Goal: Task Accomplishment & Management: Manage account settings

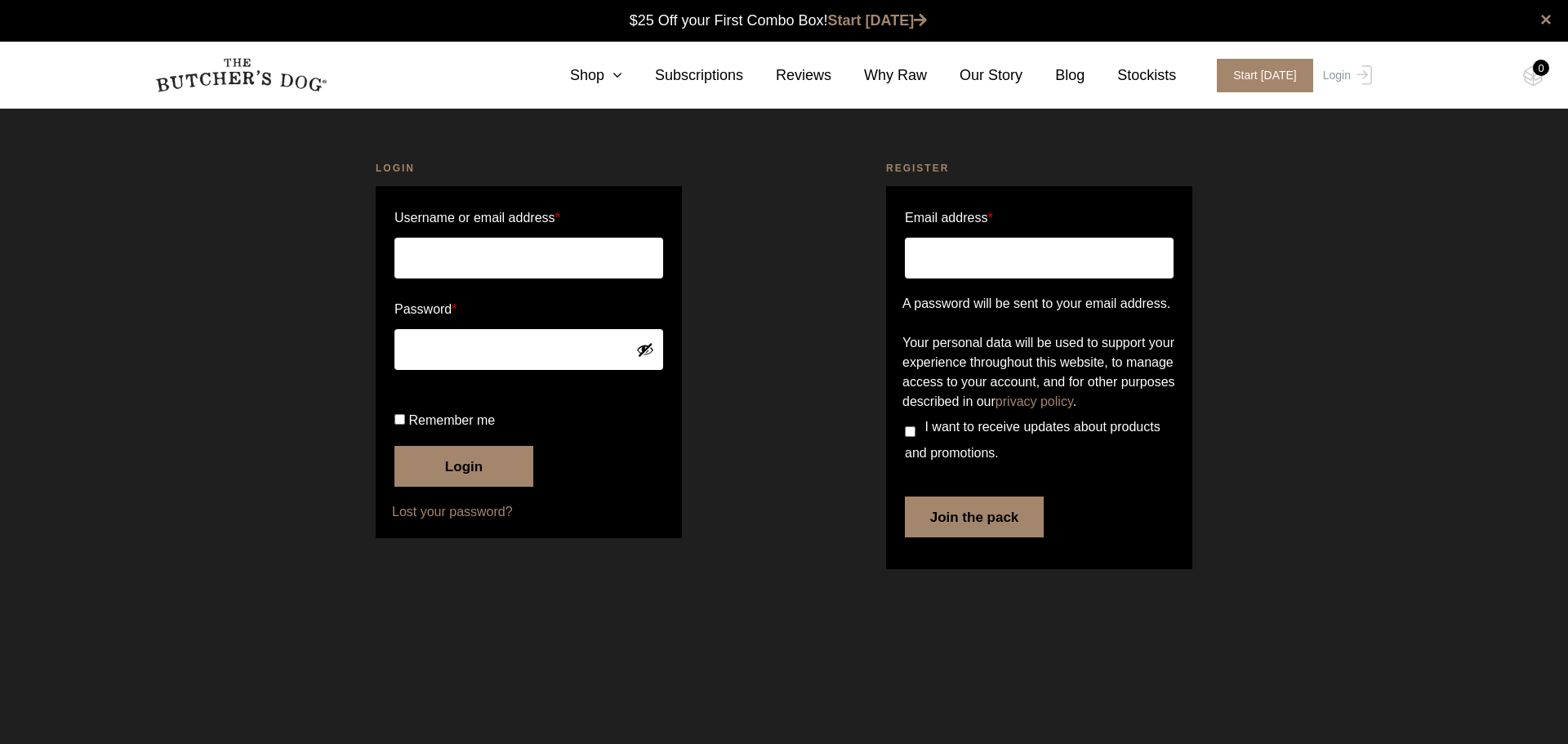
type input "turner.home31@gmail.com"
click at [480, 486] on button "Login" at bounding box center [464, 465] width 138 height 41
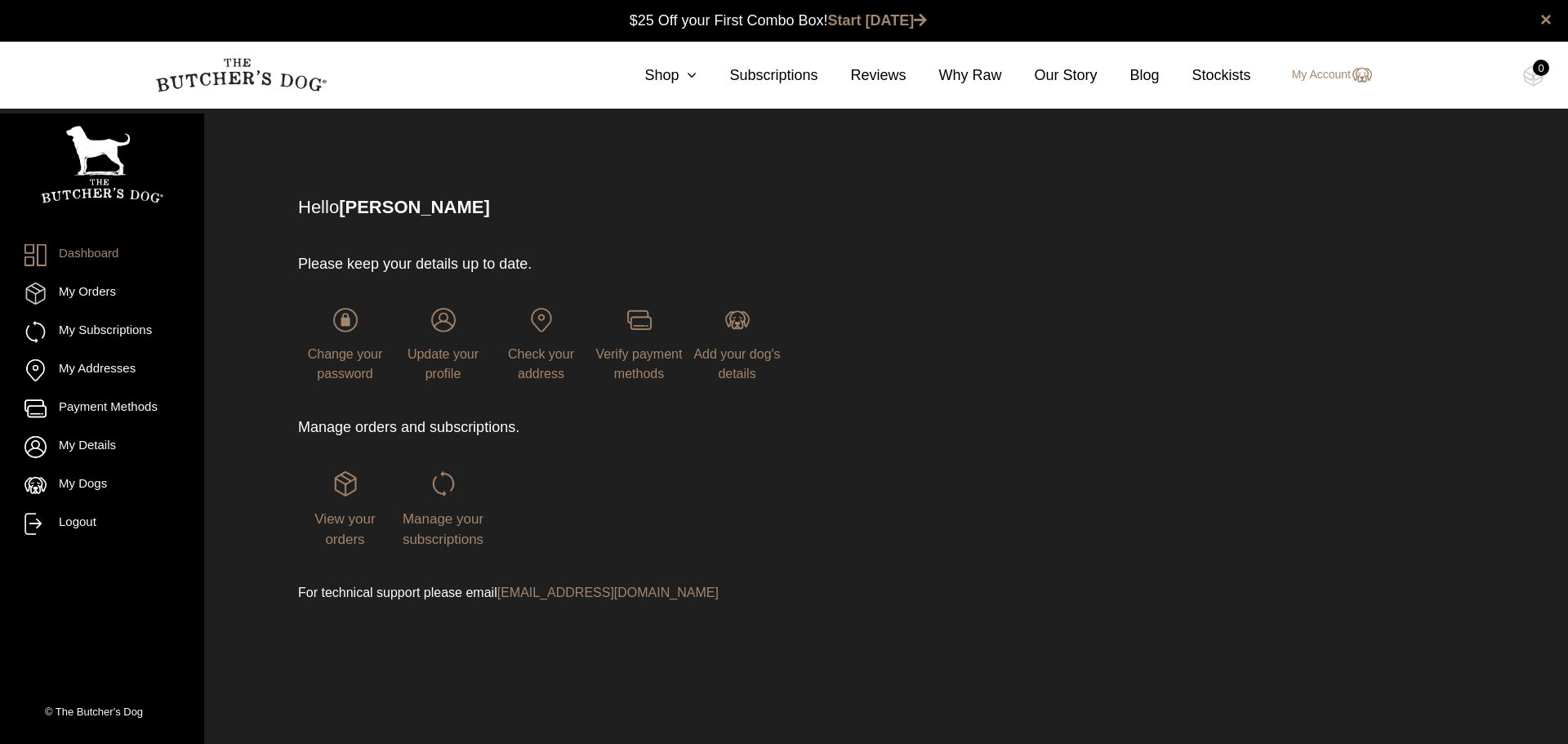
click at [480, 525] on span "Manage your subscriptions" at bounding box center [443, 529] width 81 height 37
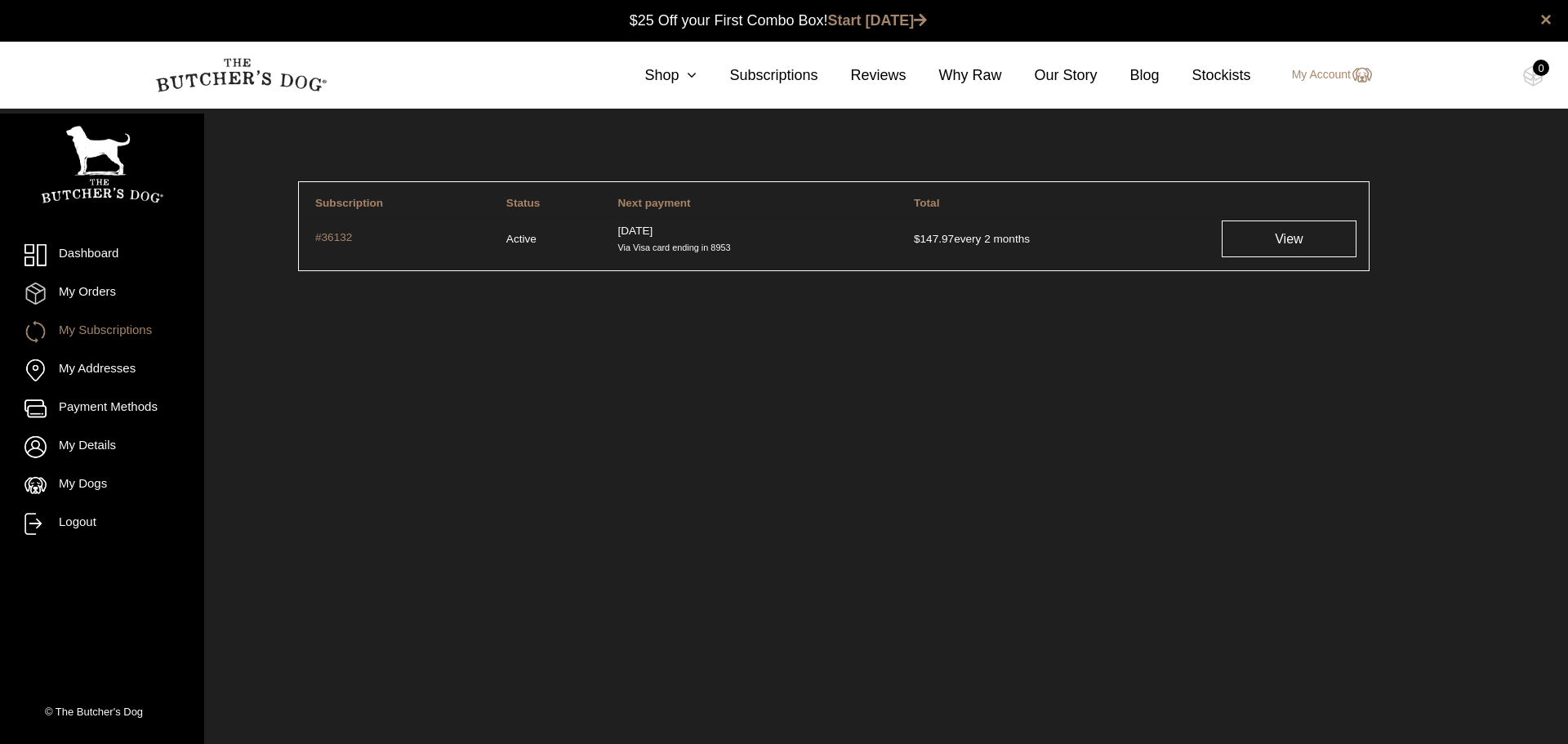
drag, startPoint x: 1249, startPoint y: 233, endPoint x: 1167, endPoint y: 234, distance: 82.0
click at [1249, 233] on link "View" at bounding box center [1289, 239] width 135 height 37
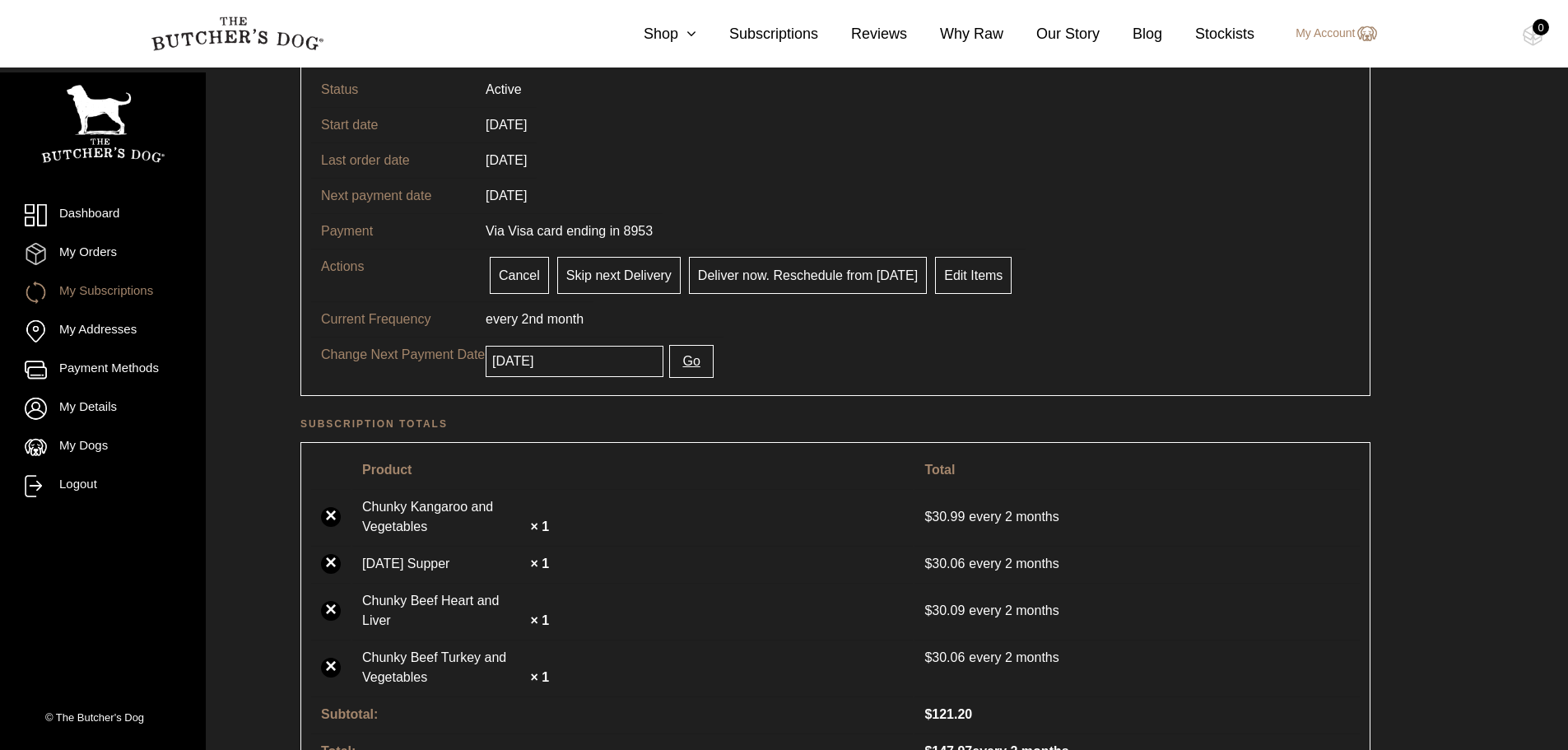
scroll to position [164, 0]
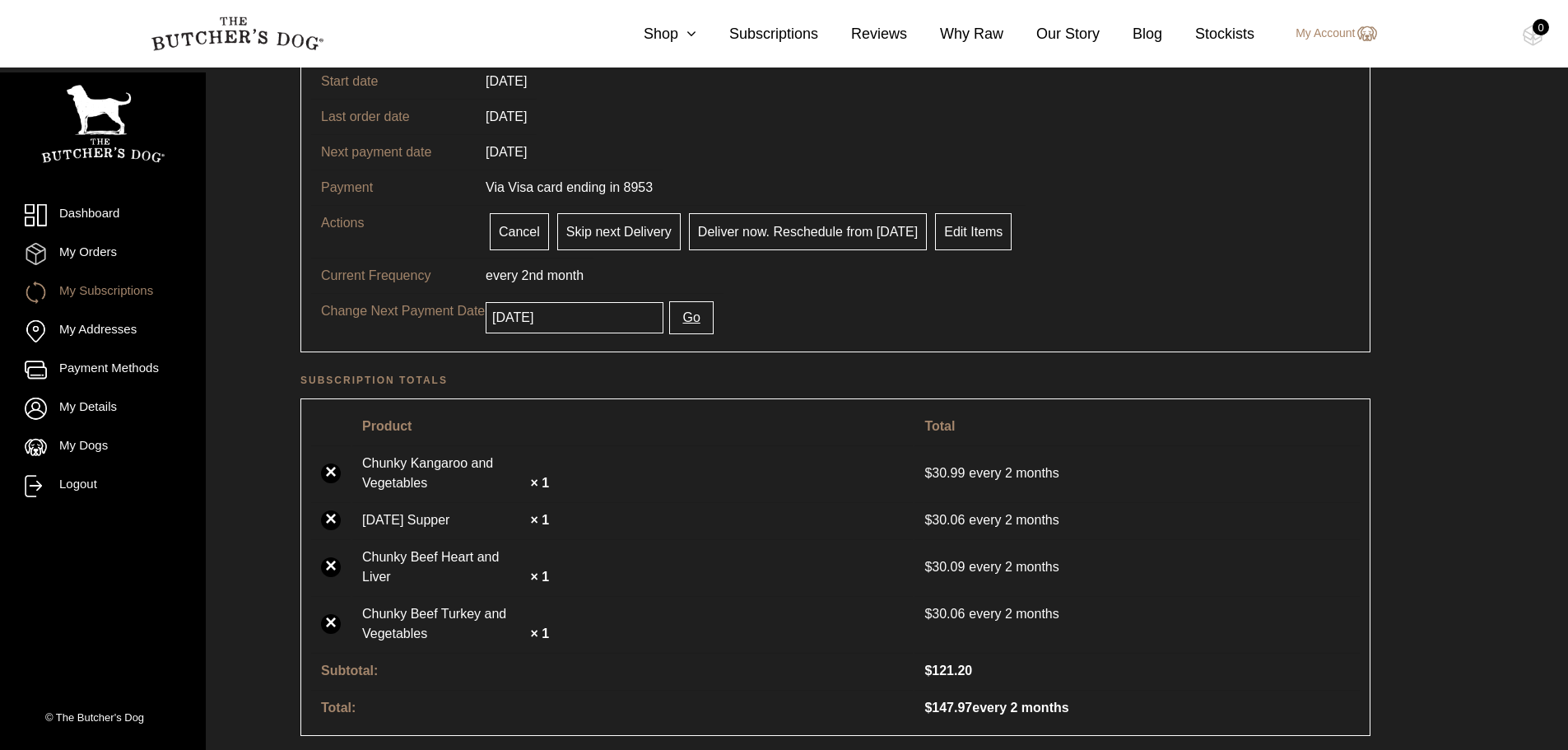
click at [585, 320] on input "2025-11-03" at bounding box center [574, 317] width 178 height 32
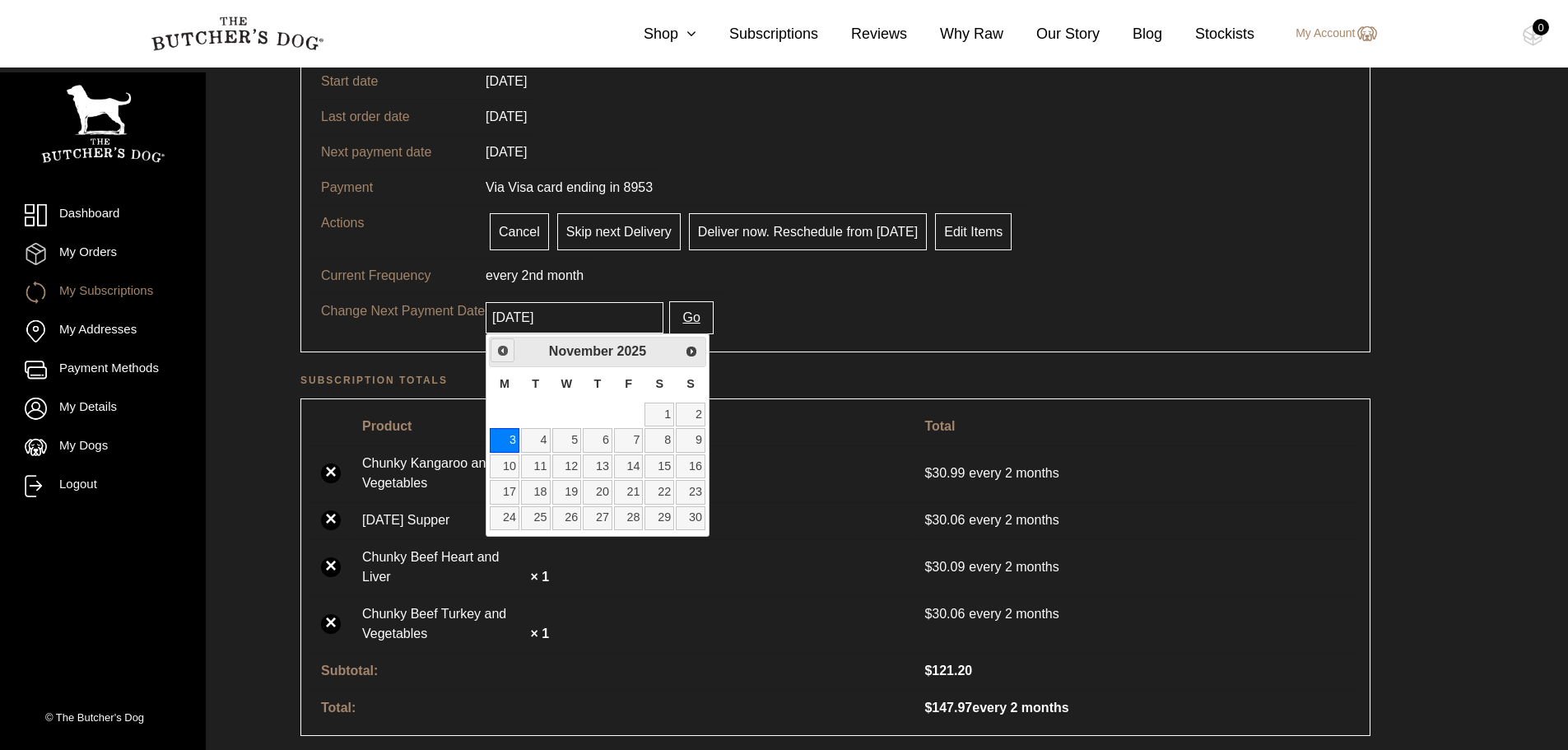
click at [504, 347] on span "Previous" at bounding box center [503, 351] width 13 height 13
click at [507, 464] on link "13" at bounding box center [504, 465] width 30 height 24
type input "2025-10-13"
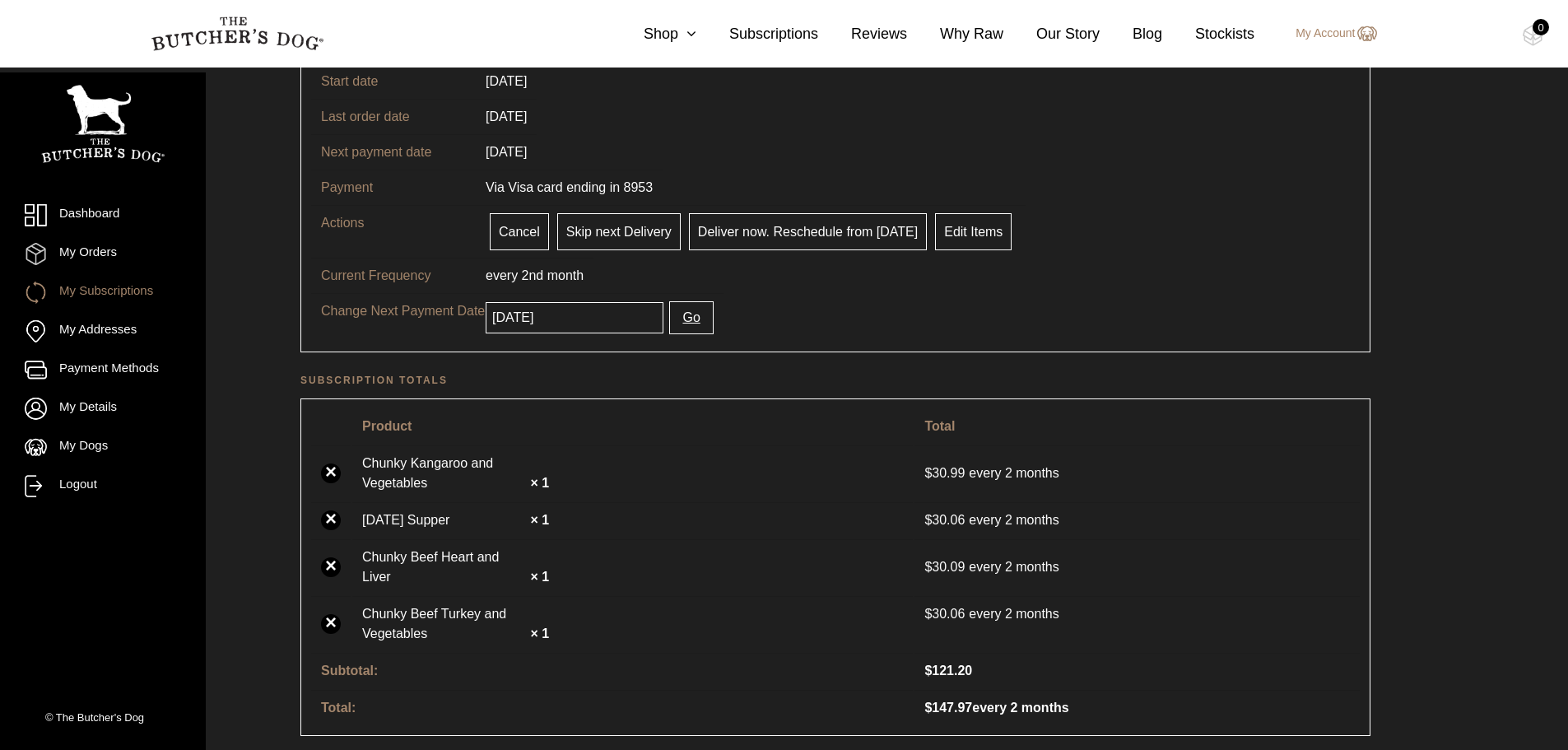
click at [669, 320] on button "Go" at bounding box center [691, 317] width 44 height 32
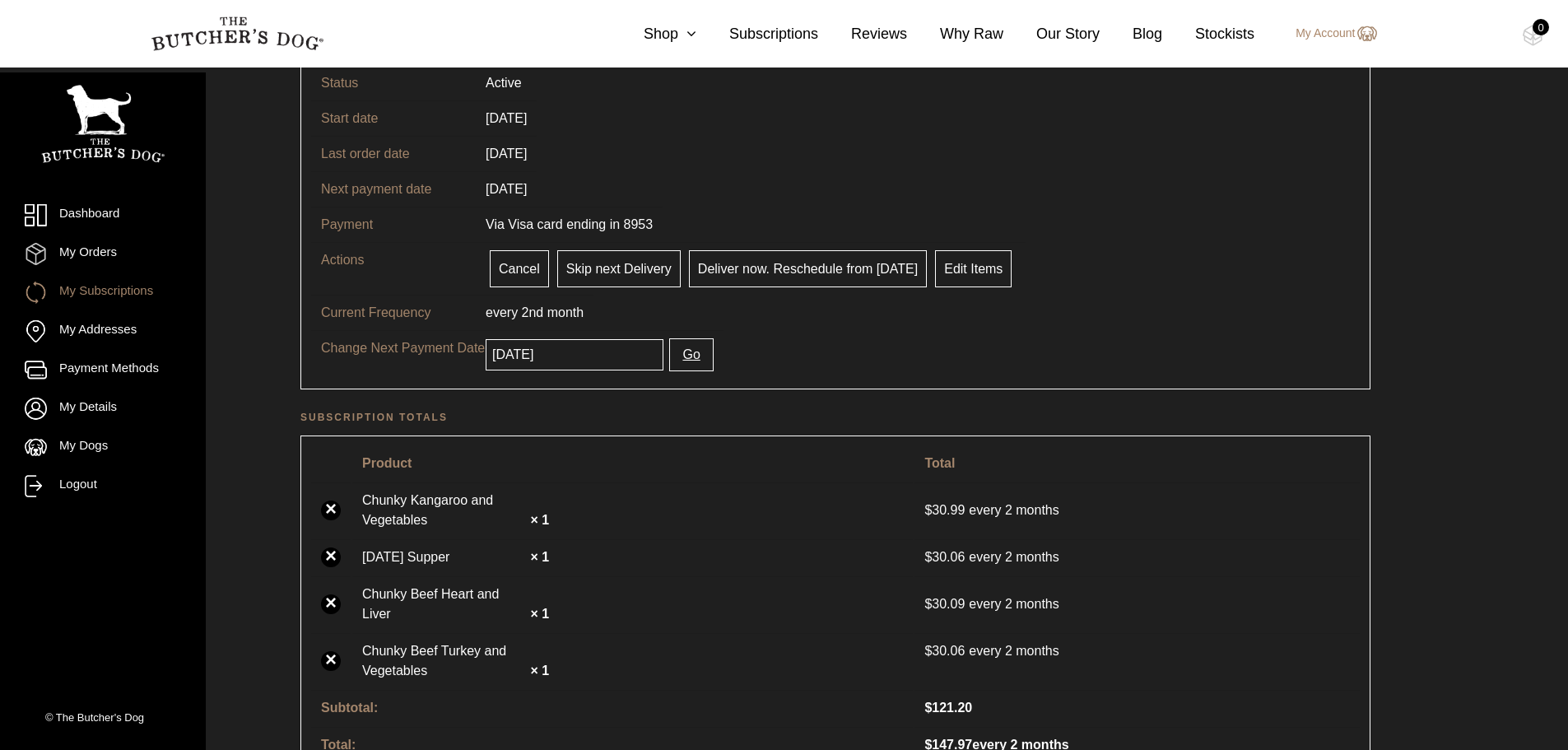
scroll to position [164, 0]
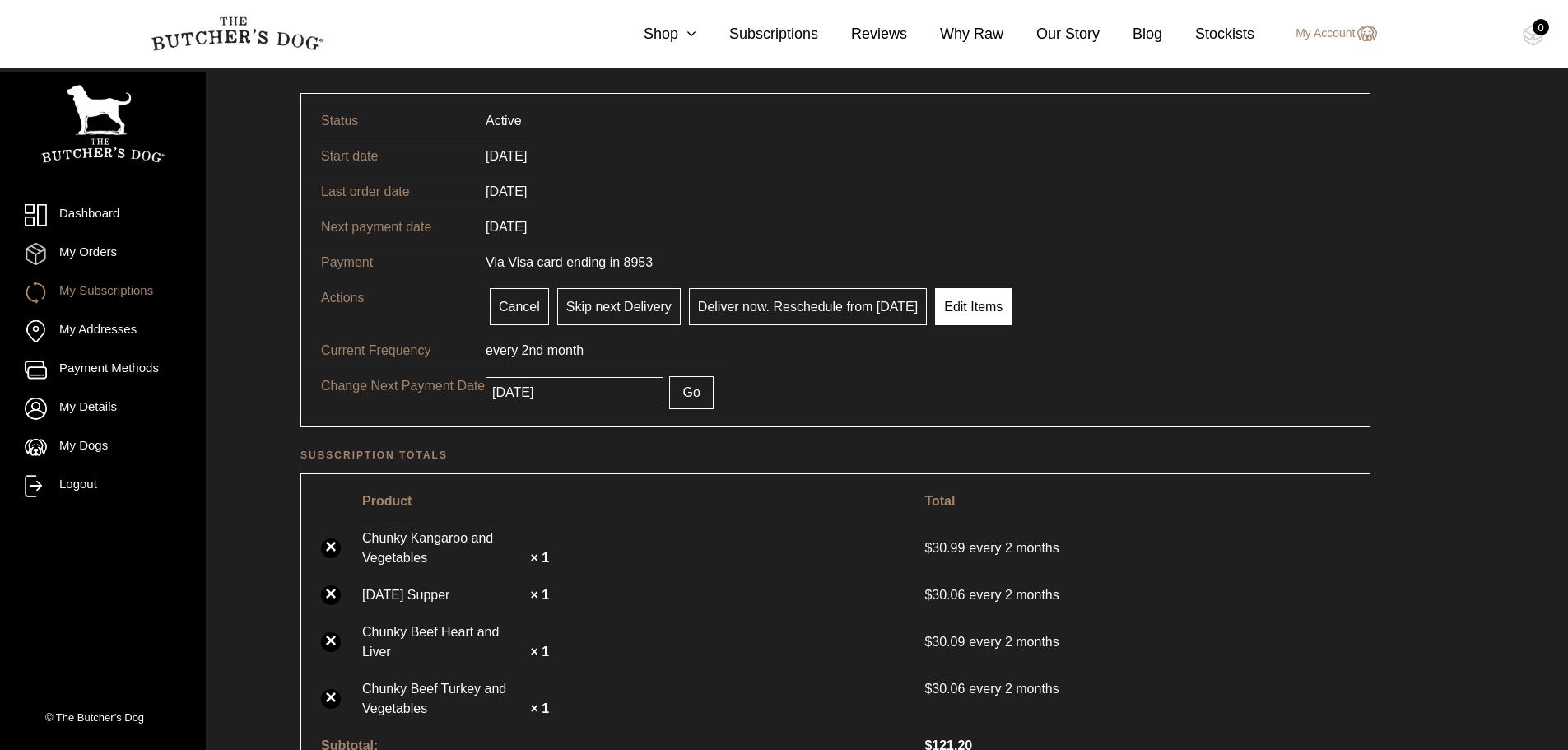
click at [975, 306] on link "Edit Items" at bounding box center [973, 306] width 76 height 37
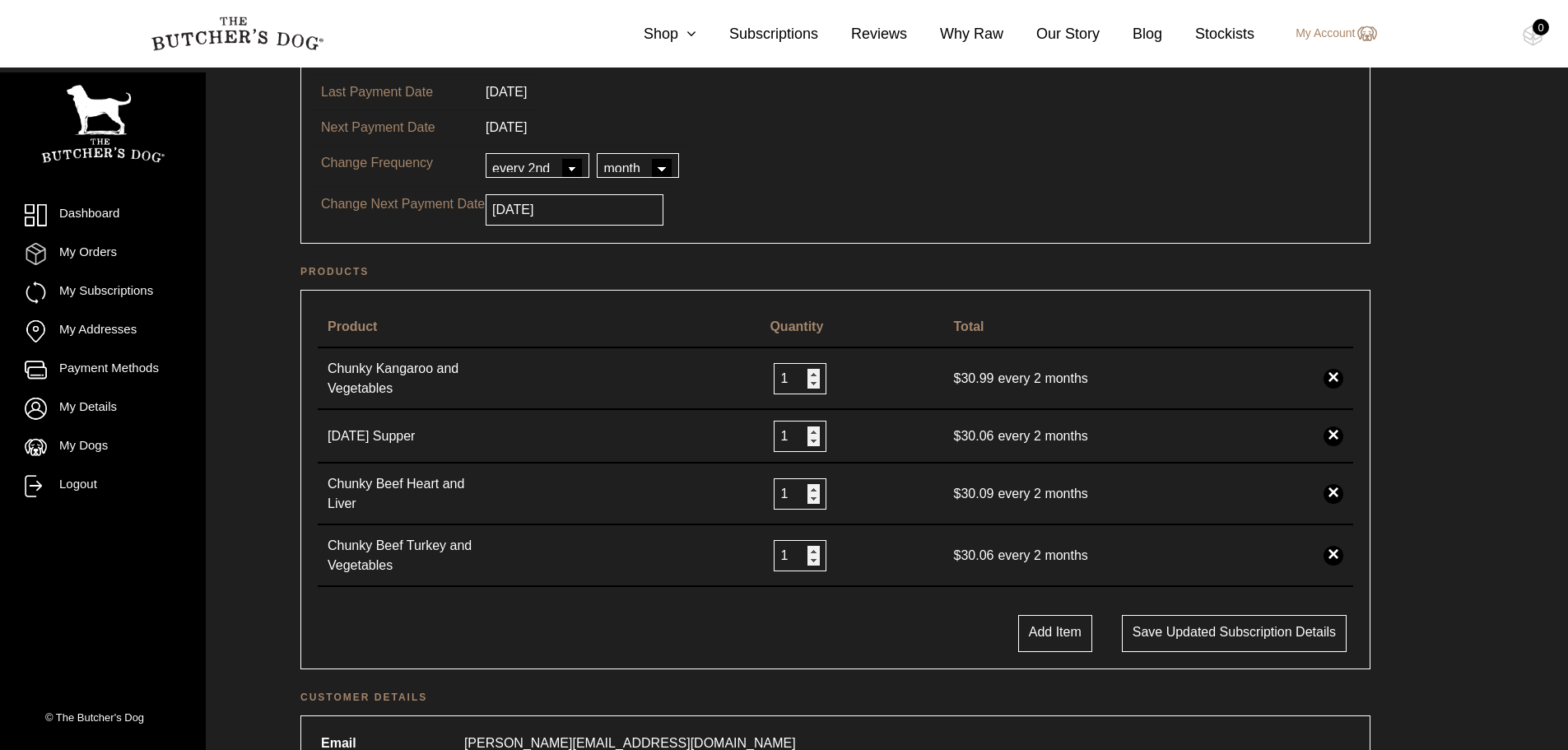
scroll to position [246, 0]
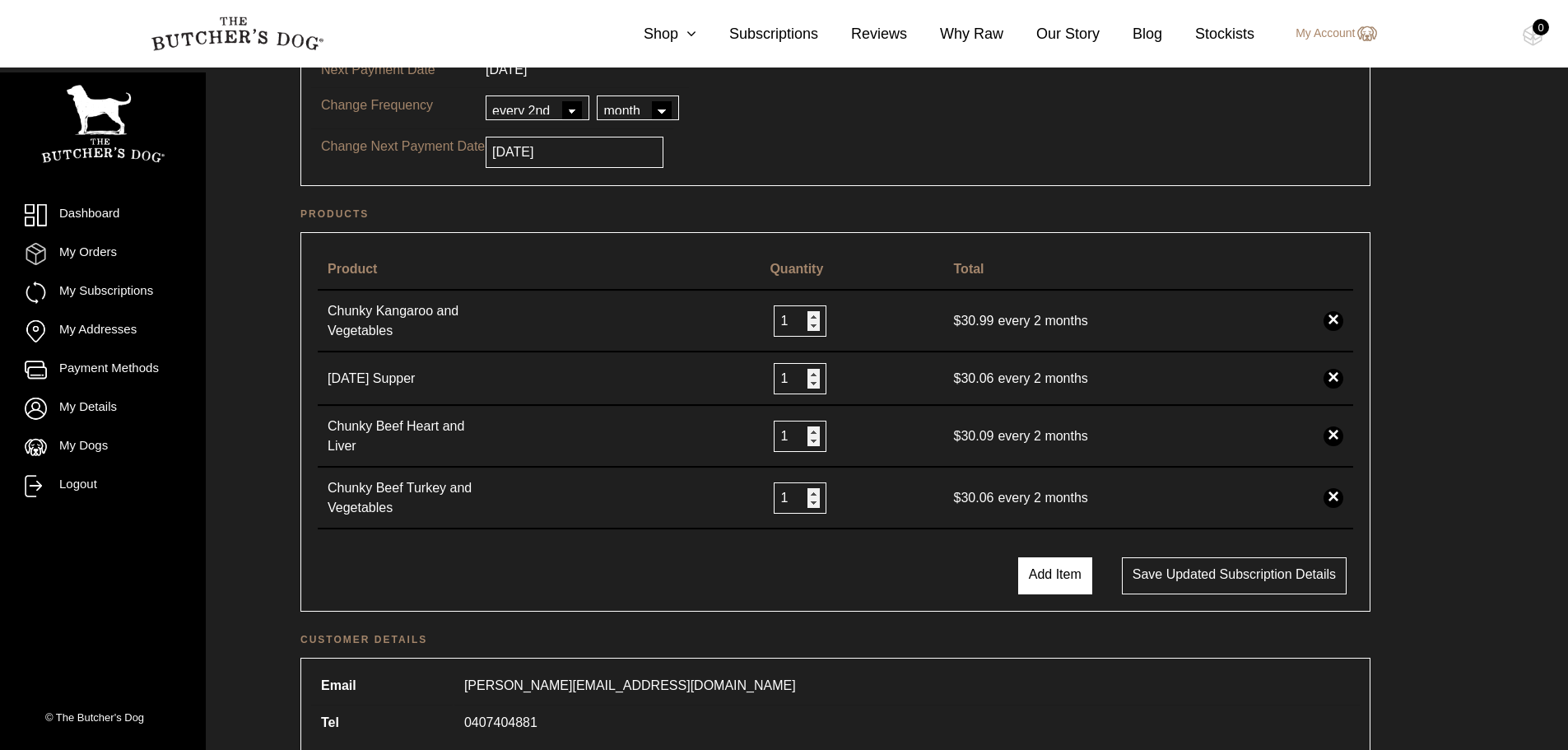
click at [1022, 566] on button "Add Item" at bounding box center [1055, 575] width 75 height 37
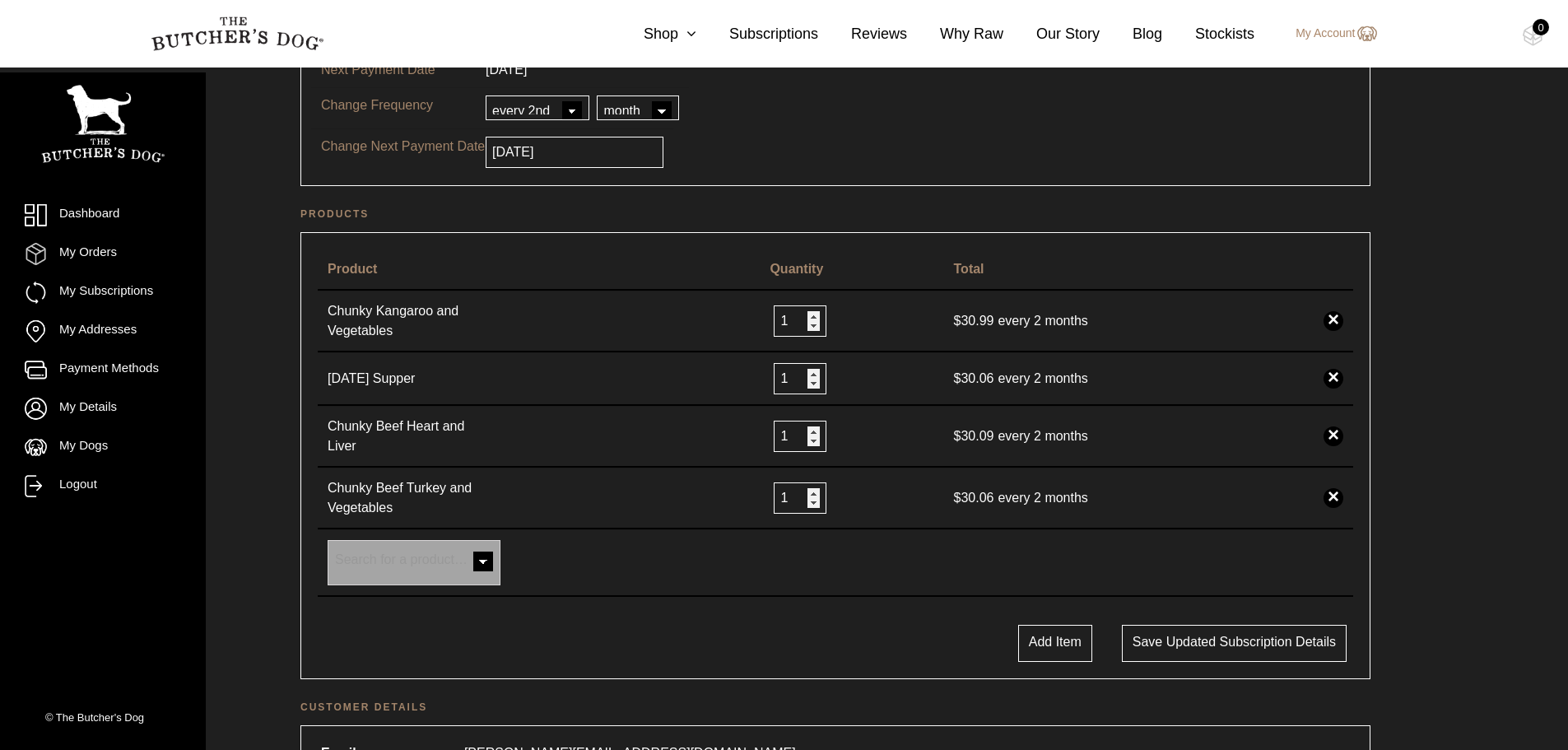
click at [478, 550] on span at bounding box center [483, 563] width 32 height 32
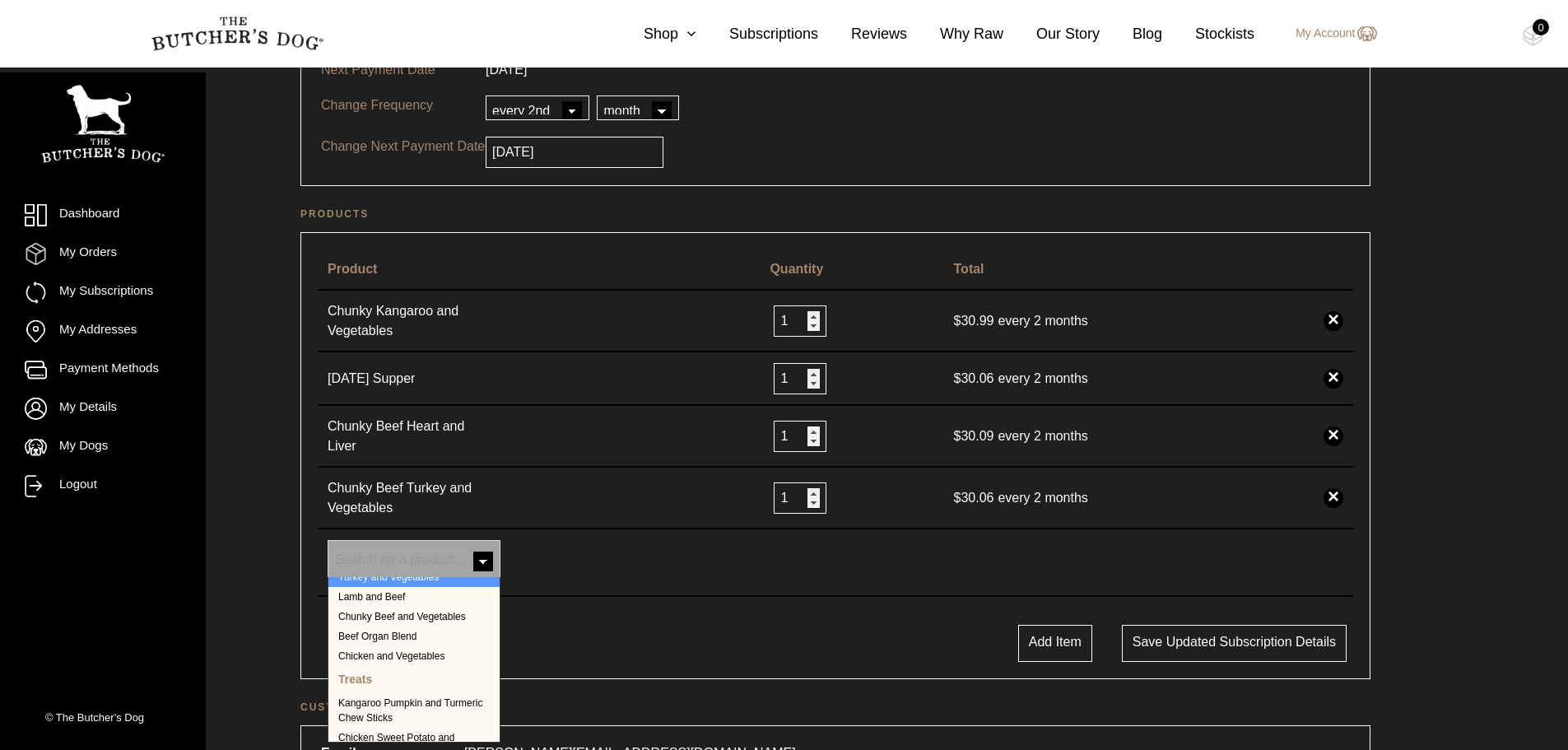
scroll to position [412, 0]
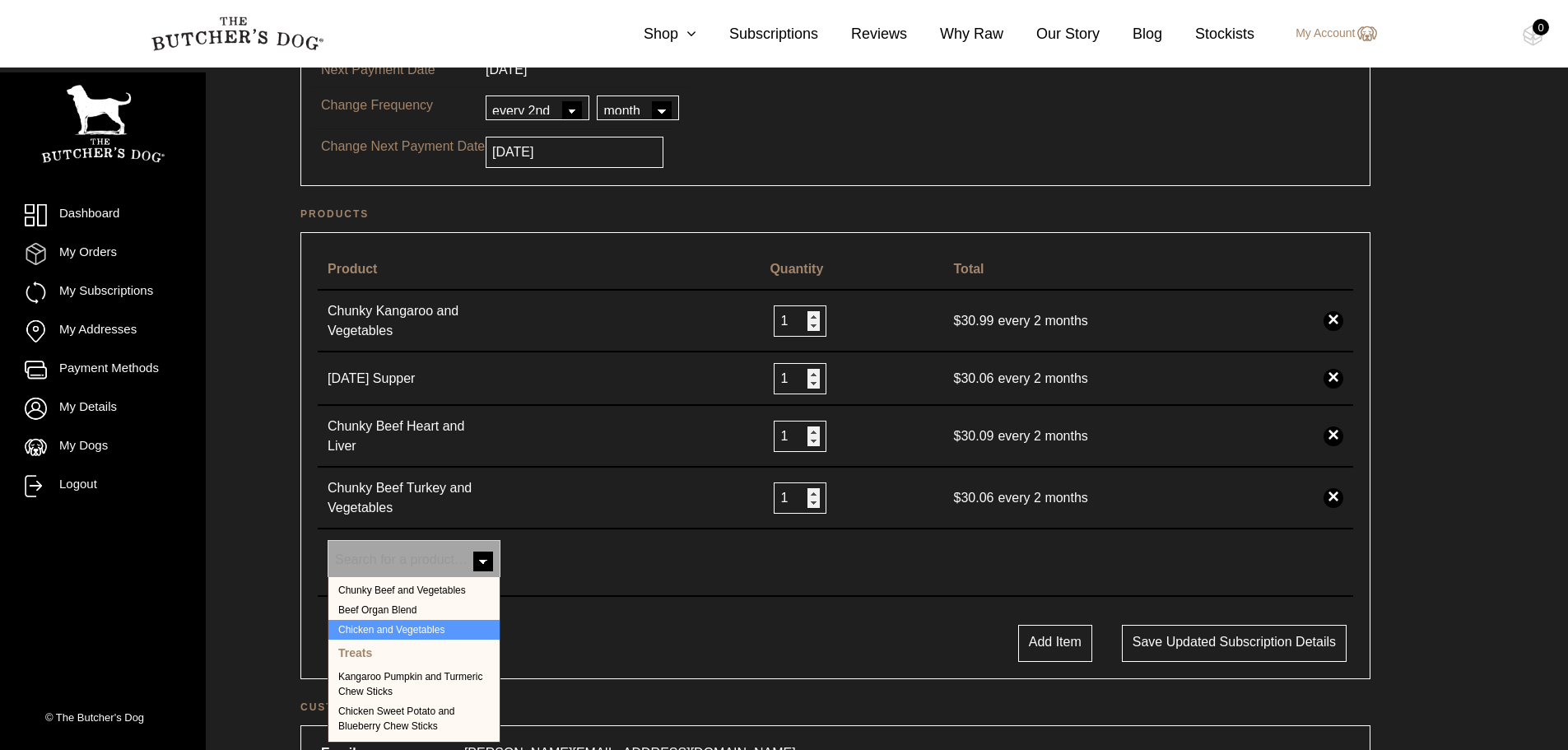
select select "229"
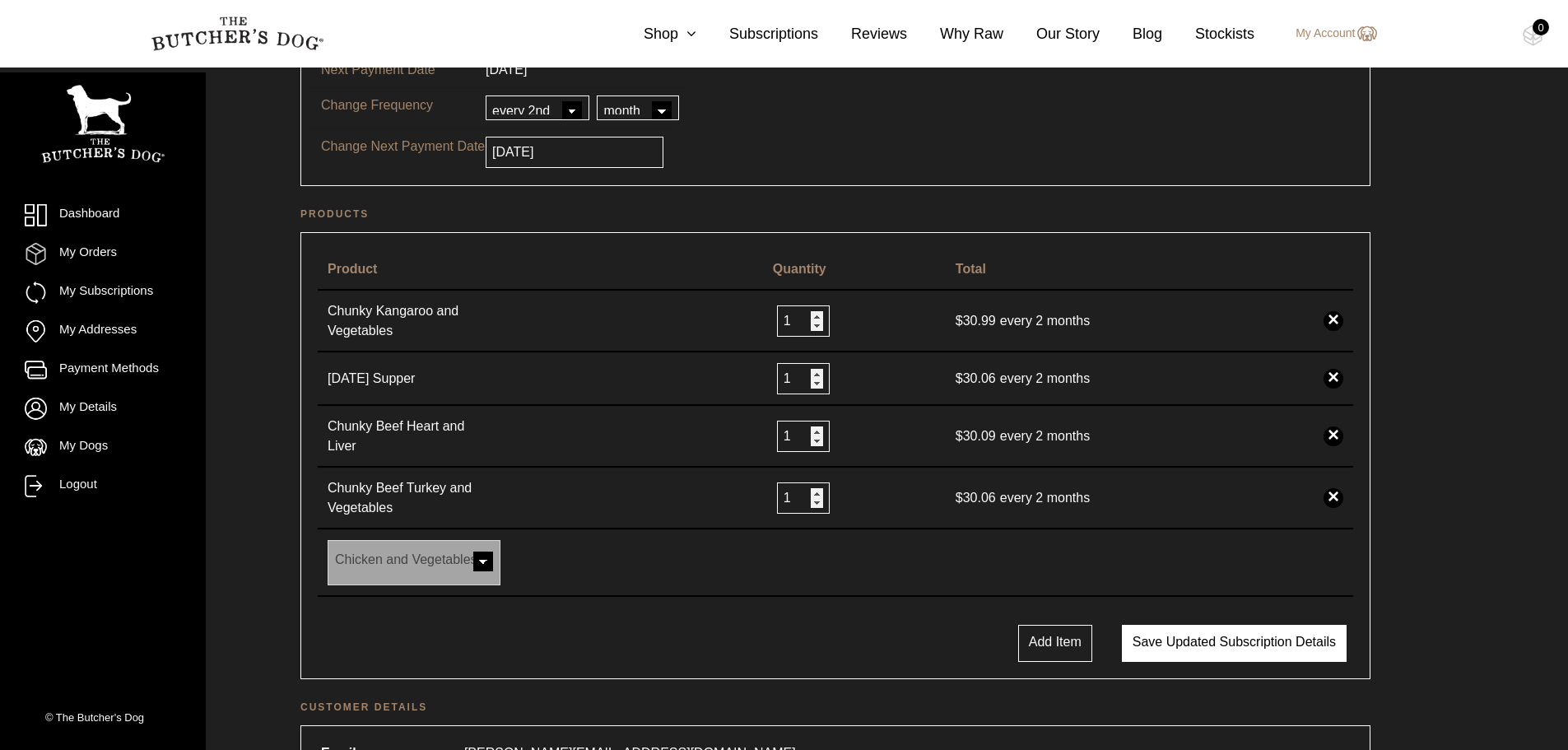
click at [1177, 635] on button "Save updated subscription details" at bounding box center [1234, 643] width 225 height 37
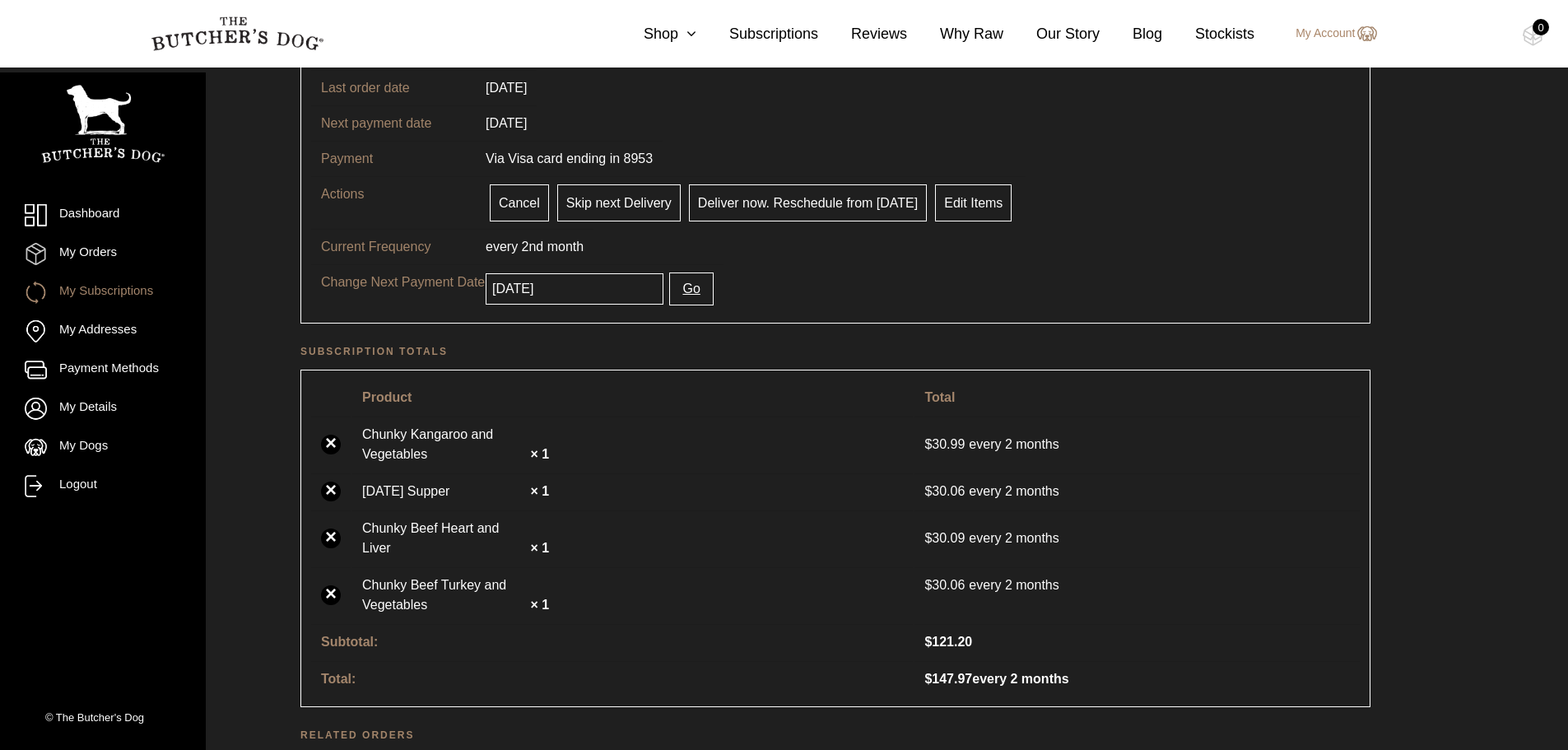
scroll to position [164, 0]
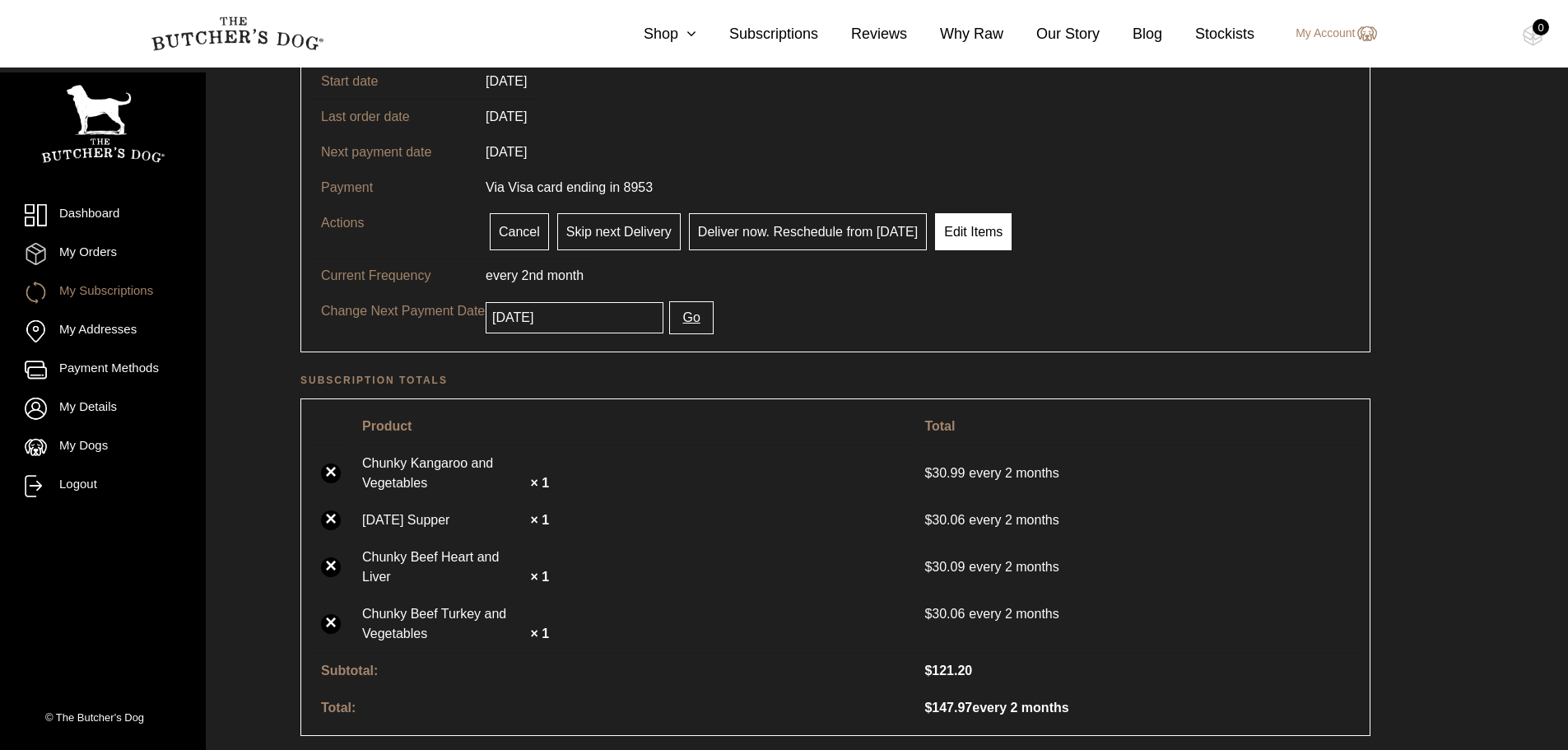
click at [954, 240] on link "Edit Items" at bounding box center [973, 231] width 76 height 37
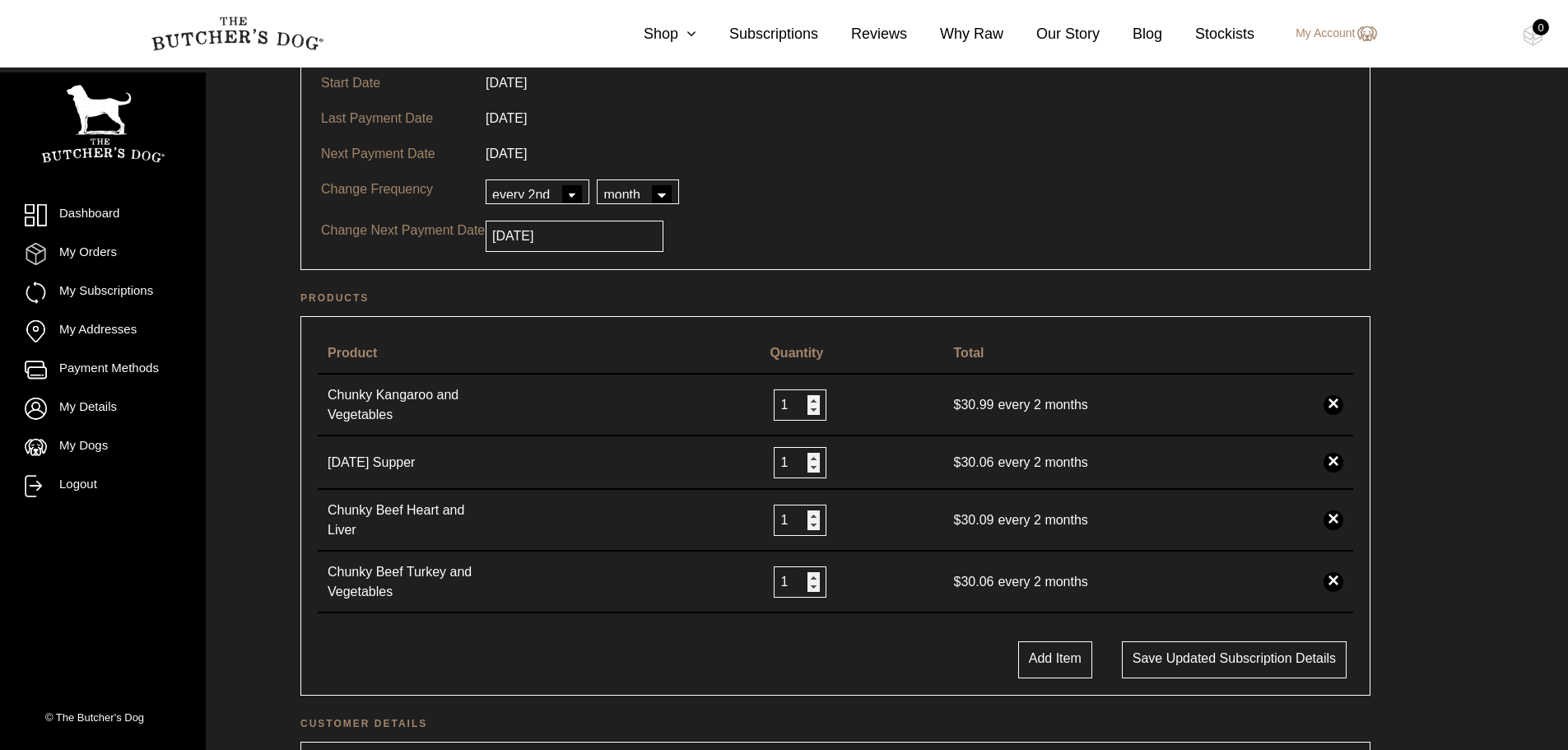
scroll to position [164, 0]
click at [1079, 650] on button "Add Item" at bounding box center [1055, 657] width 75 height 37
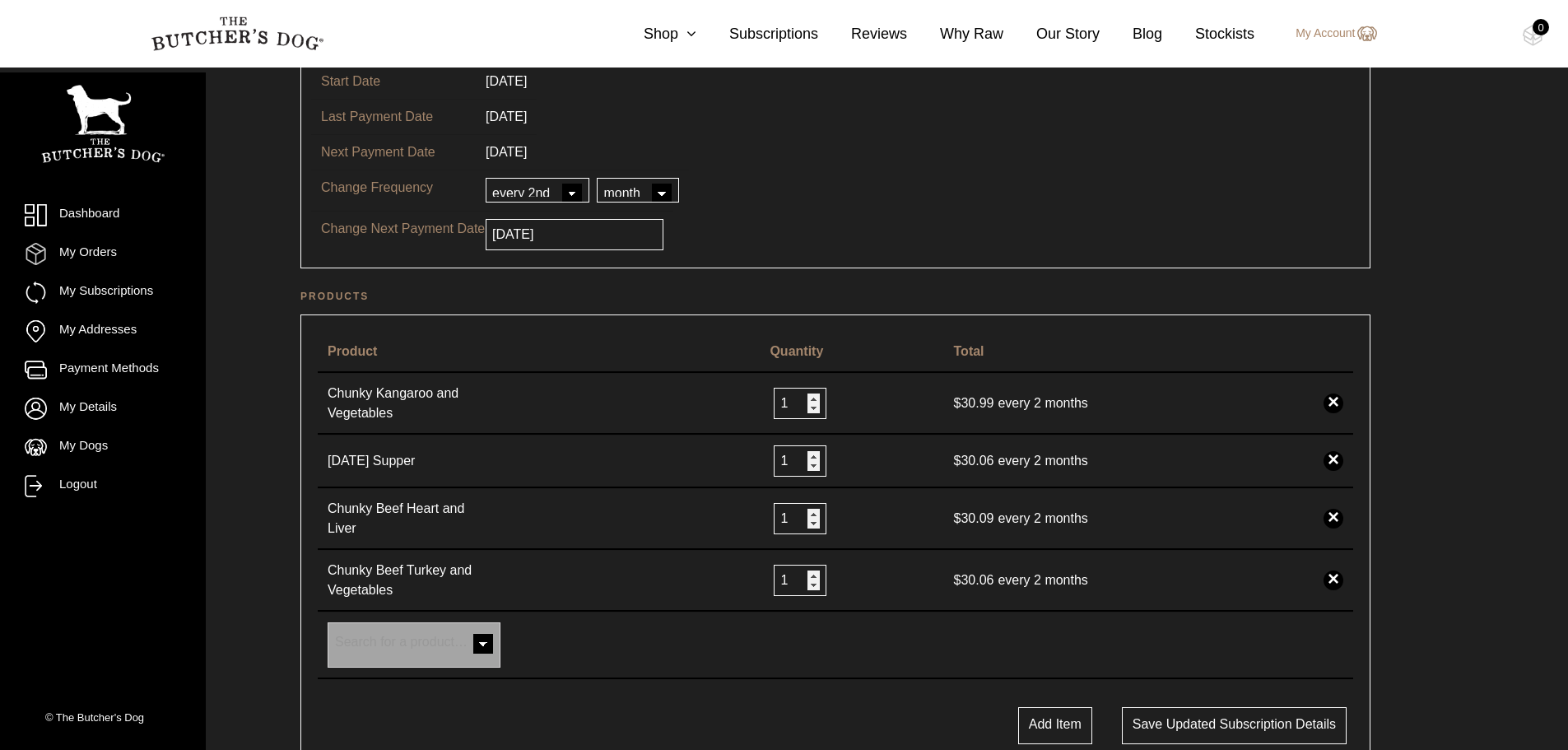
click at [483, 635] on span at bounding box center [483, 645] width 32 height 32
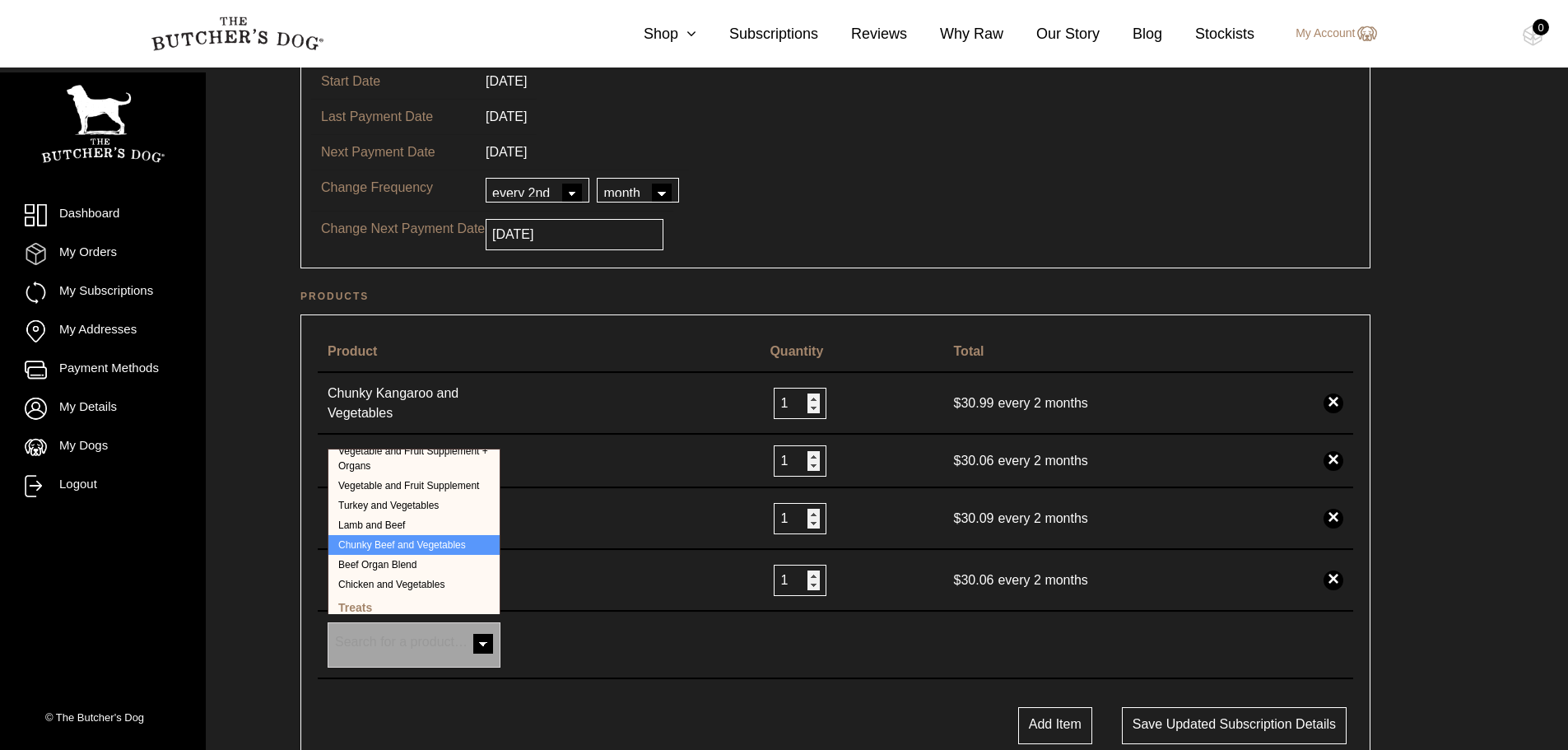
scroll to position [412, 0]
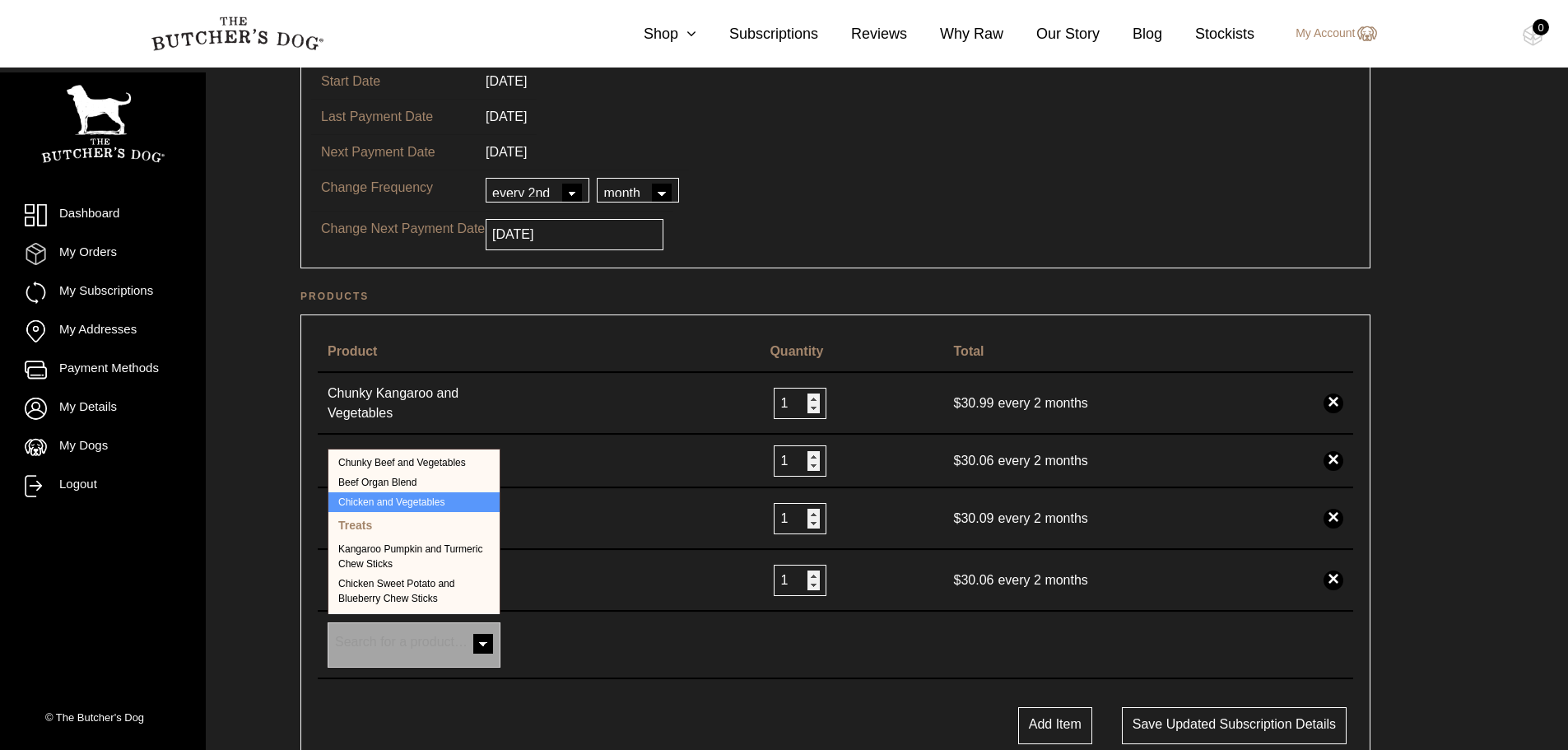
select select "229"
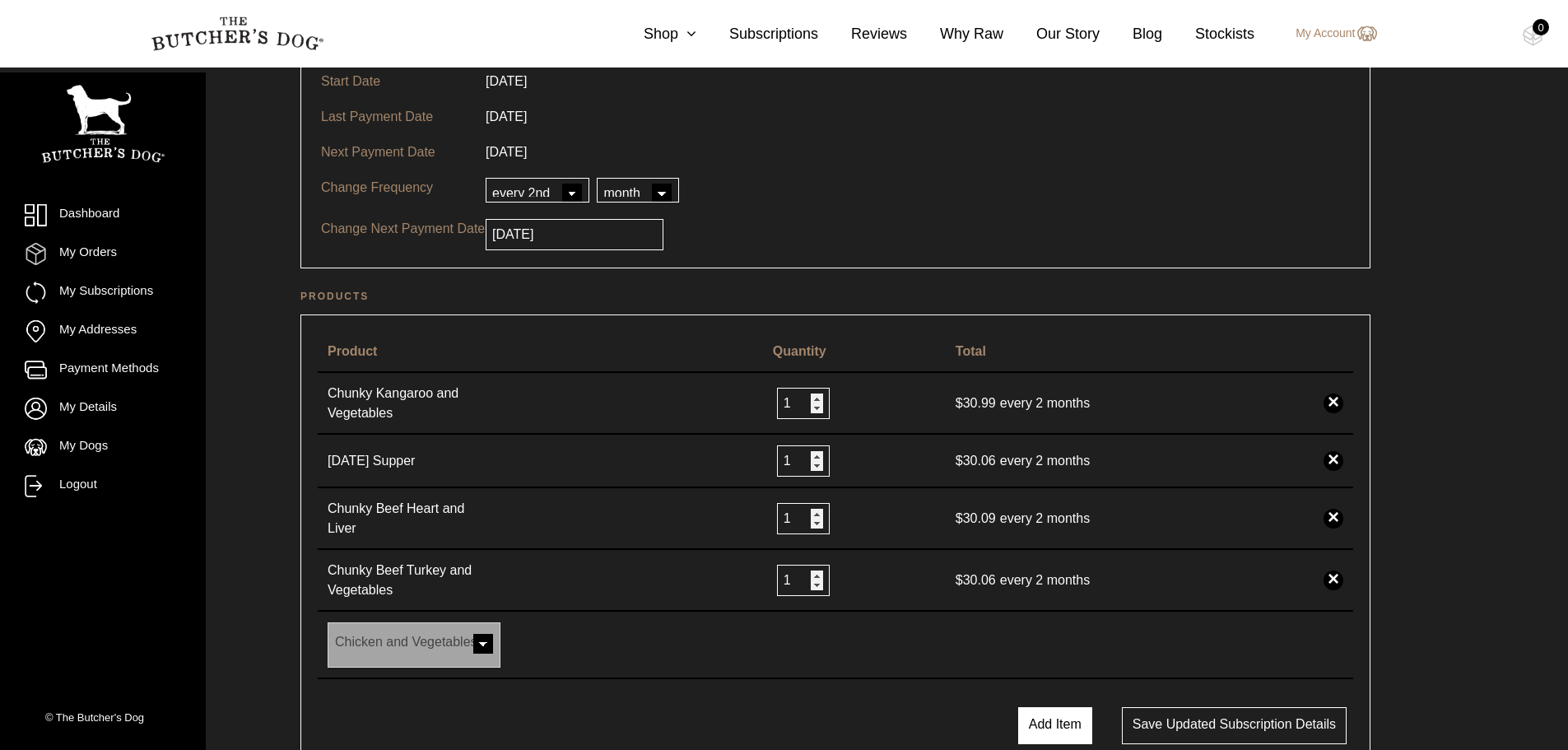
click at [1050, 719] on button "Add Item" at bounding box center [1055, 725] width 75 height 37
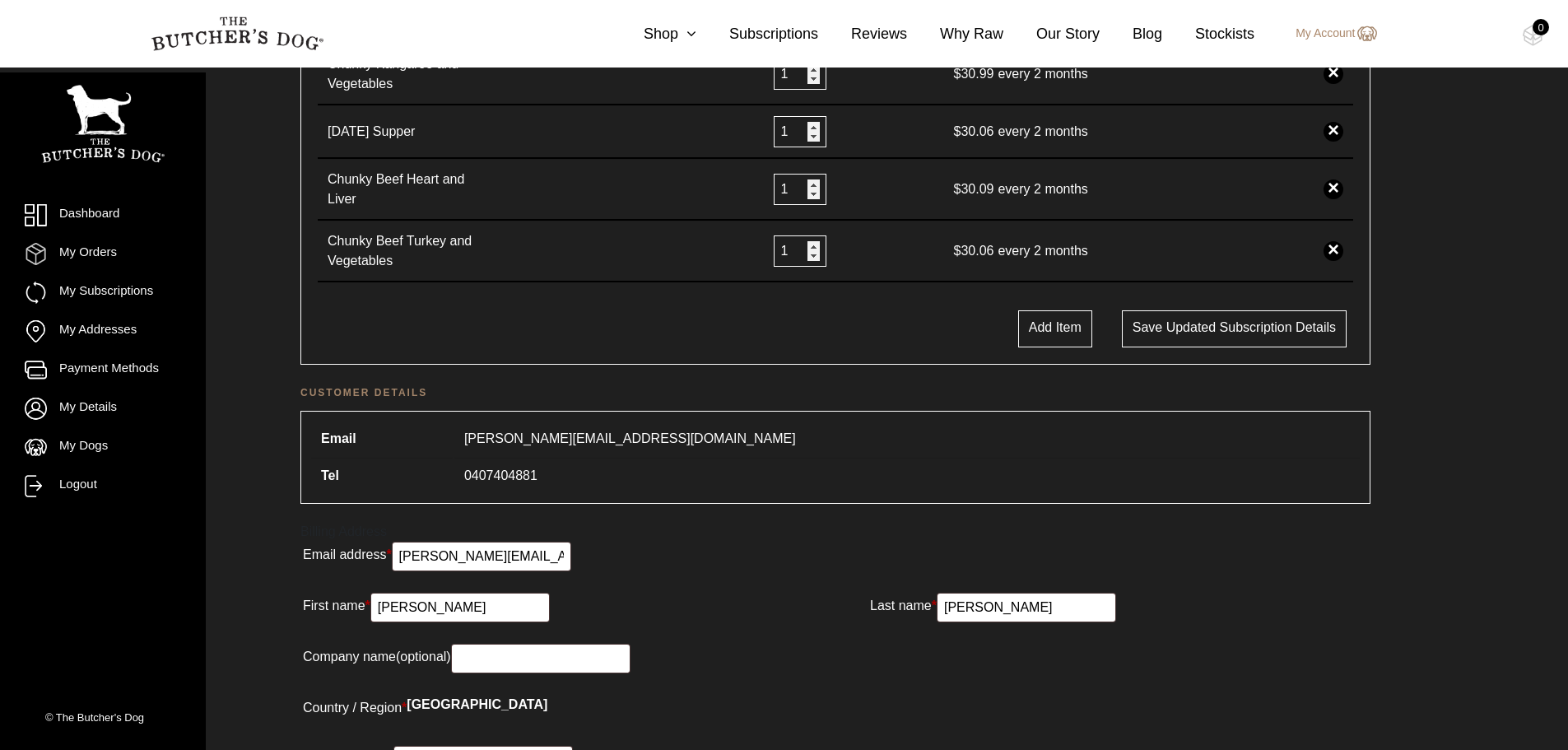
scroll to position [246, 0]
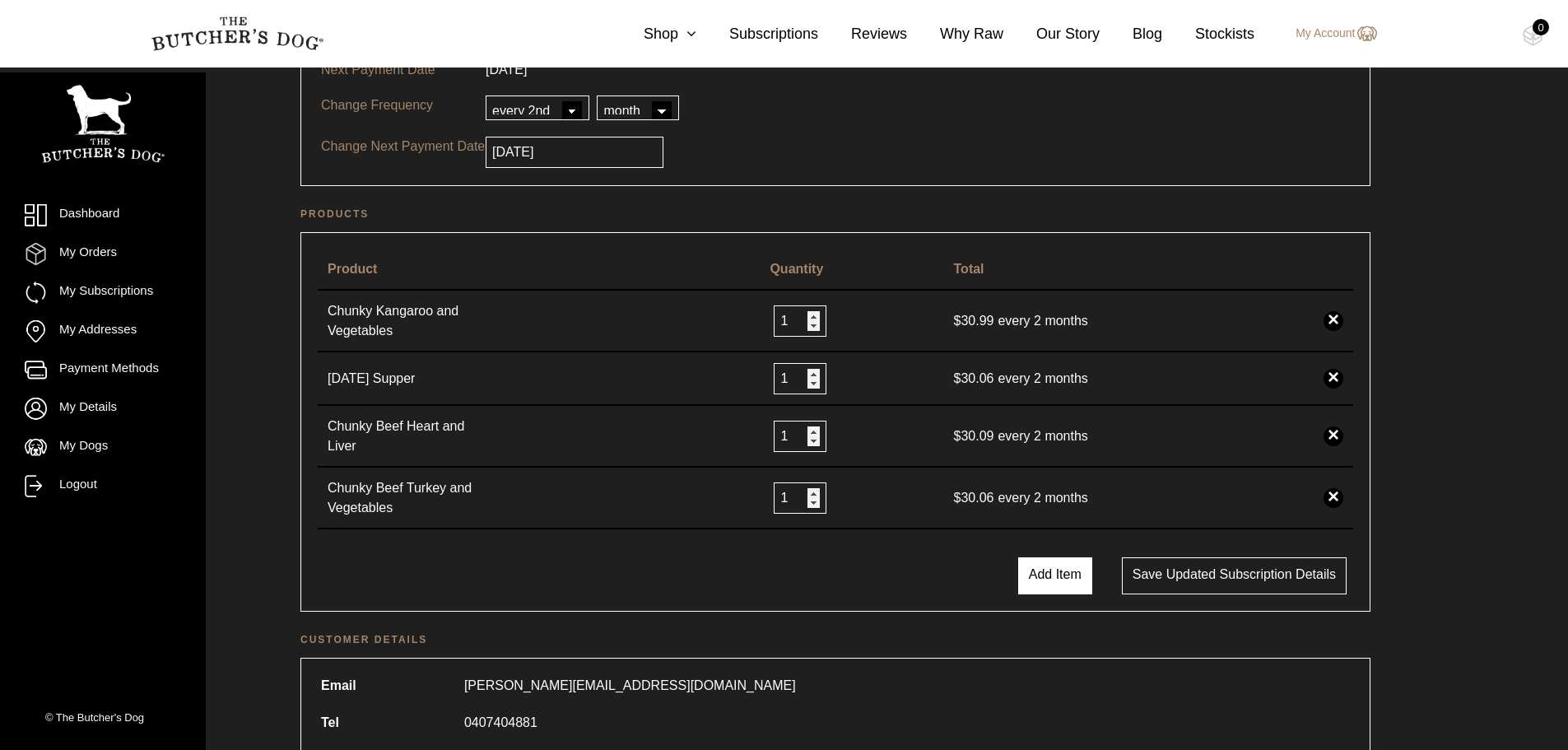
click at [1063, 566] on button "Add Item" at bounding box center [1055, 575] width 75 height 37
select select
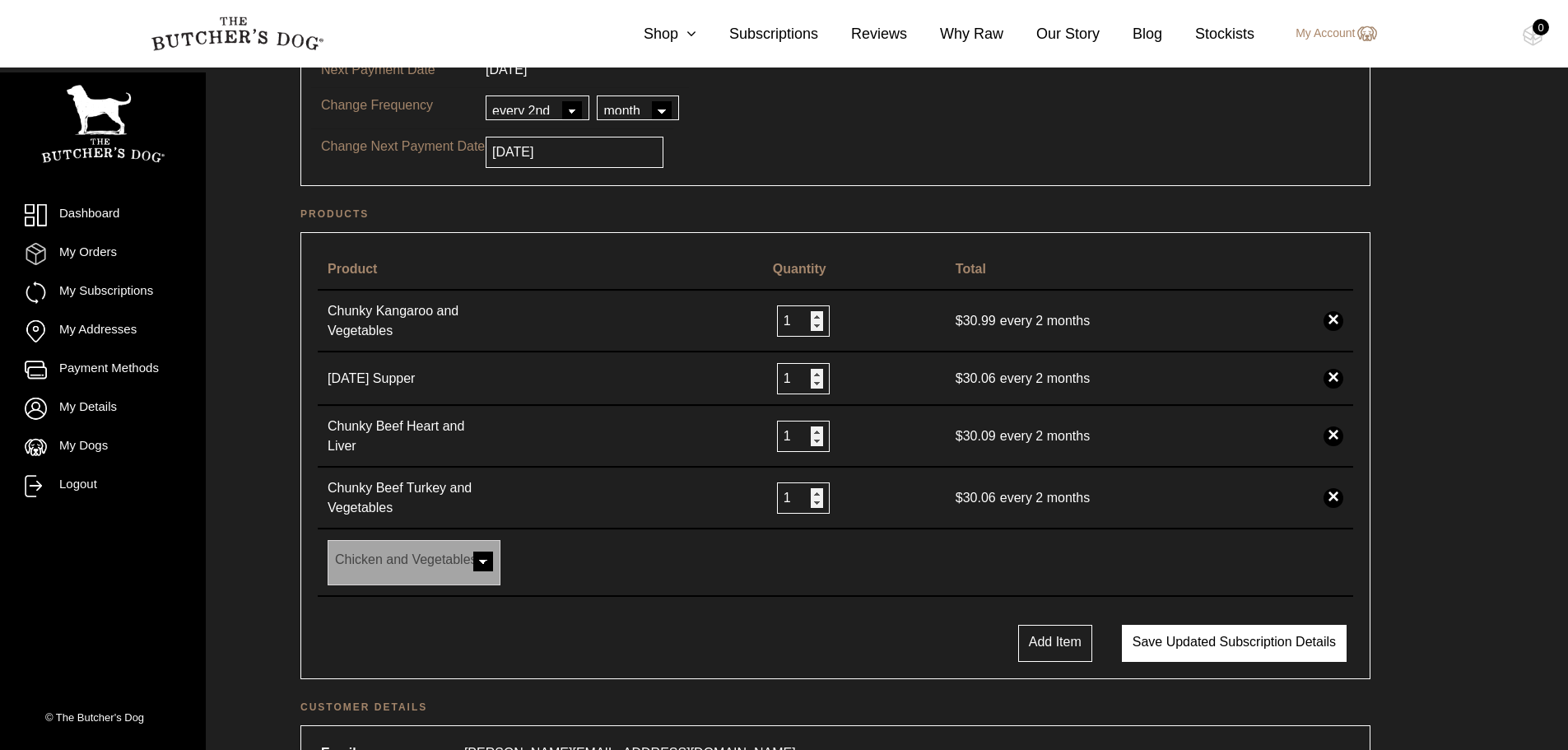
click at [1160, 638] on button "Save updated subscription details" at bounding box center [1234, 643] width 225 height 37
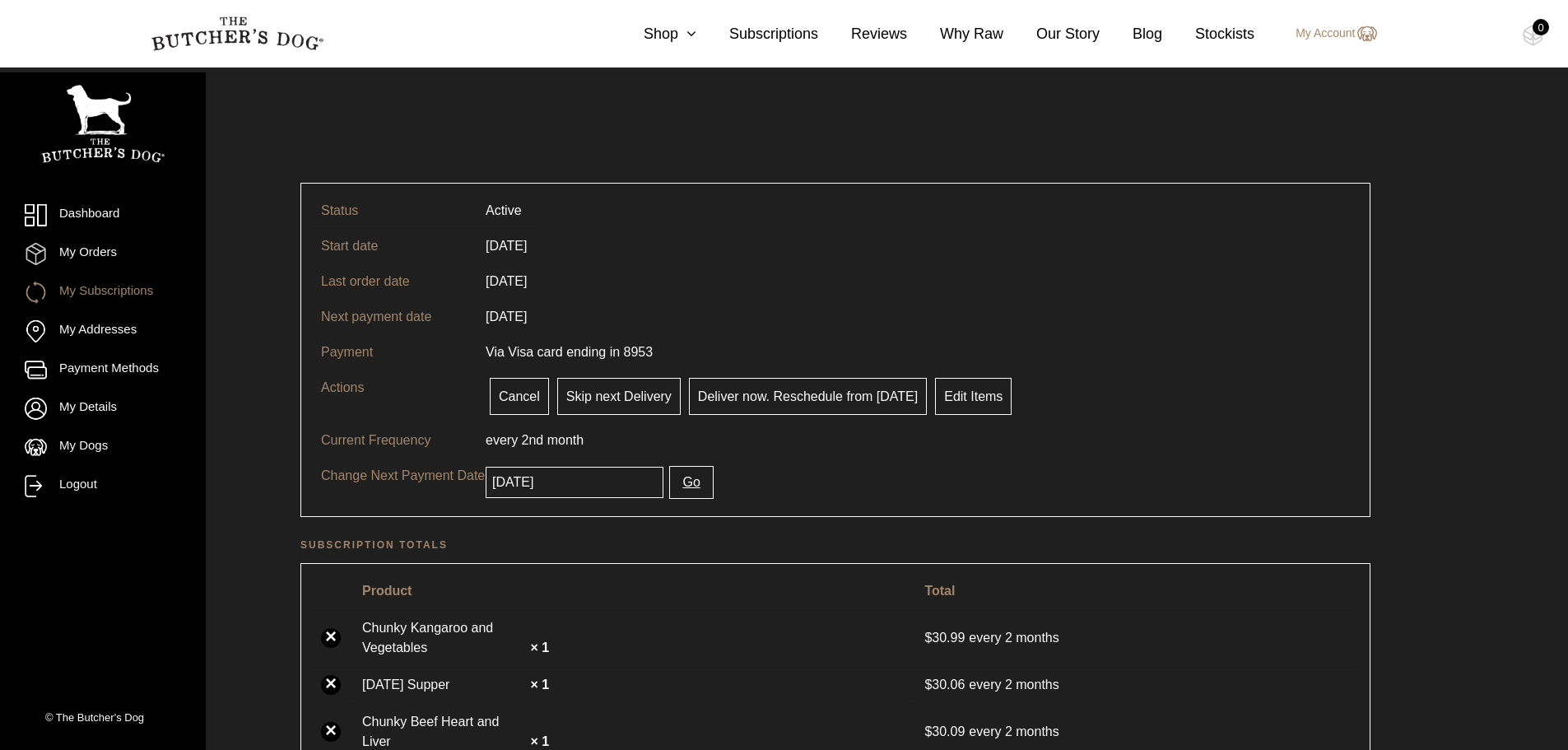
scroll to position [246, 0]
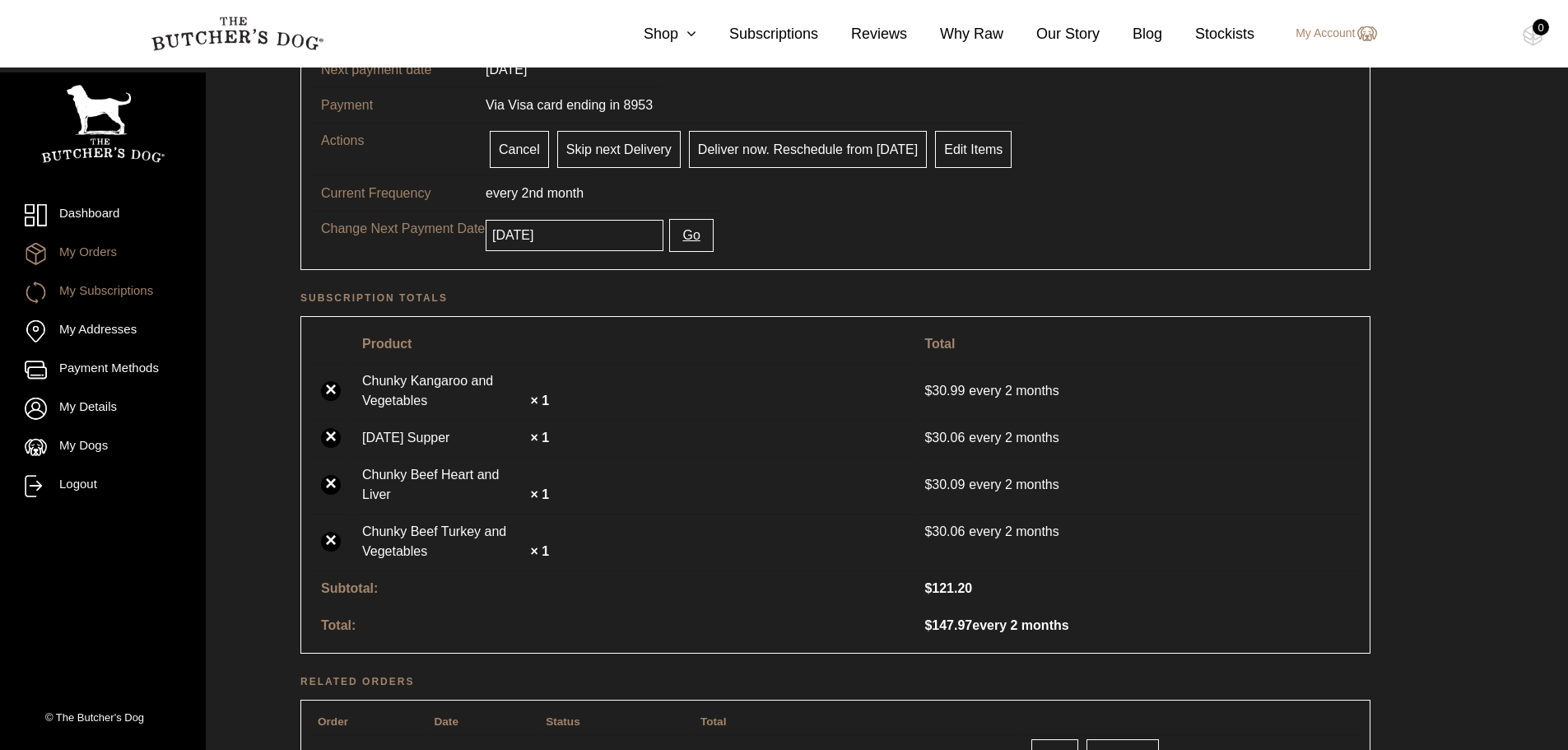
click at [102, 258] on link "My Orders" at bounding box center [103, 253] width 157 height 22
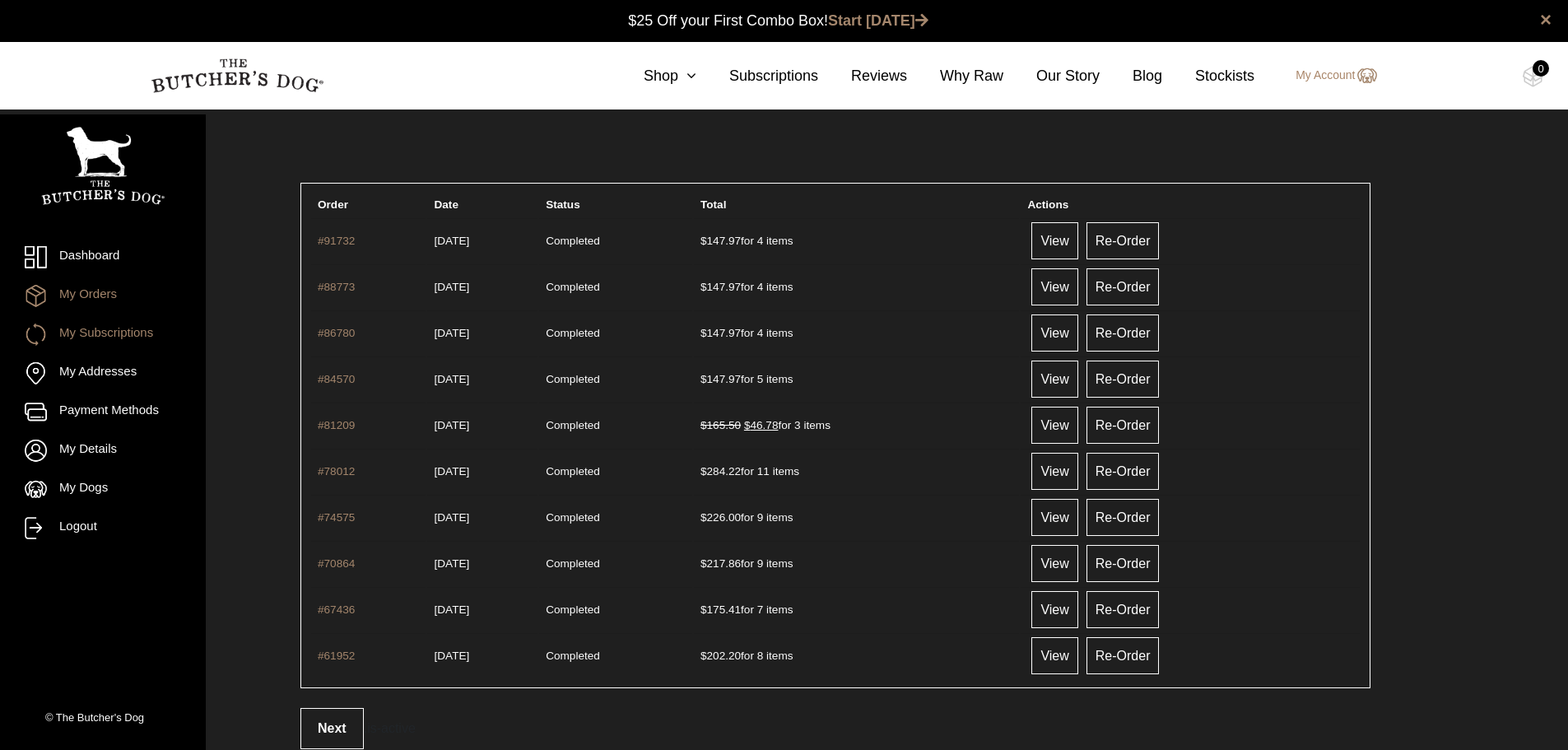
click at [100, 335] on link "My Subscriptions" at bounding box center [103, 333] width 157 height 22
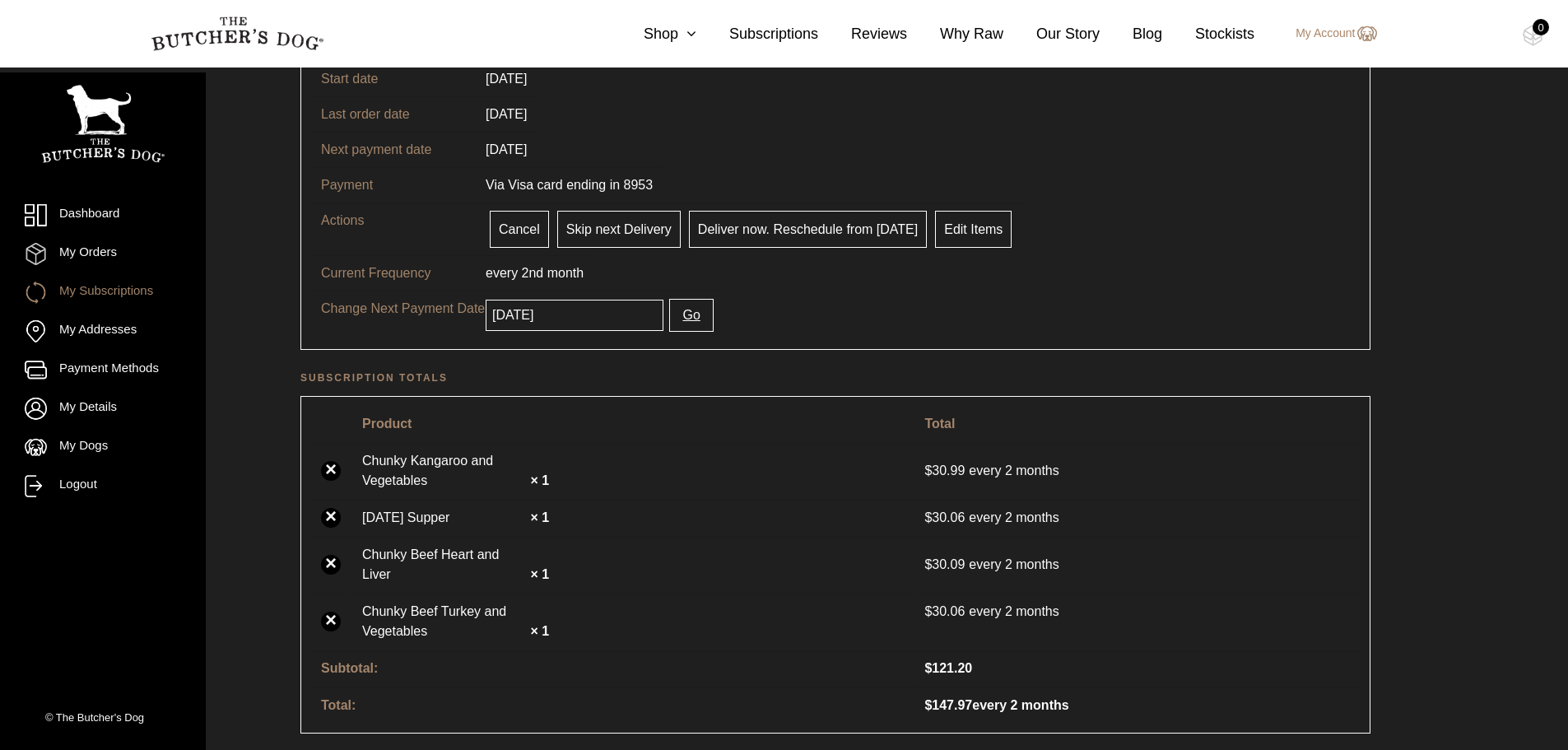
scroll to position [82, 0]
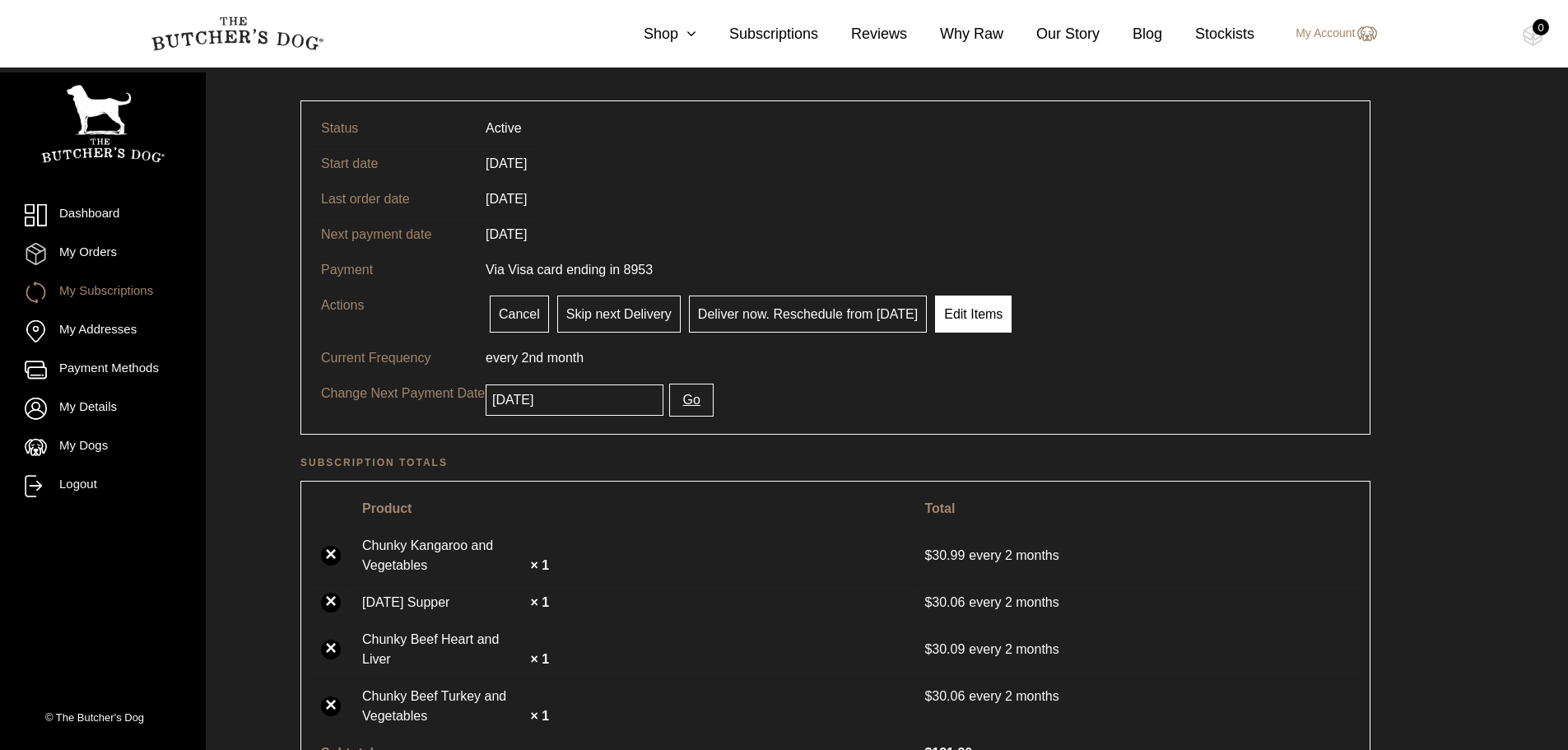
click at [962, 311] on link "Edit Items" at bounding box center [973, 313] width 76 height 37
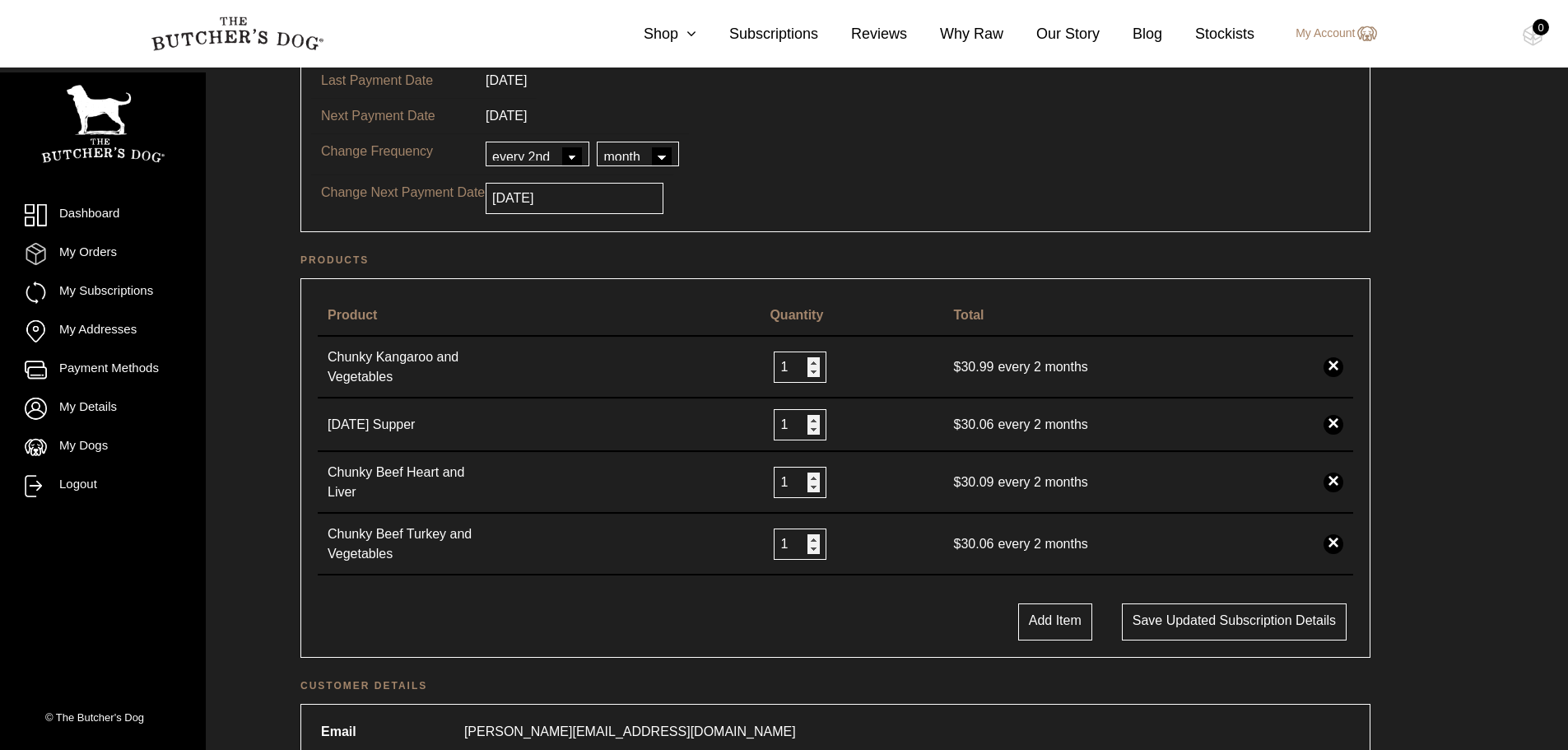
scroll to position [246, 0]
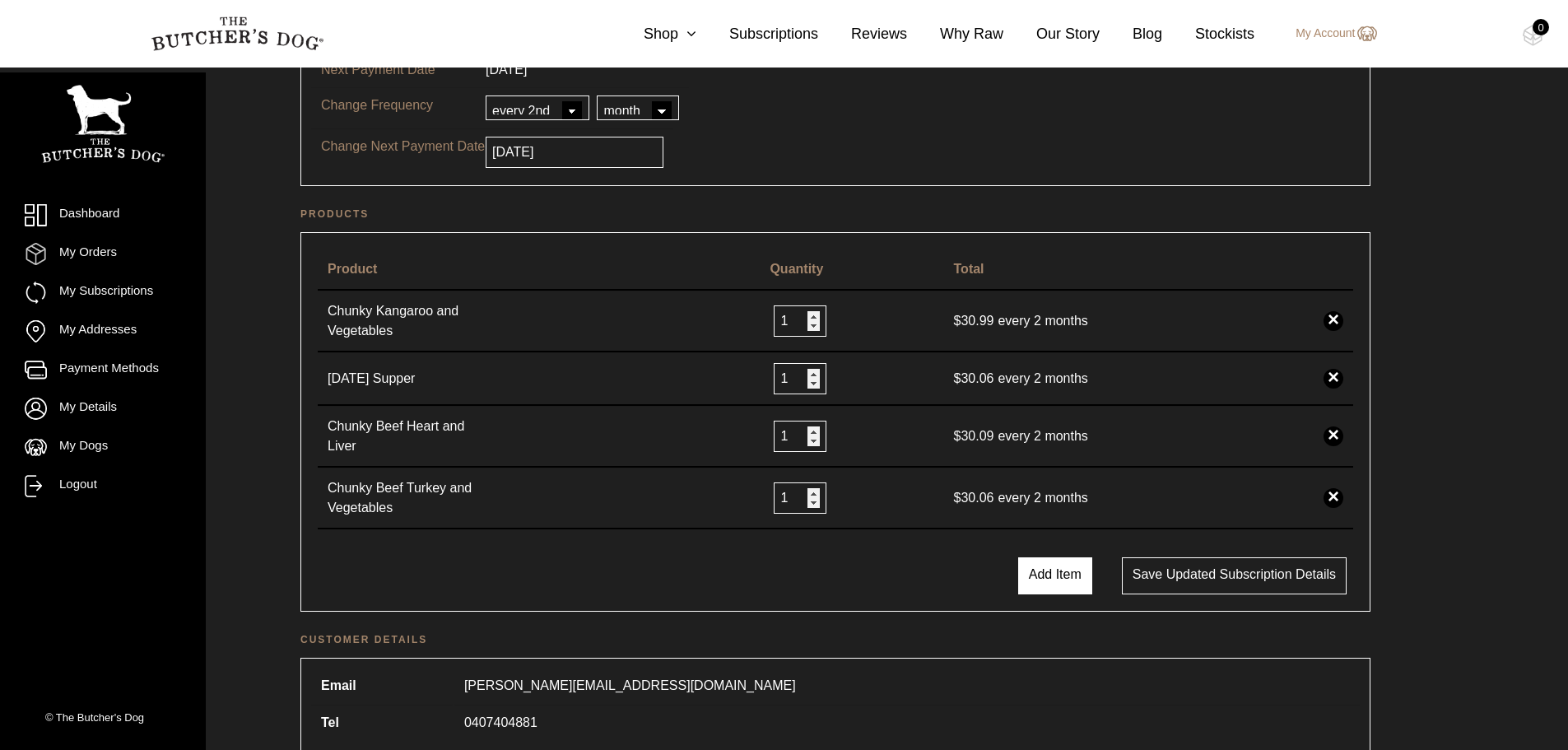
click at [1060, 565] on button "Add Item" at bounding box center [1055, 575] width 75 height 37
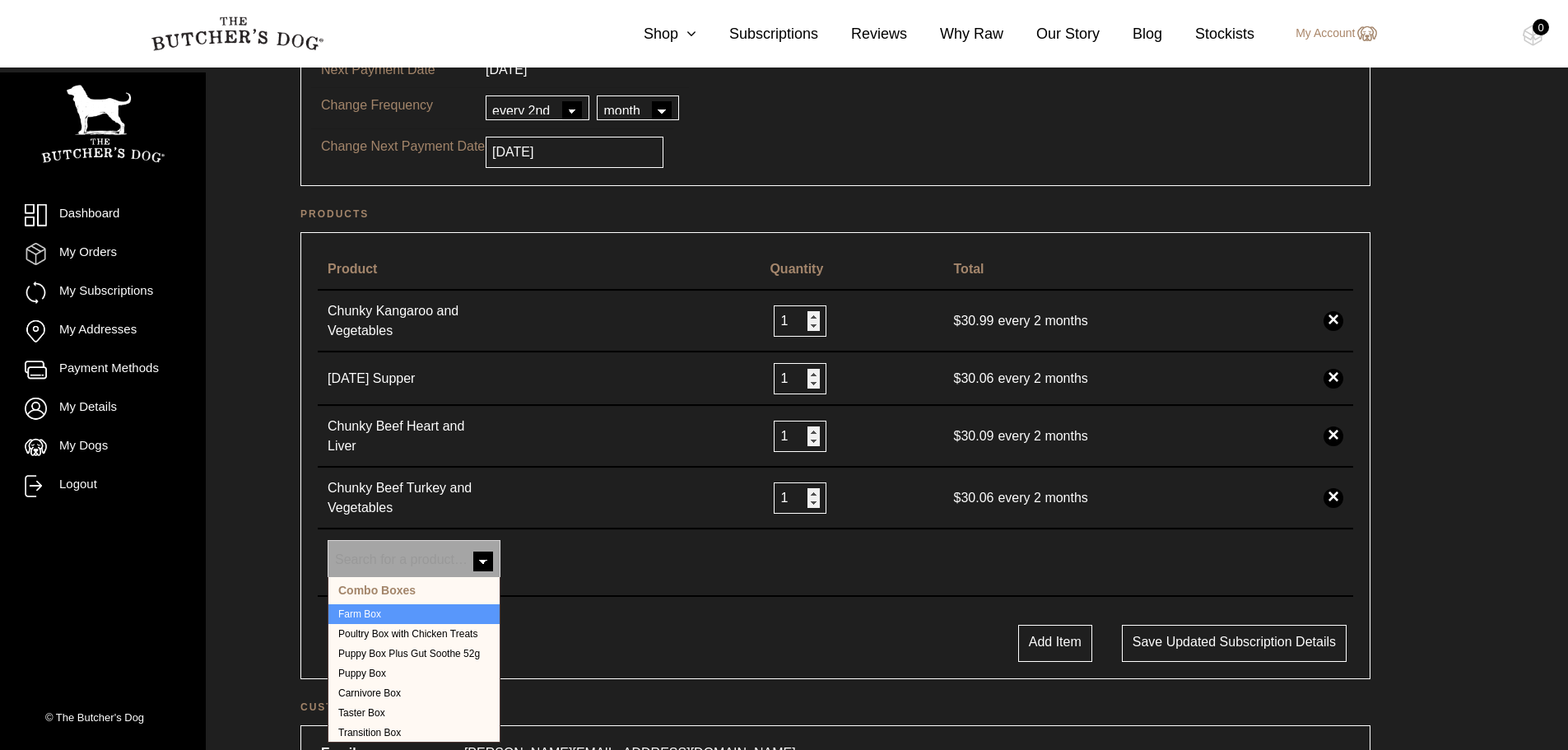
click at [490, 555] on span at bounding box center [483, 563] width 32 height 32
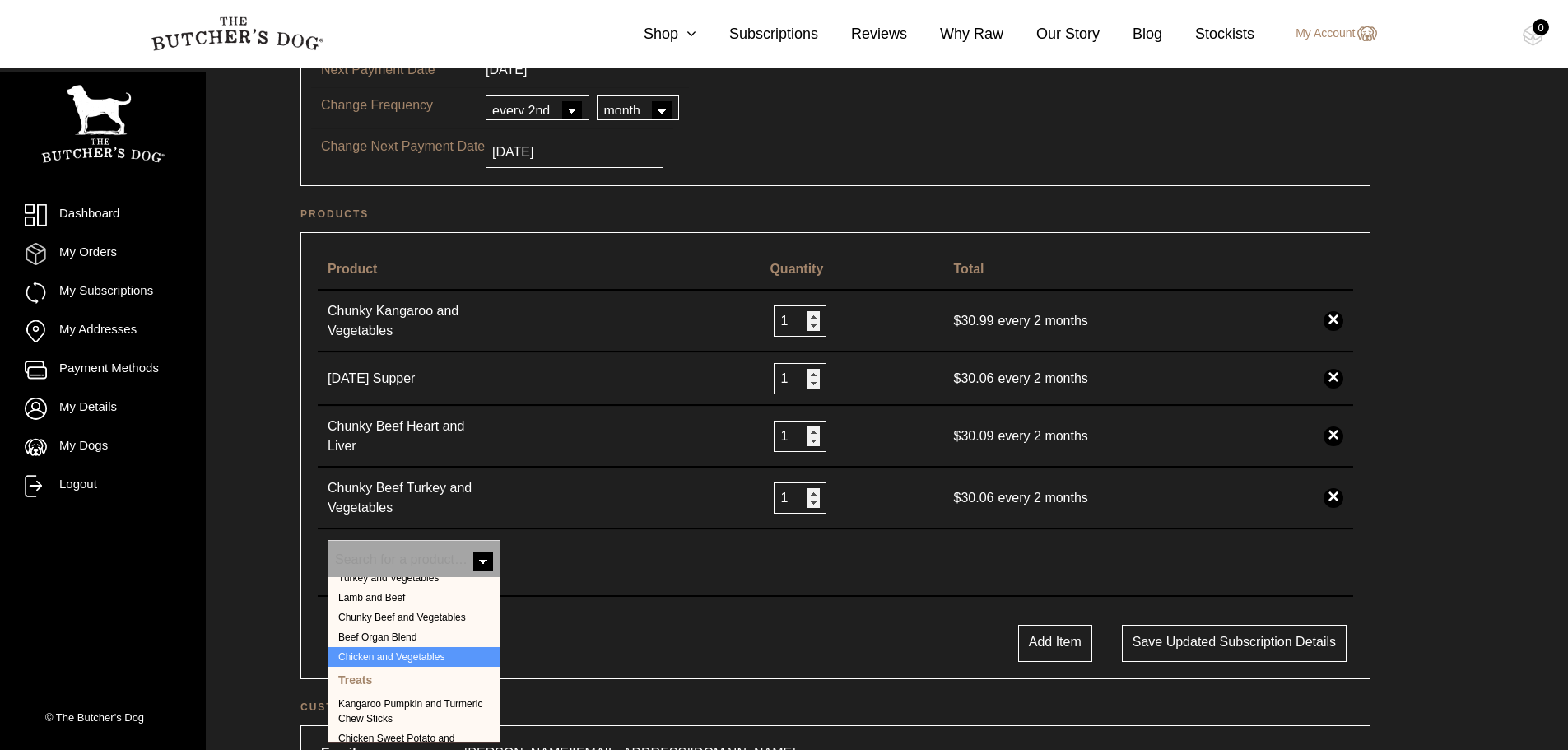
scroll to position [412, 0]
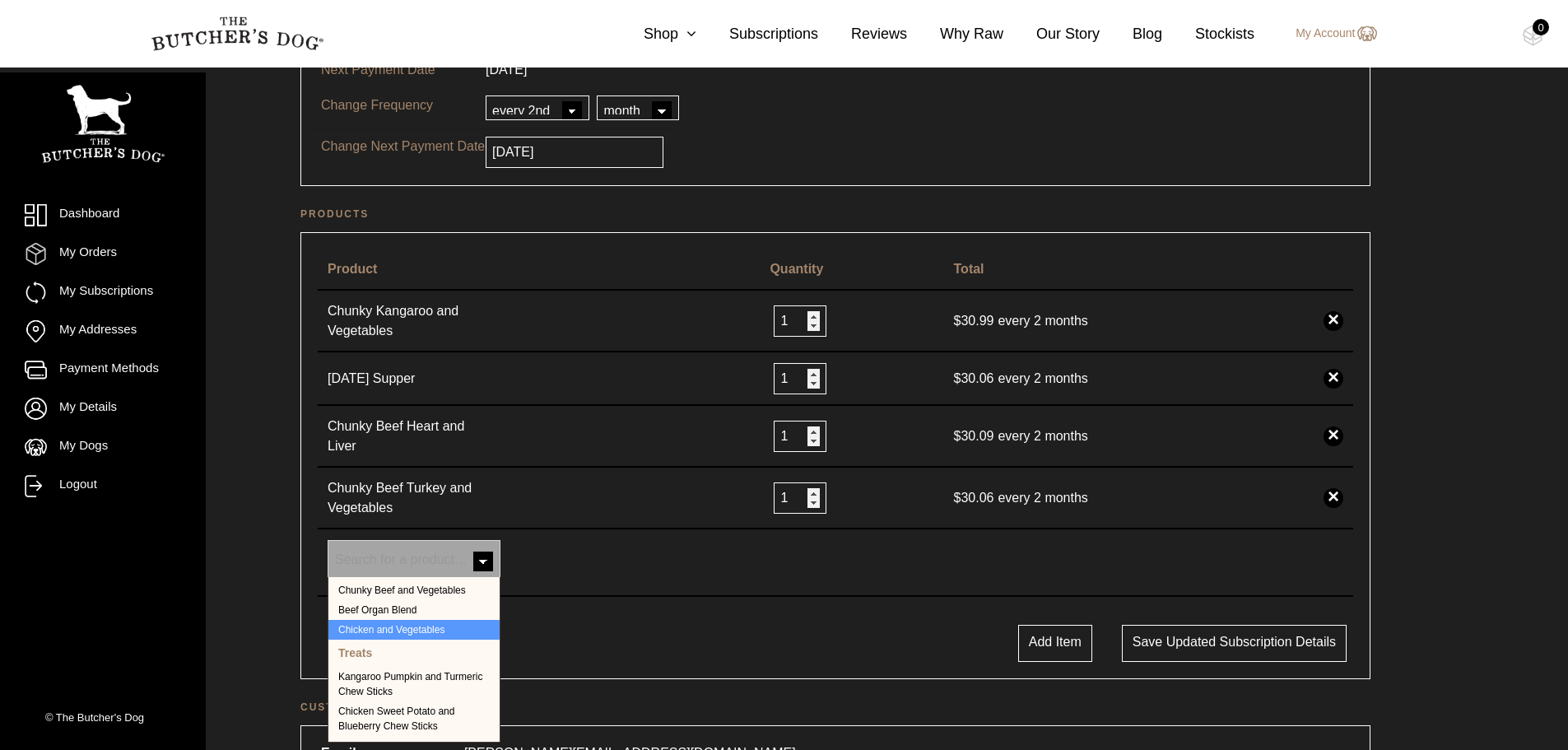
select select "229"
click at [387, 643] on div "Add Item Save updated subscription details" at bounding box center [835, 643] width 1052 height 37
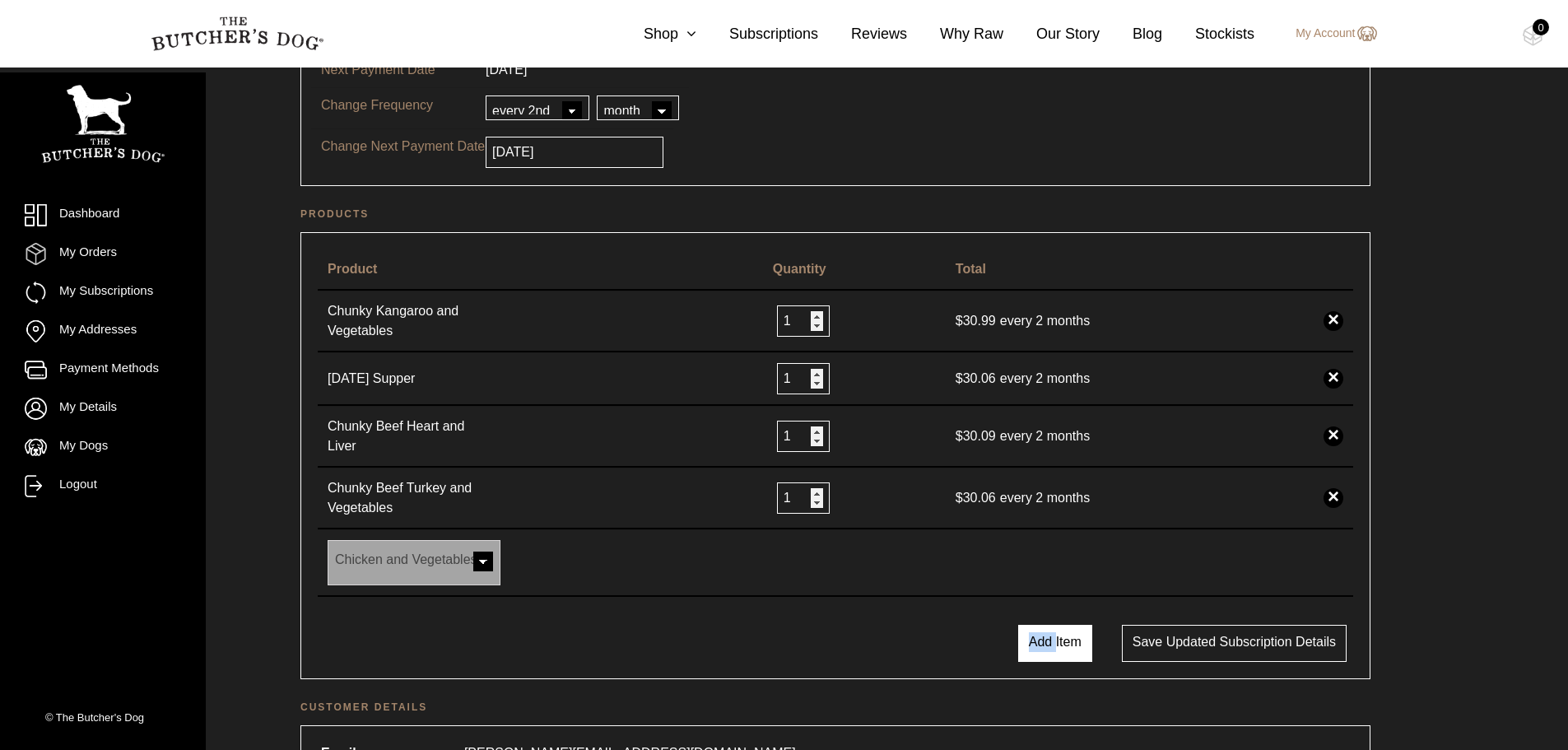
click at [1063, 637] on button "Add Item" at bounding box center [1055, 643] width 75 height 37
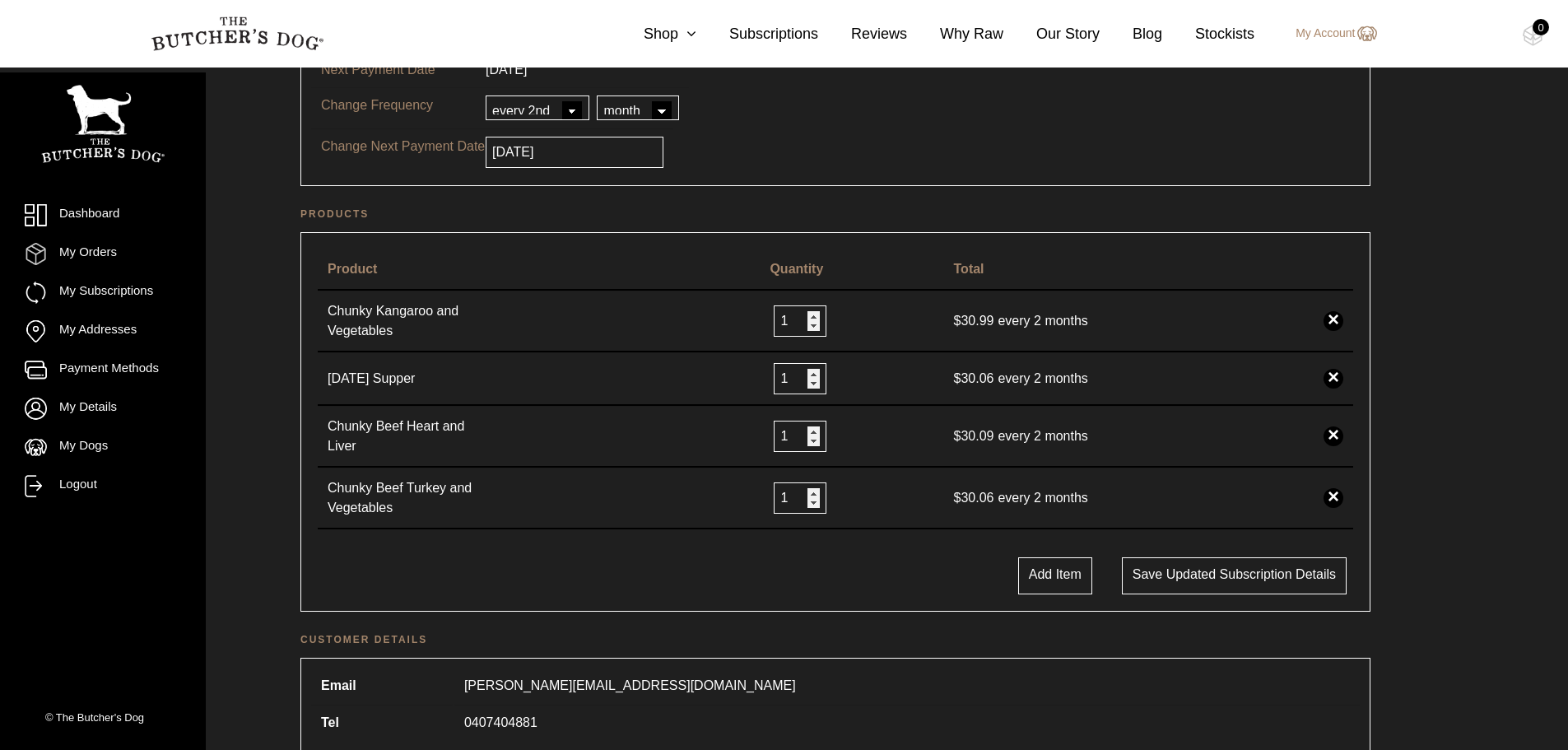
click at [1071, 586] on div "Product Quantity Total Chunky Kangaroo and Vegetables 1 $ 30.99 every 2 months …" at bounding box center [835, 421] width 1070 height 379
click at [1071, 572] on button "Add Item" at bounding box center [1055, 575] width 75 height 37
select select
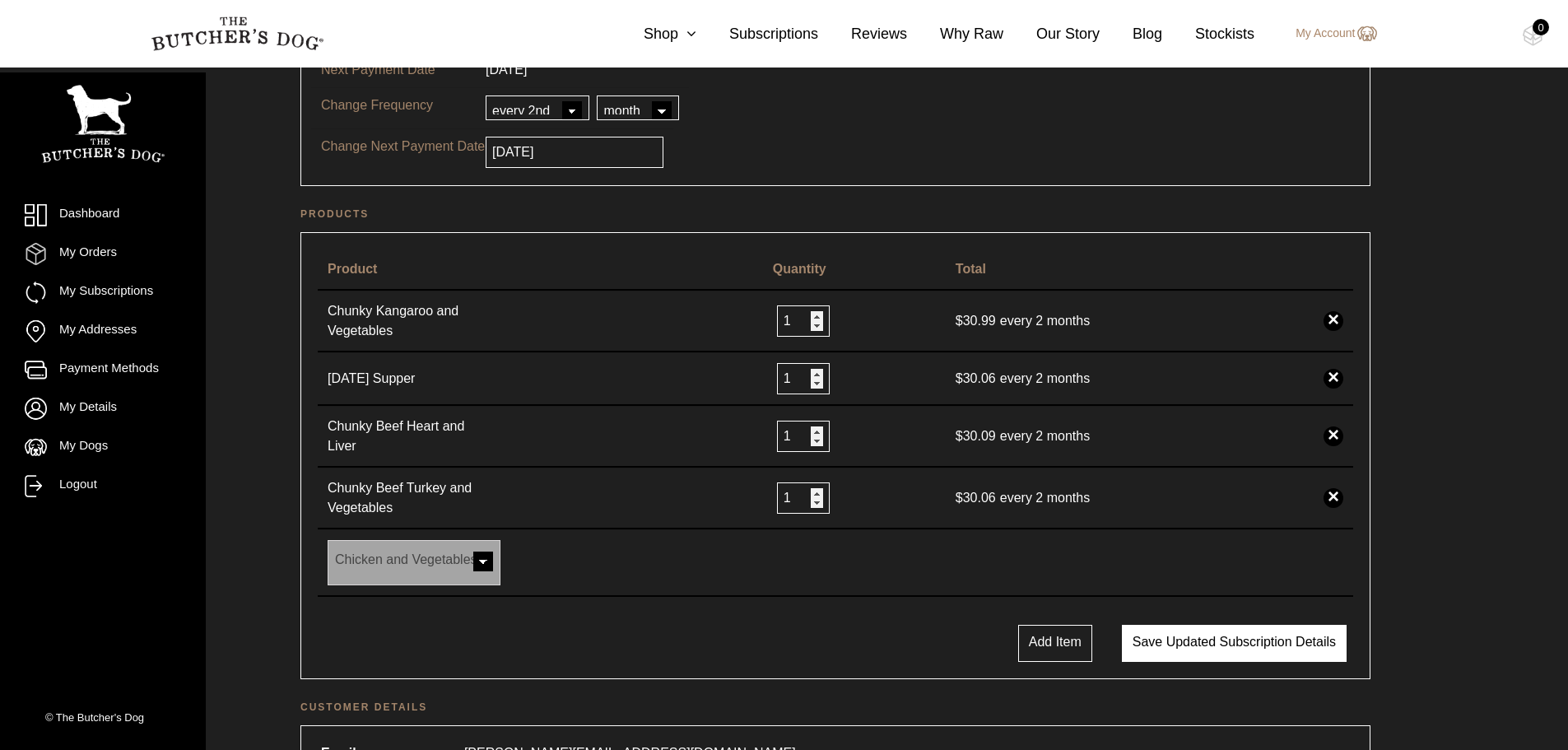
click at [1174, 636] on button "Save updated subscription details" at bounding box center [1234, 643] width 225 height 37
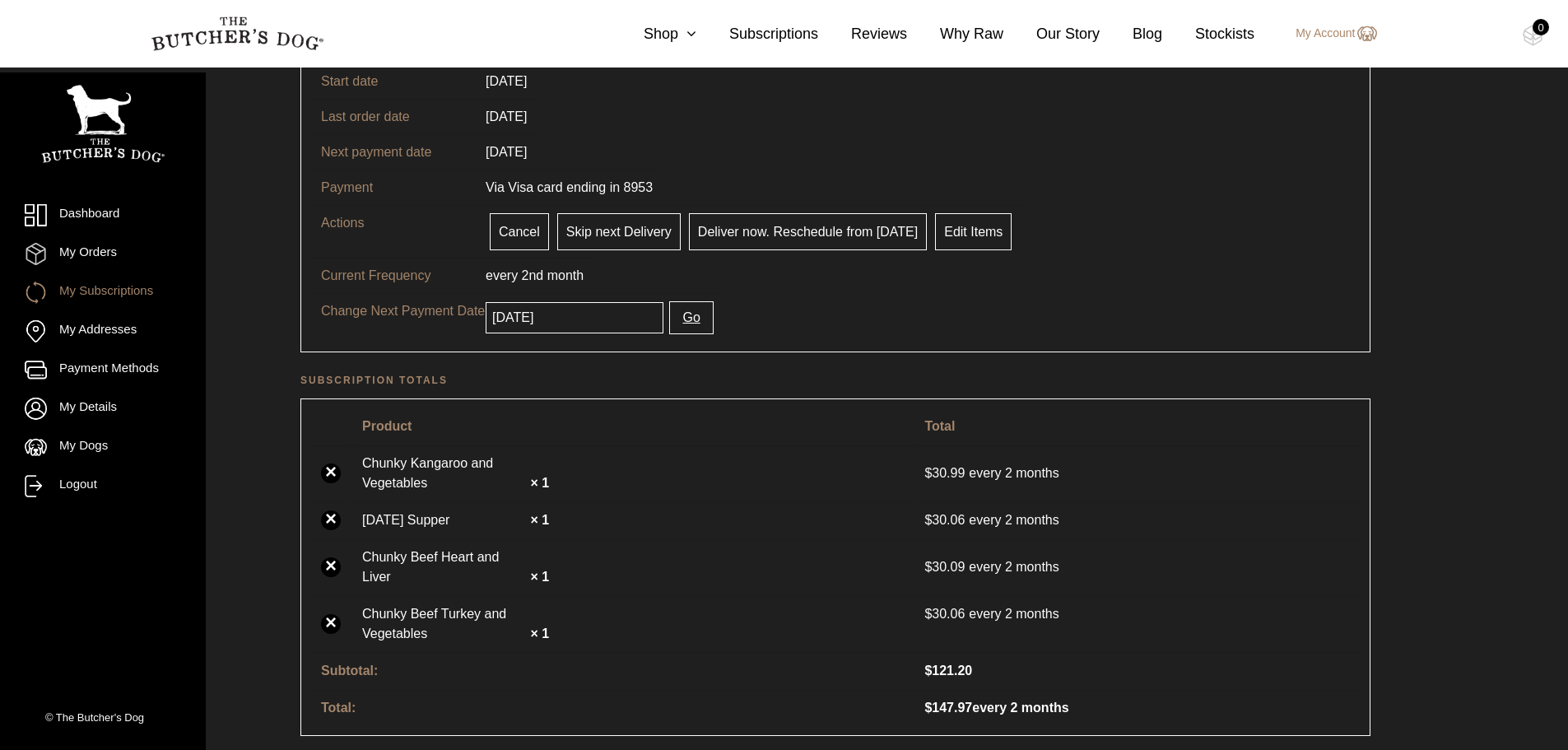
scroll to position [82, 0]
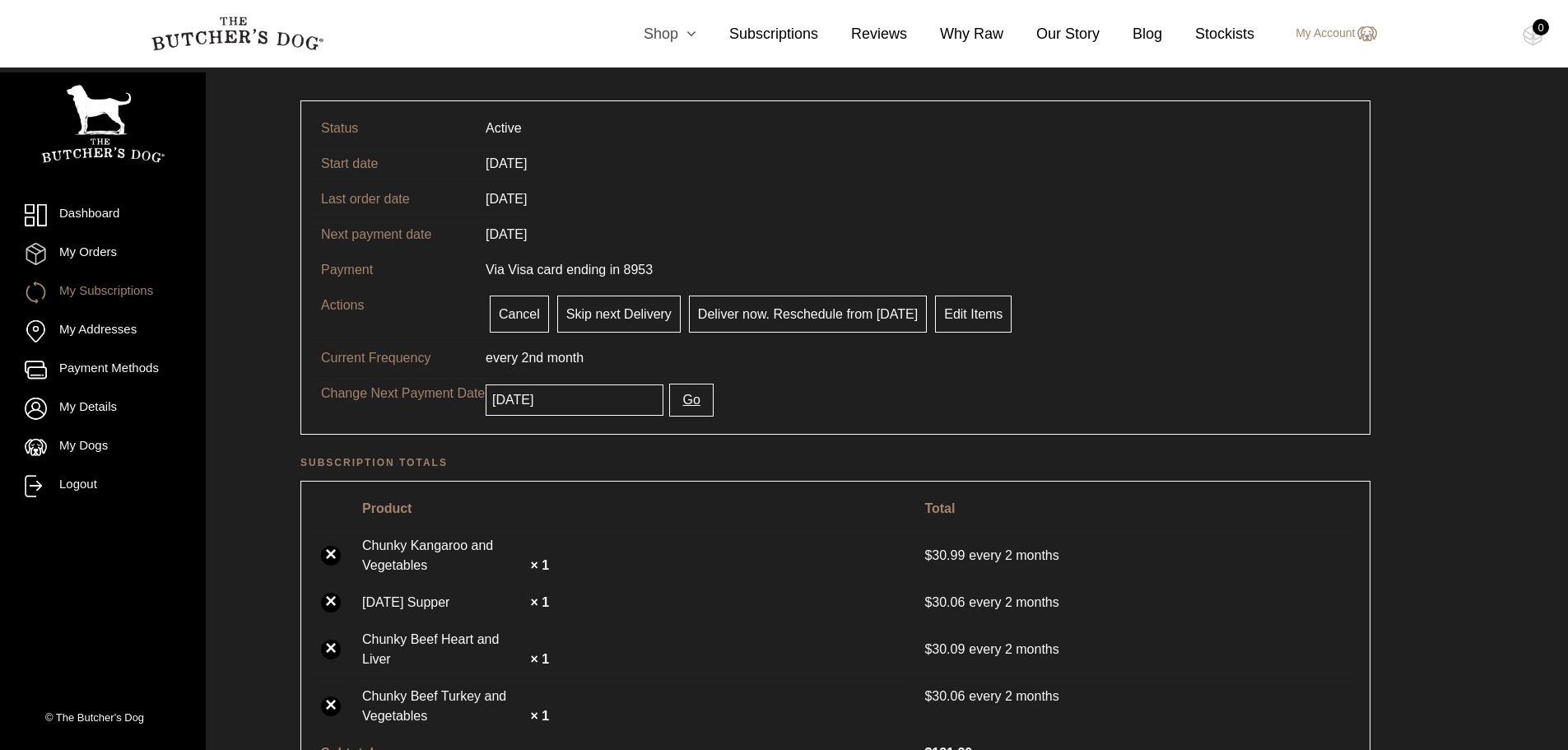
click at [679, 38] on link "Shop" at bounding box center [654, 33] width 86 height 22
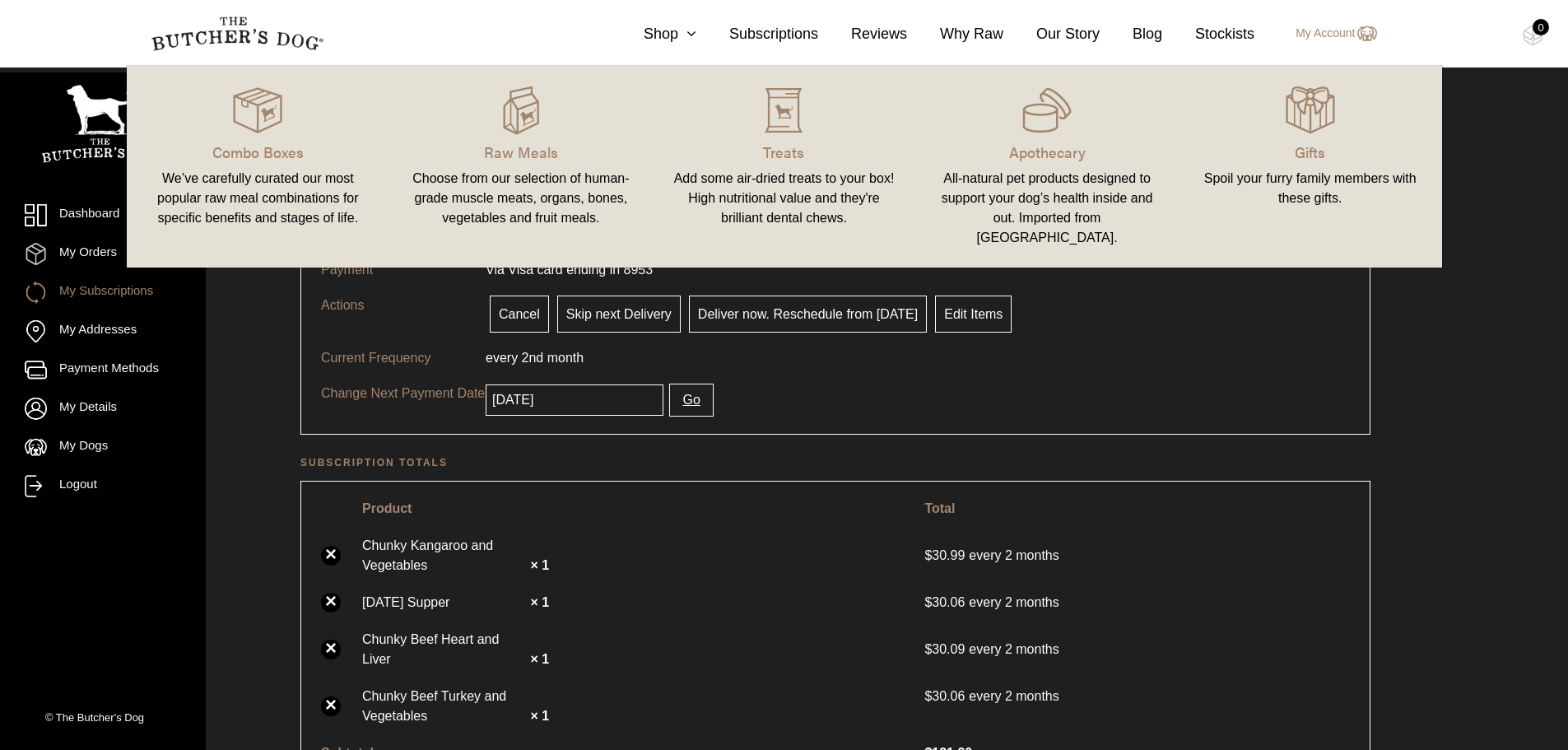
click at [523, 209] on div "Choose from our selection of human-grade muscle meats, organs, bones, vegetable…" at bounding box center [521, 199] width 224 height 59
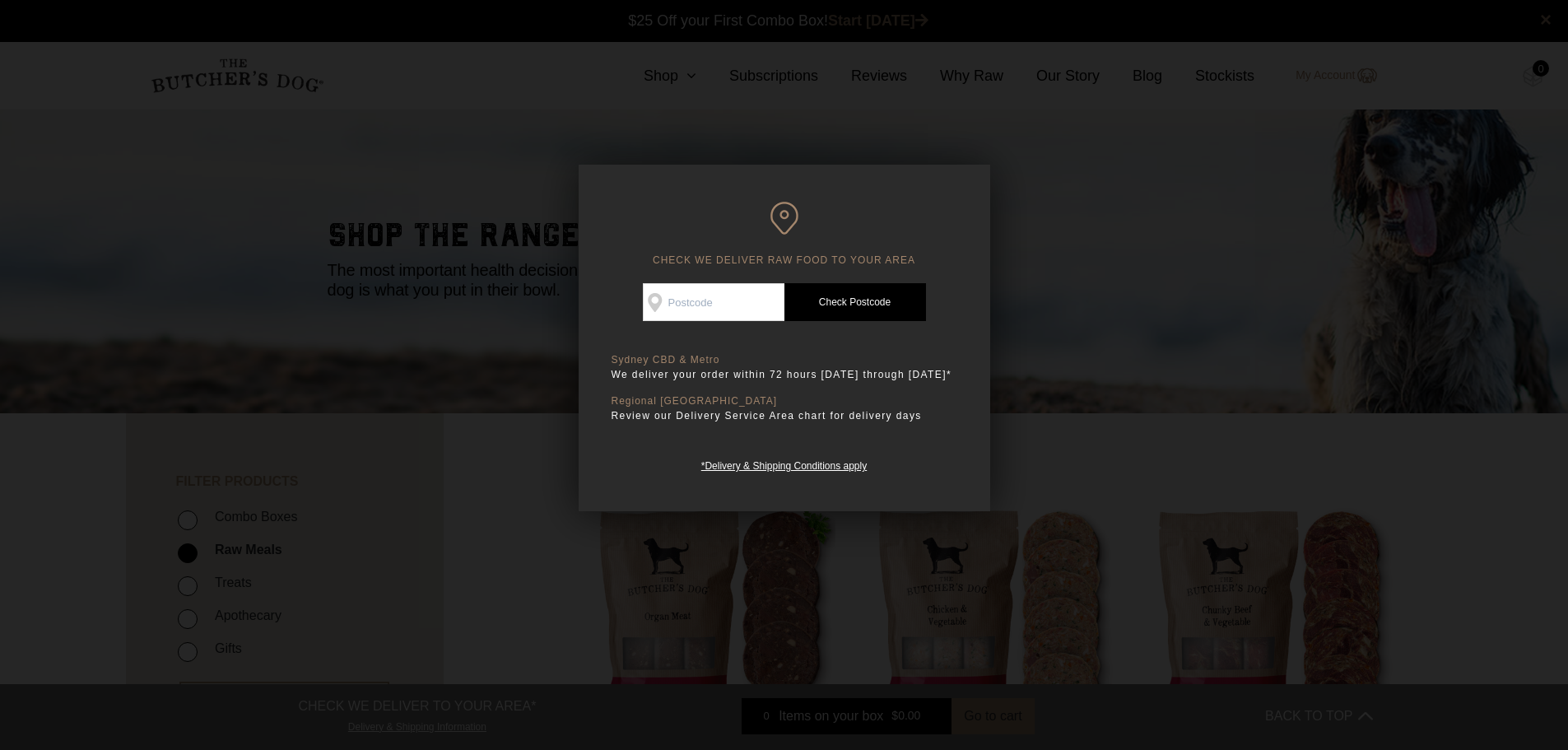
click at [728, 305] on input "Check Availability At" at bounding box center [714, 302] width 141 height 38
type input "2765"
click at [867, 297] on link "Check Postcode" at bounding box center [855, 302] width 141 height 38
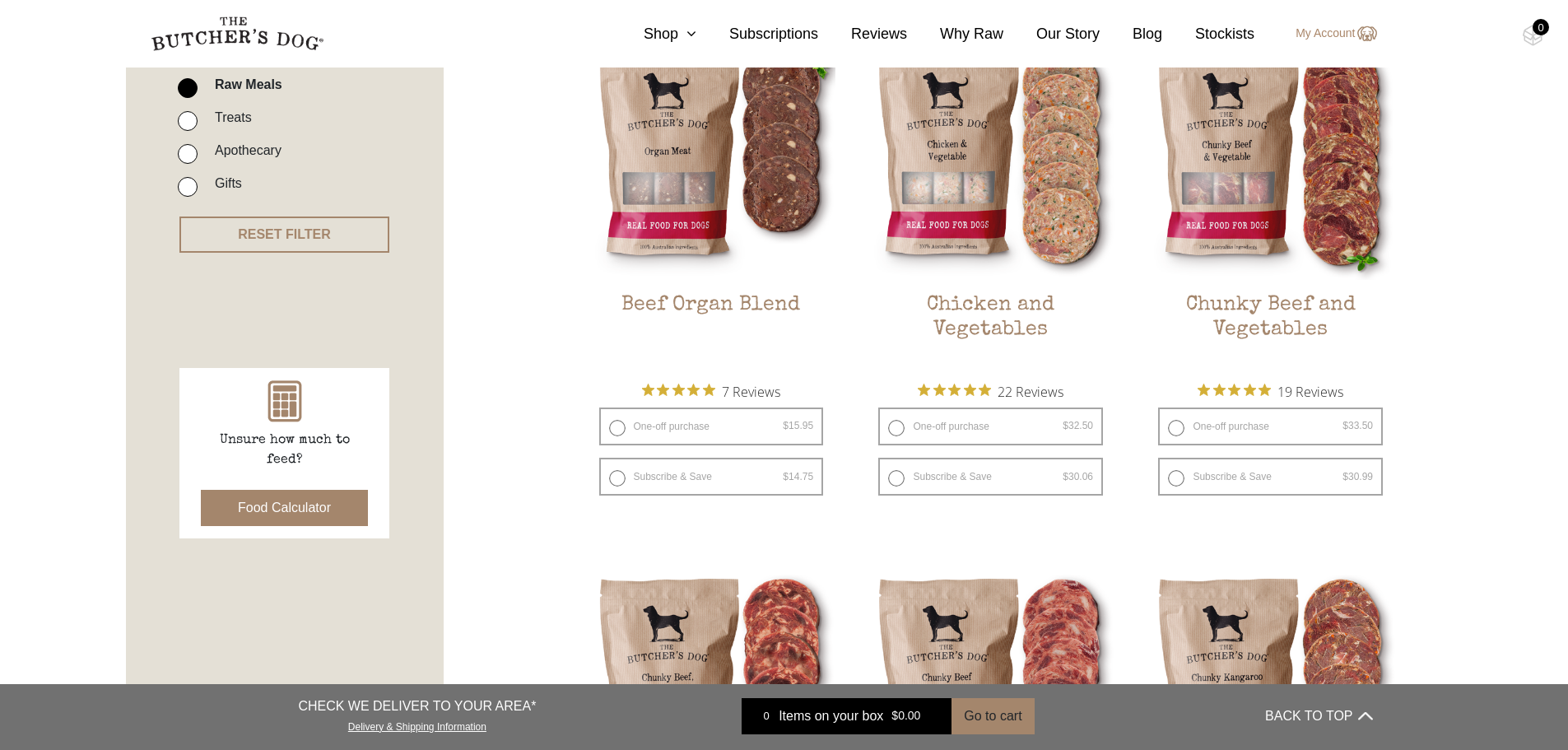
scroll to position [494, 0]
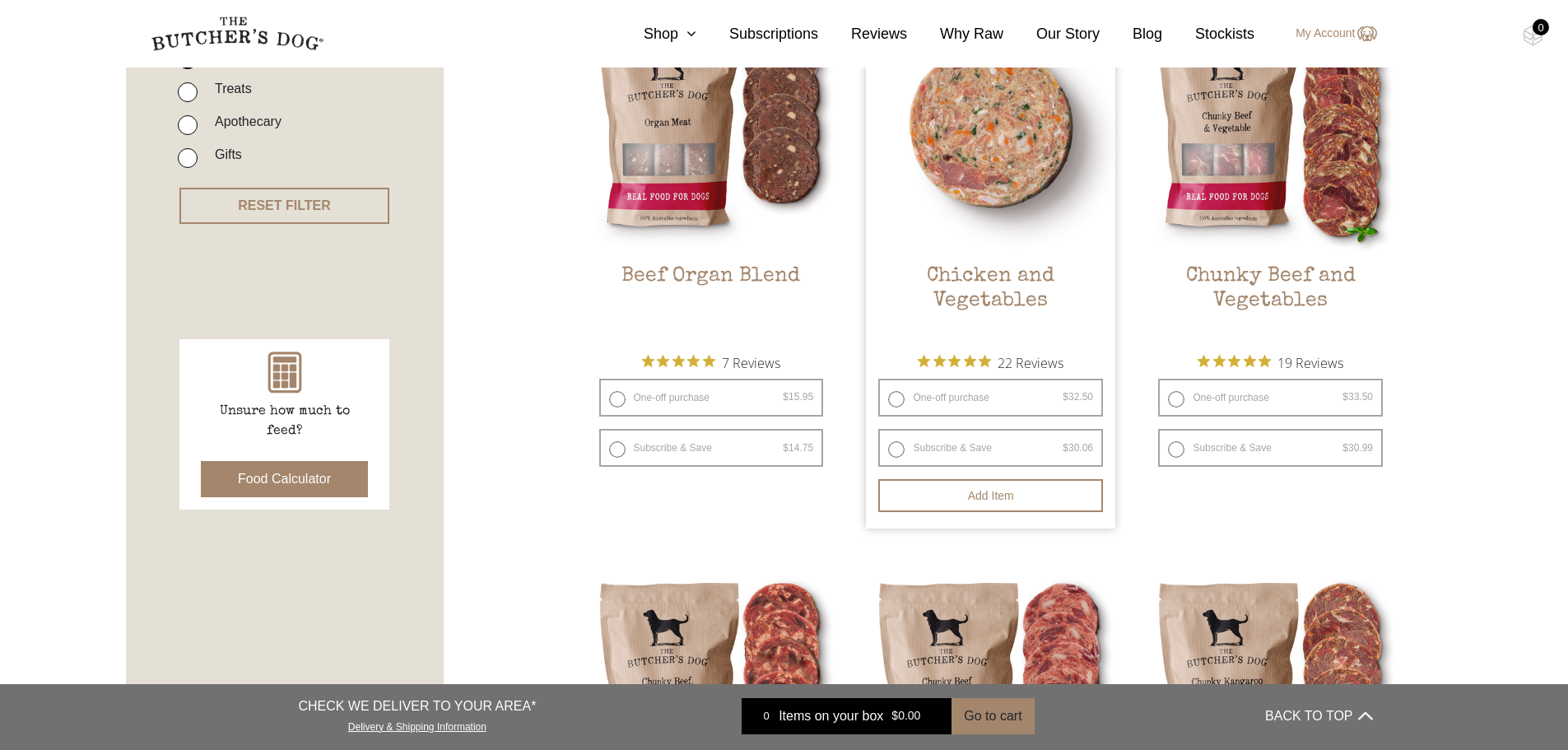
click at [892, 448] on label "Subscribe & Save $ 32.50 Original price was: $32.50. $ 30.06 Current price is: …" at bounding box center [990, 448] width 225 height 38
radio input "true"
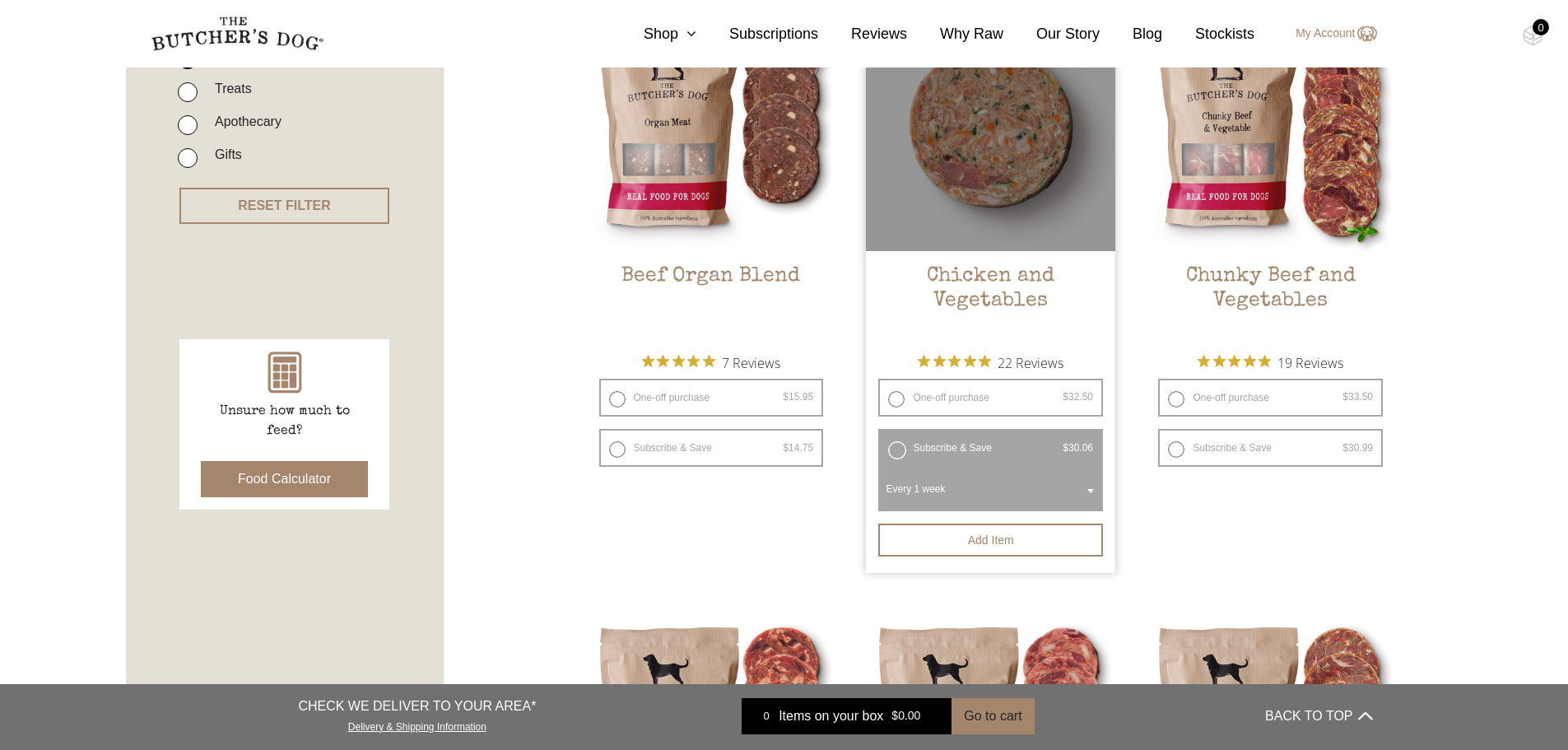
click at [1090, 489] on b at bounding box center [1090, 491] width 7 height 4
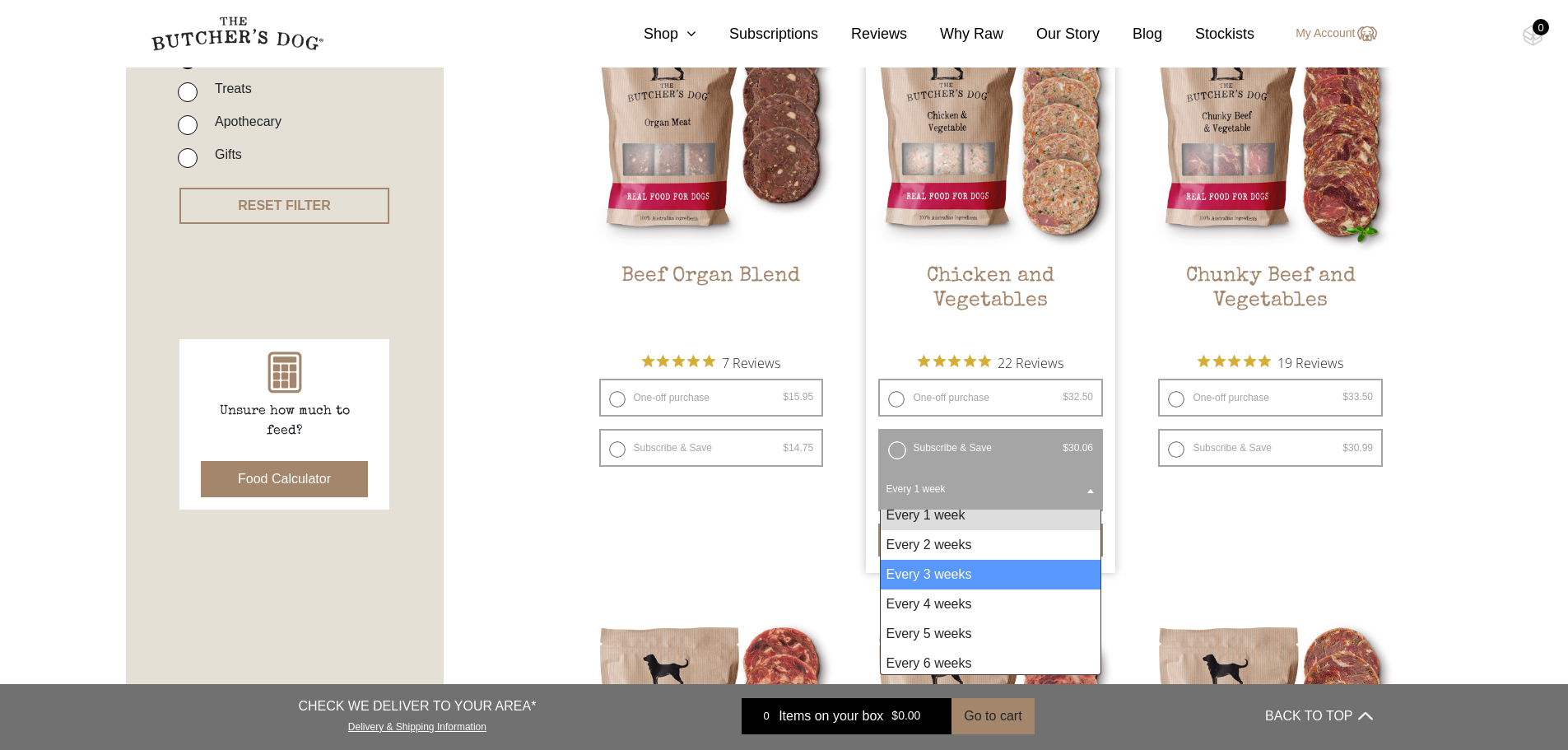
scroll to position [13, 0]
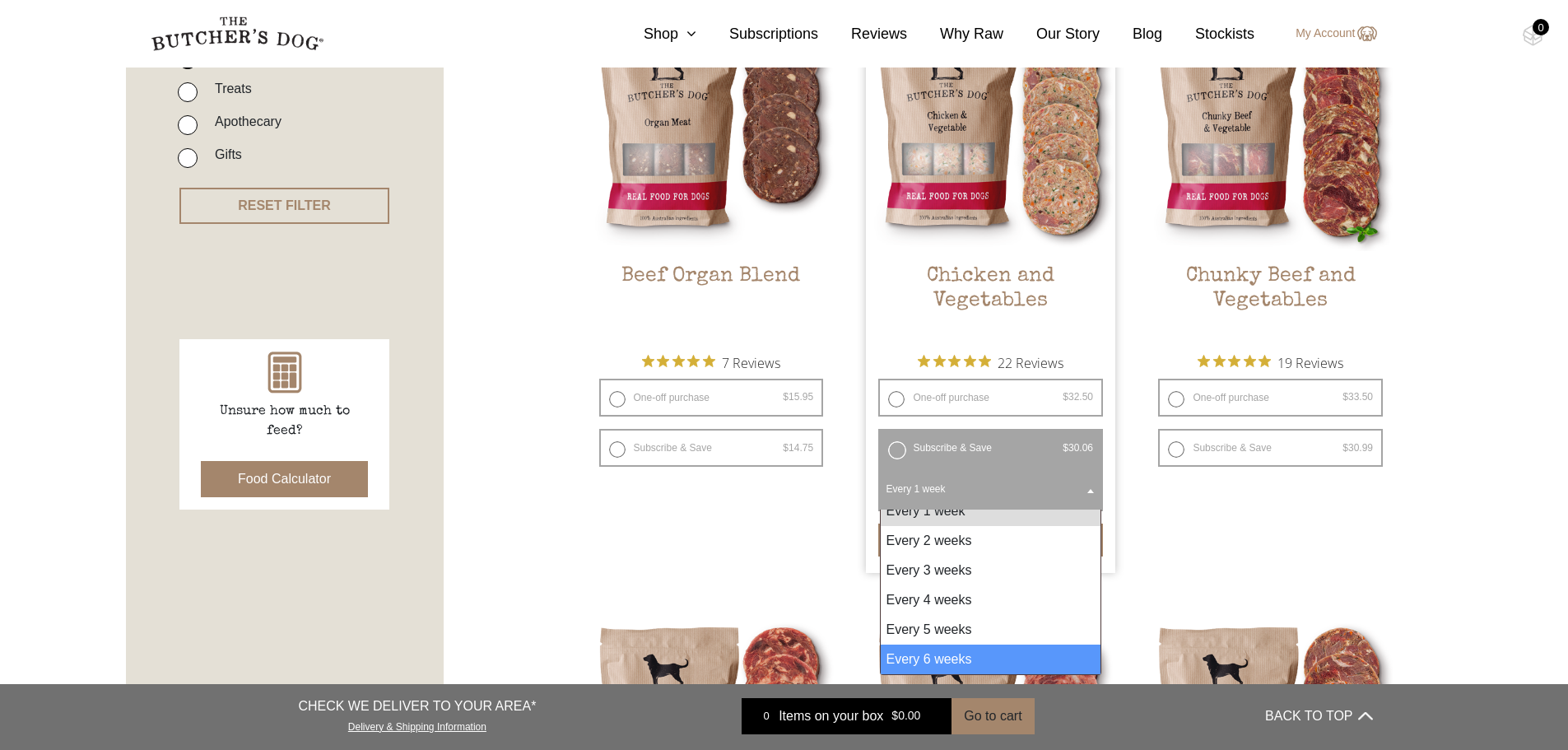
select select "6_week"
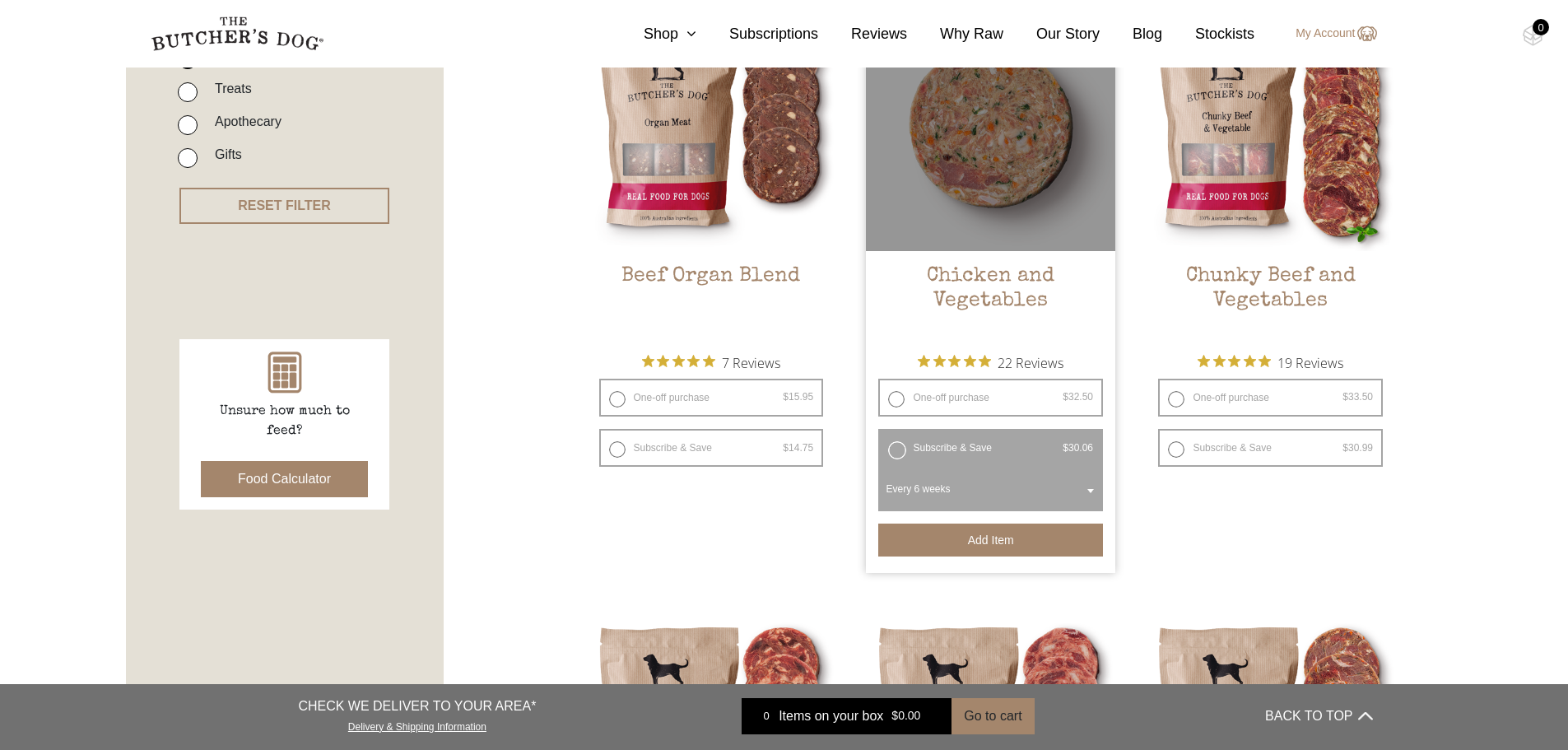
click at [1009, 543] on button "Add item" at bounding box center [990, 540] width 225 height 32
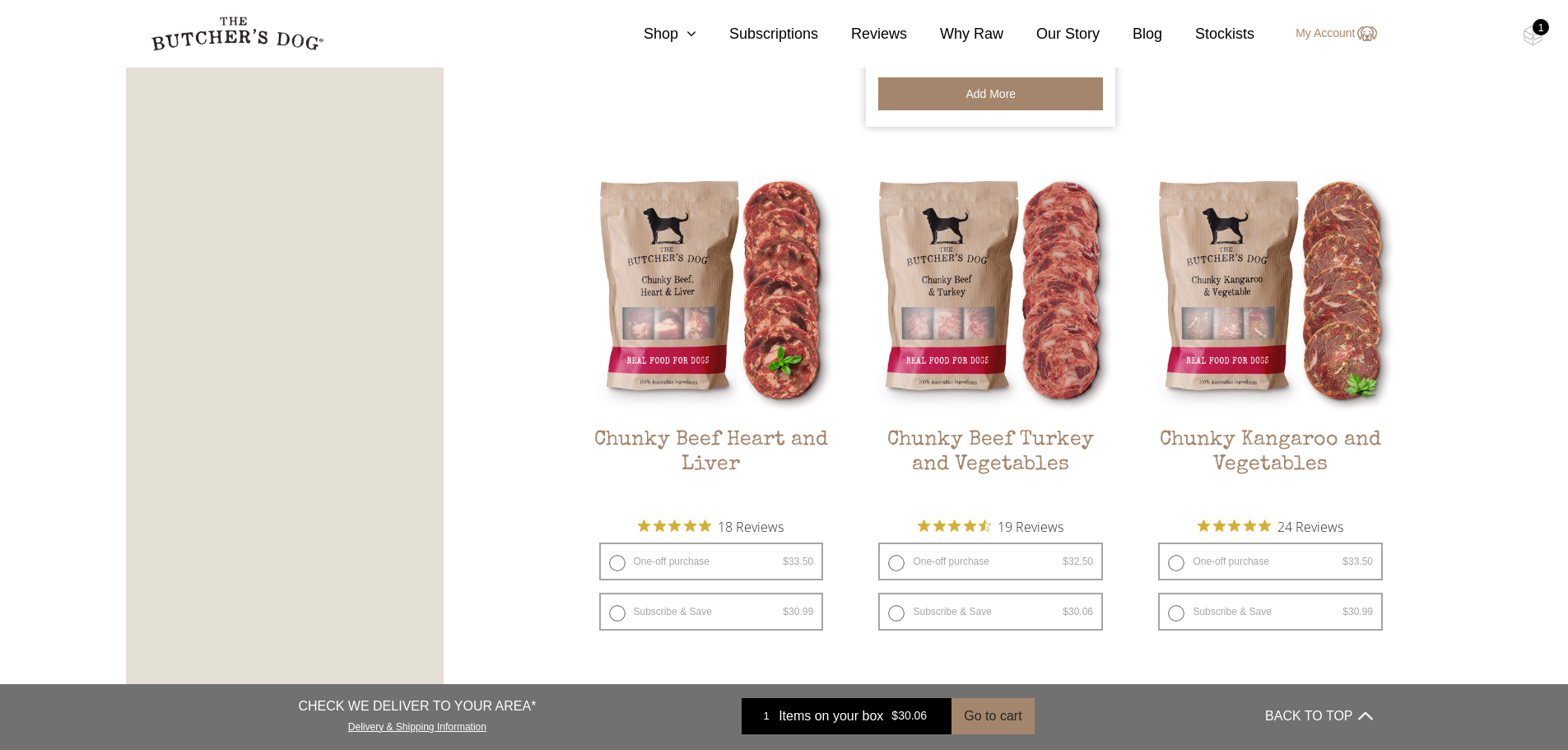
scroll to position [988, 0]
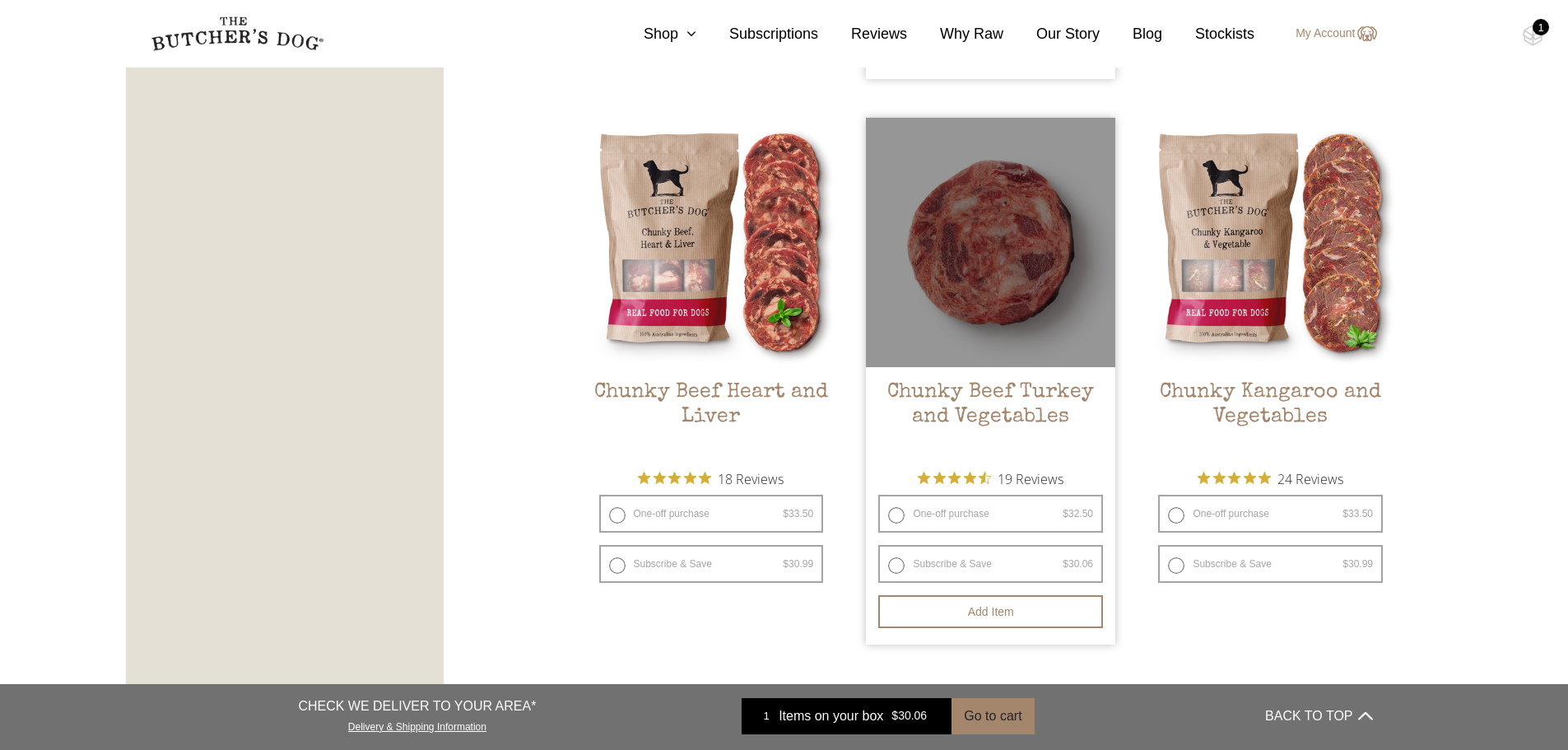
click at [897, 566] on label "Subscribe & Save $ 32.50 Original price was: $32.50. $ 30.06 Current price is: …" at bounding box center [990, 564] width 225 height 38
radio input "true"
radio input "false"
select select "6_week"
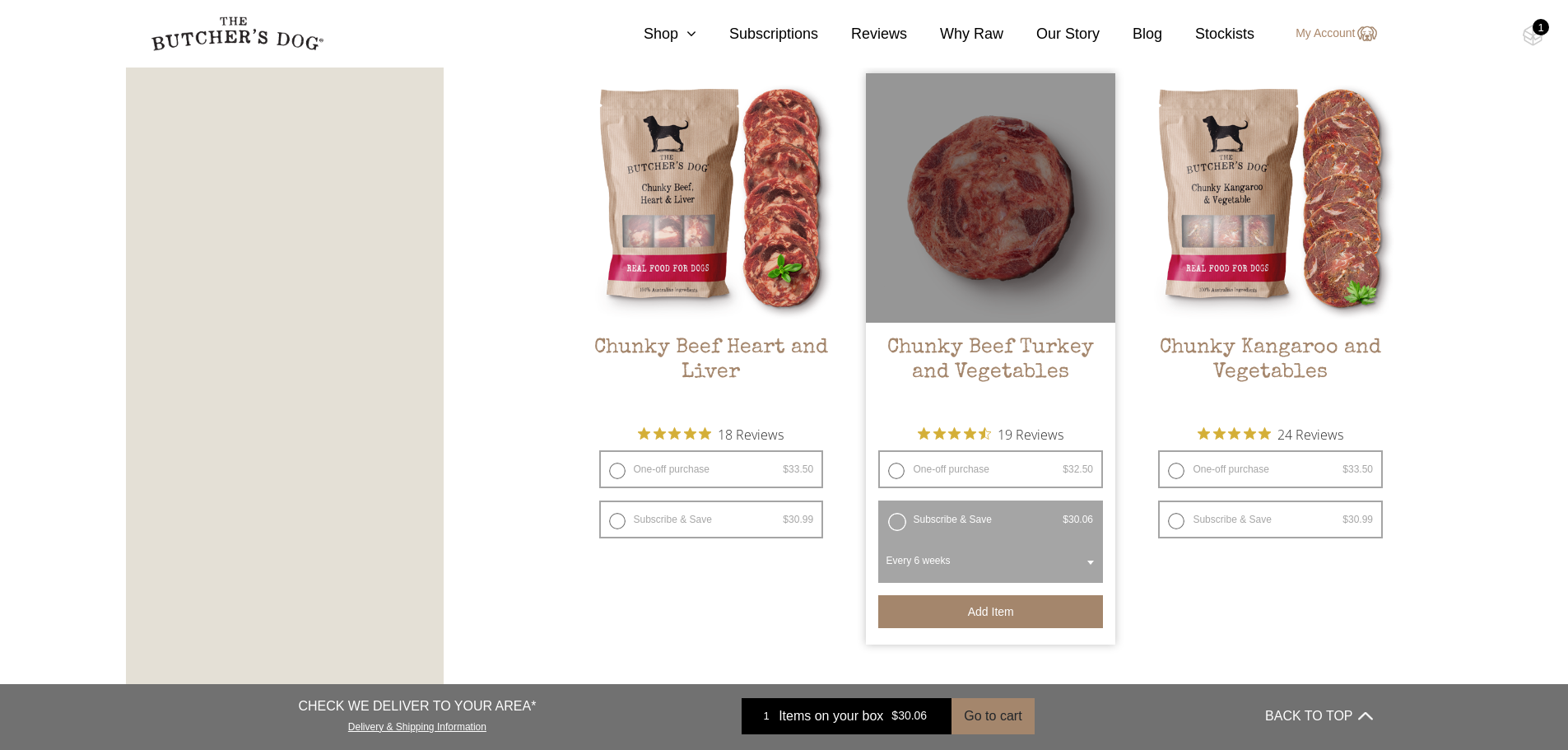
click at [1008, 605] on button "Add item" at bounding box center [990, 611] width 225 height 32
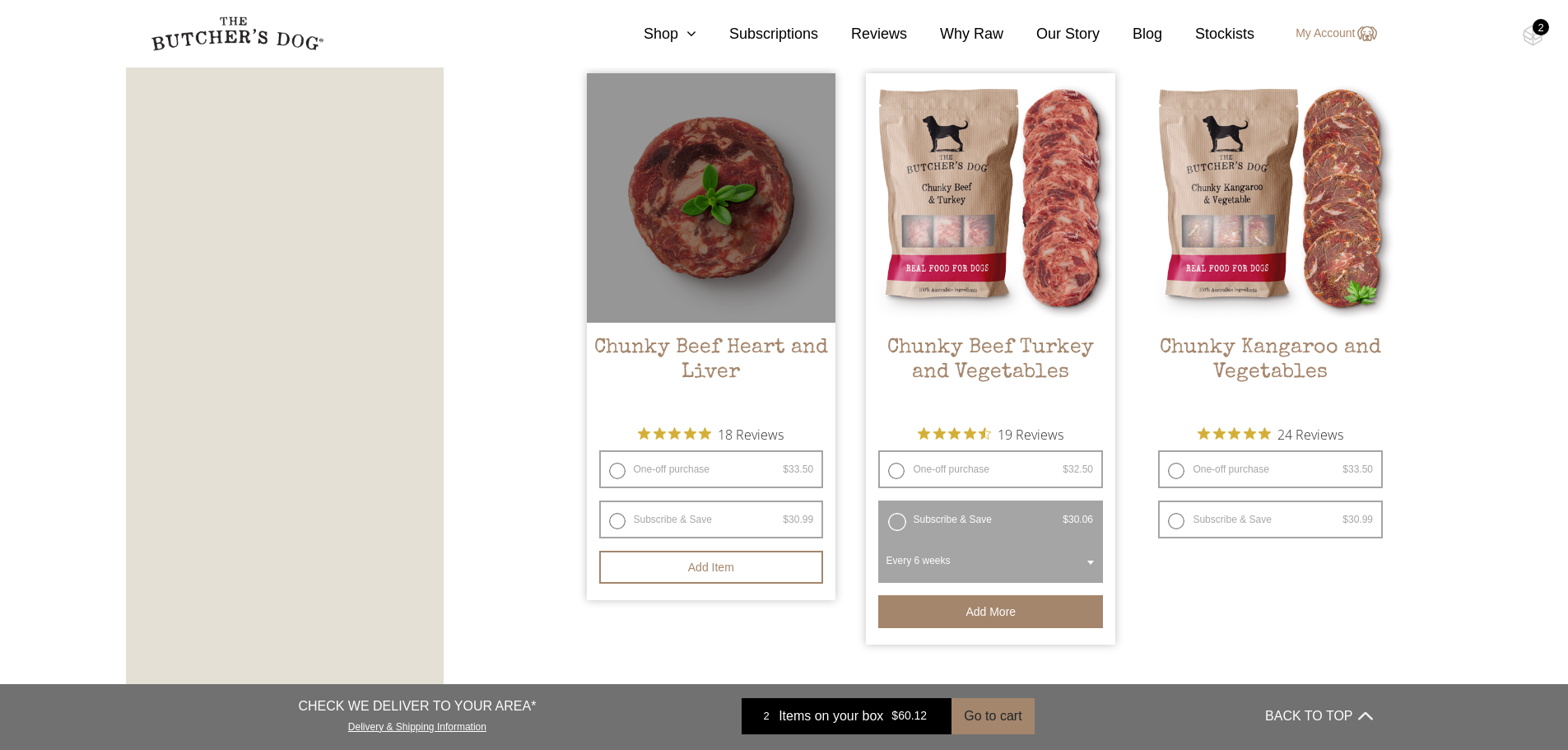
click at [648, 520] on label "Subscribe & Save $ 33.50 Original price was: $33.50. $ 30.99 Current price is: …" at bounding box center [711, 520] width 225 height 38
radio input "true"
select select "6_week"
radio input "false"
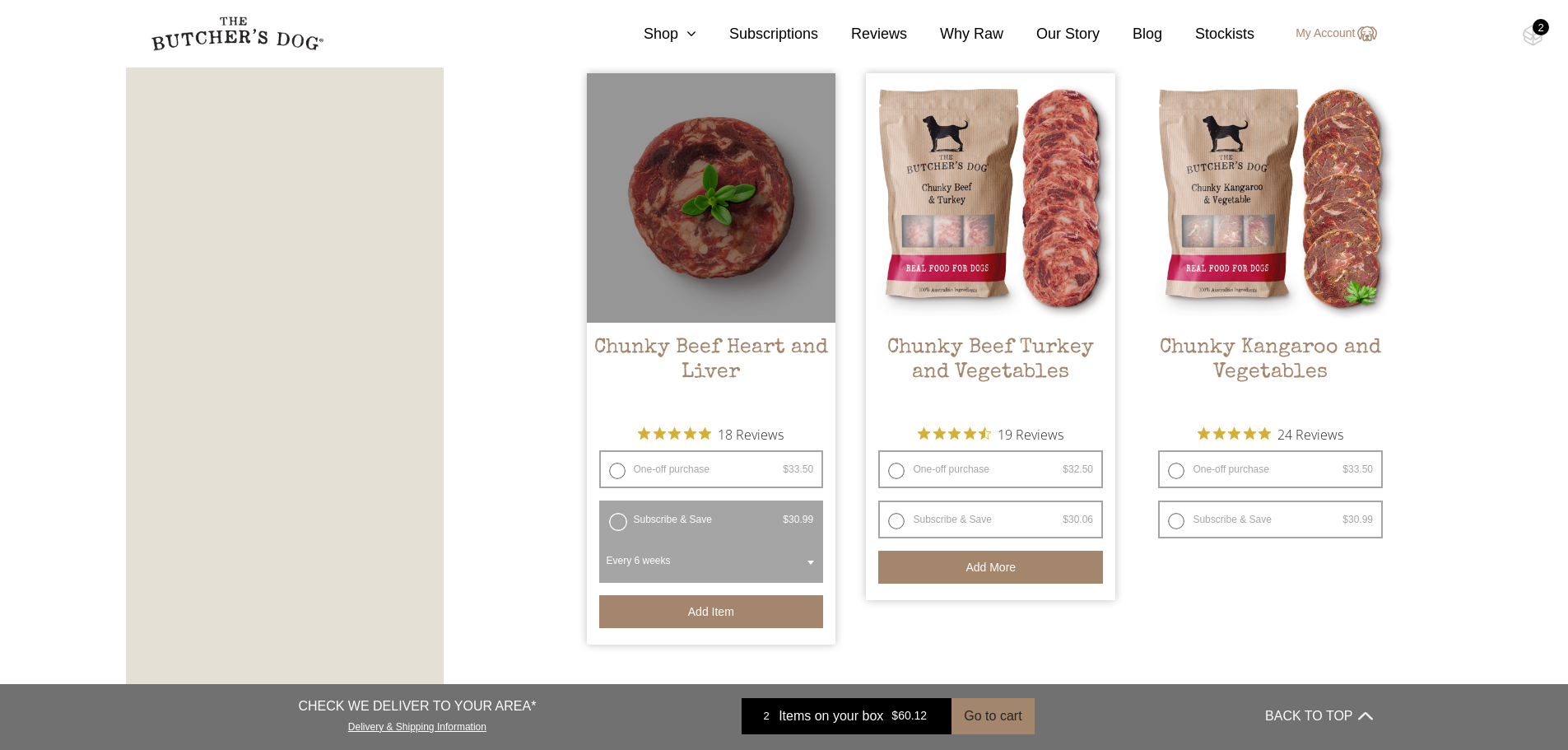
click at [697, 608] on button "Add item" at bounding box center [711, 611] width 225 height 32
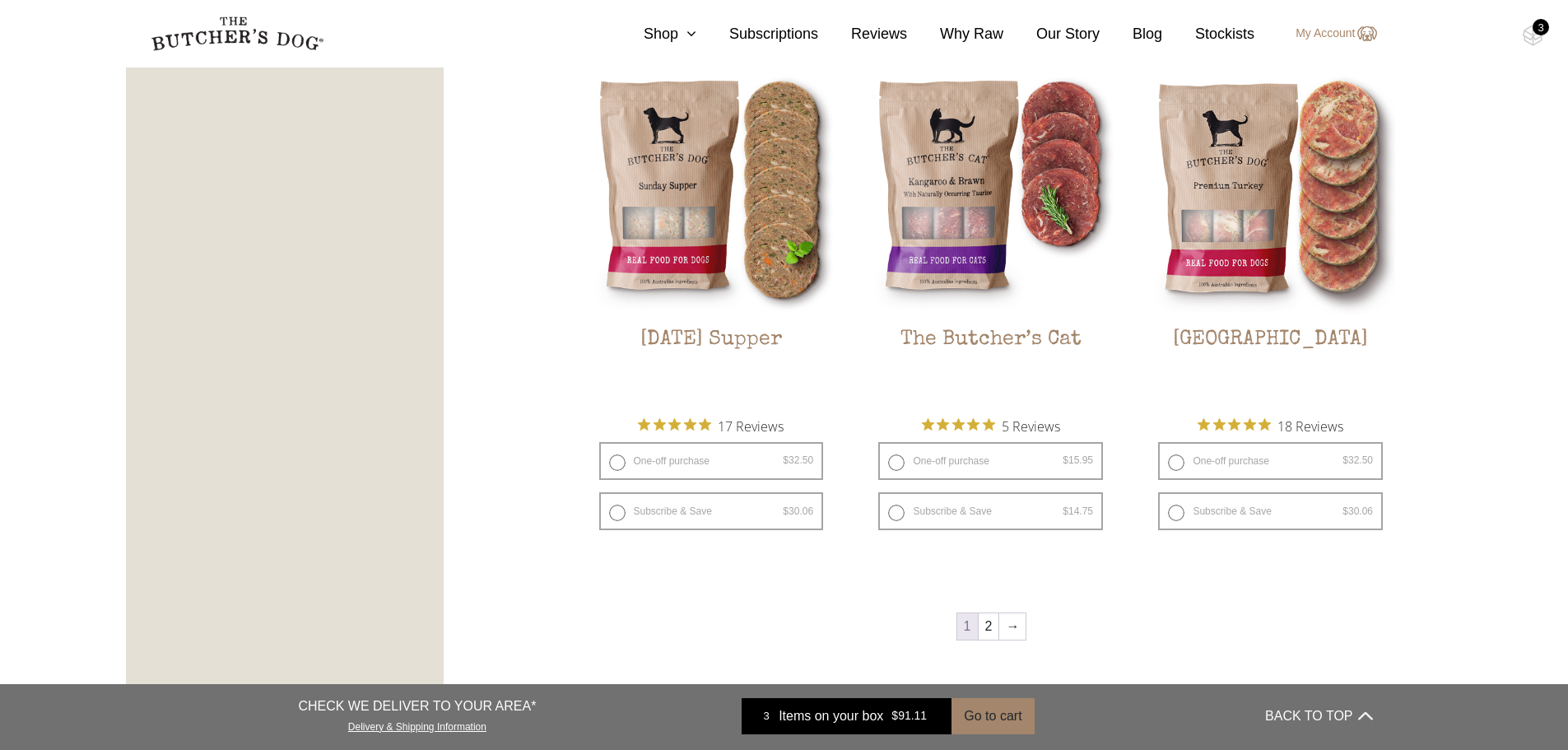
scroll to position [2139, 0]
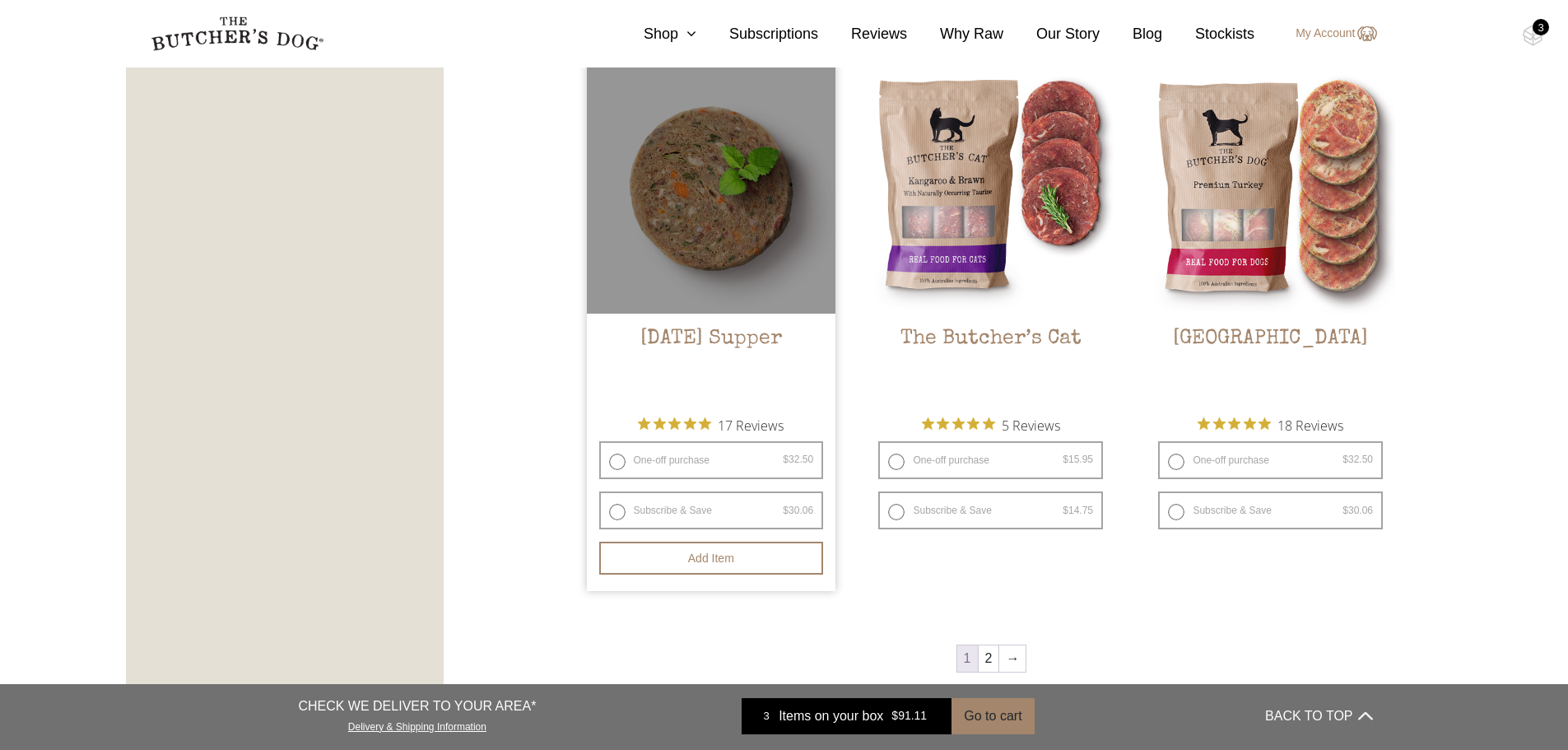
click at [615, 512] on label "Subscribe & Save $ 32.50 Original price was: $32.50. $ 30.06 Current price is: …" at bounding box center [711, 510] width 225 height 38
radio input "true"
radio input "false"
select select "6_week"
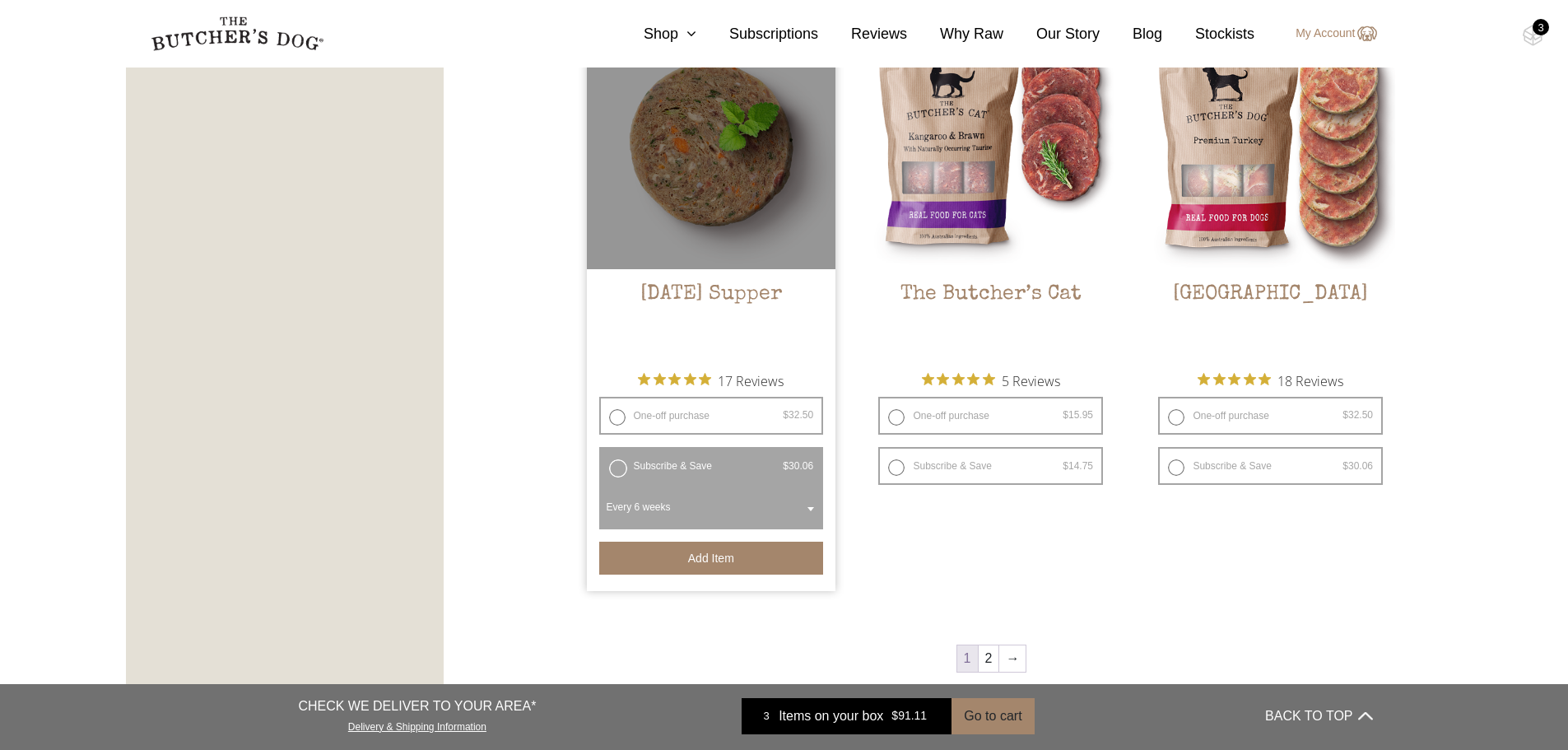
click at [705, 561] on button "Add item" at bounding box center [711, 558] width 225 height 32
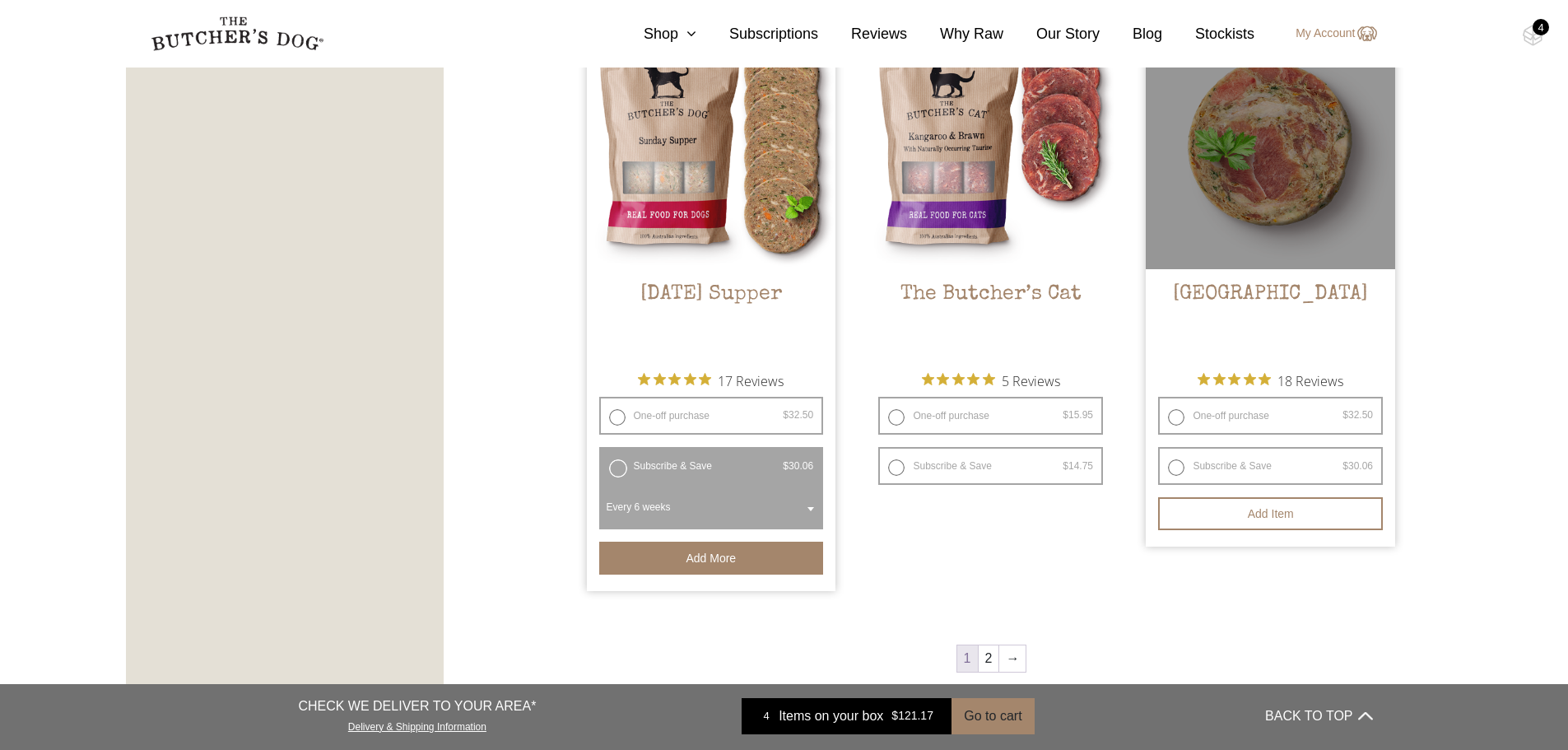
click at [1211, 473] on label "Subscribe & Save $ 32.50 Original price was: $32.50. $ 30.06 Current price is: …" at bounding box center [1270, 466] width 225 height 38
radio input "true"
radio input "false"
select select "6_week"
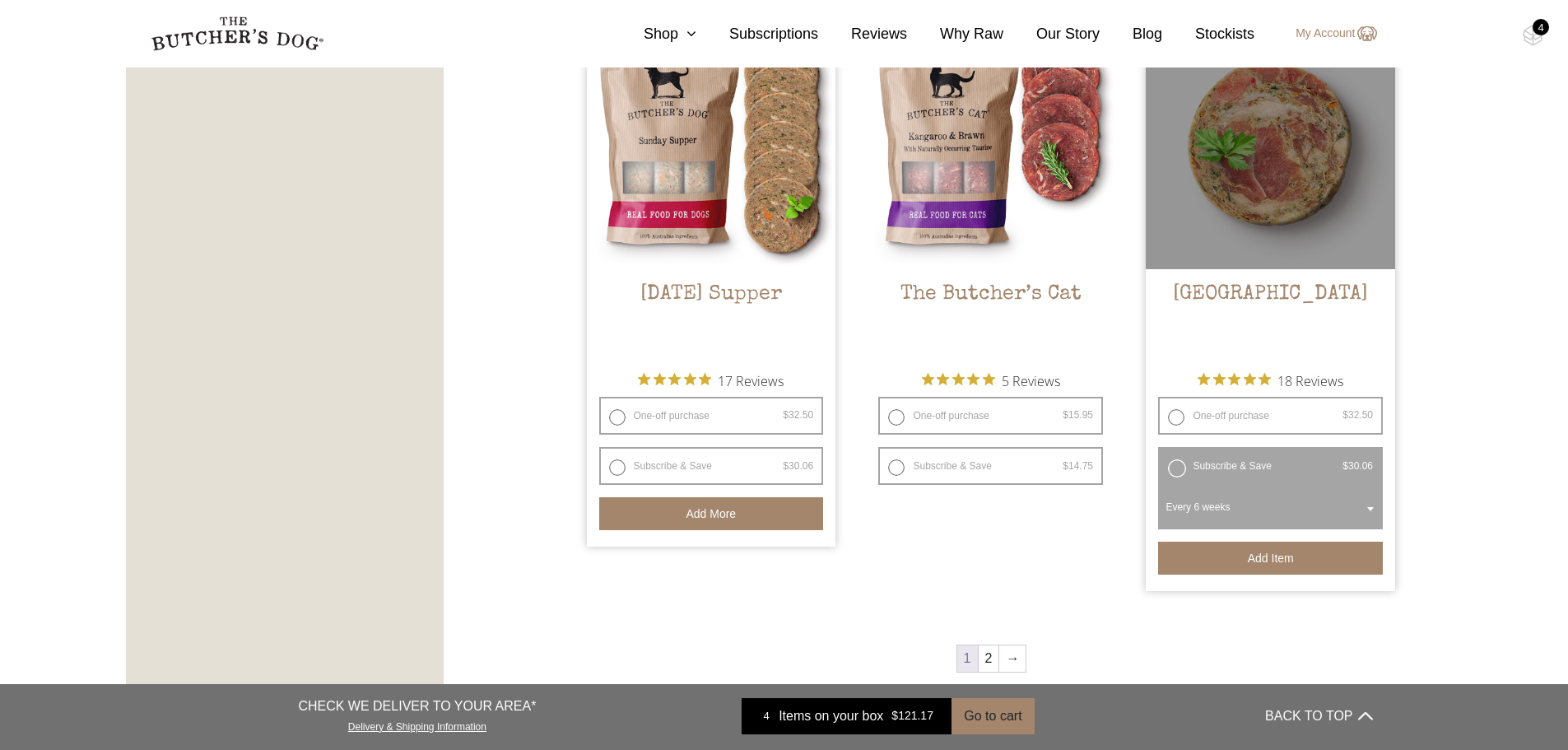
click at [1232, 548] on button "Add item" at bounding box center [1270, 558] width 225 height 32
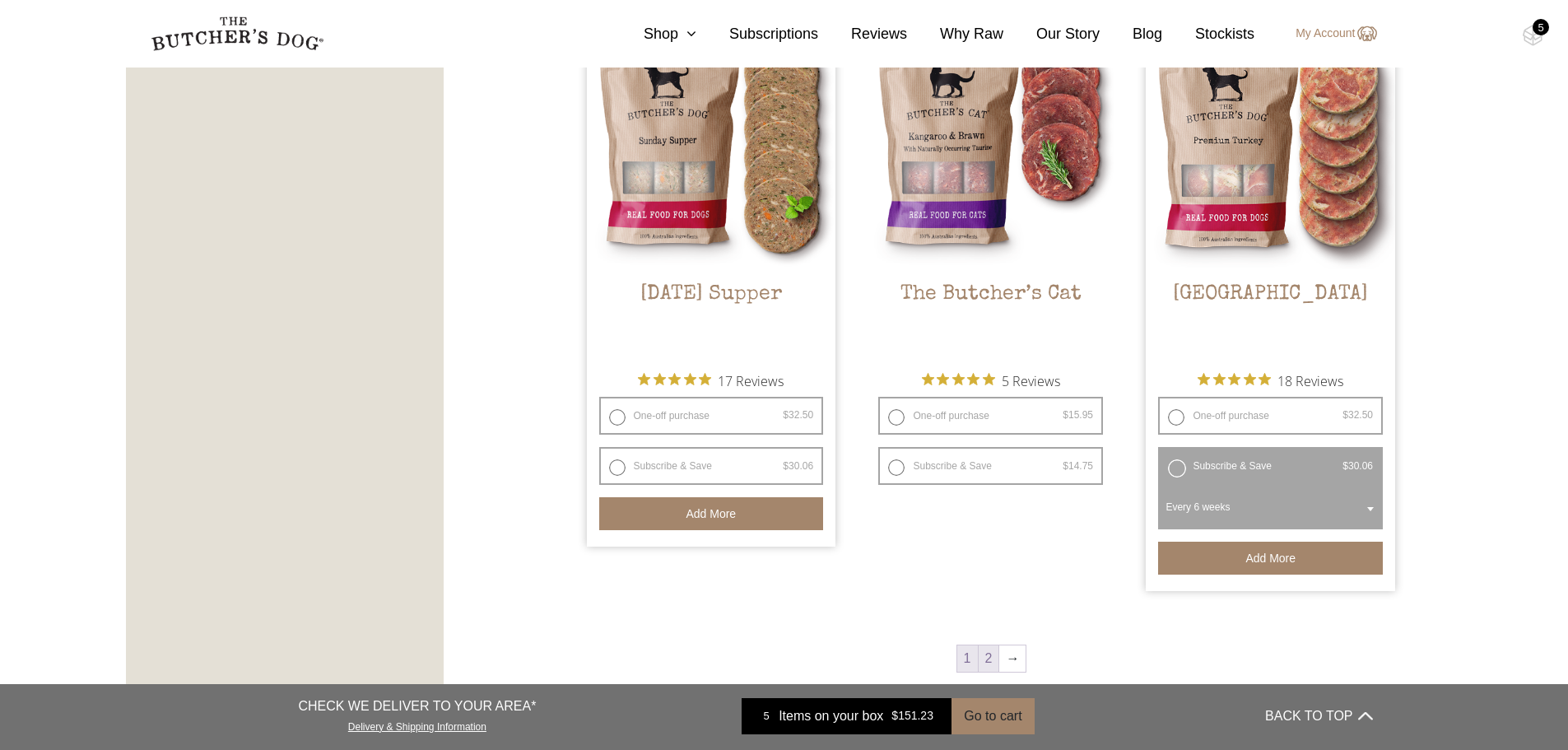
click at [990, 662] on link "2" at bounding box center [989, 658] width 21 height 27
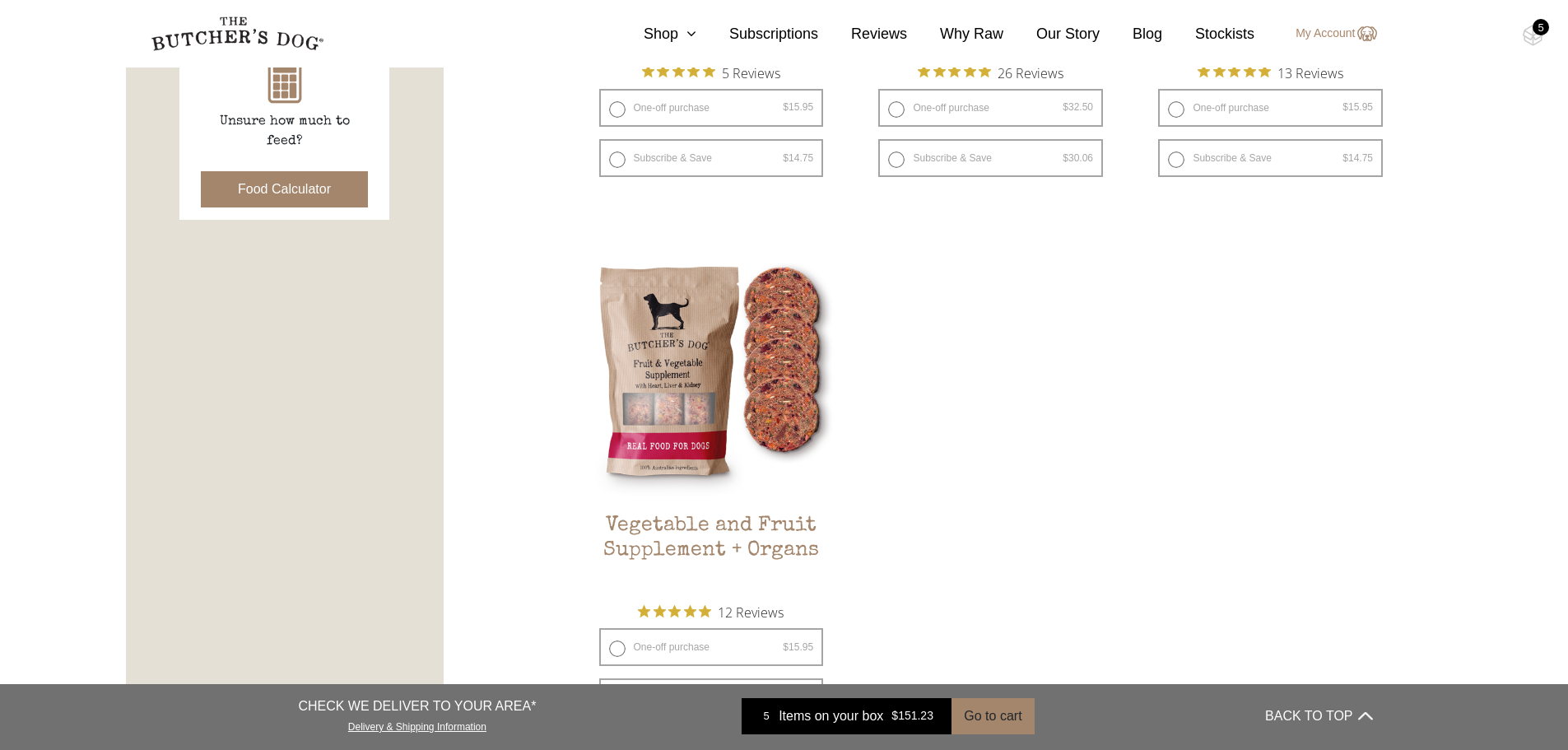
scroll to position [619, 0]
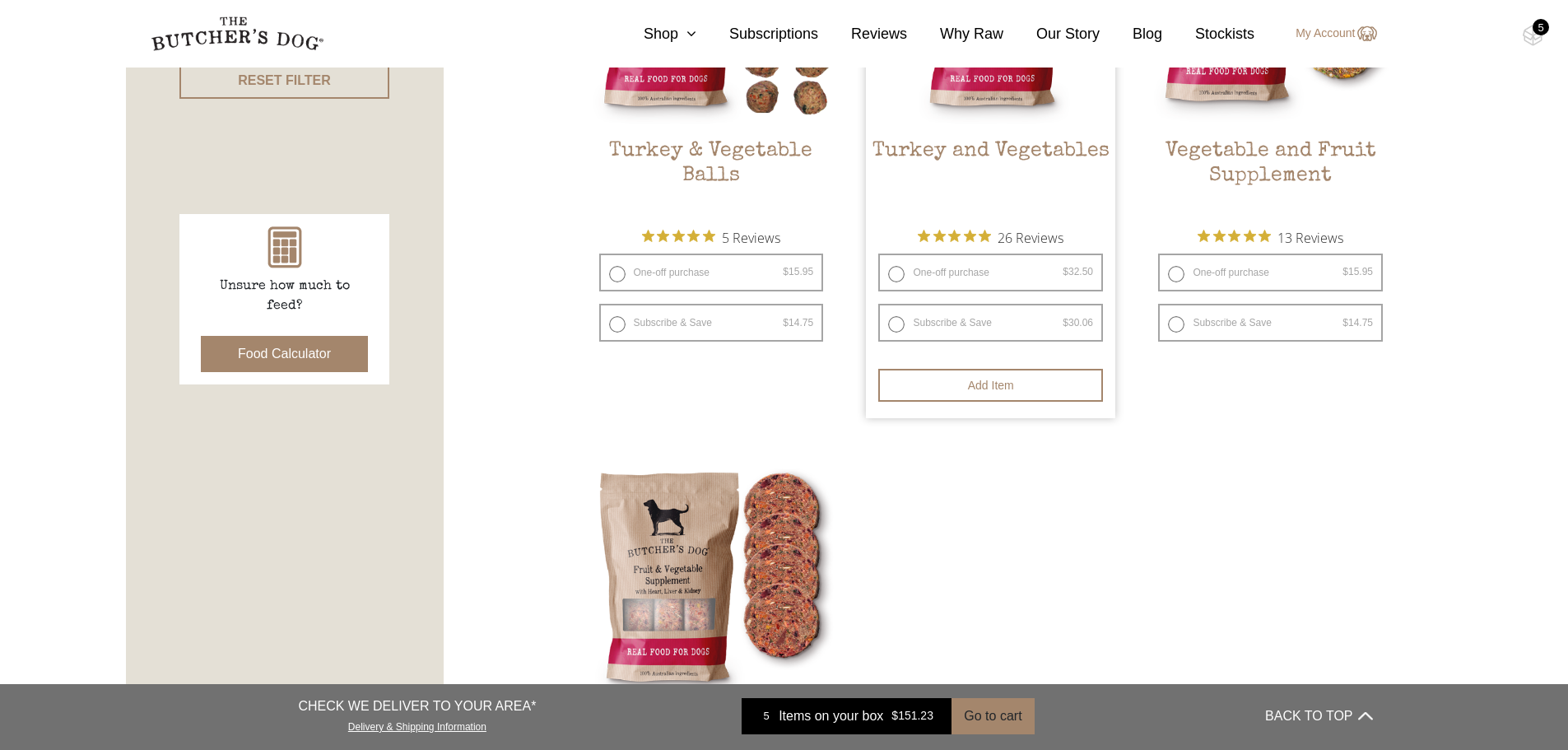
click at [905, 321] on label "Subscribe & Save $ 32.50 Original price was: $32.50. $ 30.06 Current price is: …" at bounding box center [990, 323] width 225 height 38
radio input "true"
select select "6_week"
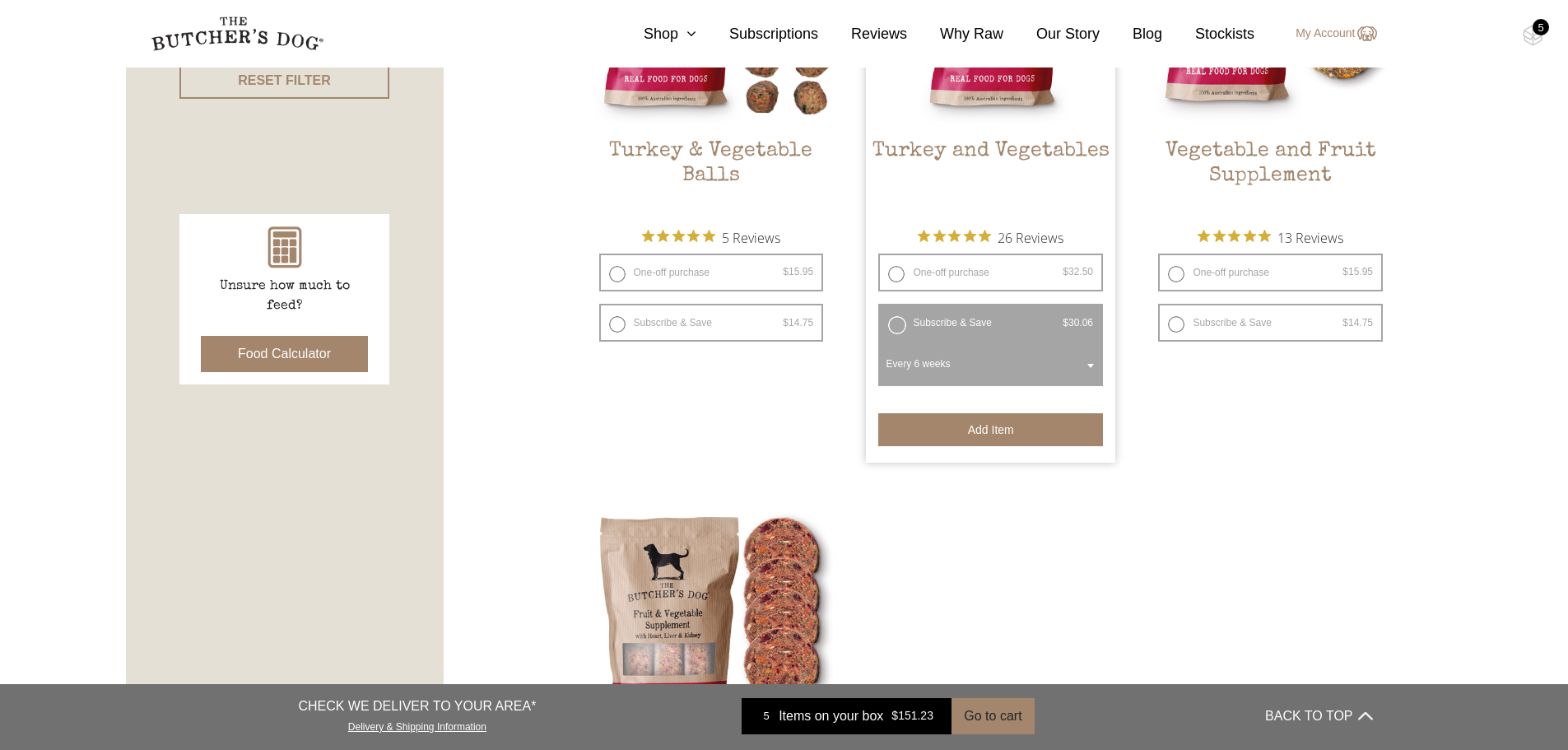
click at [987, 430] on button "Add item" at bounding box center [990, 429] width 225 height 32
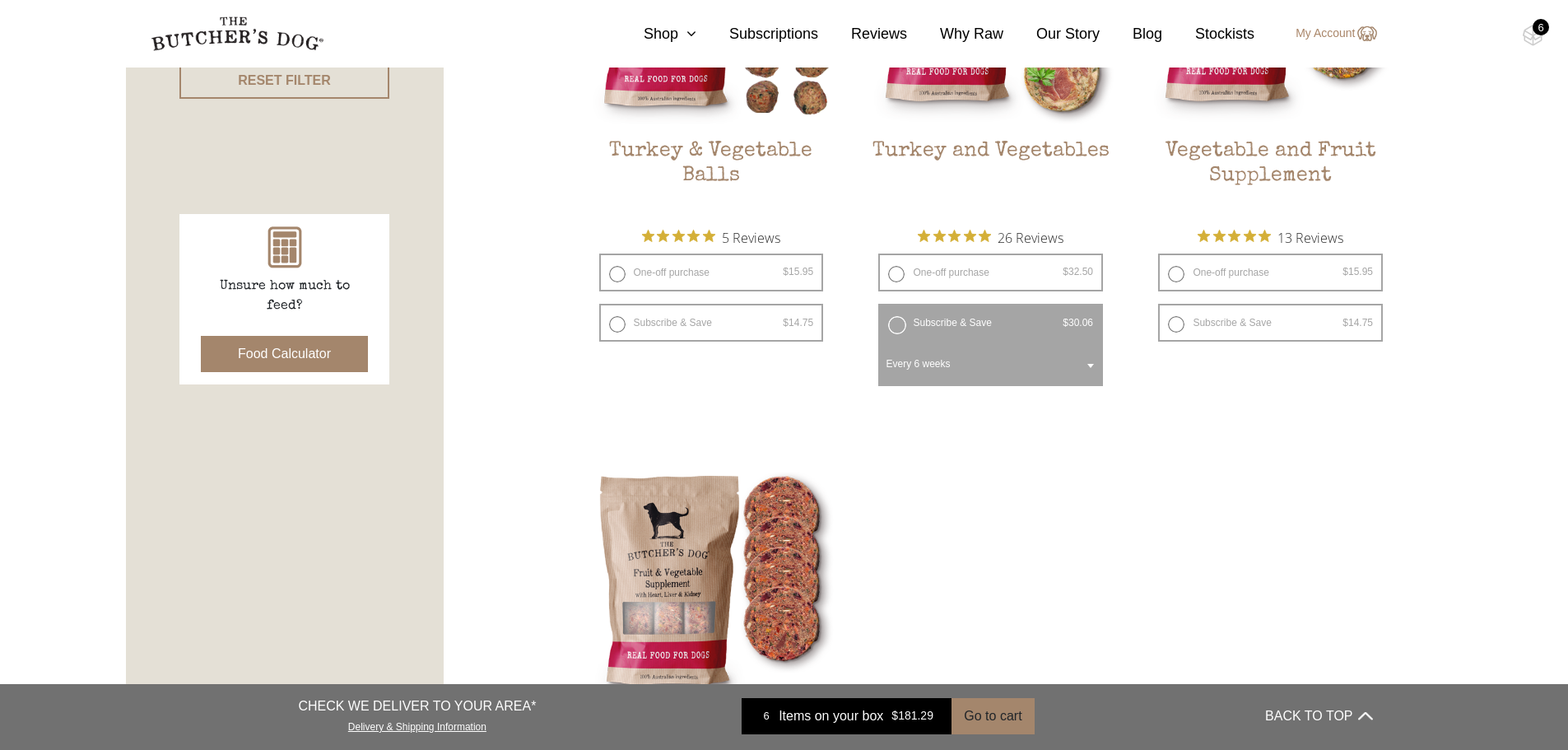
click at [1540, 27] on div "6" at bounding box center [1540, 27] width 16 height 16
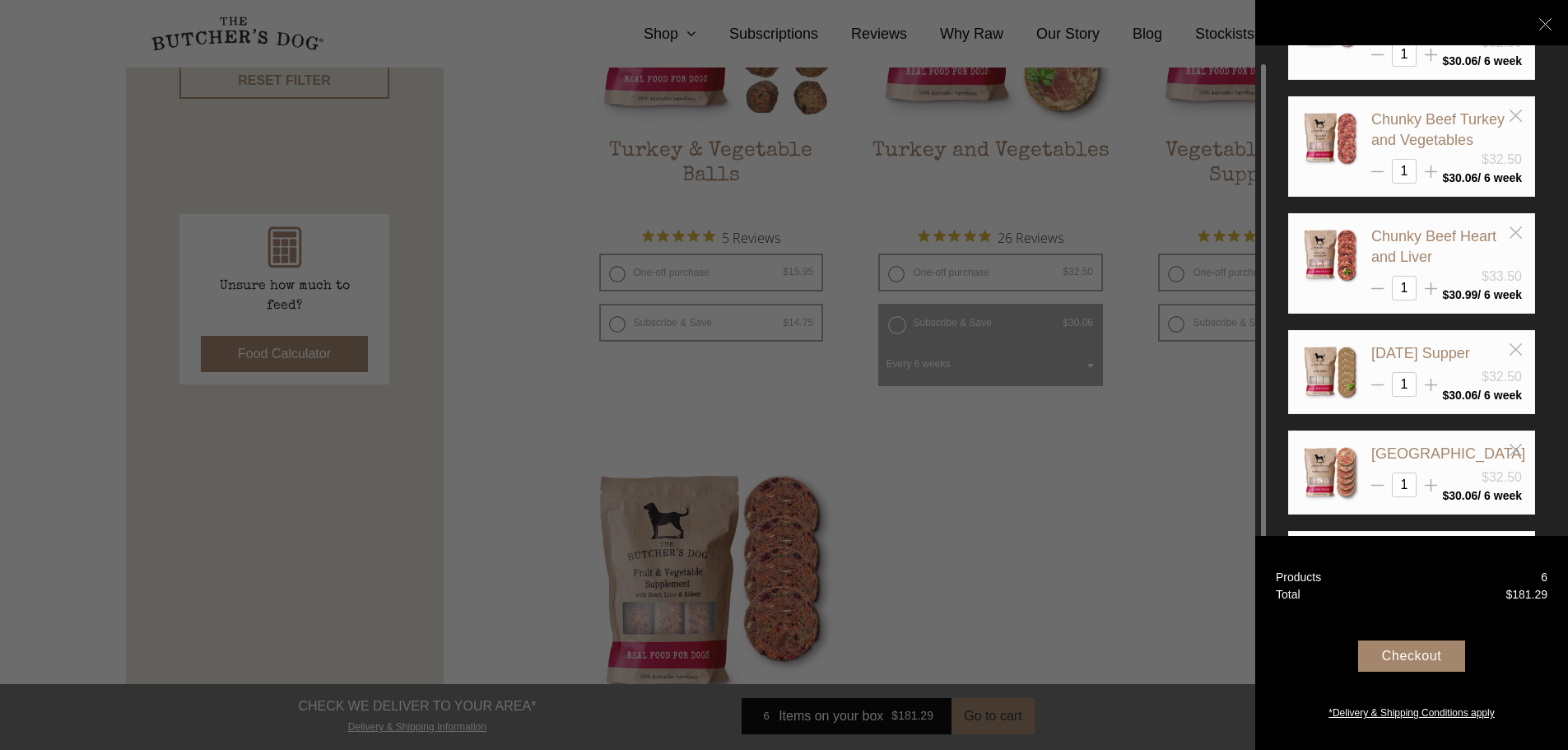
scroll to position [164, 0]
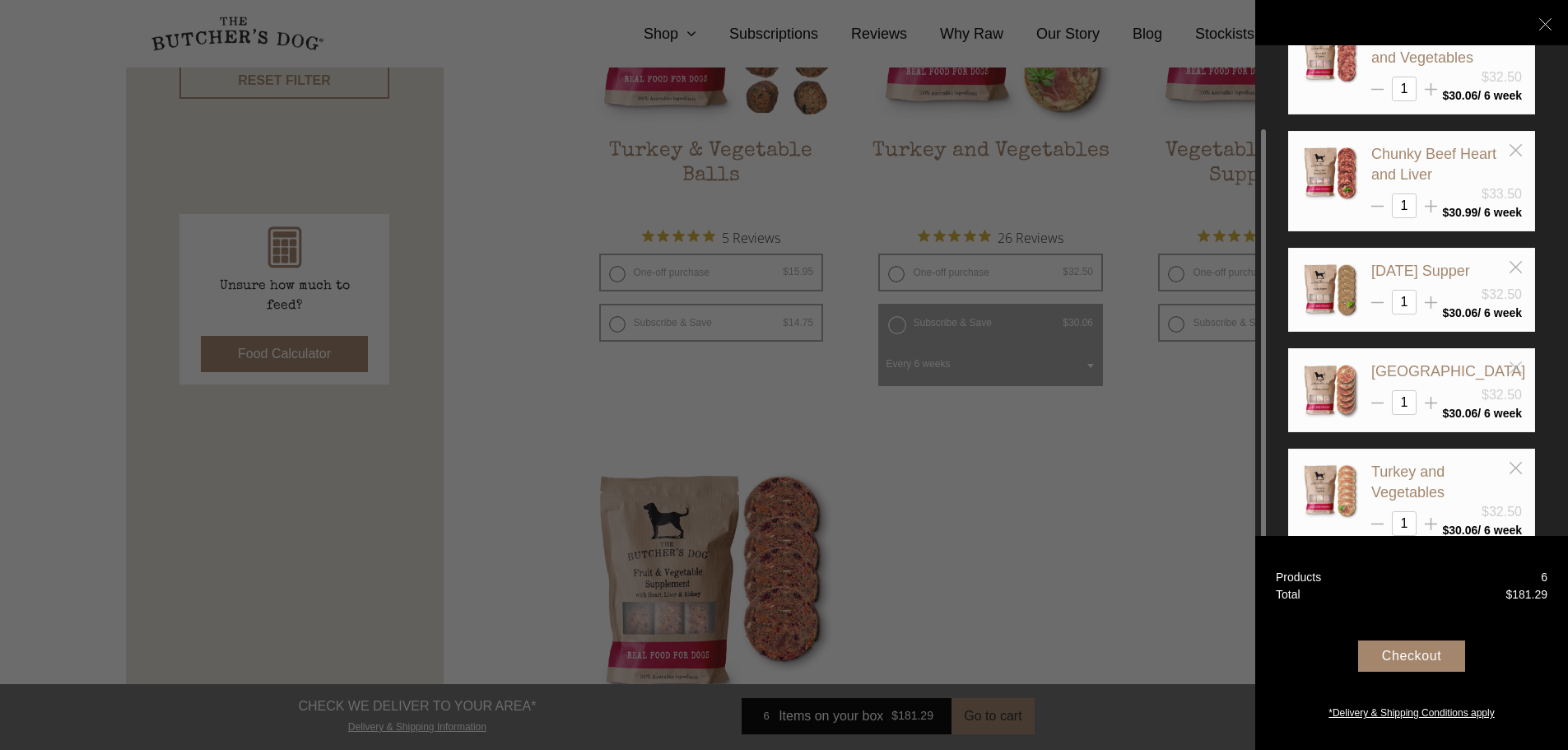
click at [1518, 366] on icon at bounding box center [1515, 367] width 12 height 12
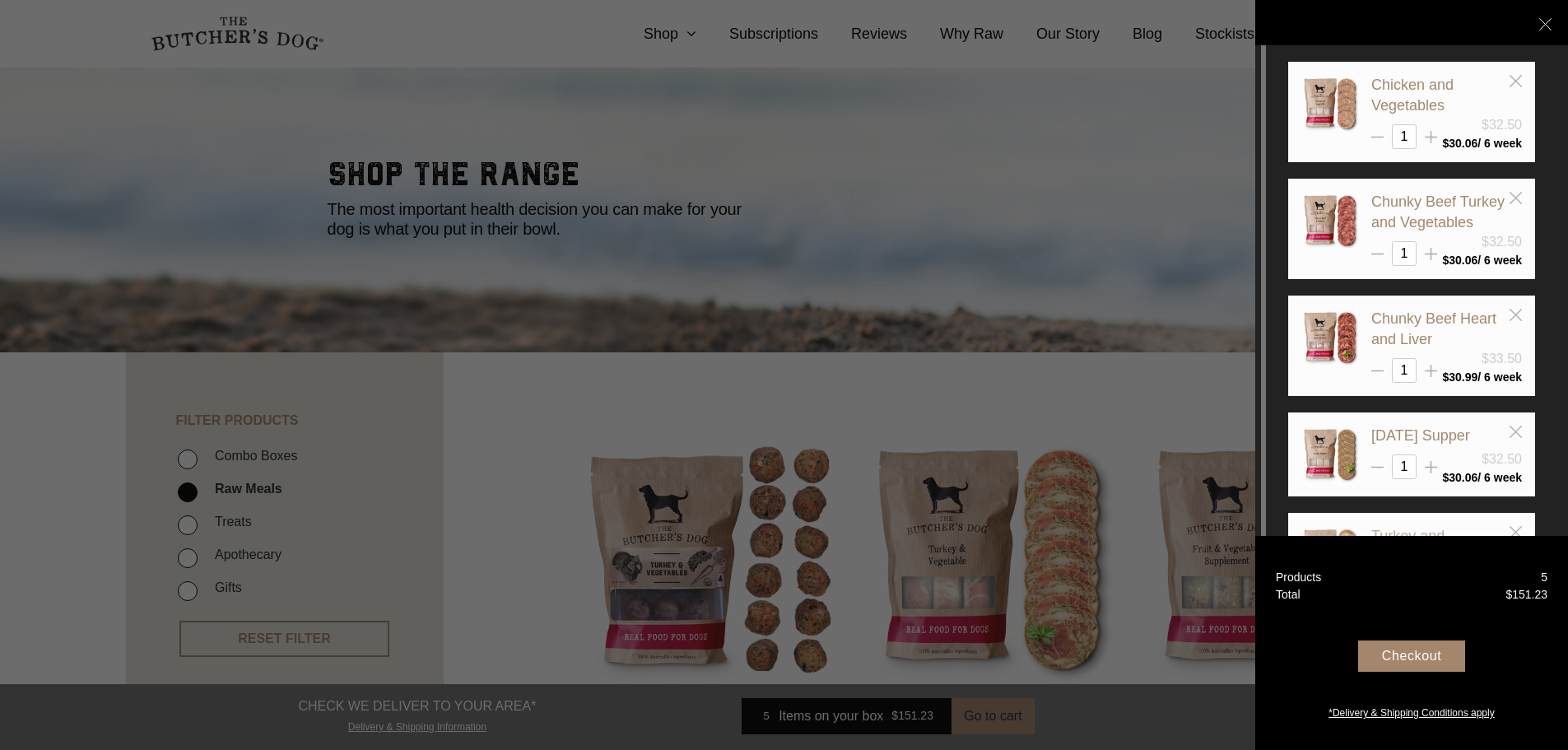
scroll to position [0, 0]
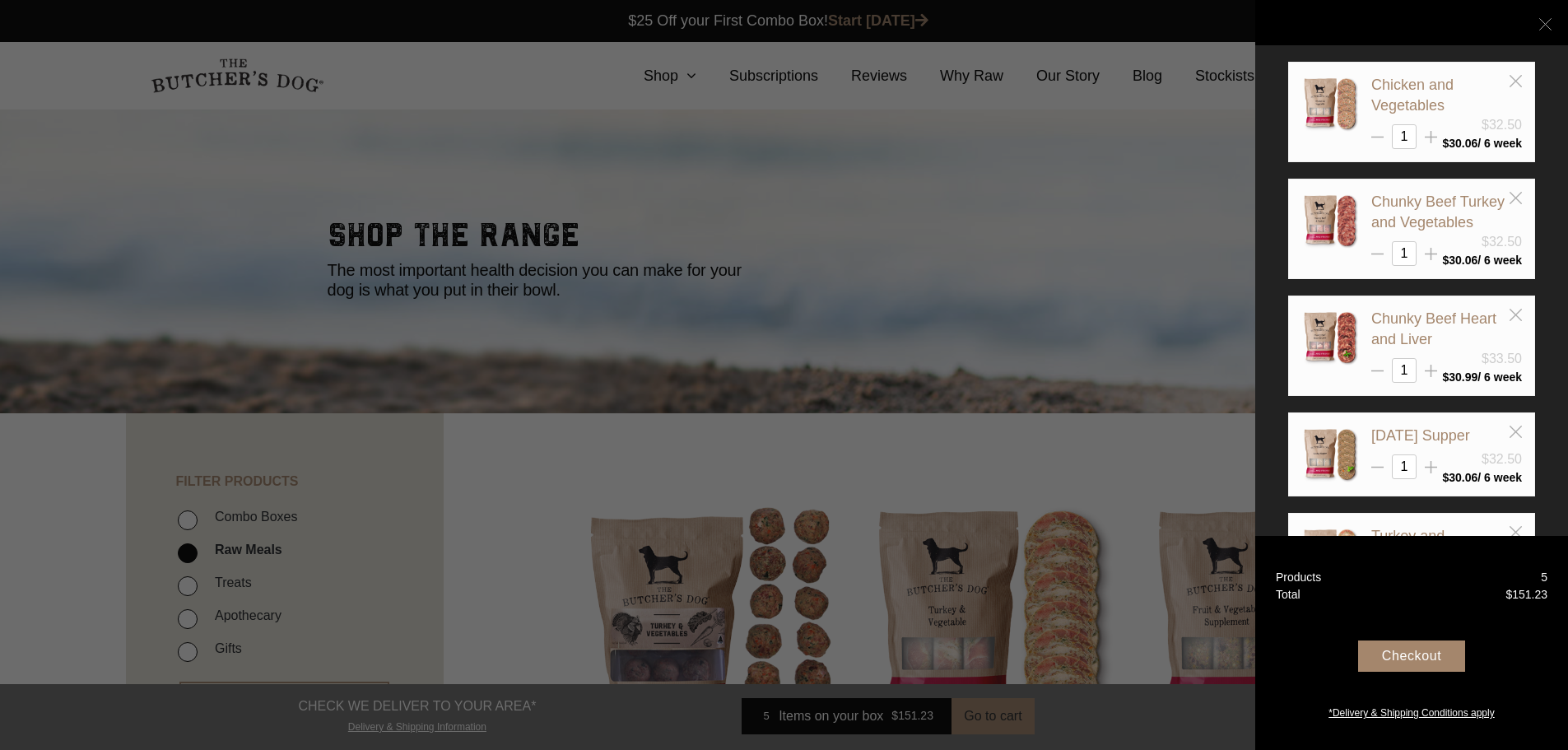
click at [1544, 26] on line at bounding box center [1545, 24] width 11 height 11
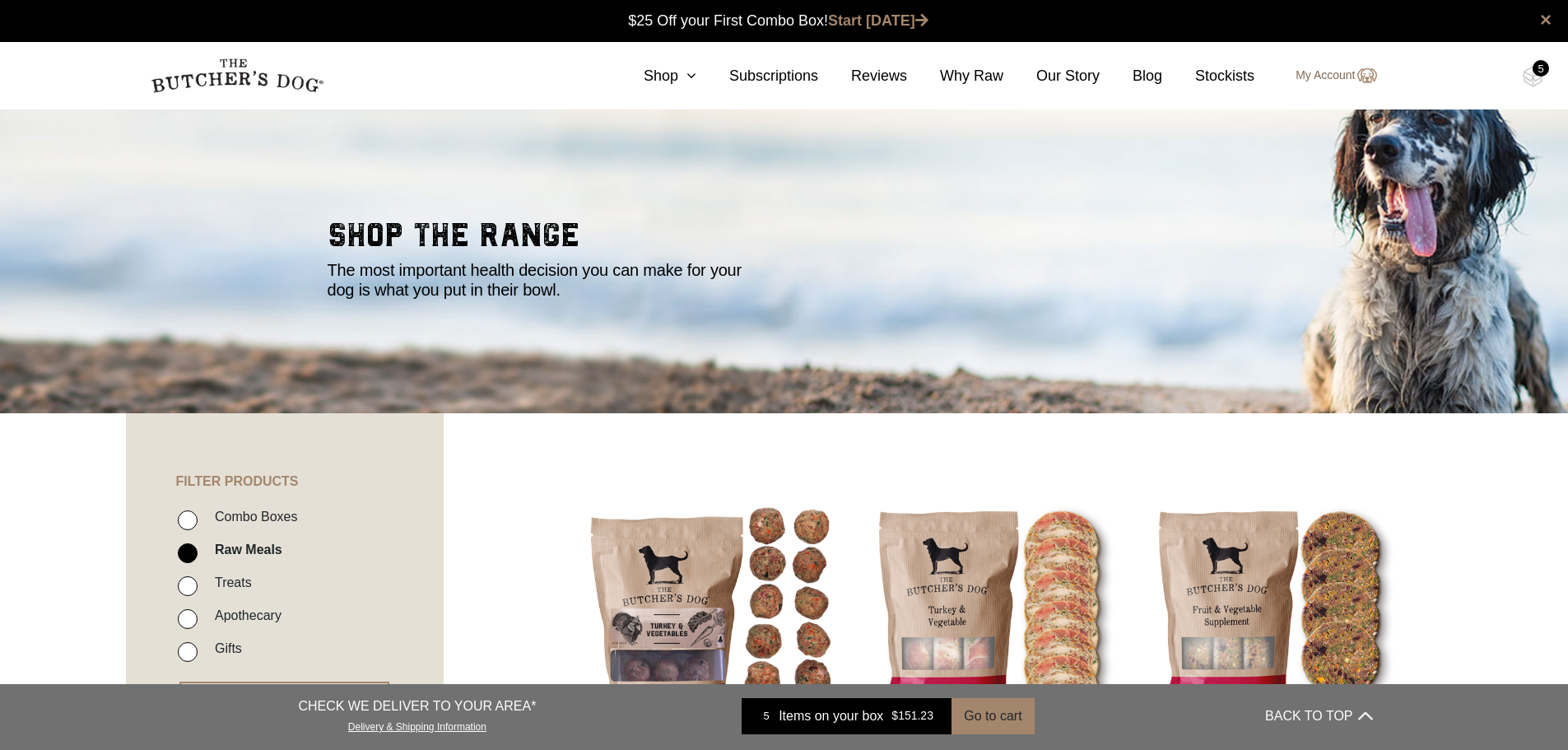
click at [1312, 77] on link "My Account" at bounding box center [1327, 75] width 97 height 20
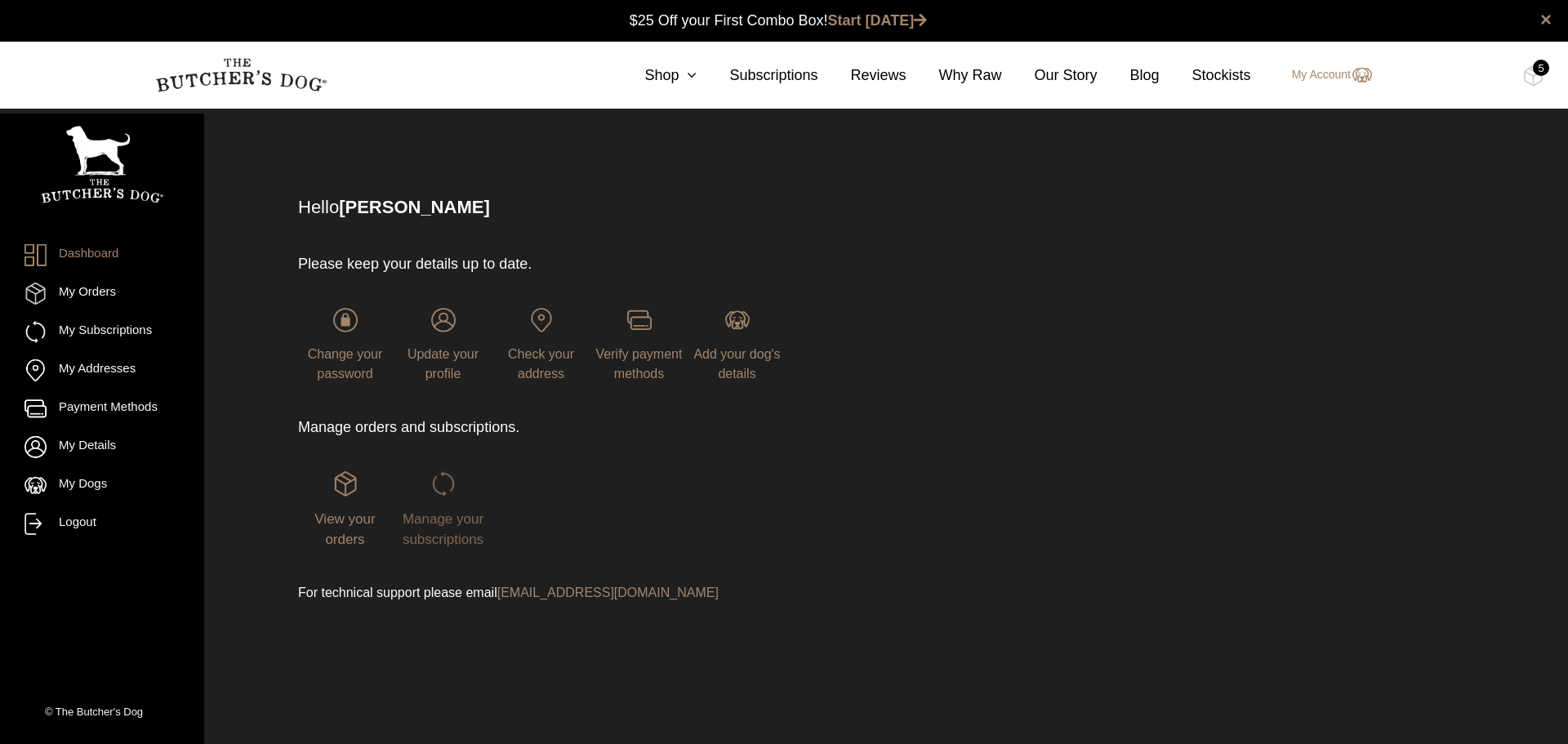
click at [433, 520] on span "Manage your subscriptions" at bounding box center [443, 529] width 81 height 37
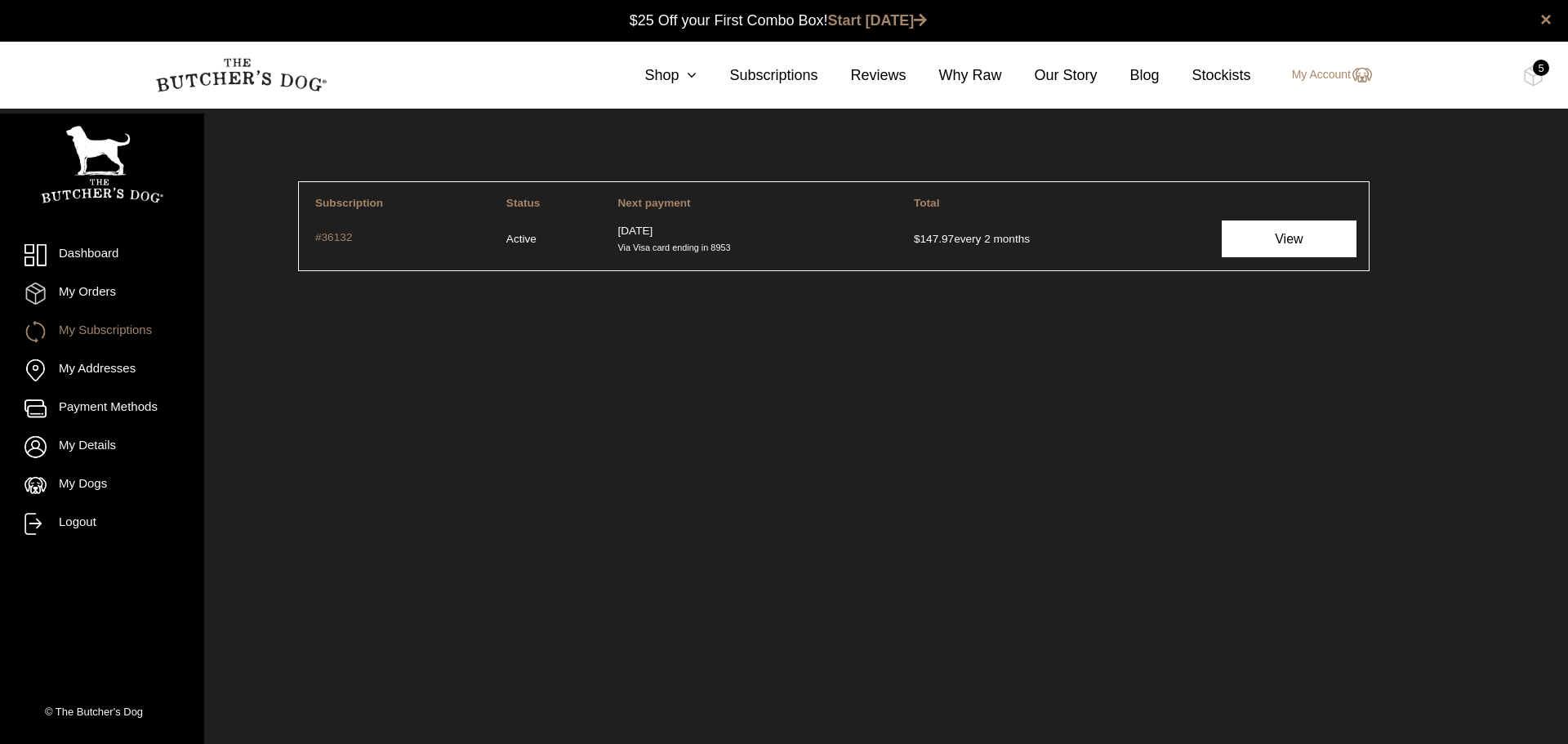
click at [1257, 245] on link "View" at bounding box center [1289, 239] width 135 height 37
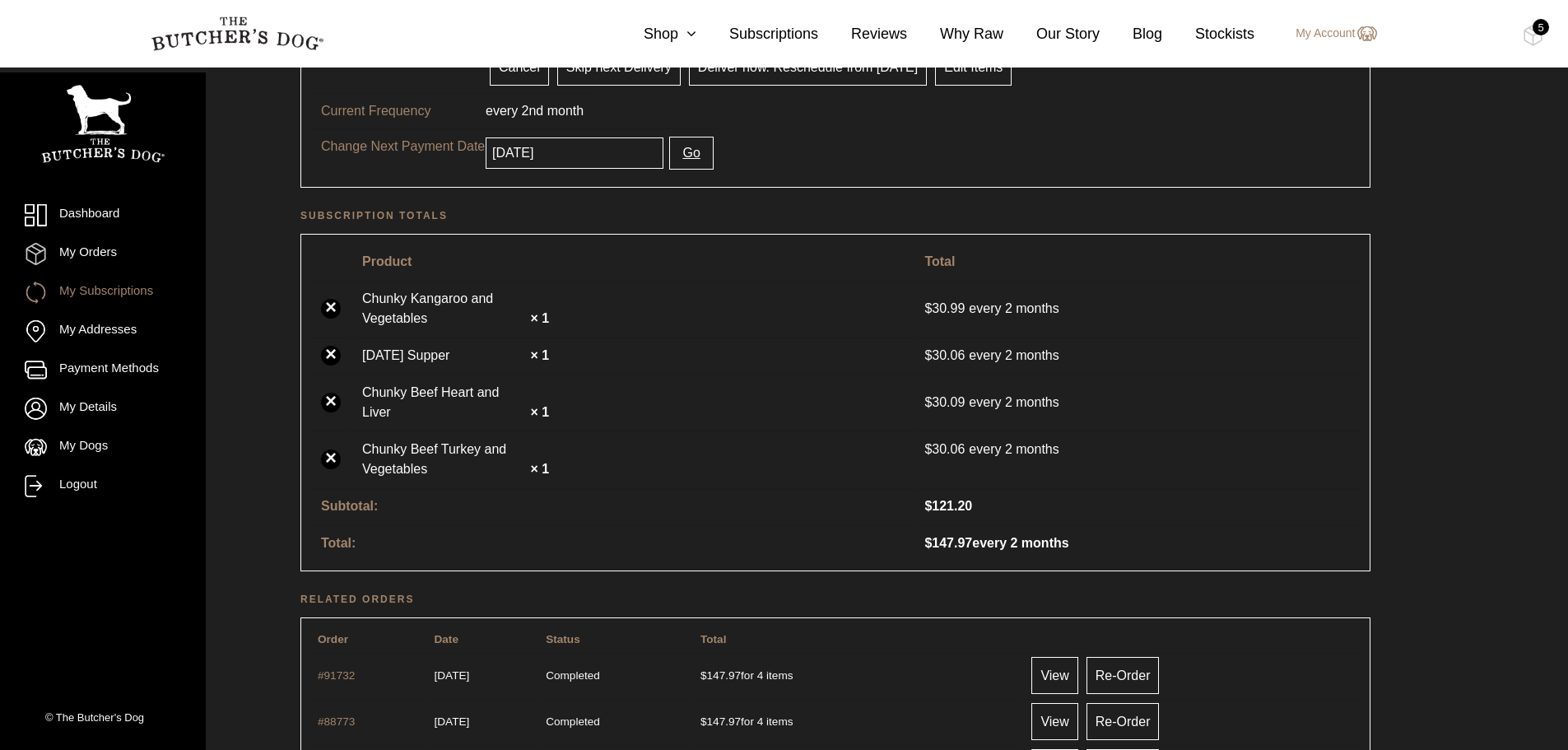
scroll to position [246, 0]
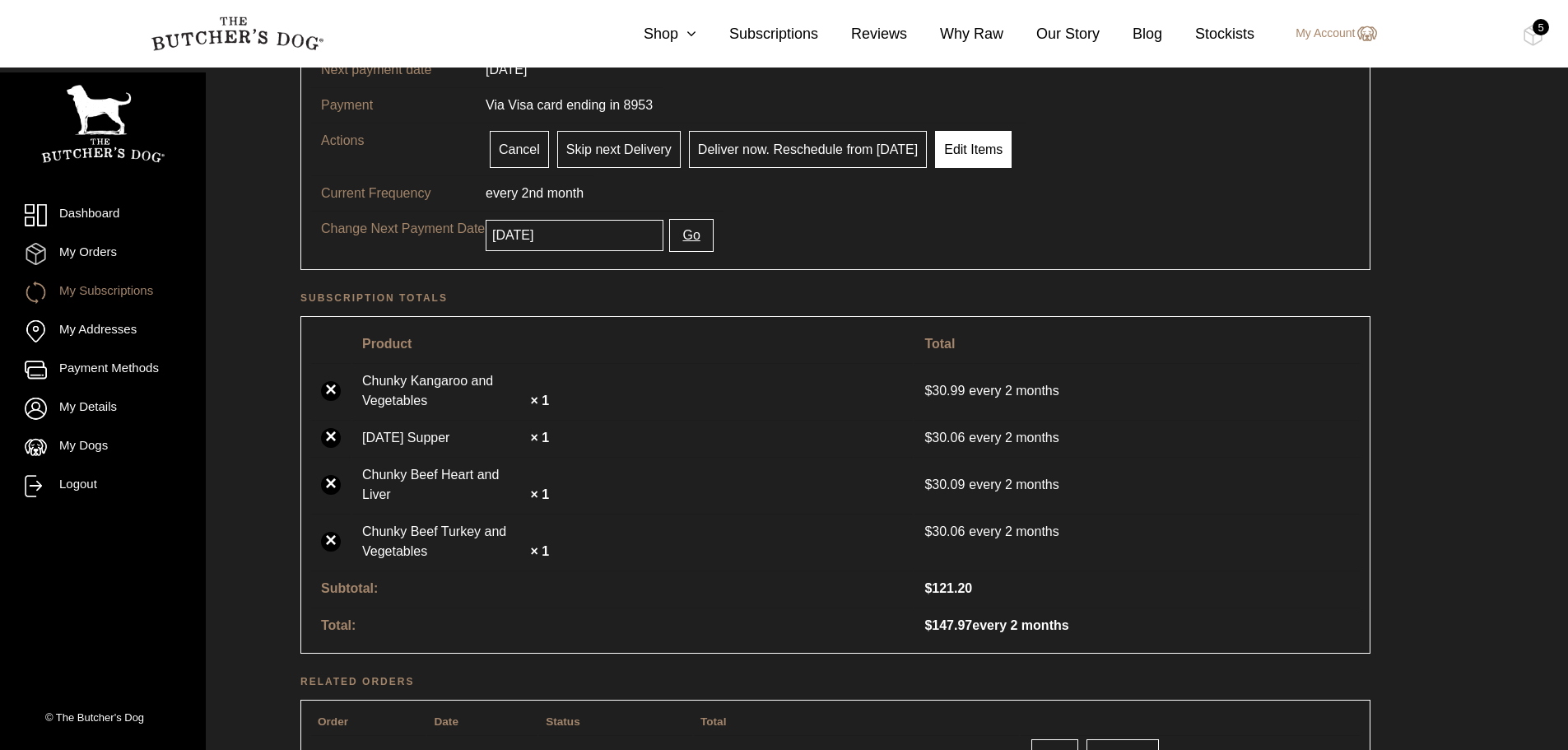
drag, startPoint x: 956, startPoint y: 157, endPoint x: 880, endPoint y: 275, distance: 140.4
click at [956, 156] on link "Edit Items" at bounding box center [973, 149] width 76 height 37
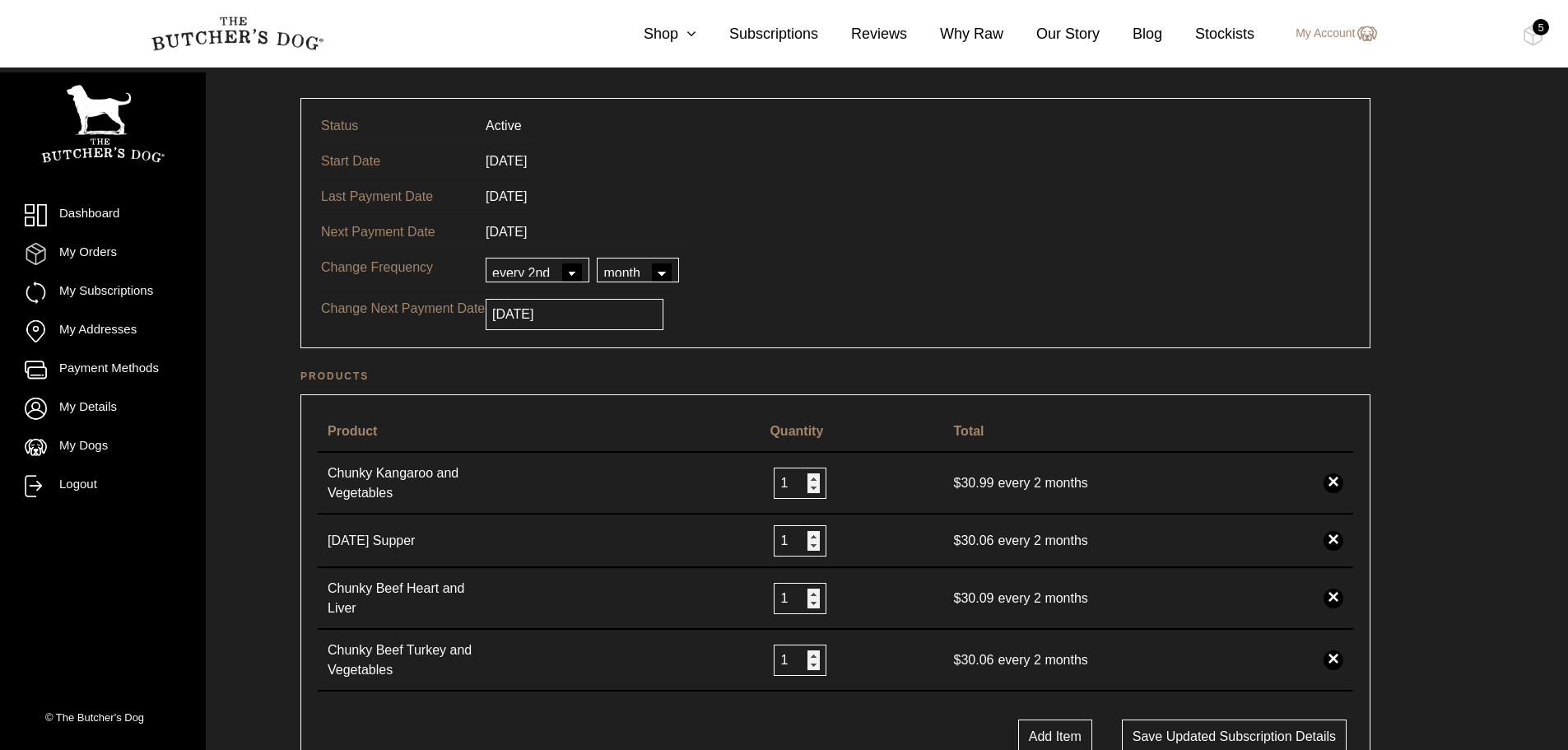
scroll to position [164, 0]
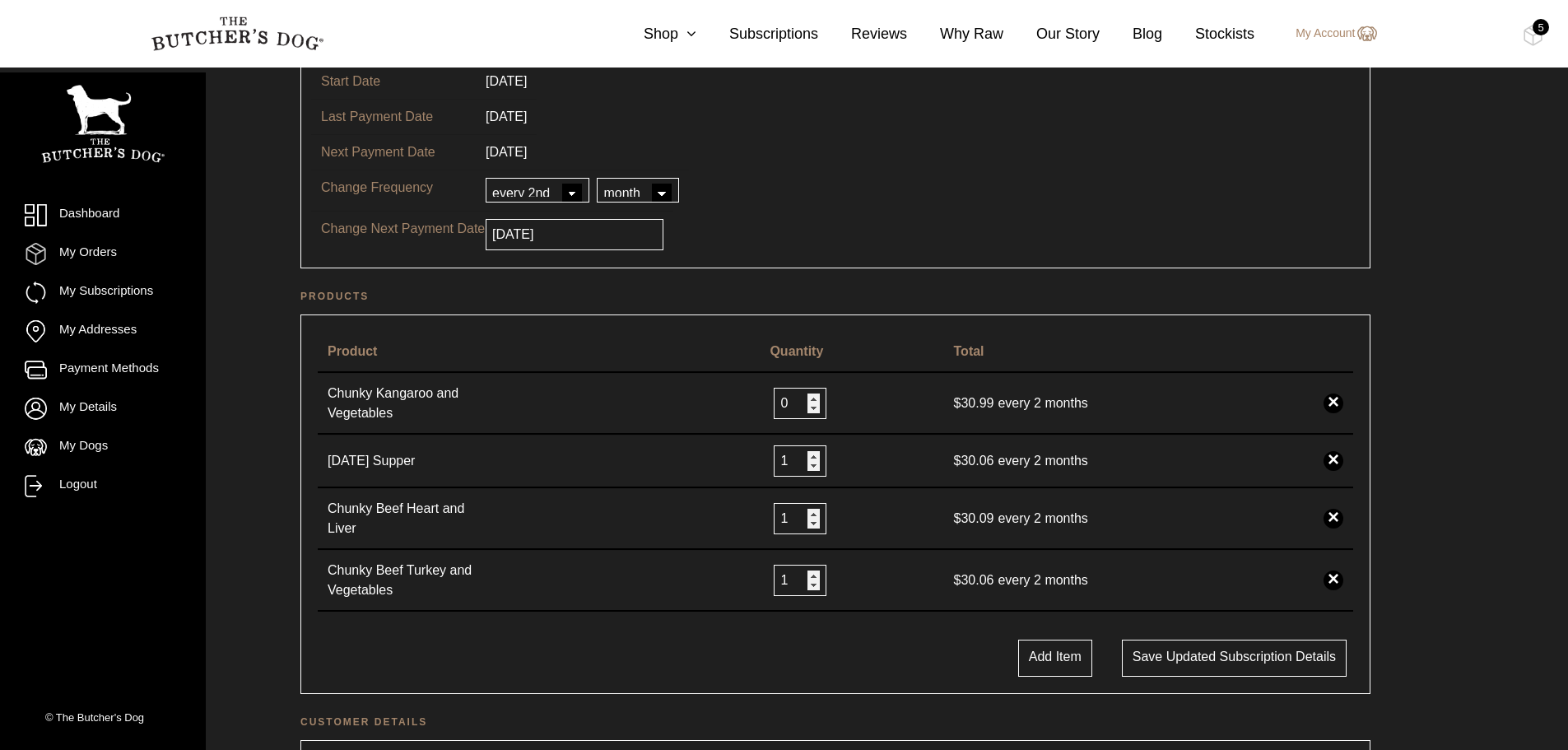
type input "0"
click at [808, 410] on input "0" at bounding box center [800, 403] width 53 height 32
type input "0"
click at [810, 469] on input "0" at bounding box center [800, 461] width 53 height 32
type input "0"
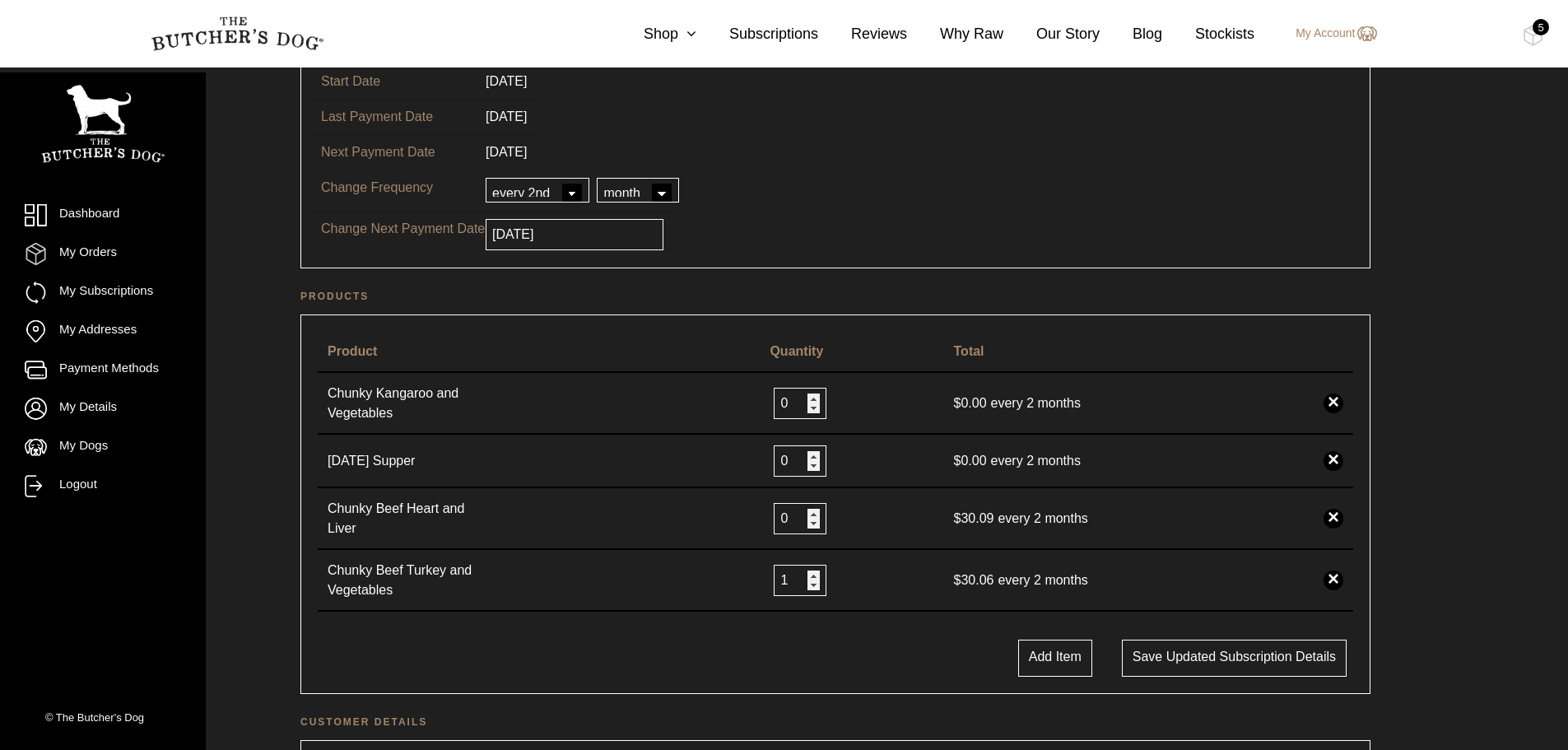
click at [815, 518] on input "0" at bounding box center [800, 518] width 53 height 32
click at [815, 585] on input "1" at bounding box center [800, 580] width 53 height 32
type input "0"
click at [810, 578] on input "0" at bounding box center [800, 580] width 53 height 32
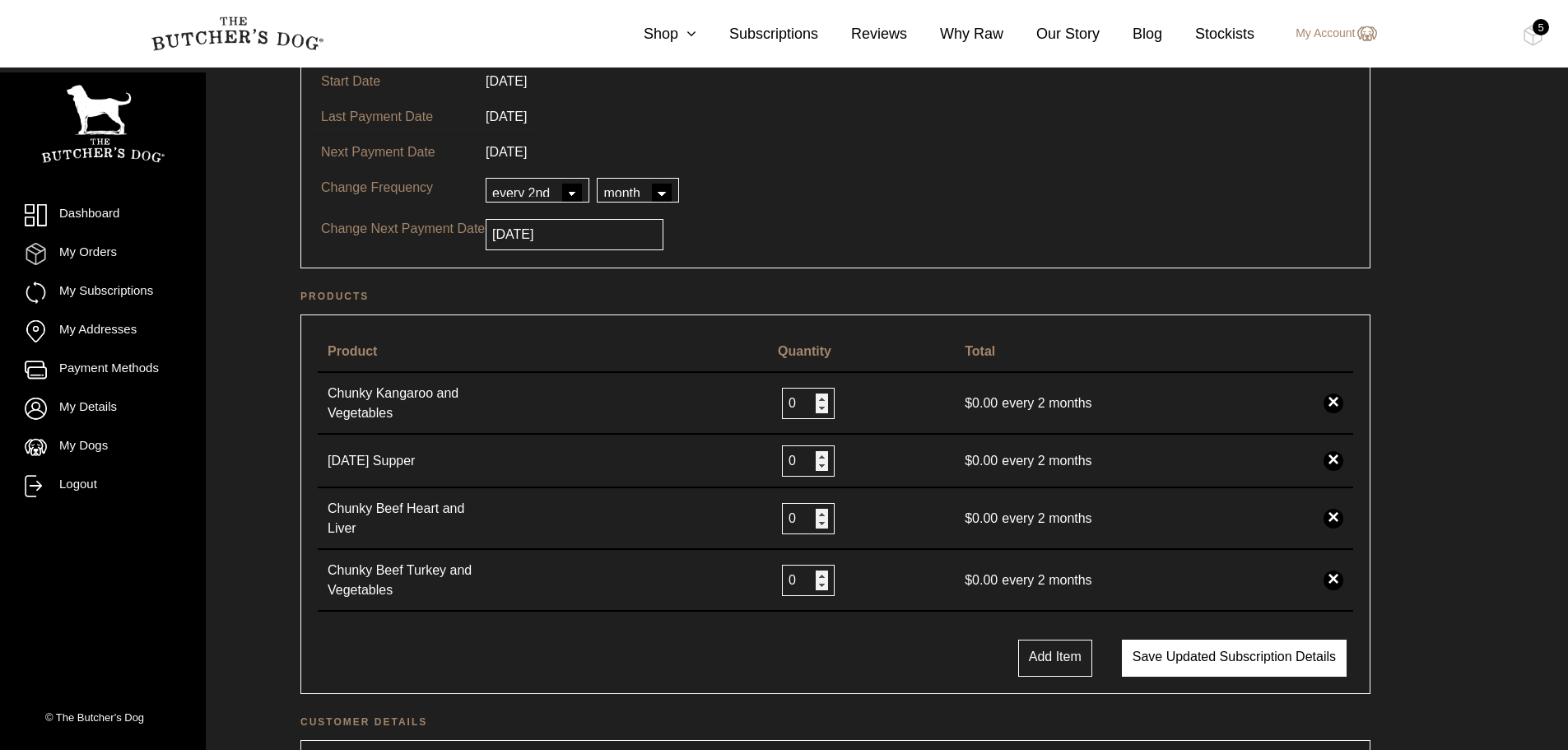
click at [1186, 643] on button "Save updated subscription details" at bounding box center [1234, 657] width 225 height 37
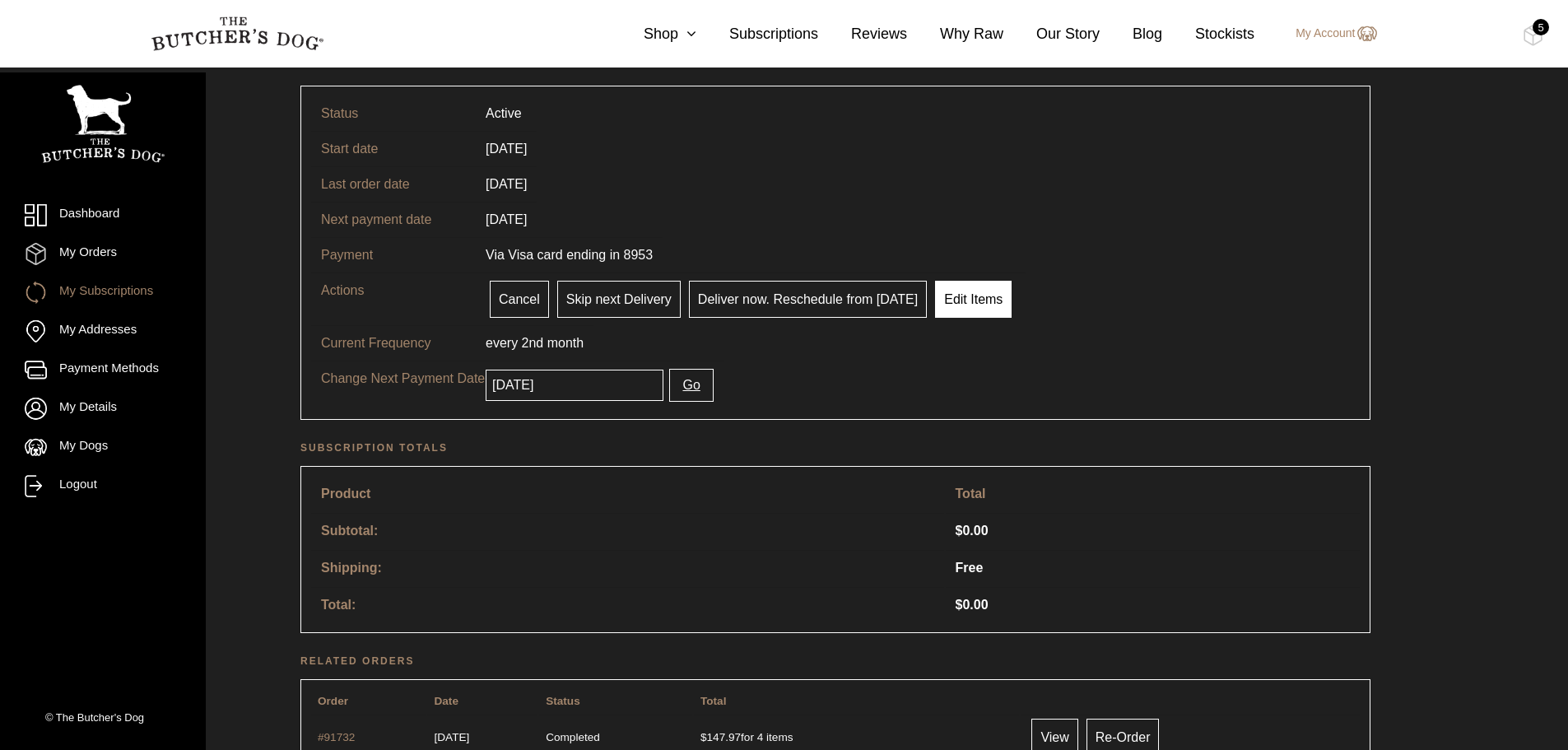
scroll to position [82, 0]
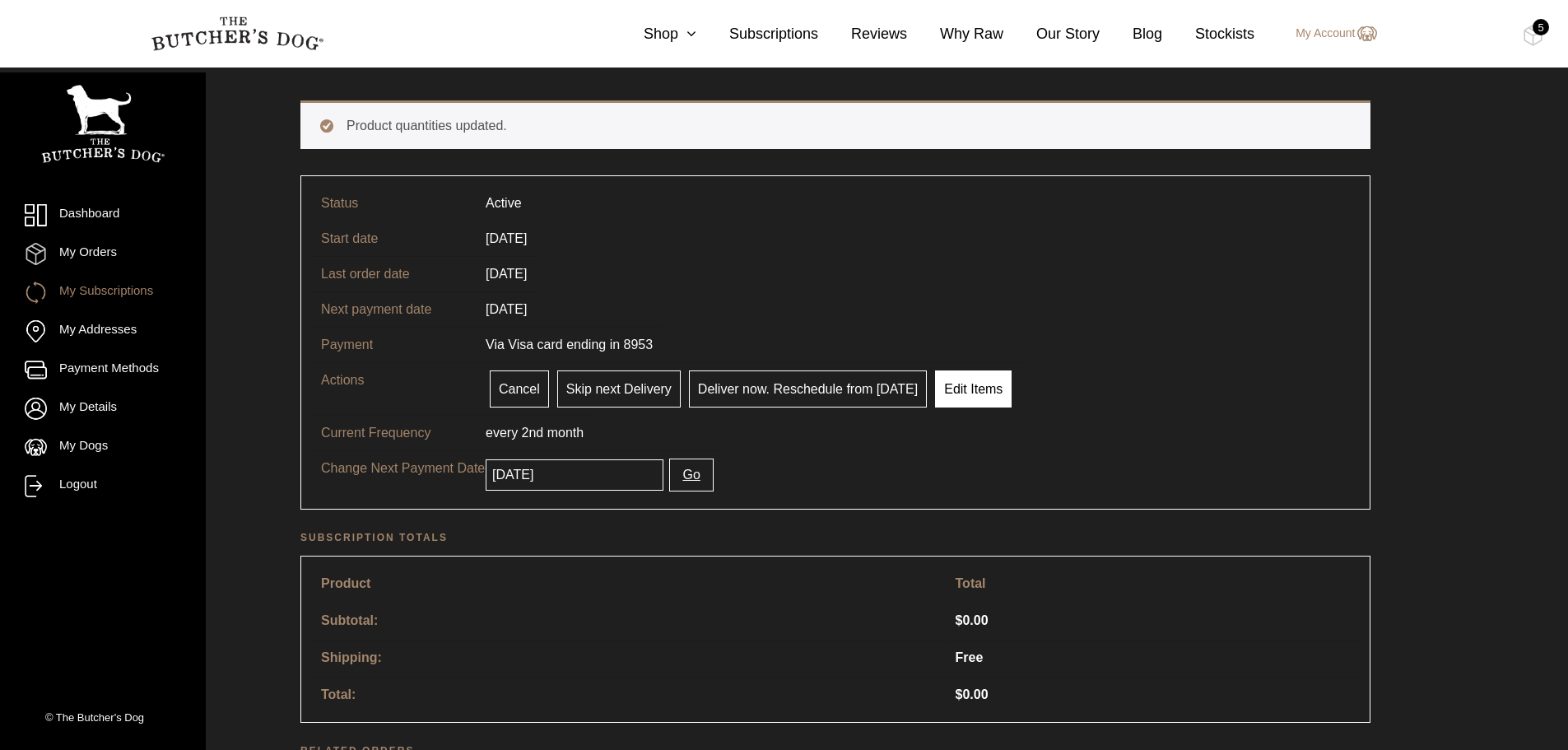
drag, startPoint x: 982, startPoint y: 381, endPoint x: 985, endPoint y: 395, distance: 14.3
click at [982, 381] on link "Edit Items" at bounding box center [973, 389] width 76 height 37
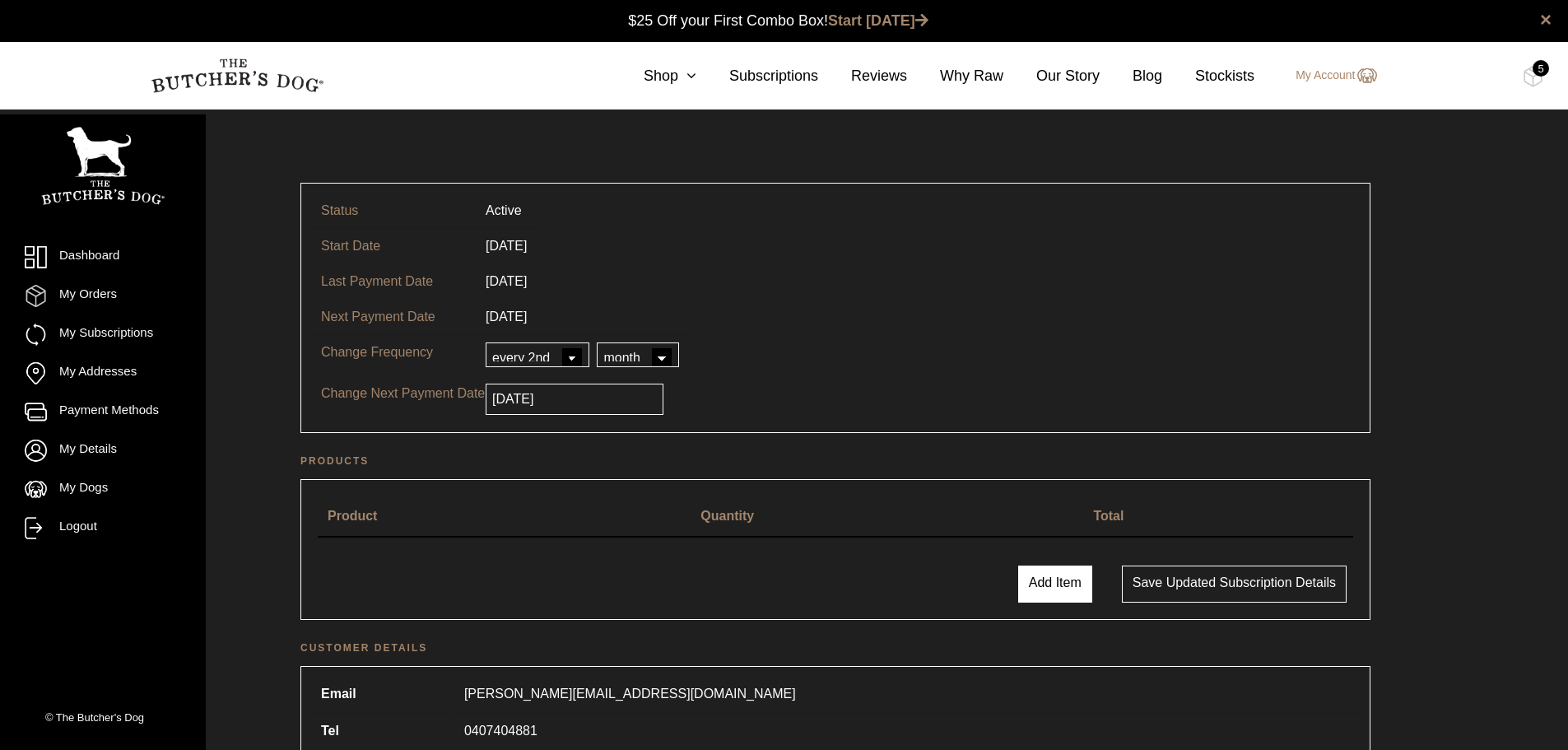
click at [1059, 585] on button "Add Item" at bounding box center [1055, 584] width 75 height 37
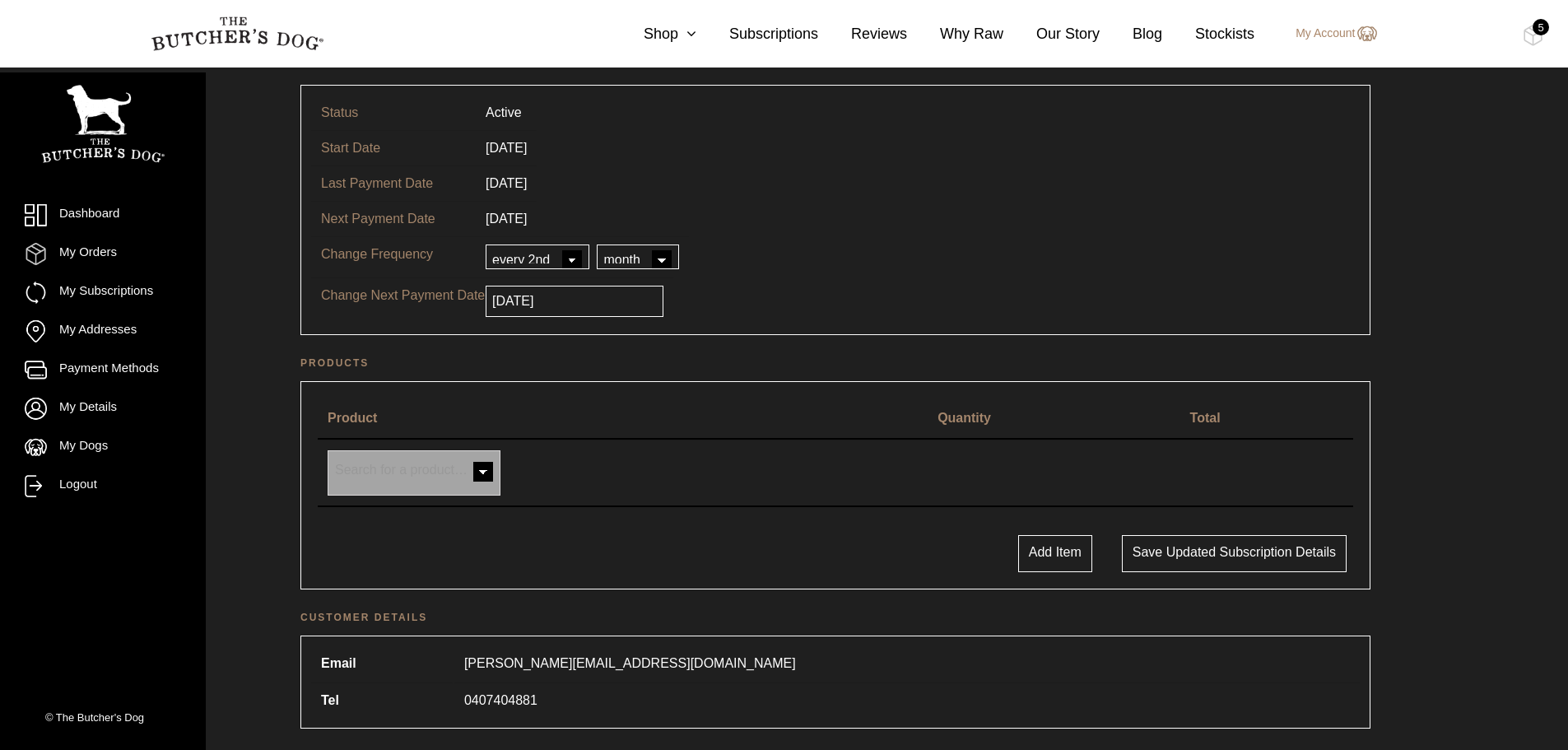
scroll to position [164, 0]
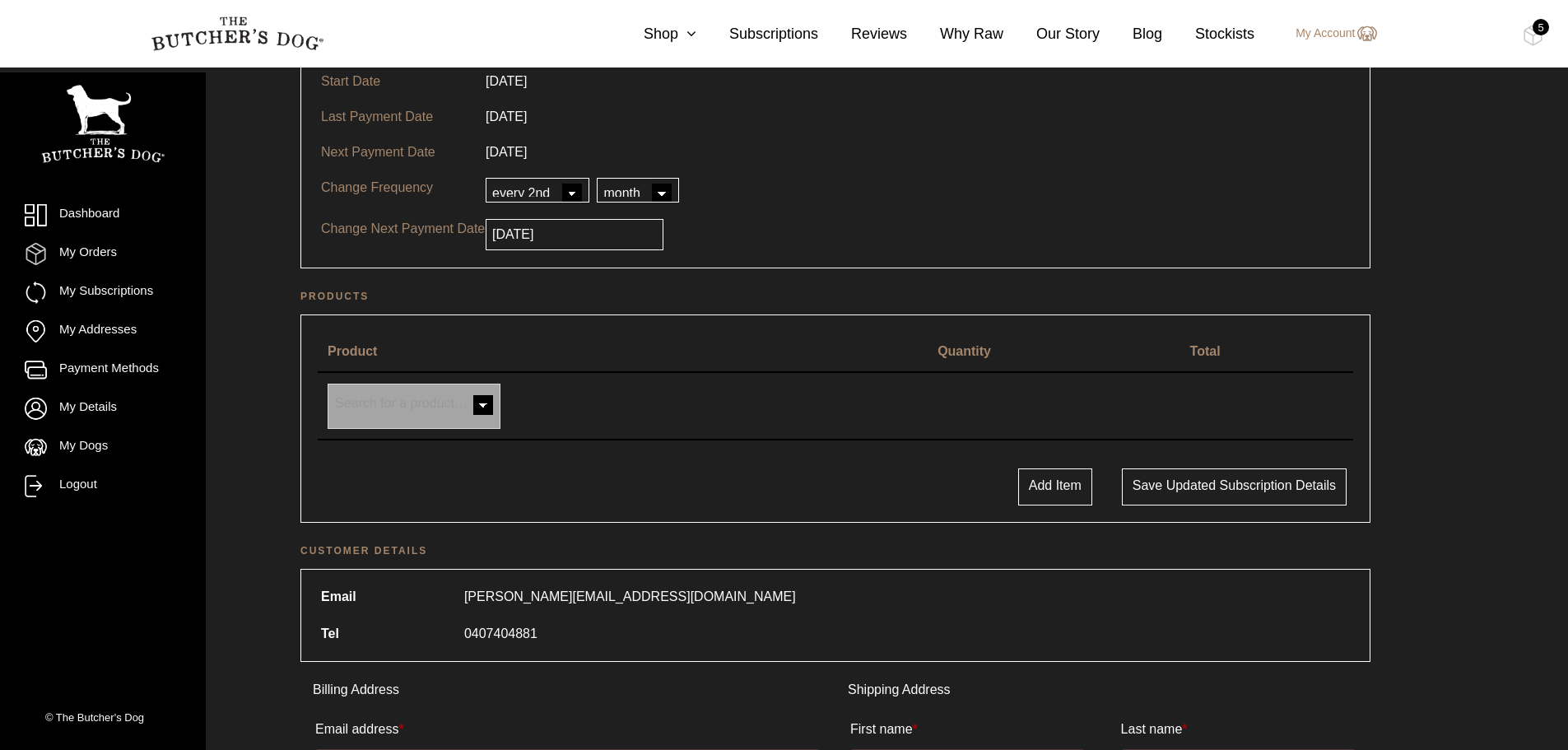
click at [486, 406] on span at bounding box center [483, 406] width 32 height 32
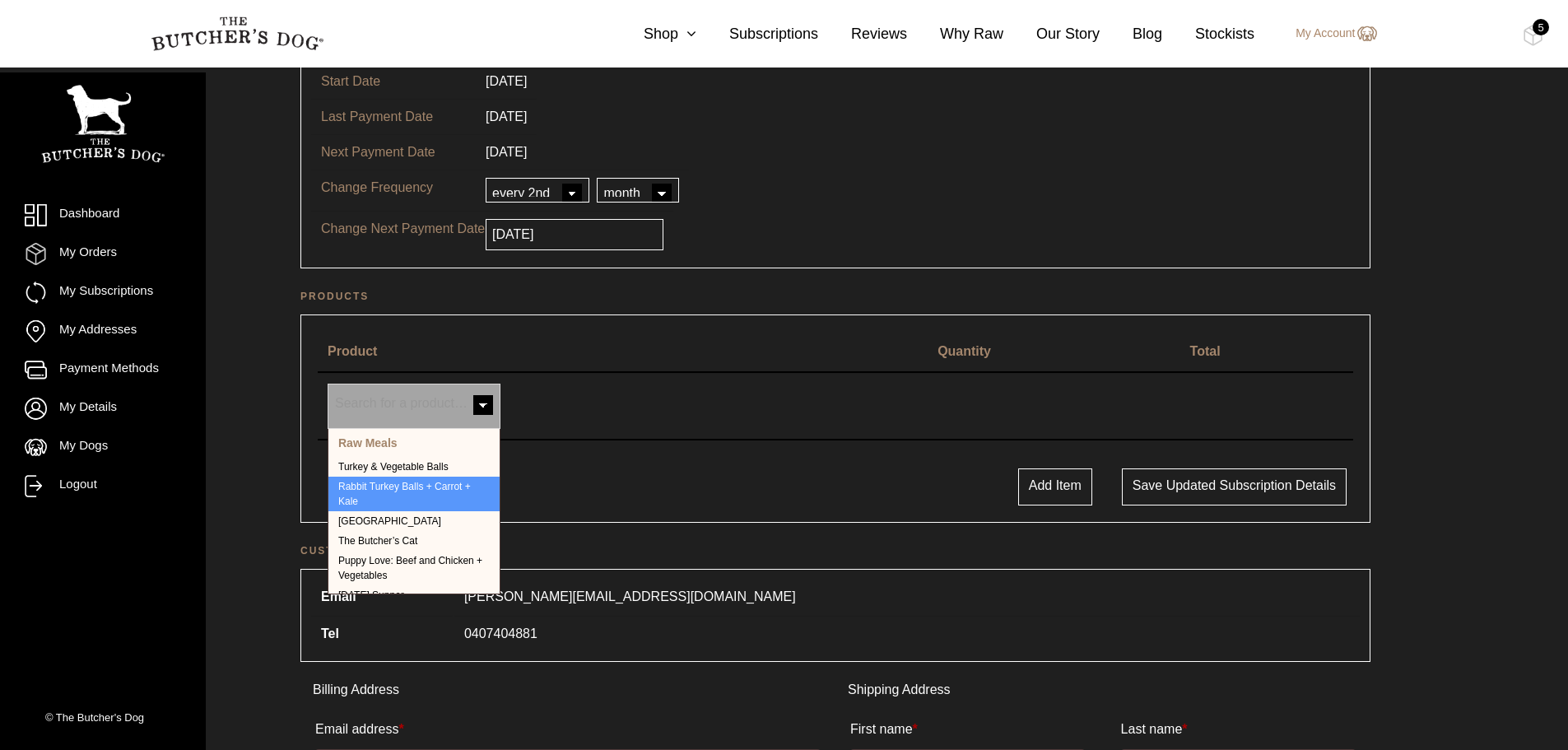
scroll to position [330, 0]
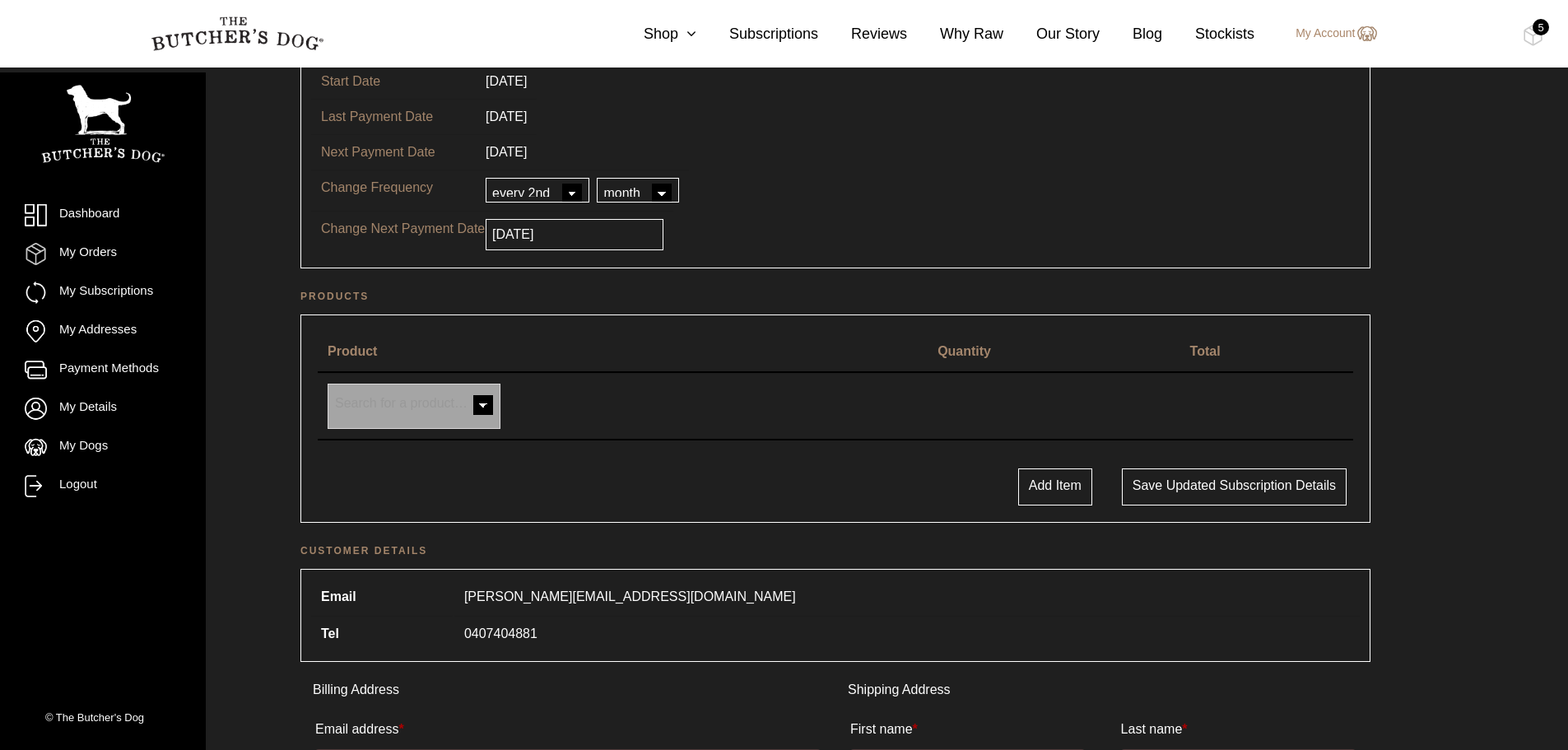
click at [395, 427] on span "Search for a product…" at bounding box center [414, 406] width 171 height 44
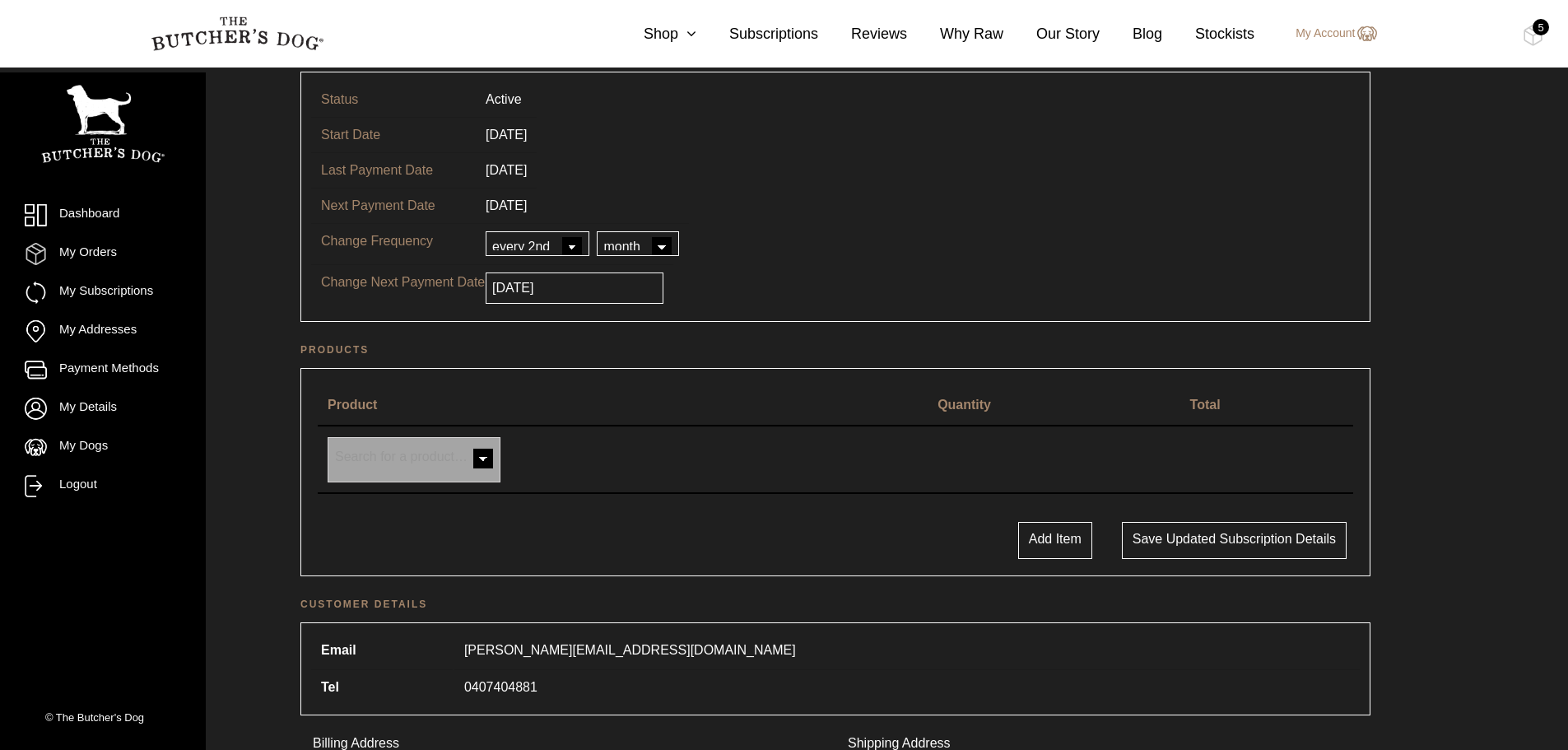
scroll to position [82, 0]
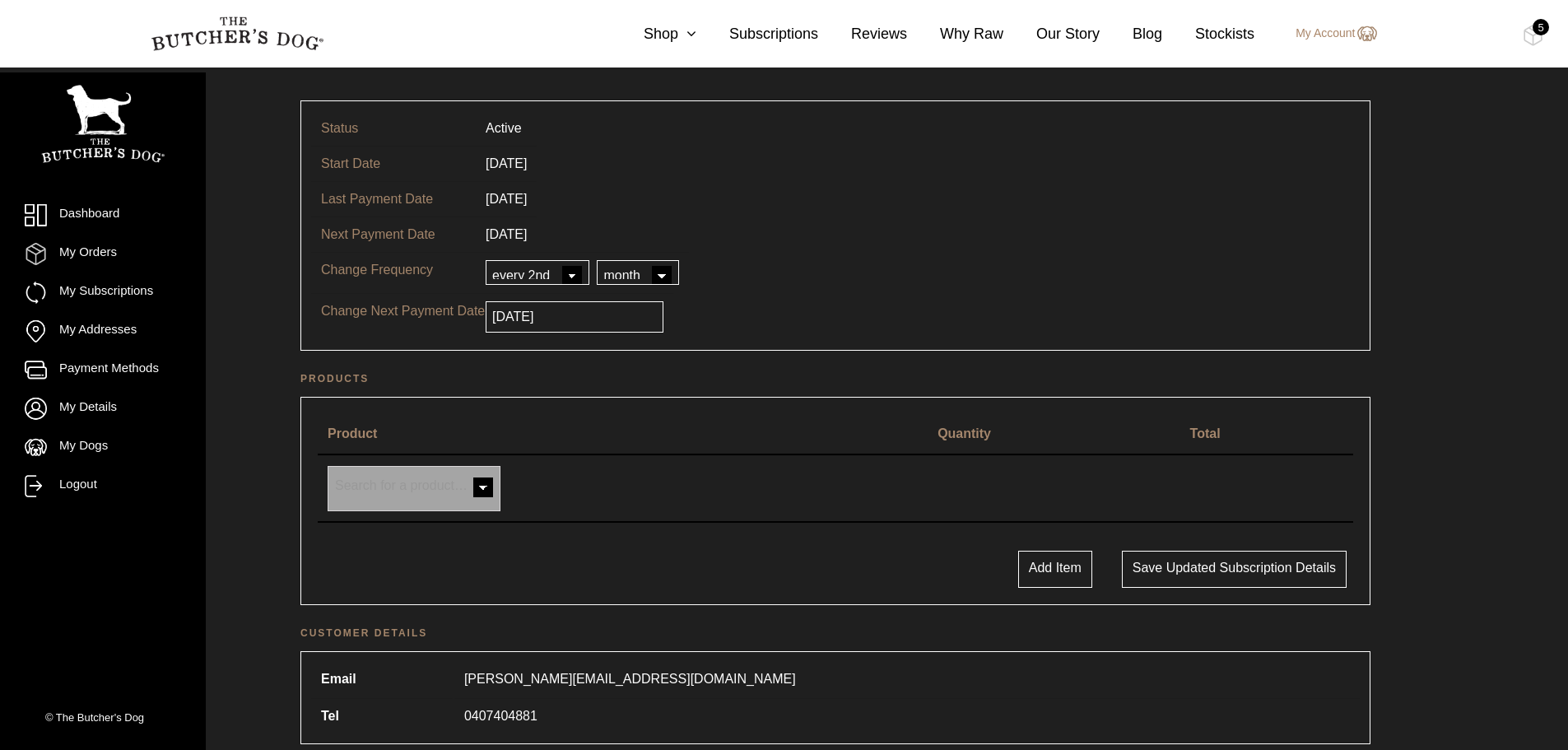
click at [489, 486] on span at bounding box center [483, 488] width 32 height 32
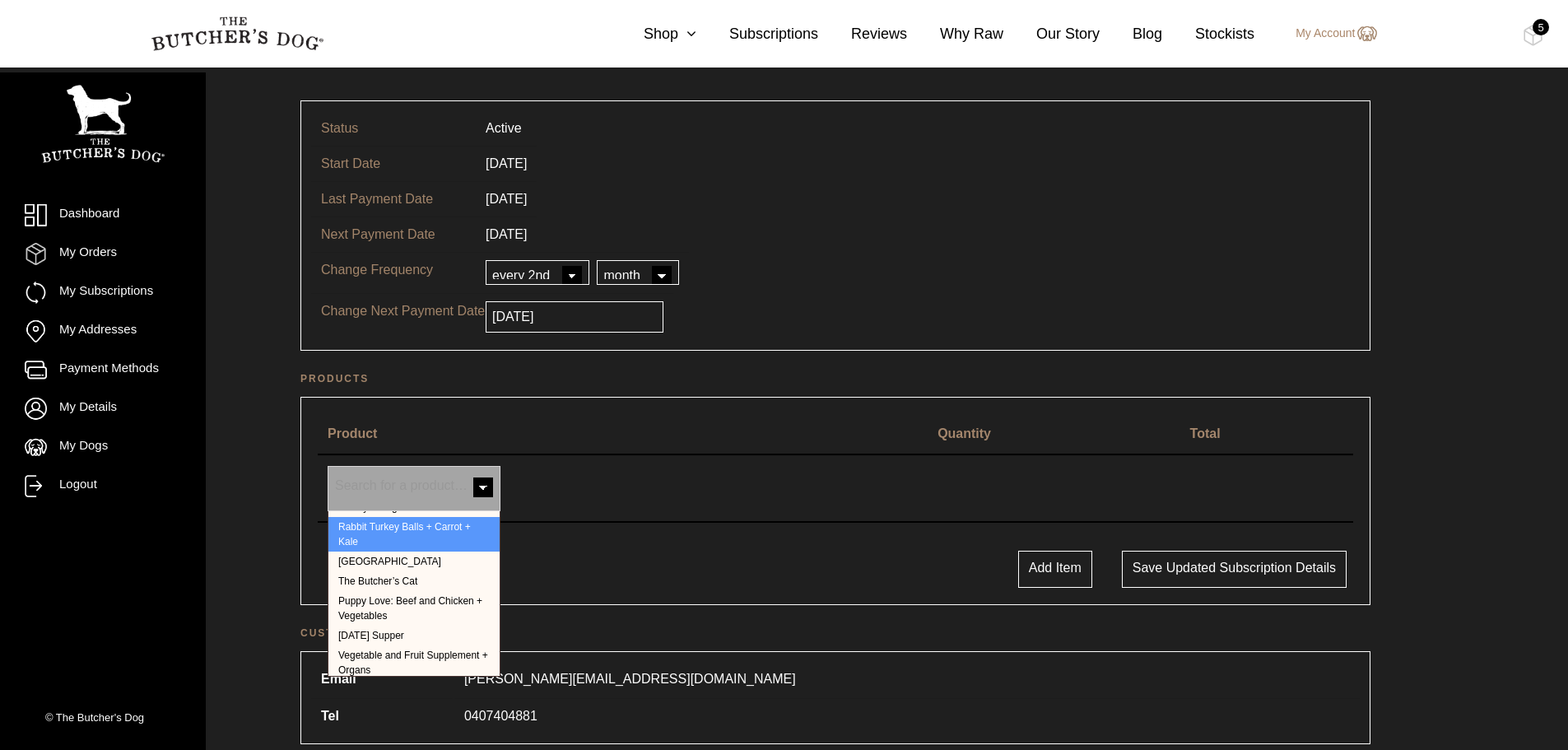
scroll to position [246, 0]
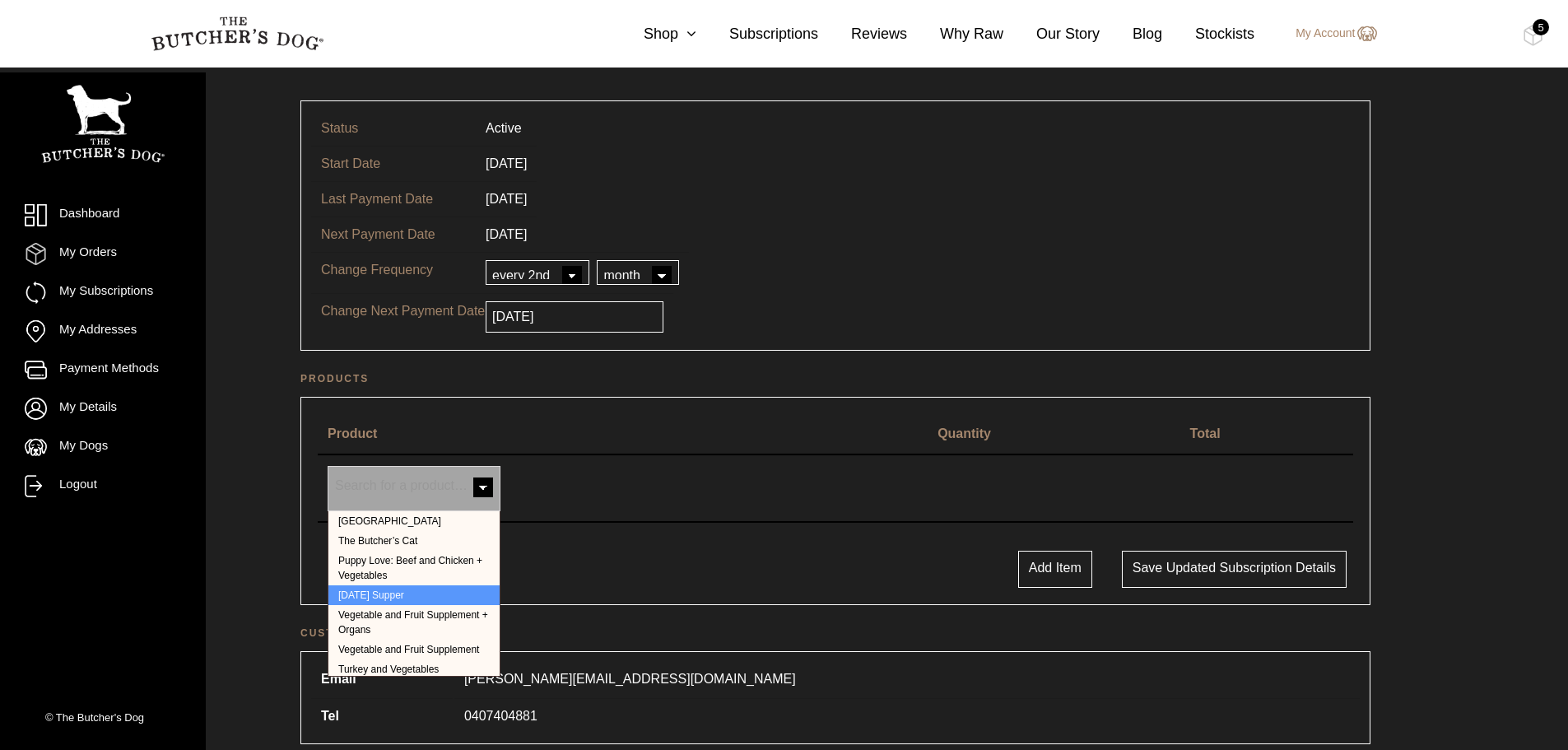
select select "258"
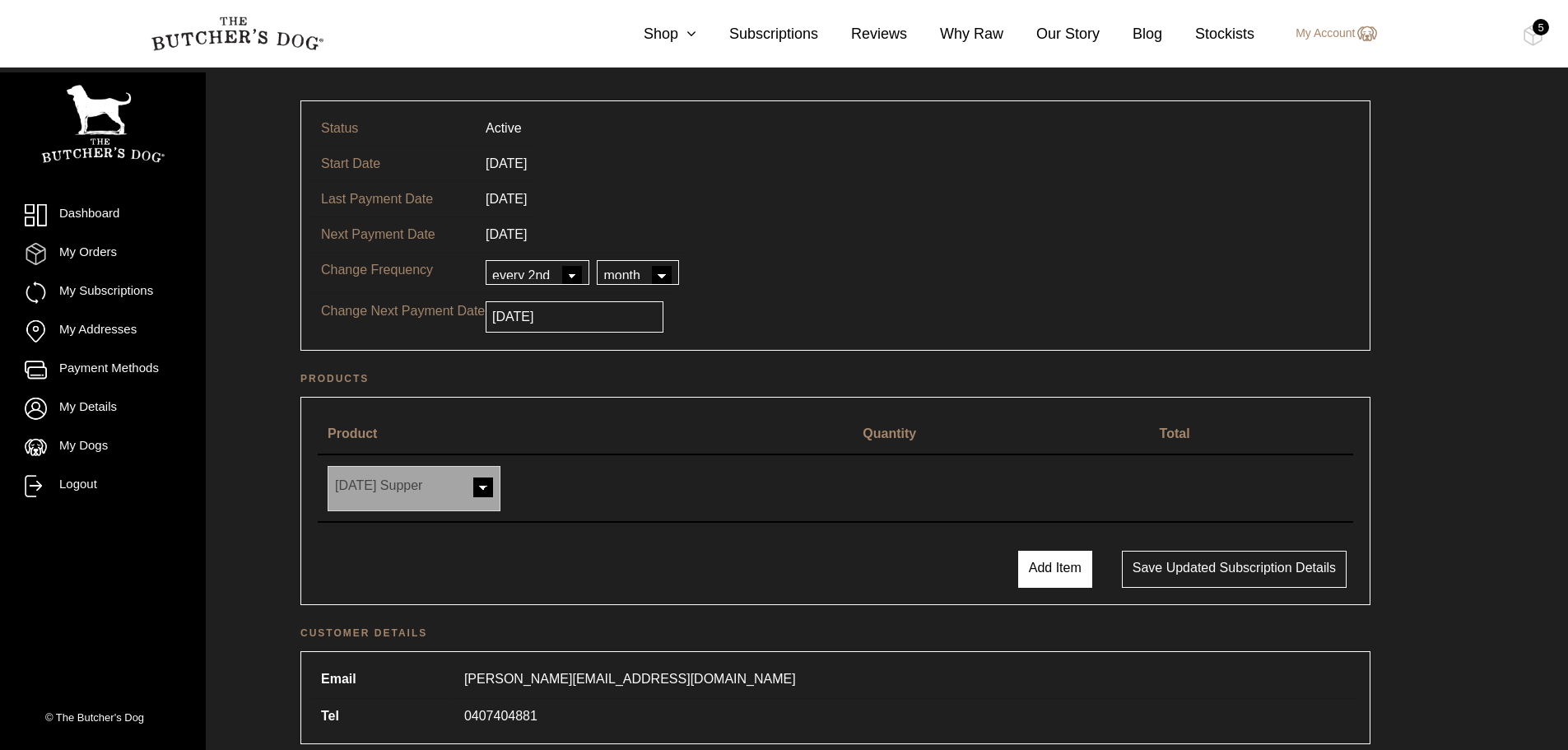
click at [1053, 580] on button "Add Item" at bounding box center [1055, 568] width 75 height 37
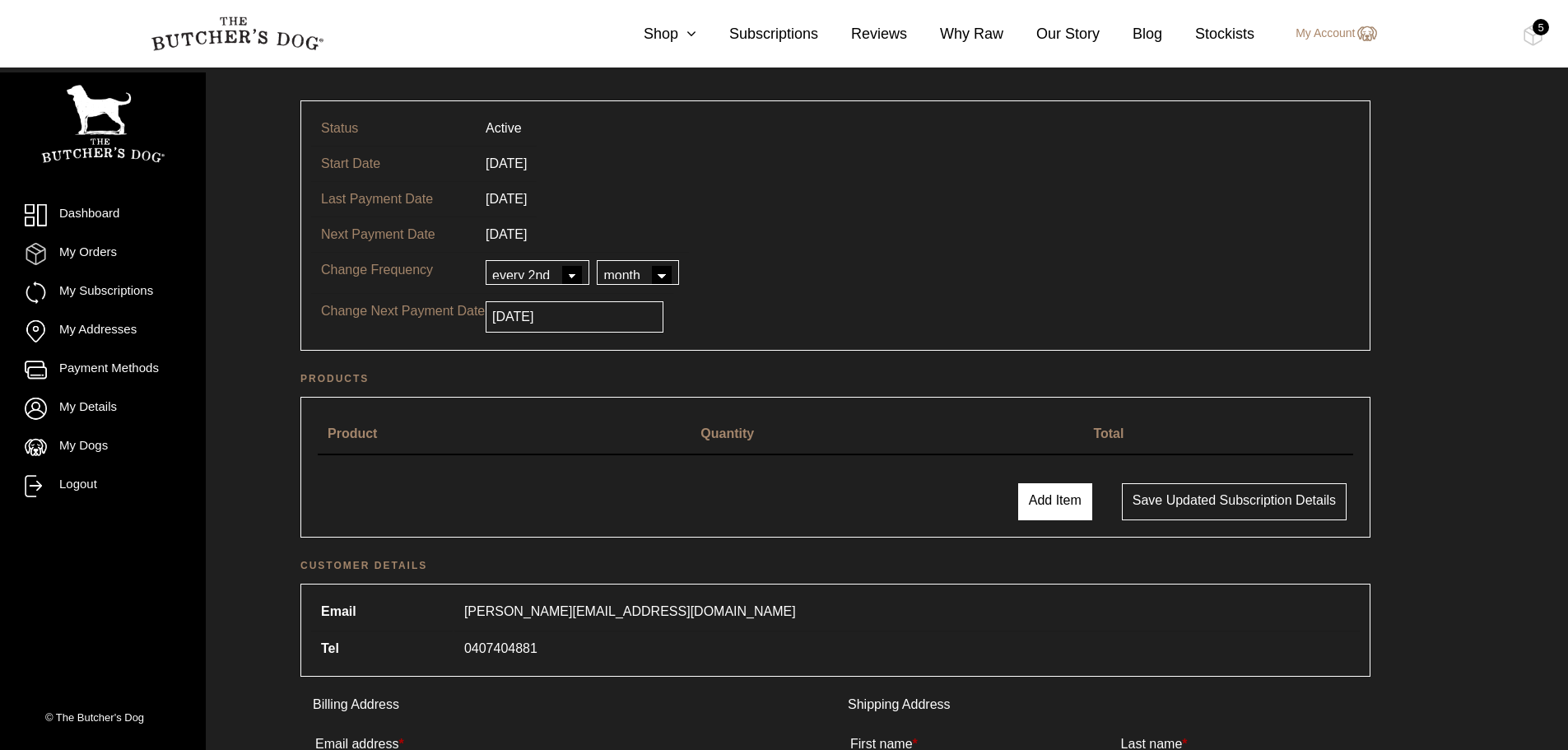
click at [1054, 508] on button "Add Item" at bounding box center [1055, 502] width 75 height 37
select select
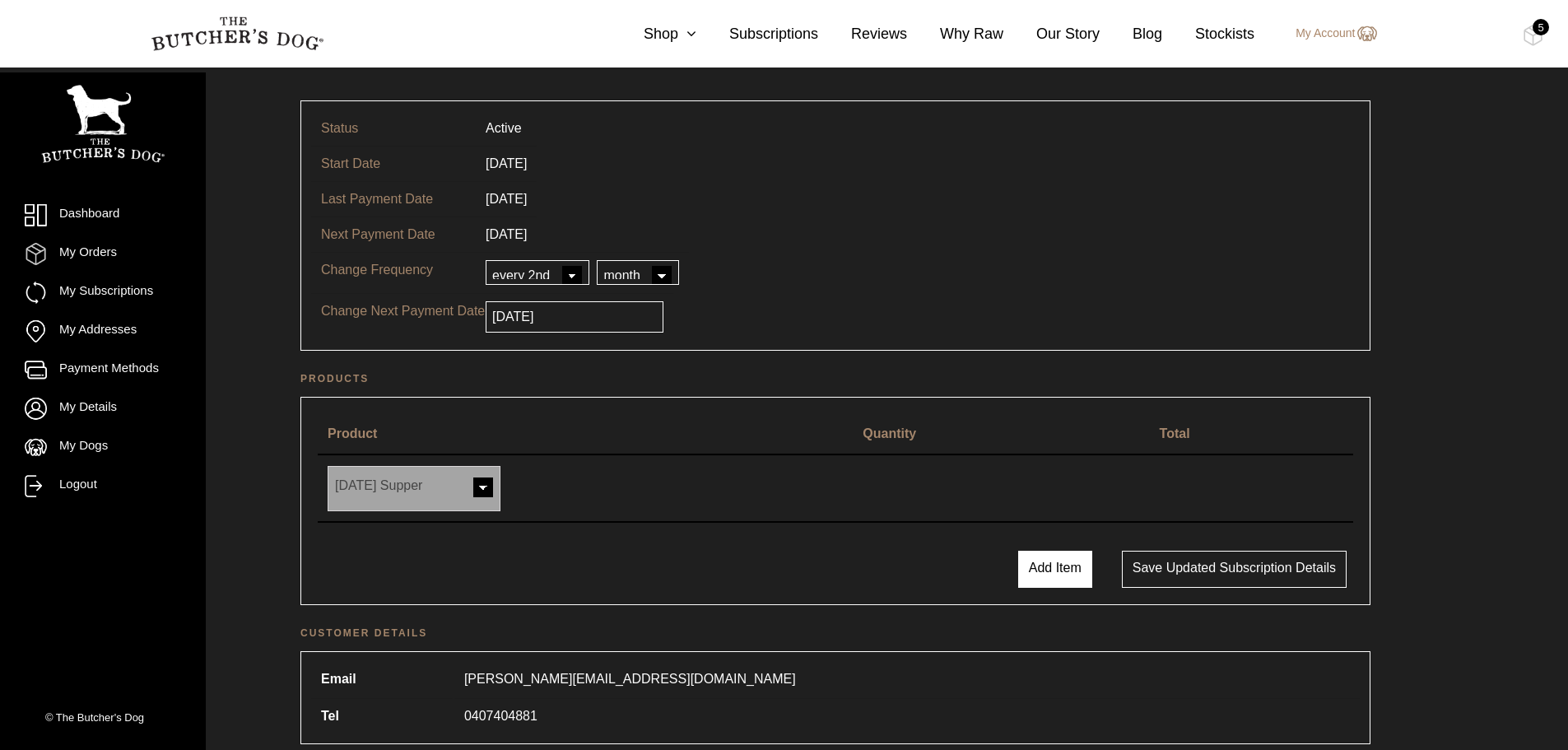
click at [1057, 572] on button "Add Item" at bounding box center [1055, 568] width 75 height 37
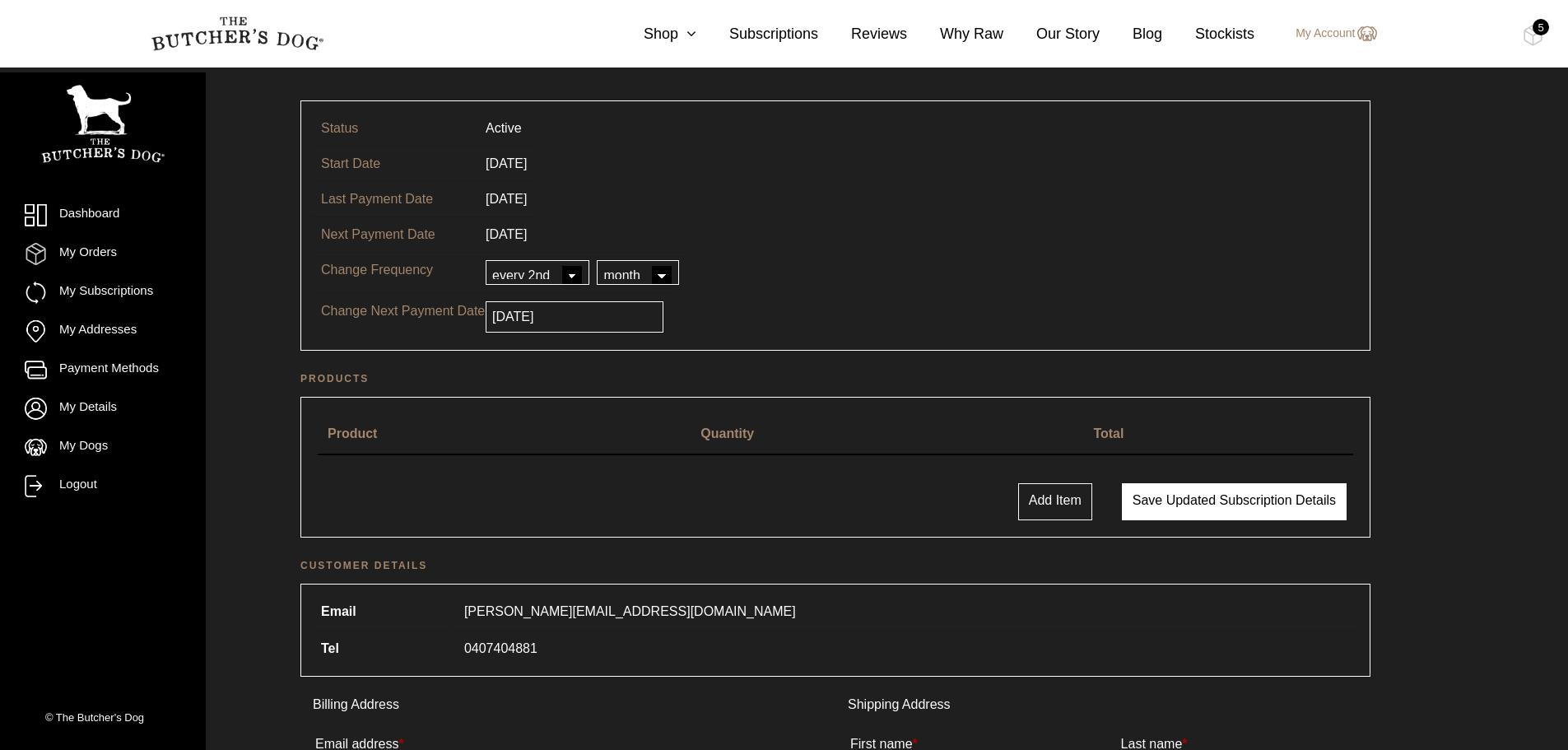
click at [1163, 513] on button "Save updated subscription details" at bounding box center [1234, 502] width 225 height 37
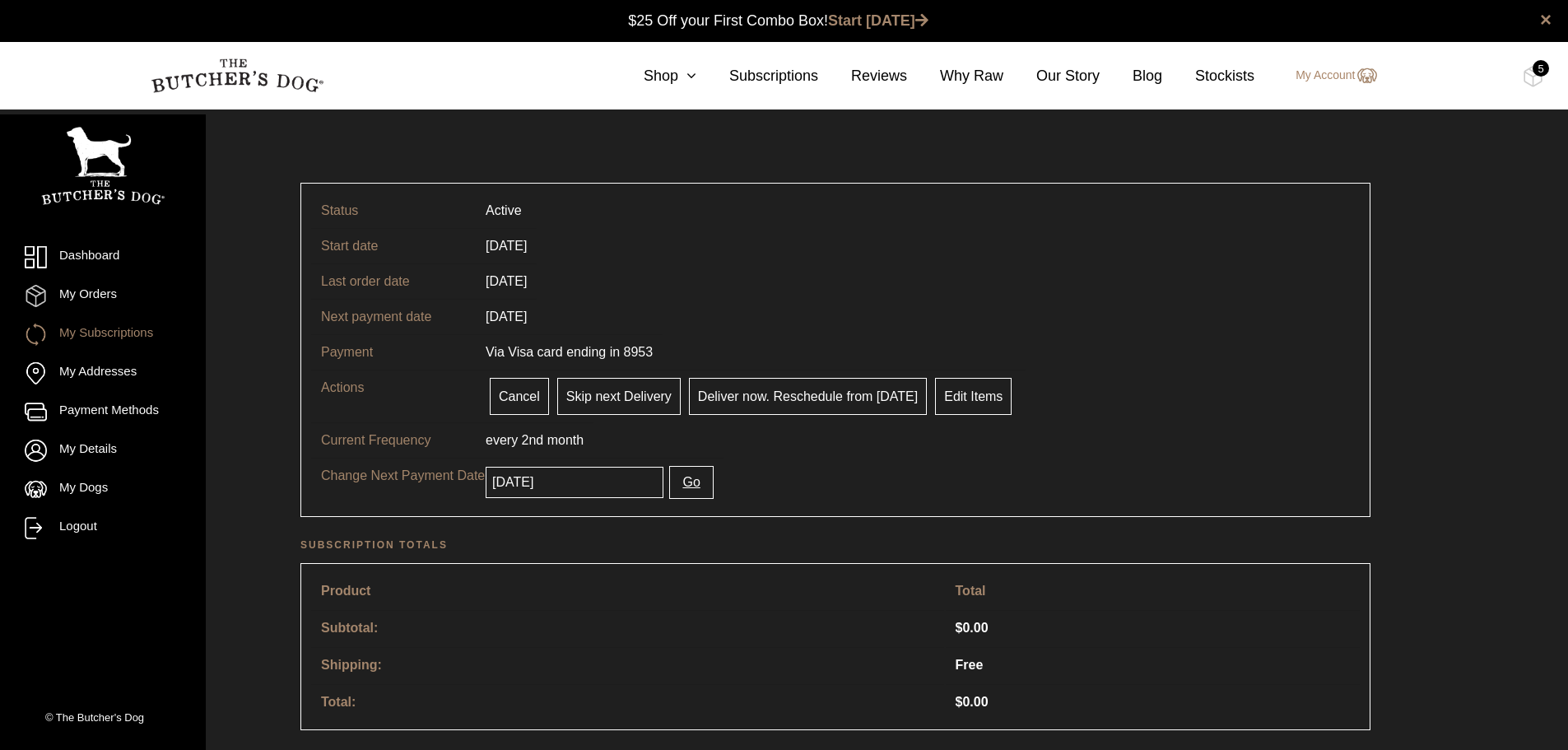
drag, startPoint x: 1539, startPoint y: 64, endPoint x: 1534, endPoint y: 75, distance: 12.1
click at [1539, 64] on div "5" at bounding box center [1540, 68] width 16 height 16
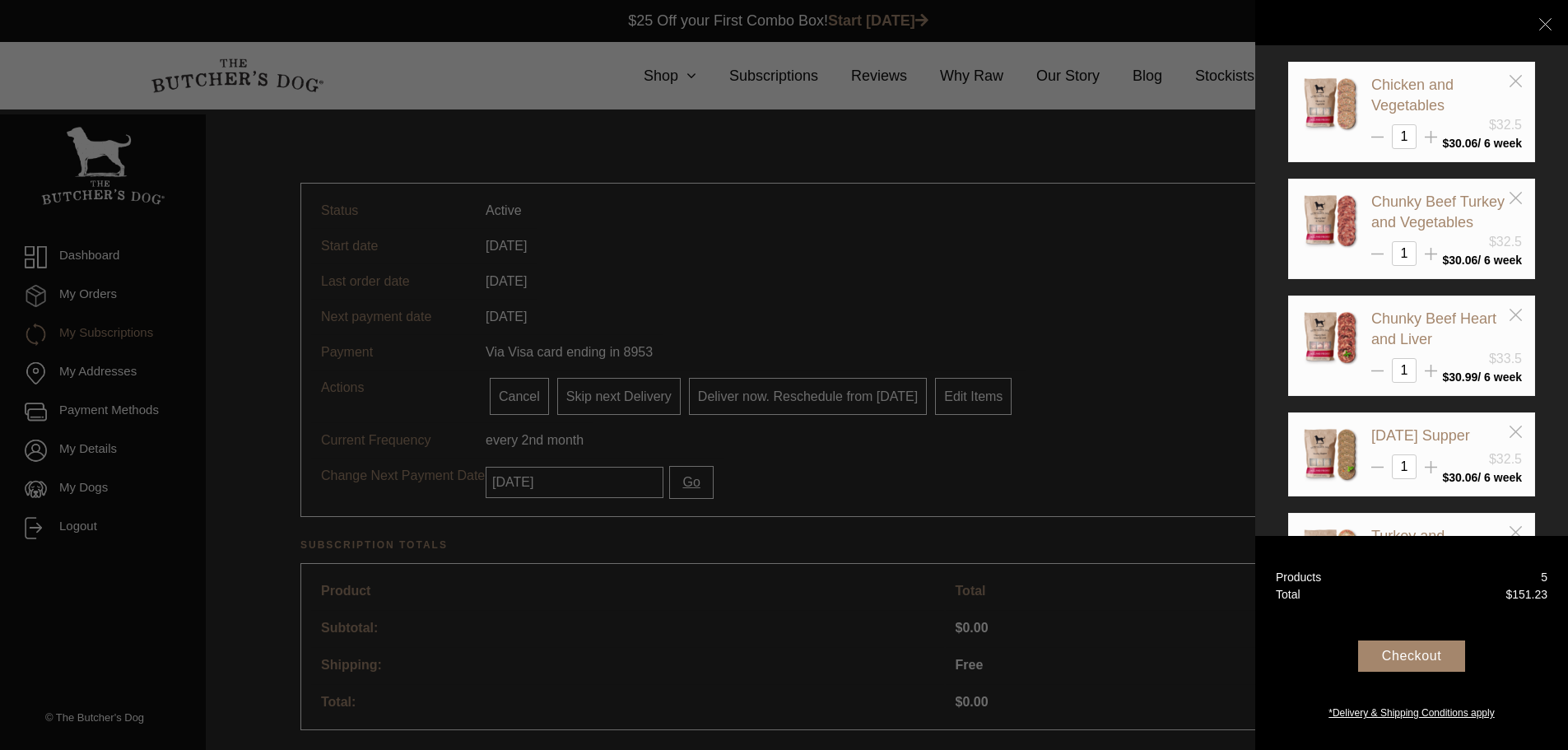
click at [1416, 650] on div "Checkout" at bounding box center [1411, 655] width 107 height 32
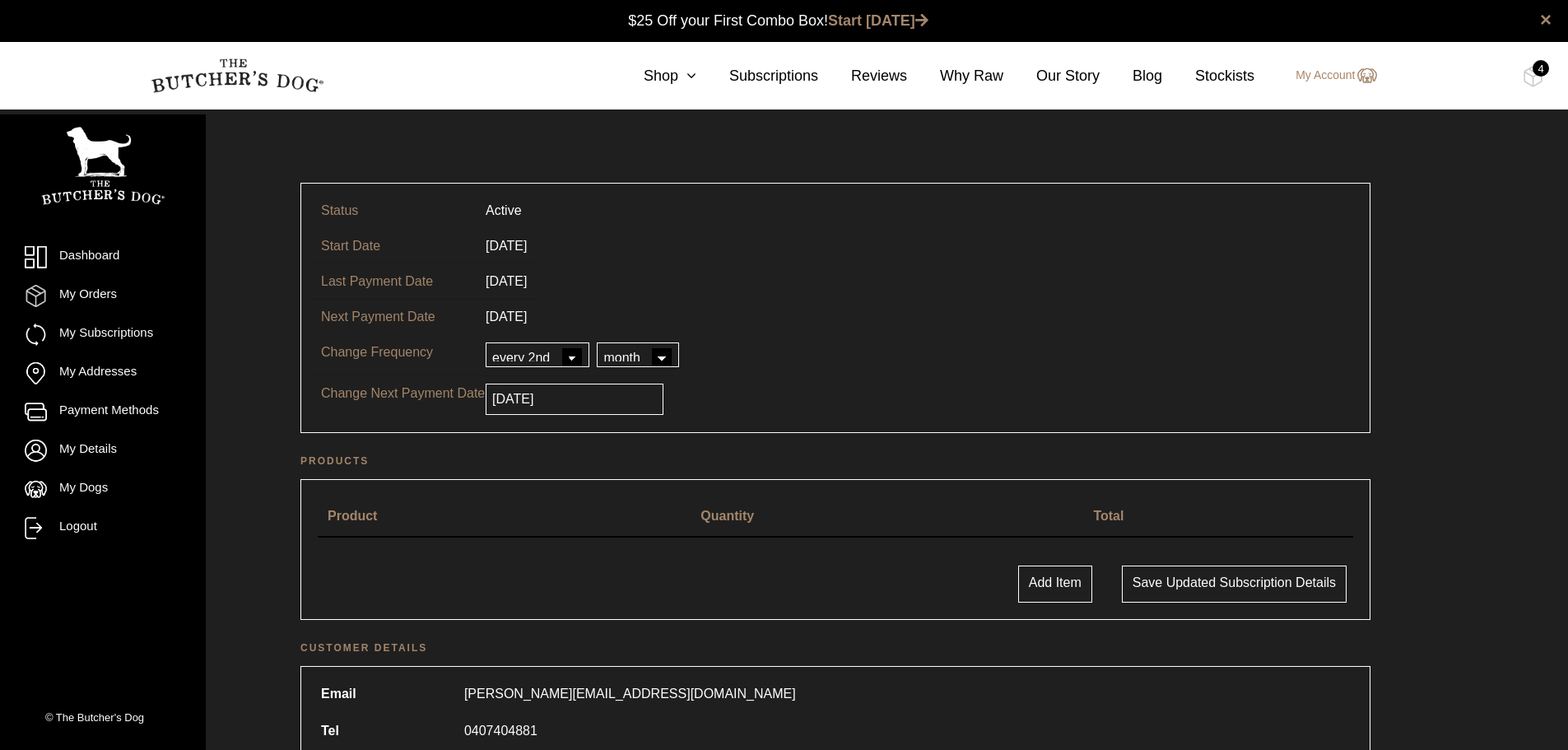
click at [569, 354] on select "every every 2nd every 3rd every 4th every 5th every 6th" at bounding box center [537, 354] width 104 height 25
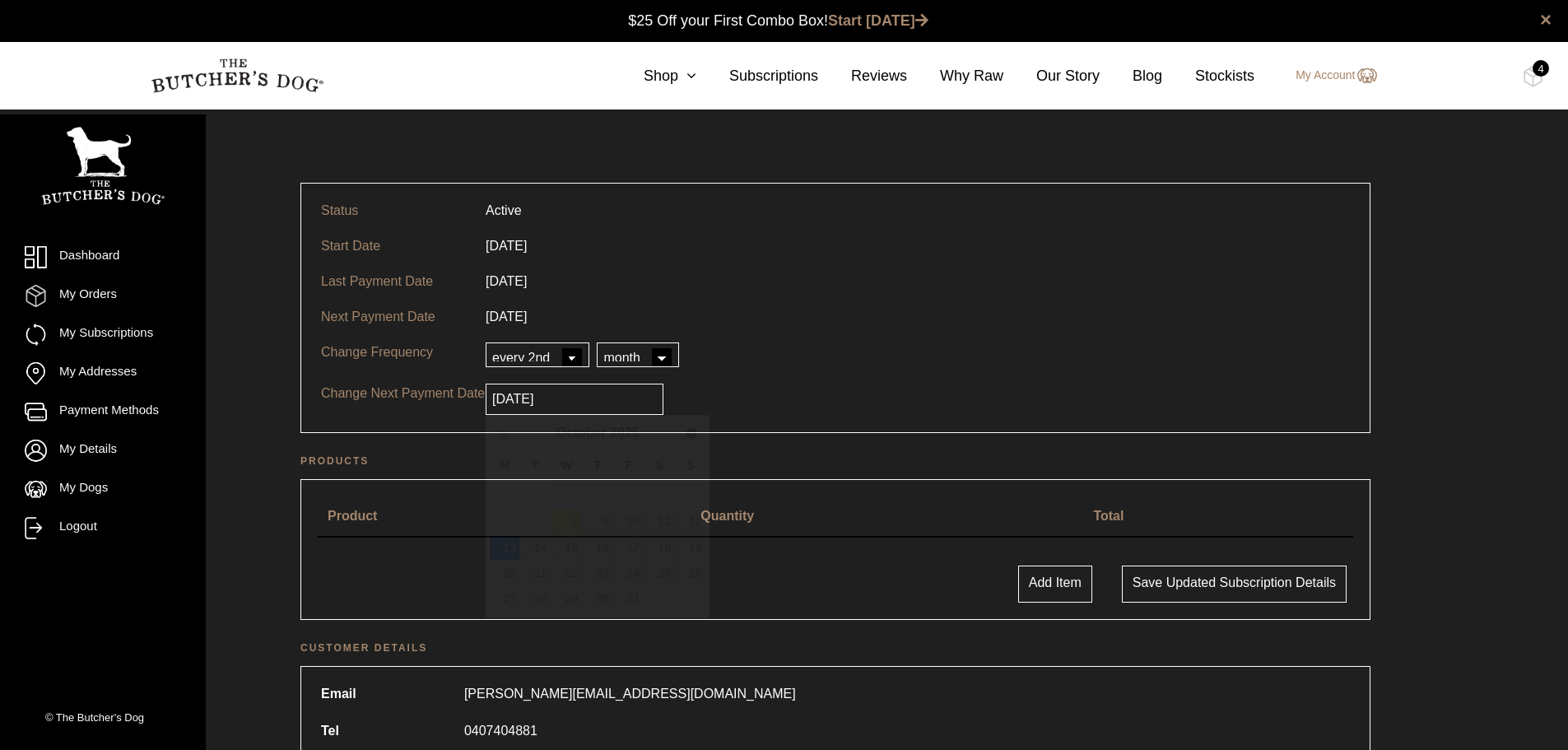
click at [561, 400] on input "[DATE]" at bounding box center [574, 398] width 178 height 32
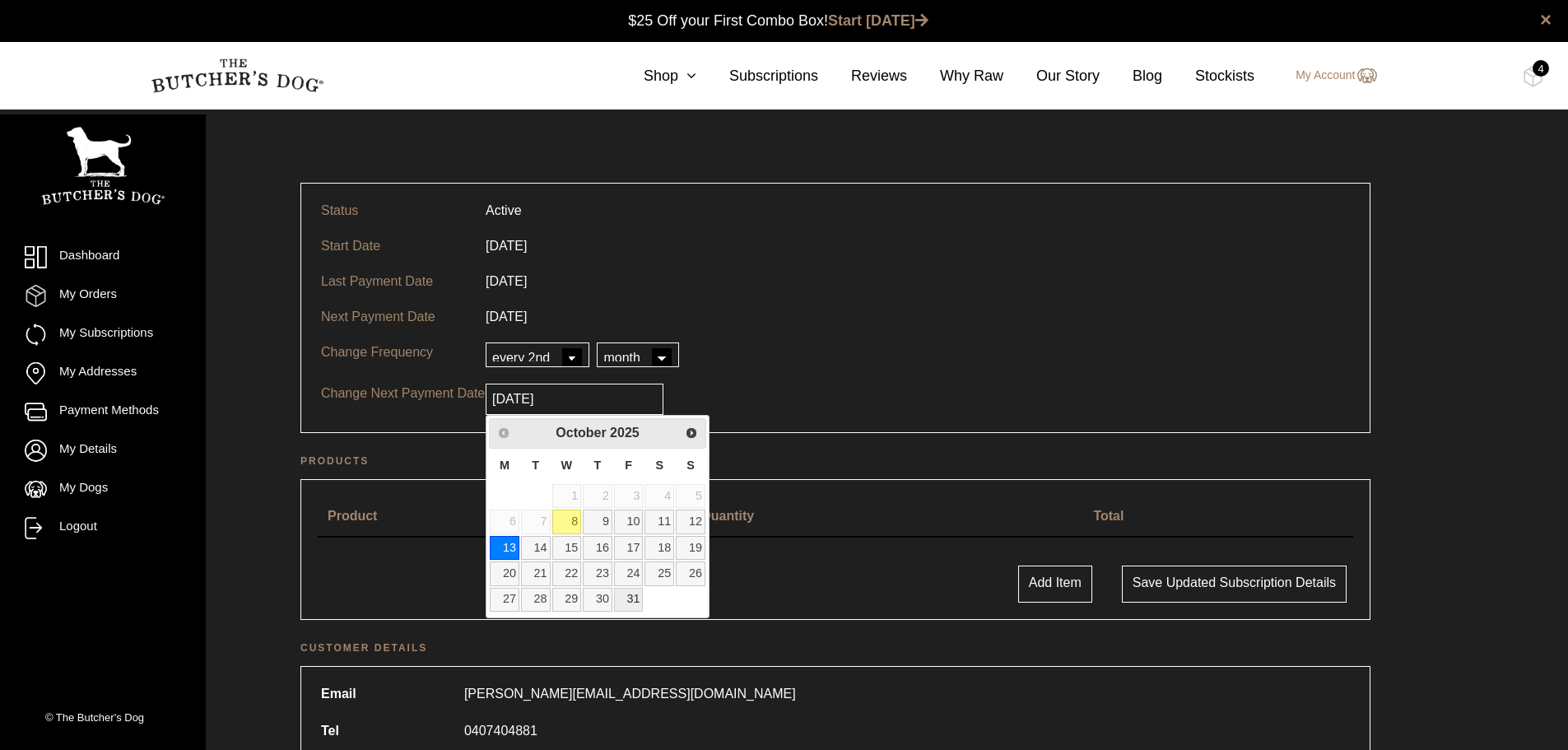
click at [630, 601] on link "31" at bounding box center [629, 599] width 30 height 24
type input "[DATE]"
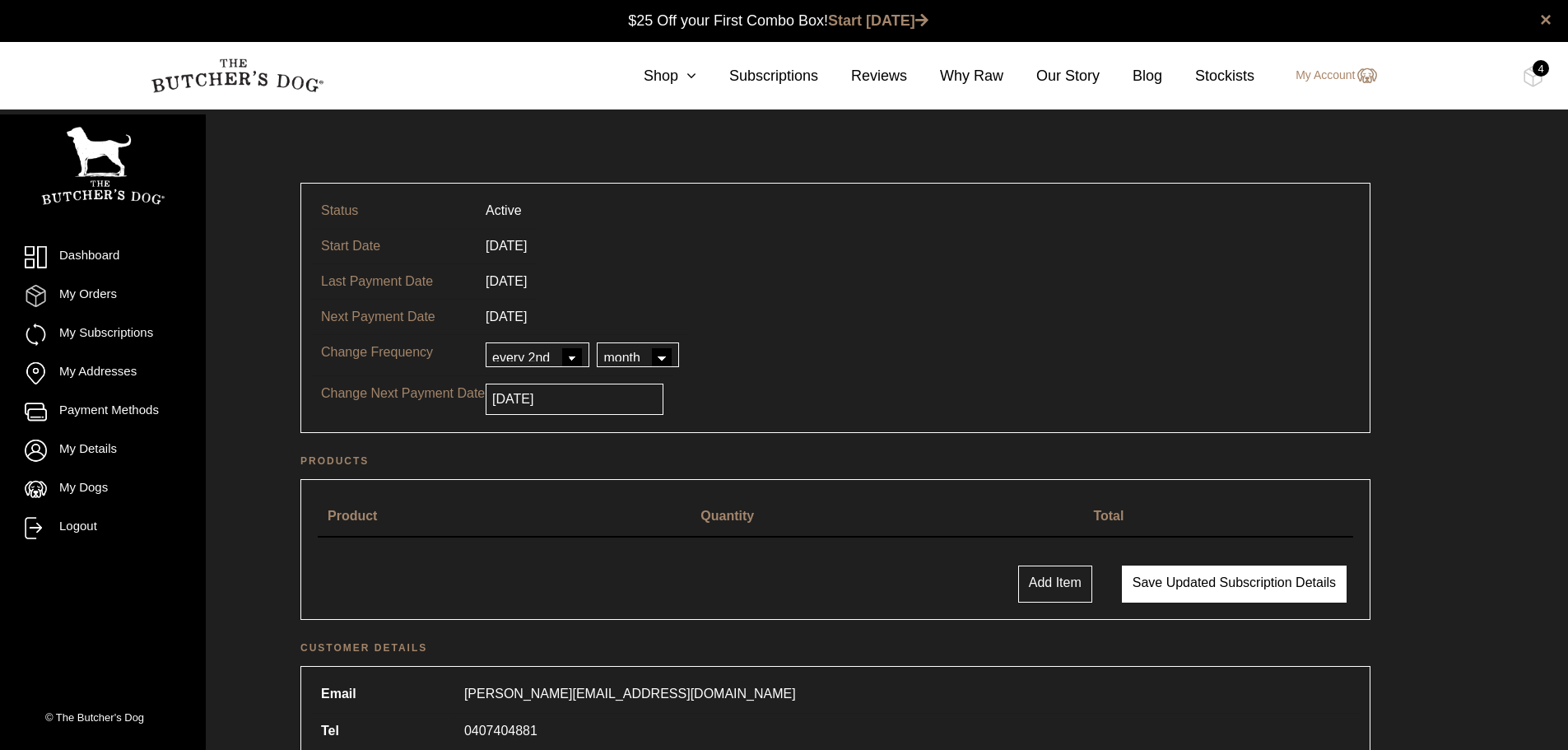
click at [1164, 589] on button "Save updated subscription details" at bounding box center [1234, 584] width 225 height 37
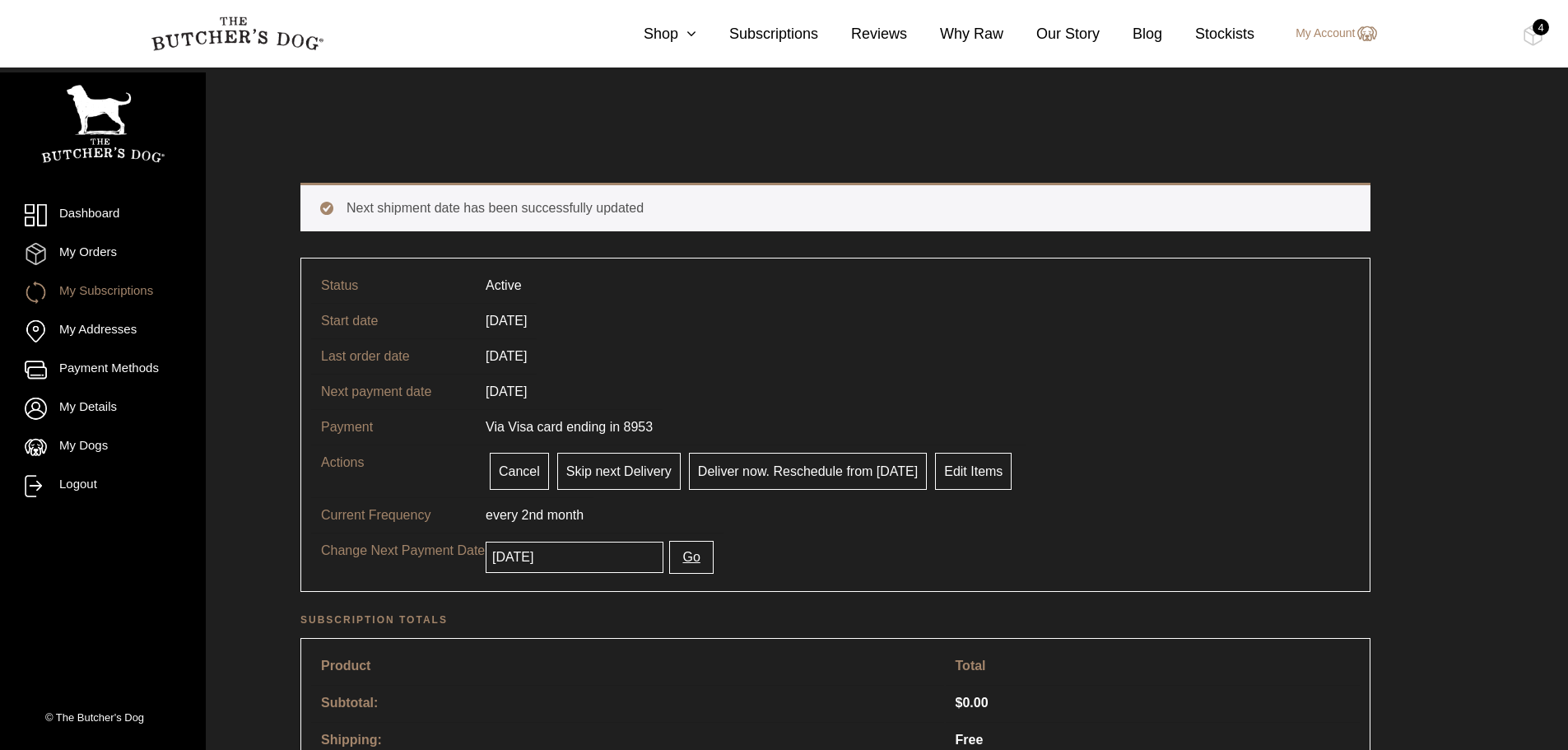
scroll to position [164, 0]
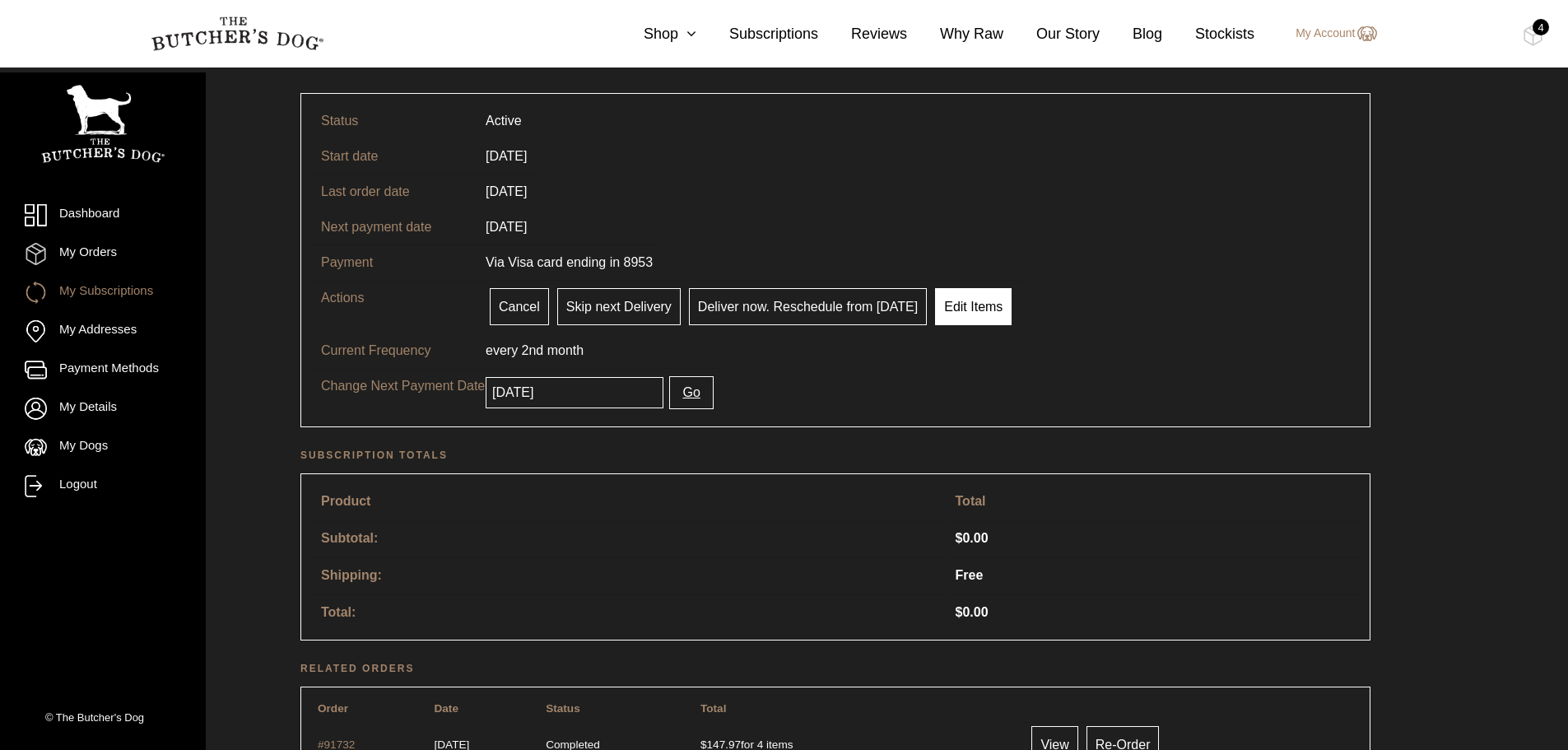
click at [962, 306] on link "Edit Items" at bounding box center [973, 306] width 76 height 37
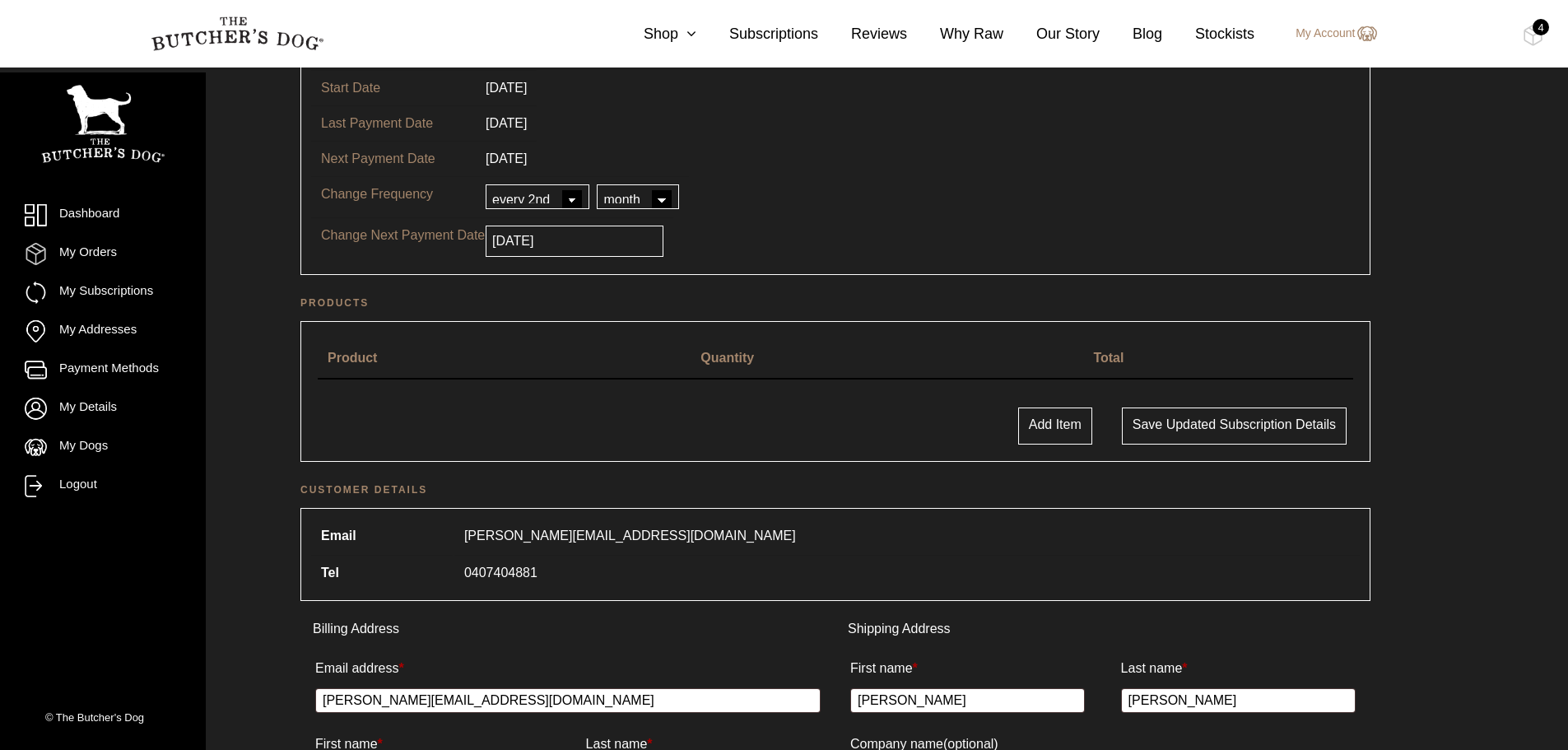
scroll to position [164, 0]
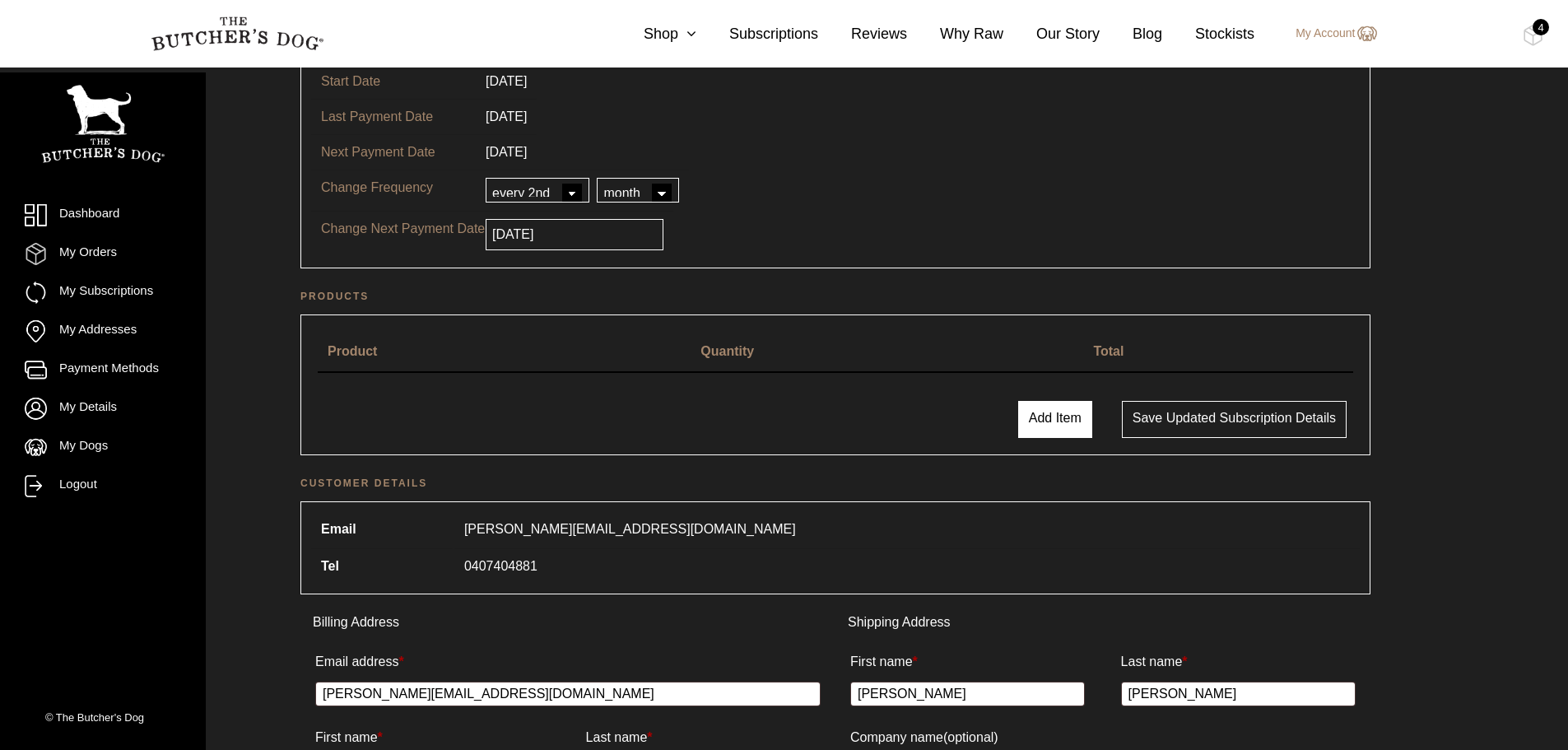
click at [1044, 425] on button "Add Item" at bounding box center [1055, 418] width 75 height 37
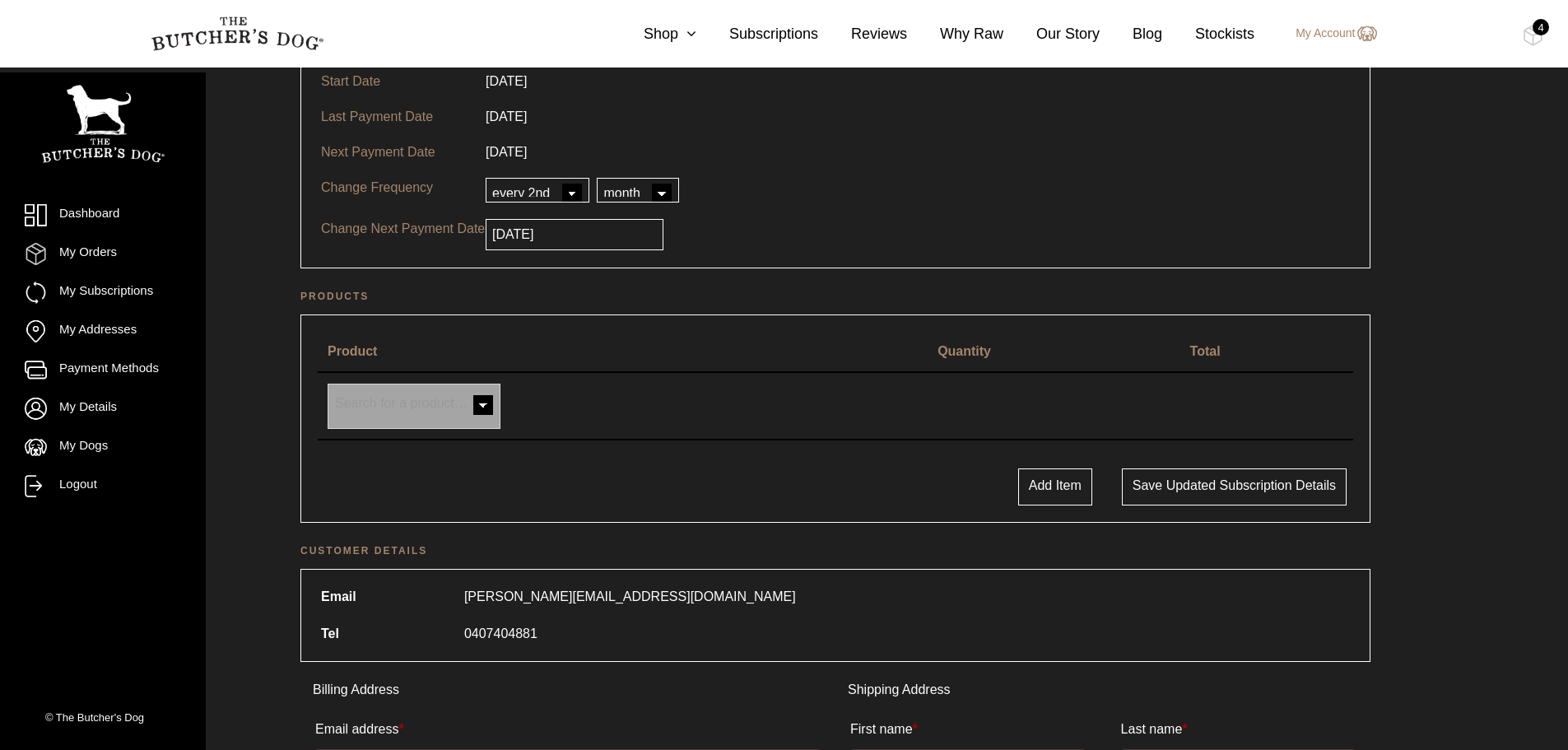
click at [476, 405] on span at bounding box center [483, 406] width 32 height 32
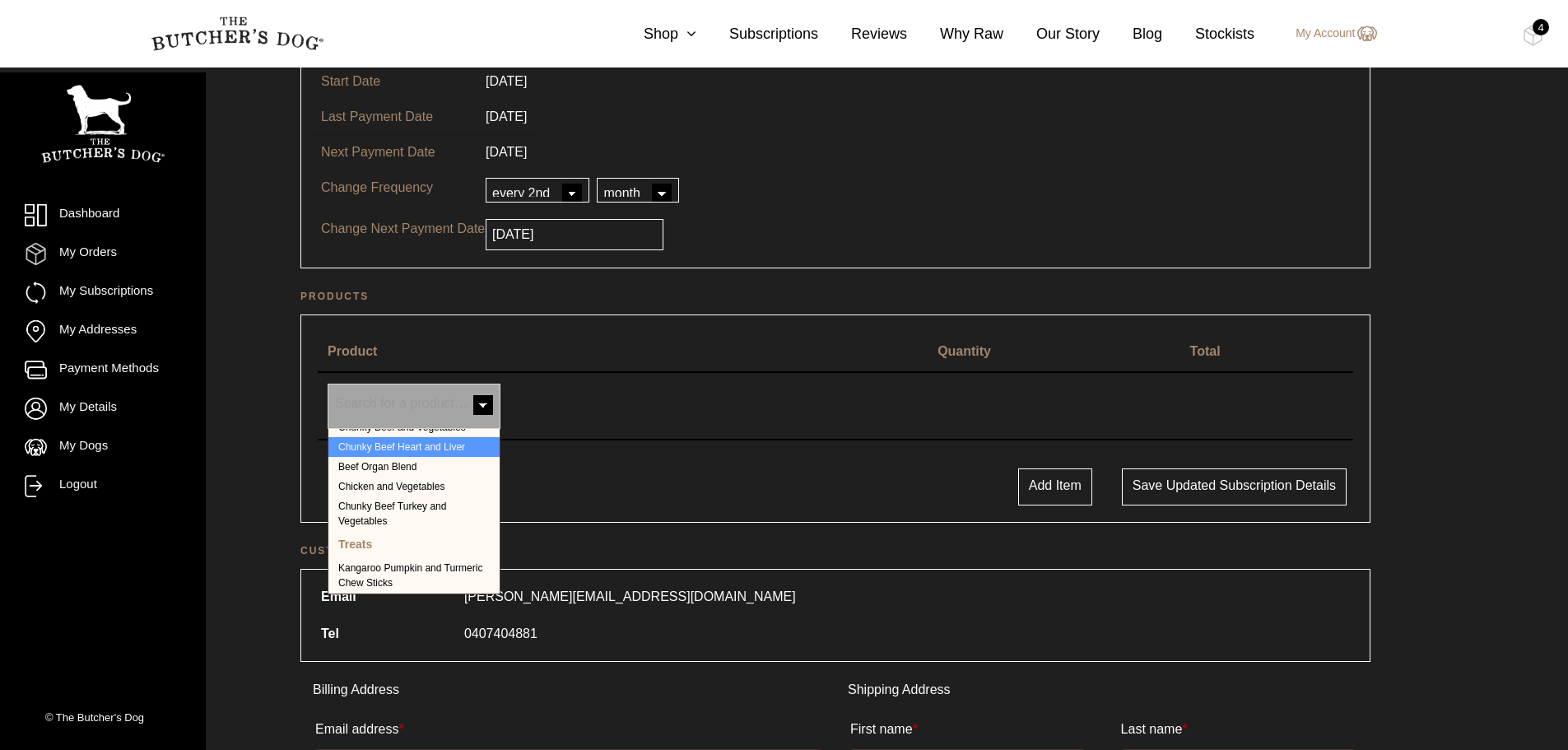
scroll to position [494, 0]
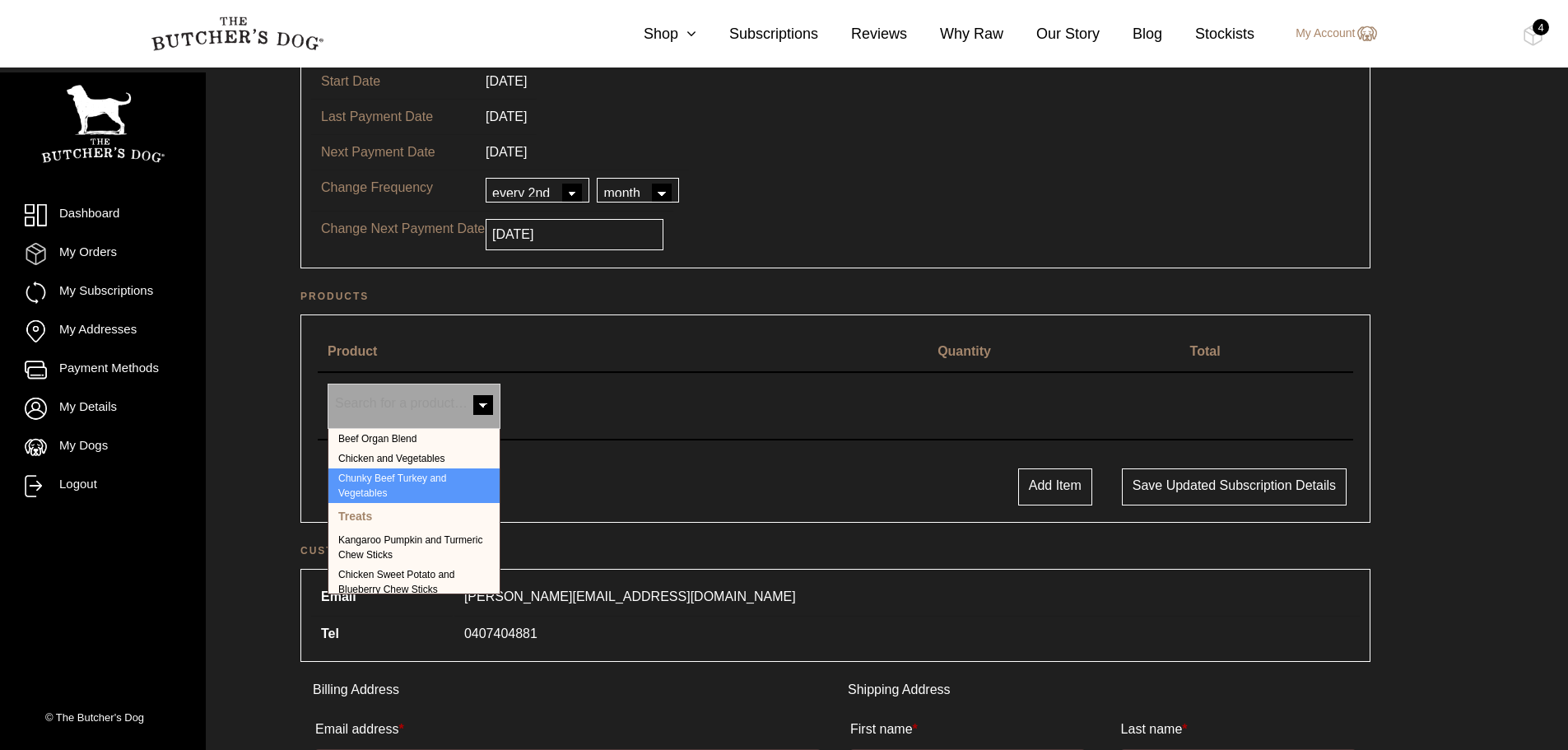
select select "125"
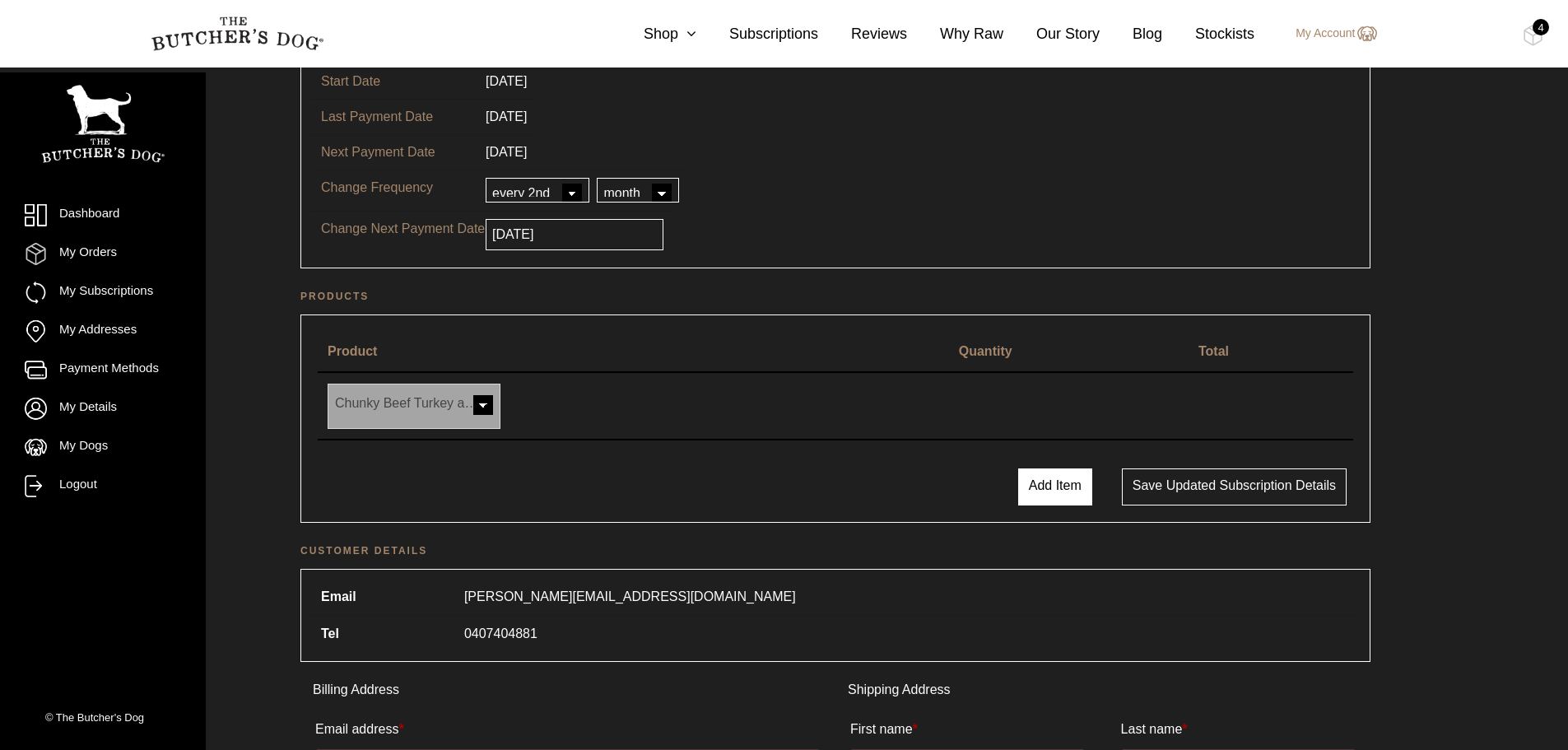
click at [1038, 493] on button "Add Item" at bounding box center [1055, 486] width 75 height 37
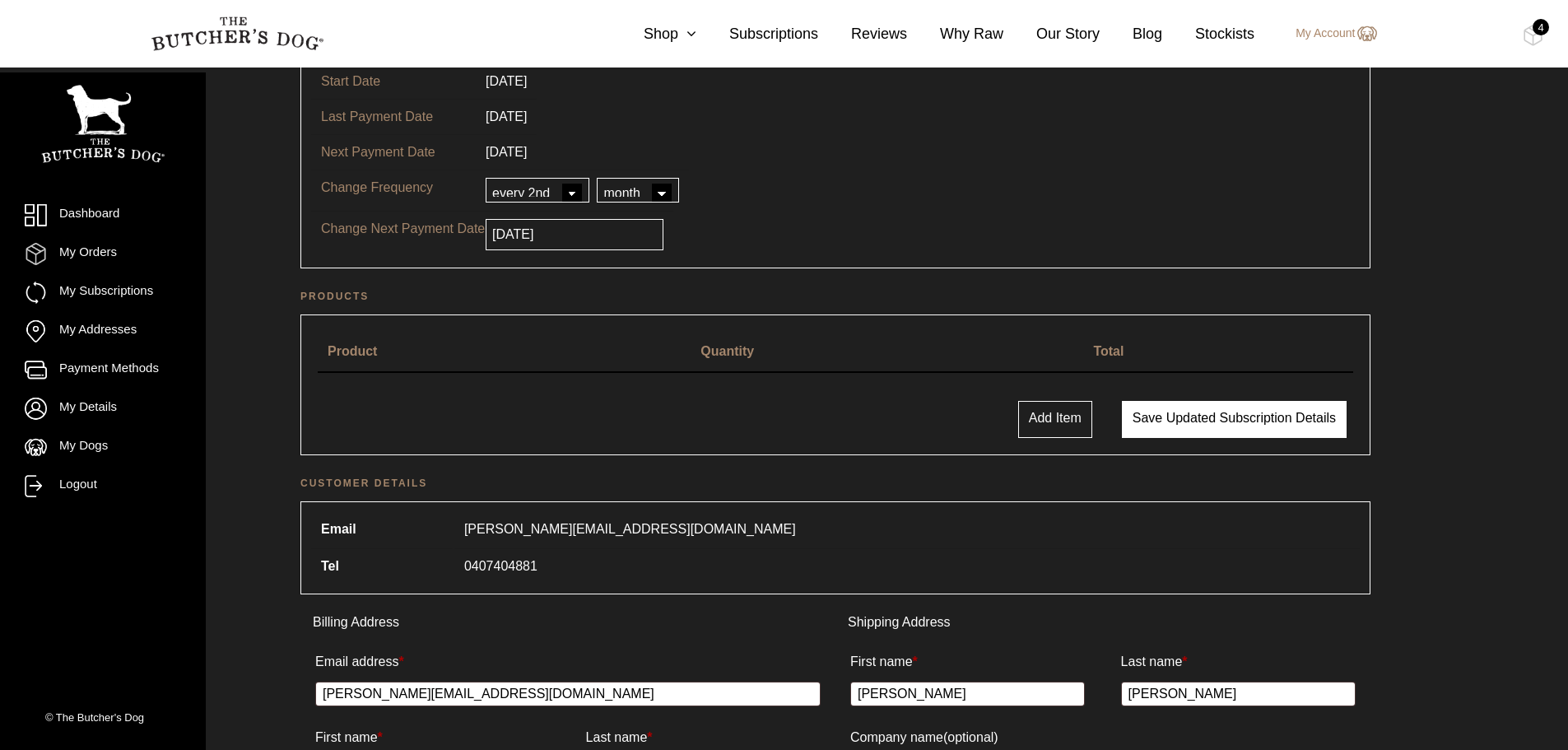
click at [1177, 430] on button "Save updated subscription details" at bounding box center [1234, 418] width 225 height 37
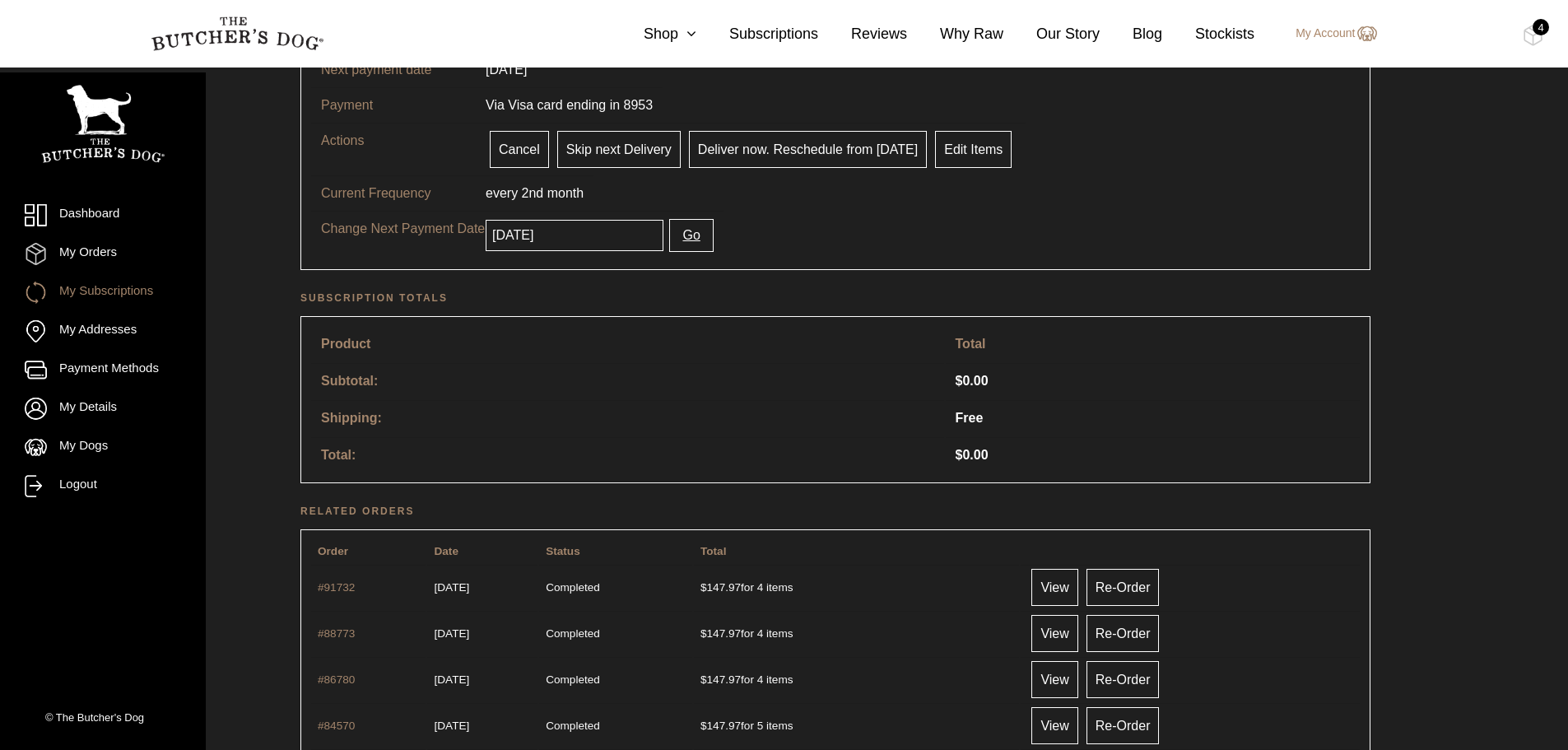
scroll to position [82, 0]
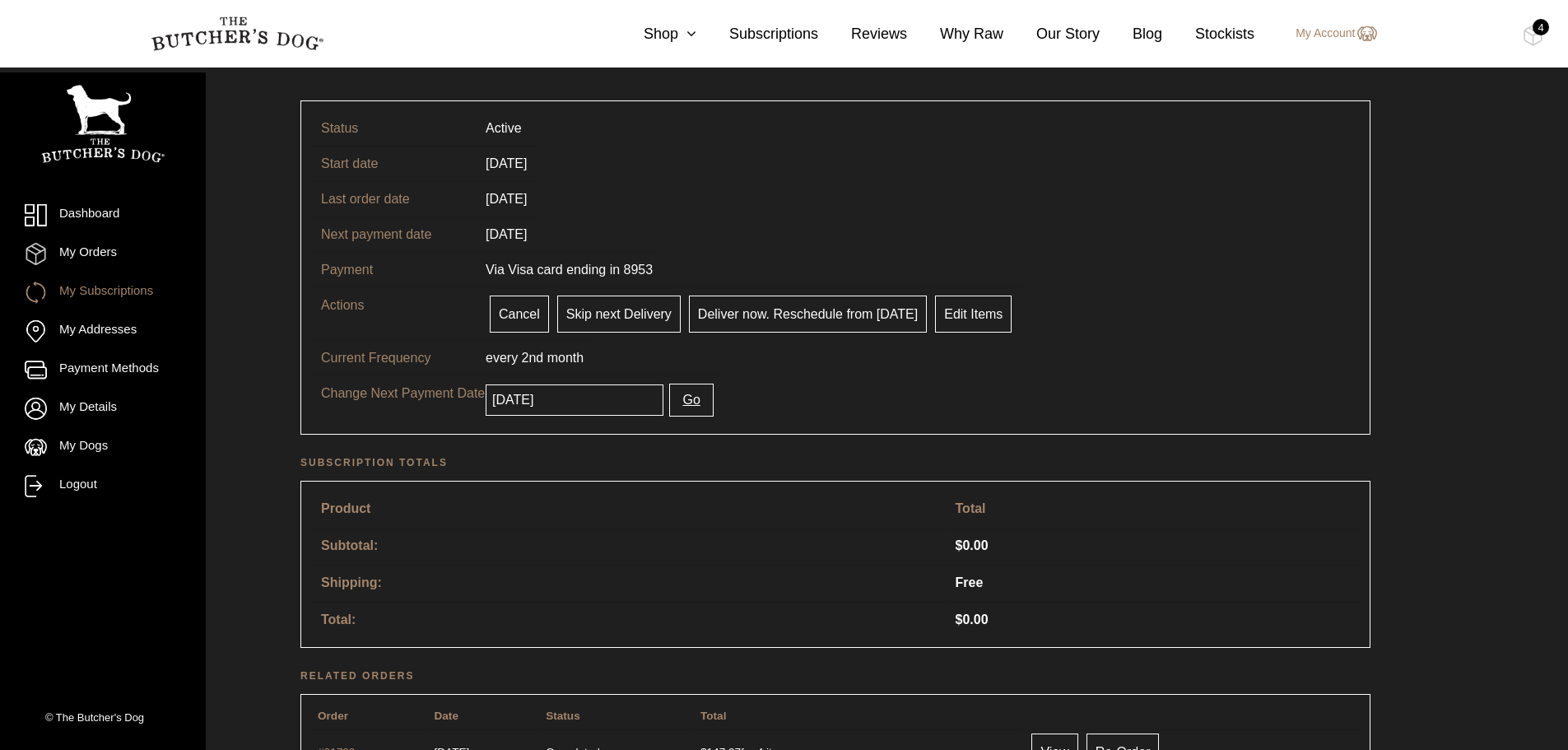
drag, startPoint x: 943, startPoint y: 323, endPoint x: 927, endPoint y: 418, distance: 96.3
click at [944, 323] on link "Edit Items" at bounding box center [973, 313] width 76 height 37
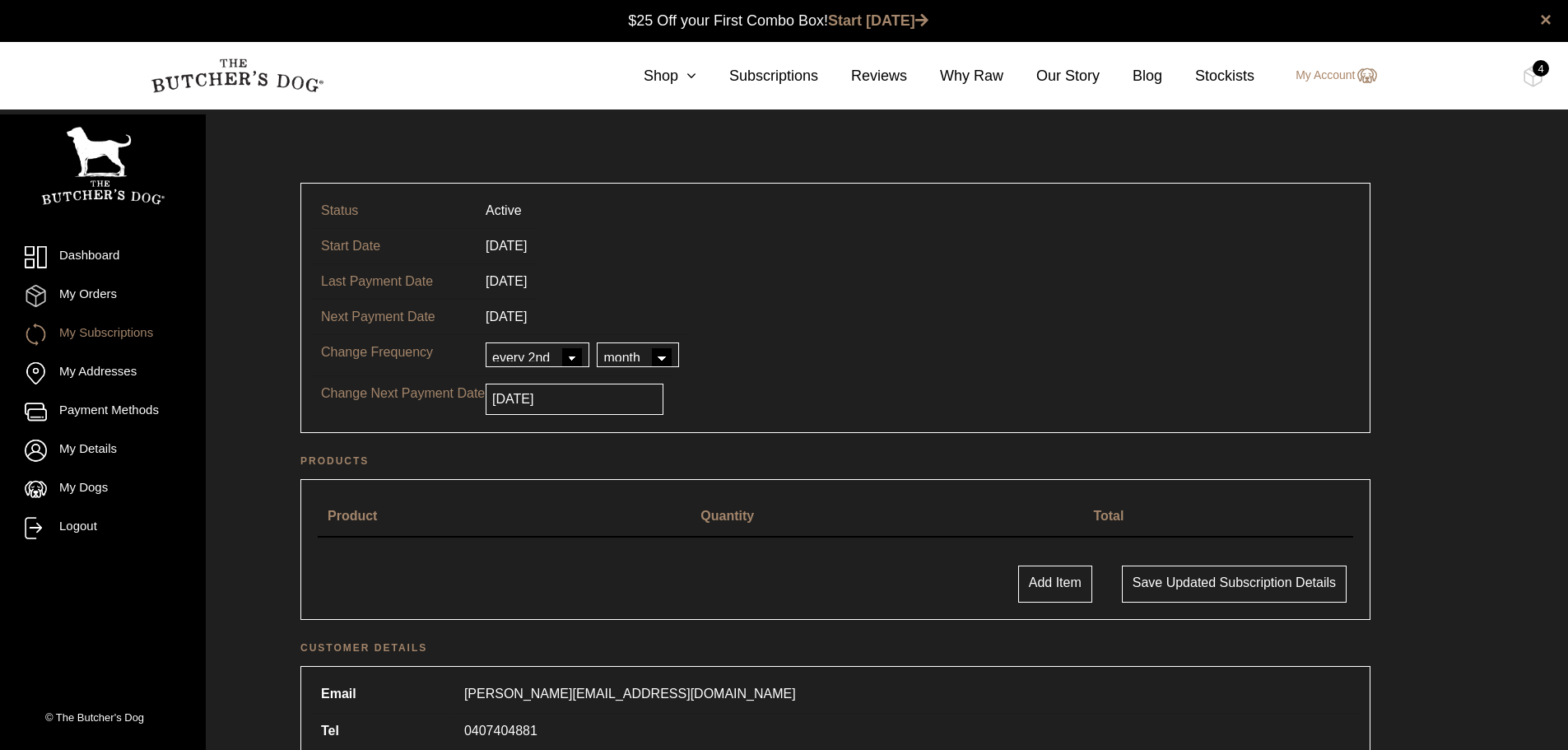
click at [119, 327] on link "My Subscriptions" at bounding box center [103, 333] width 157 height 22
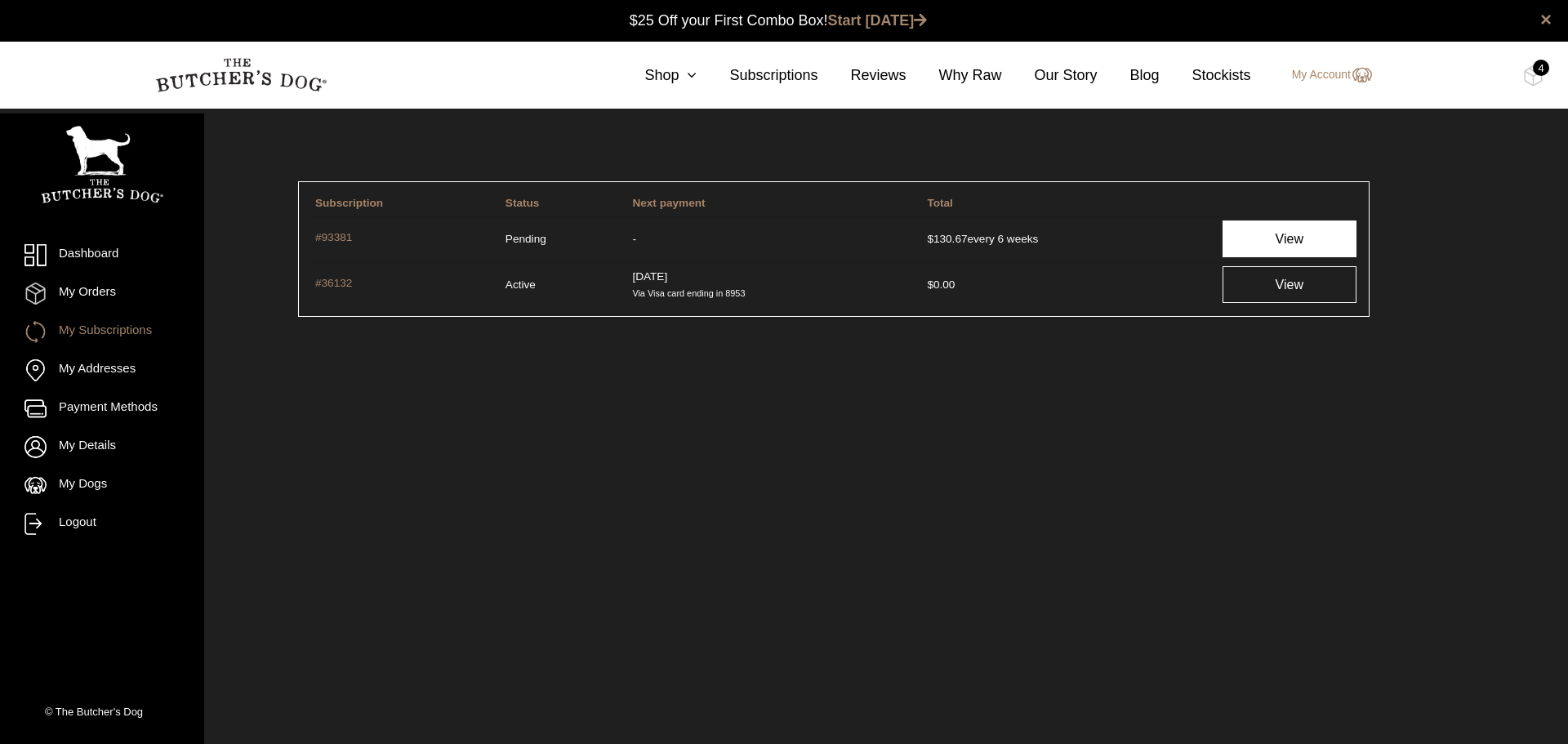
click at [1251, 240] on link "View" at bounding box center [1288, 239] width 134 height 37
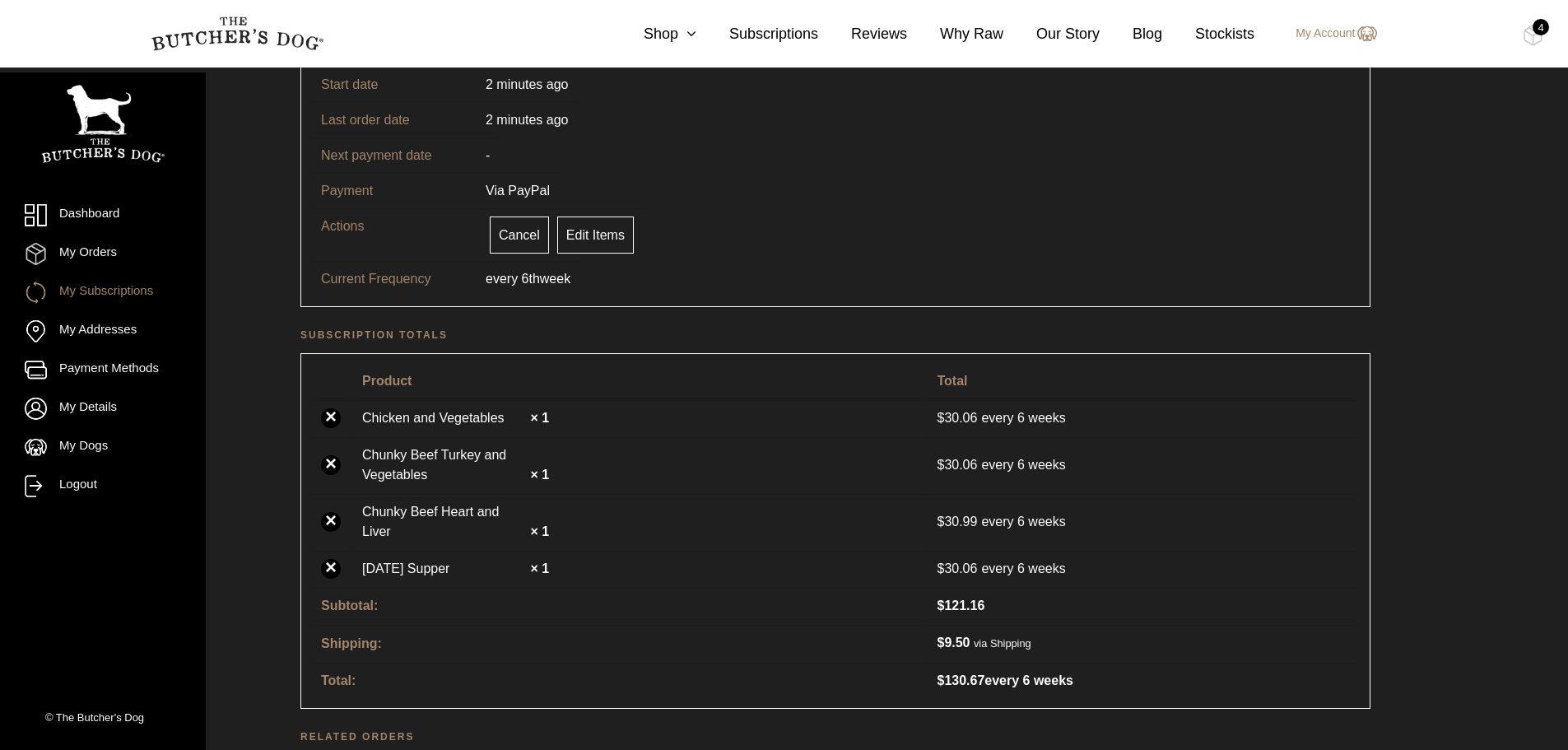
scroll to position [164, 0]
click at [522, 232] on link "Cancel" at bounding box center [519, 231] width 59 height 37
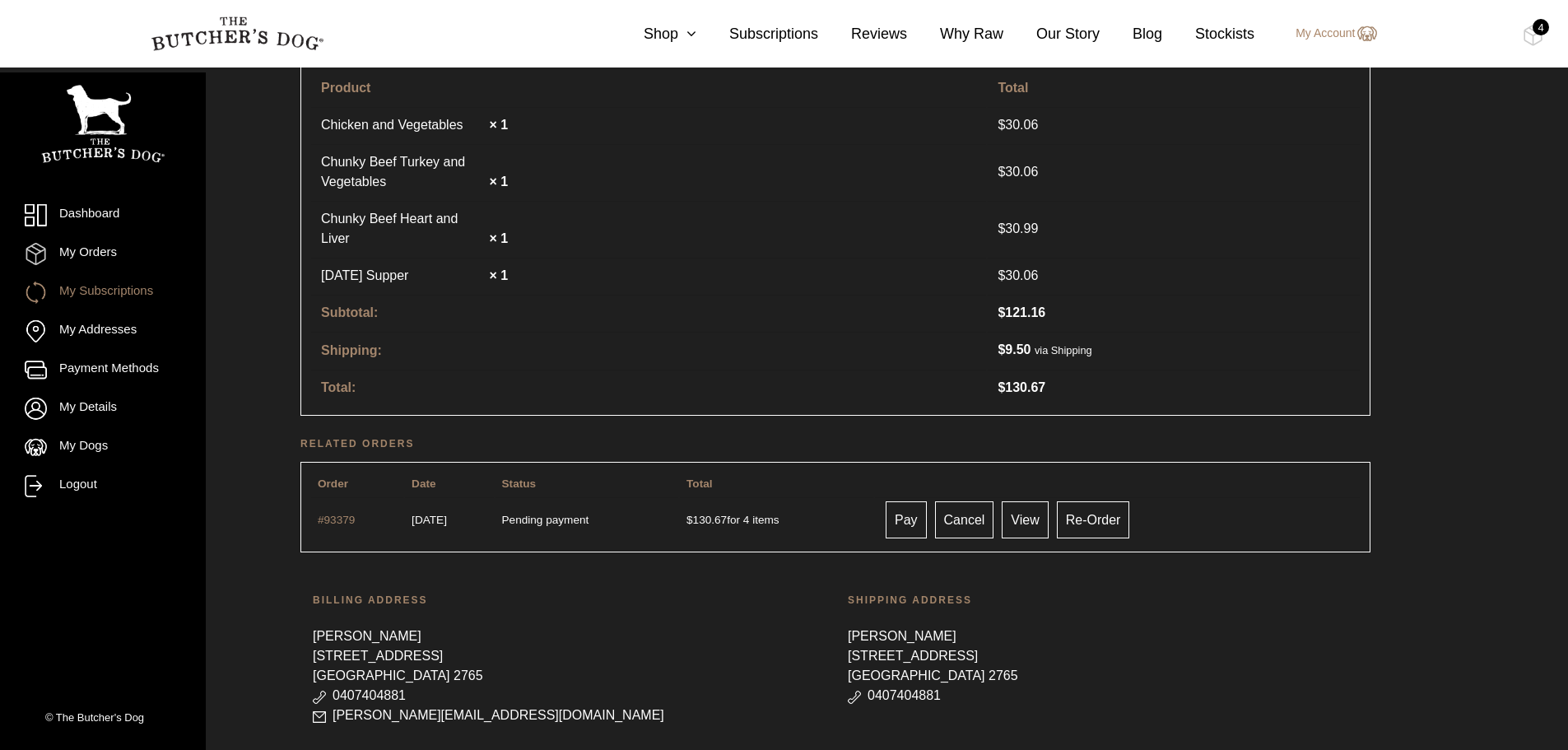
scroll to position [525, 0]
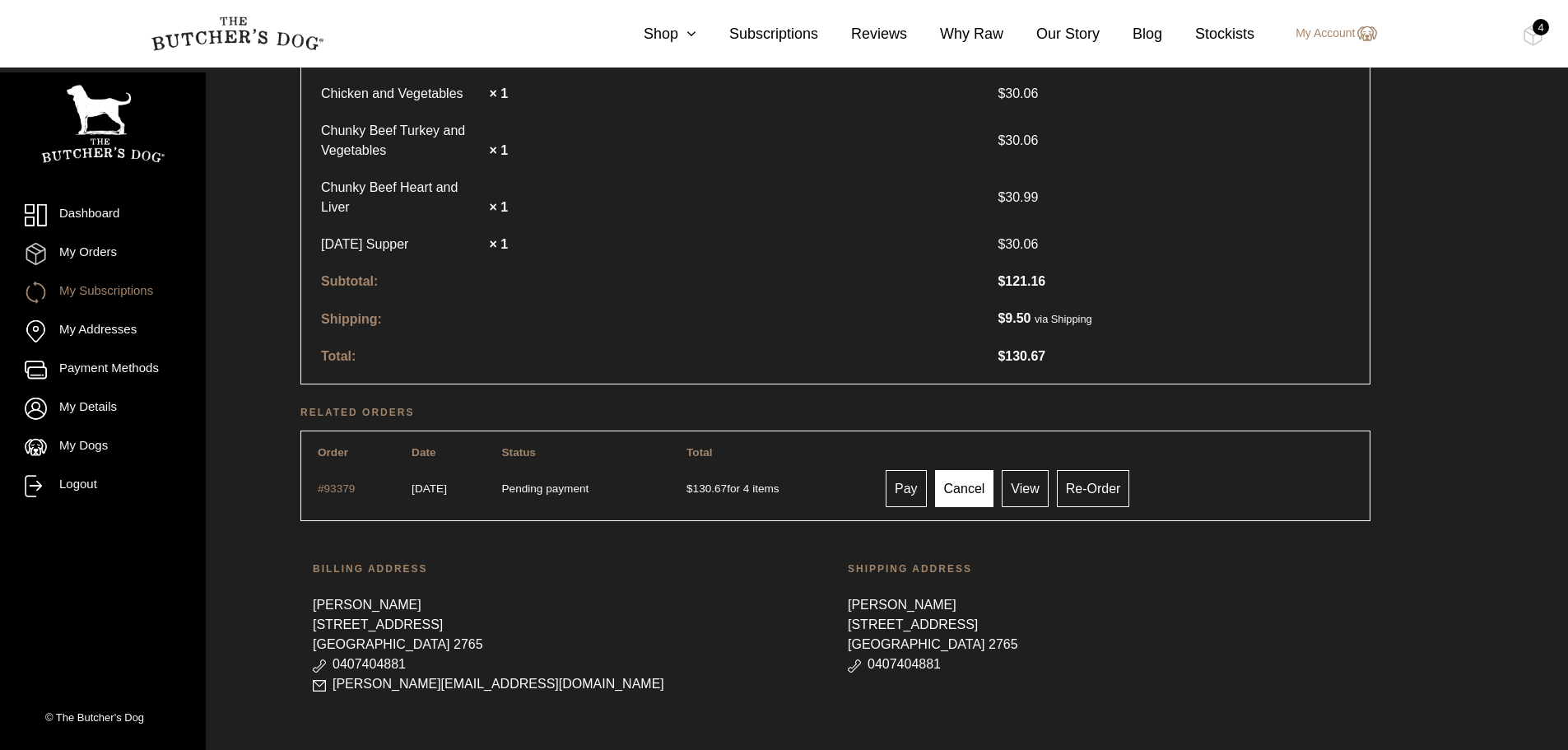
click at [974, 474] on link "Cancel" at bounding box center [964, 488] width 59 height 37
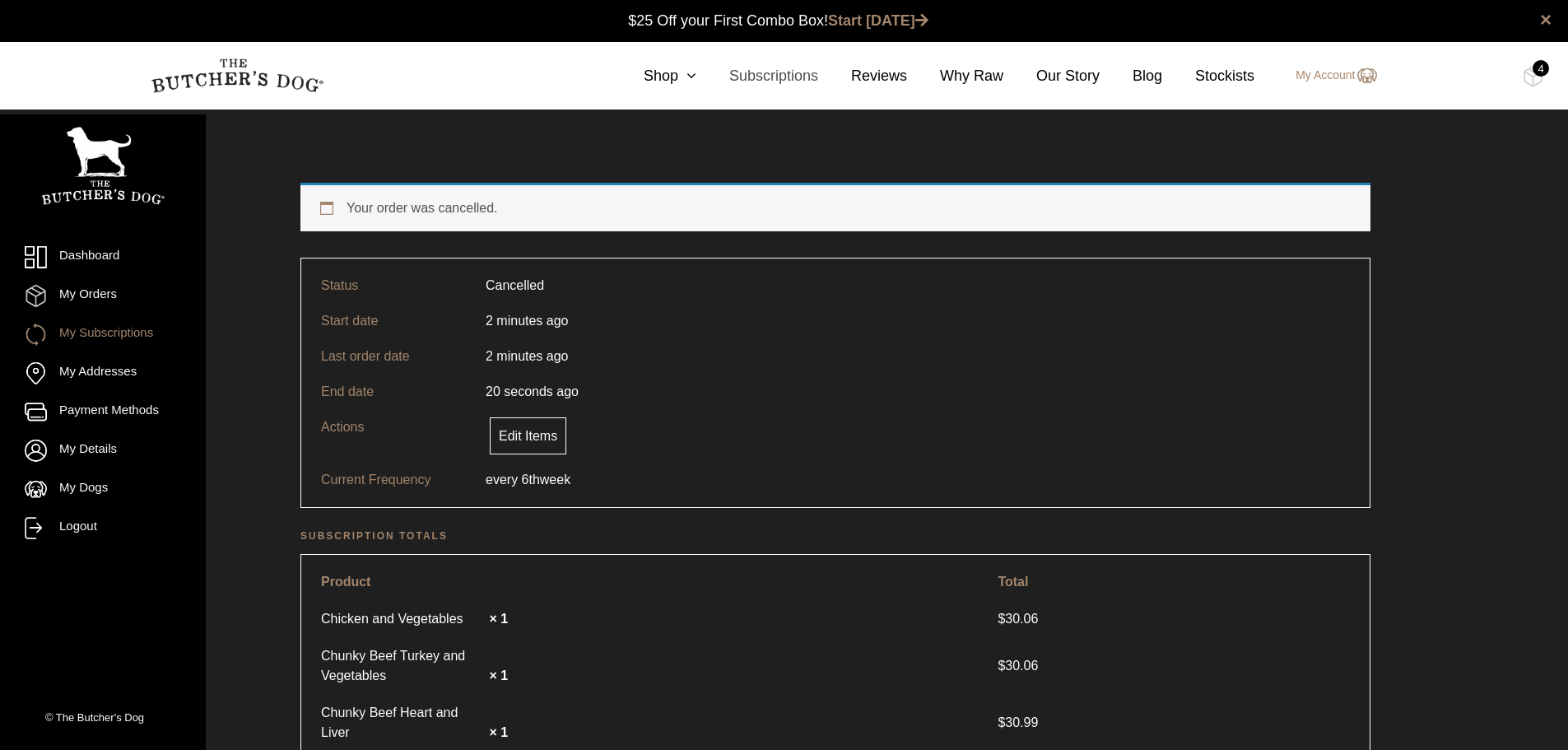
drag, startPoint x: 793, startPoint y: 82, endPoint x: 786, endPoint y: 123, distance: 41.6
click at [793, 82] on link "Subscriptions" at bounding box center [757, 75] width 121 height 22
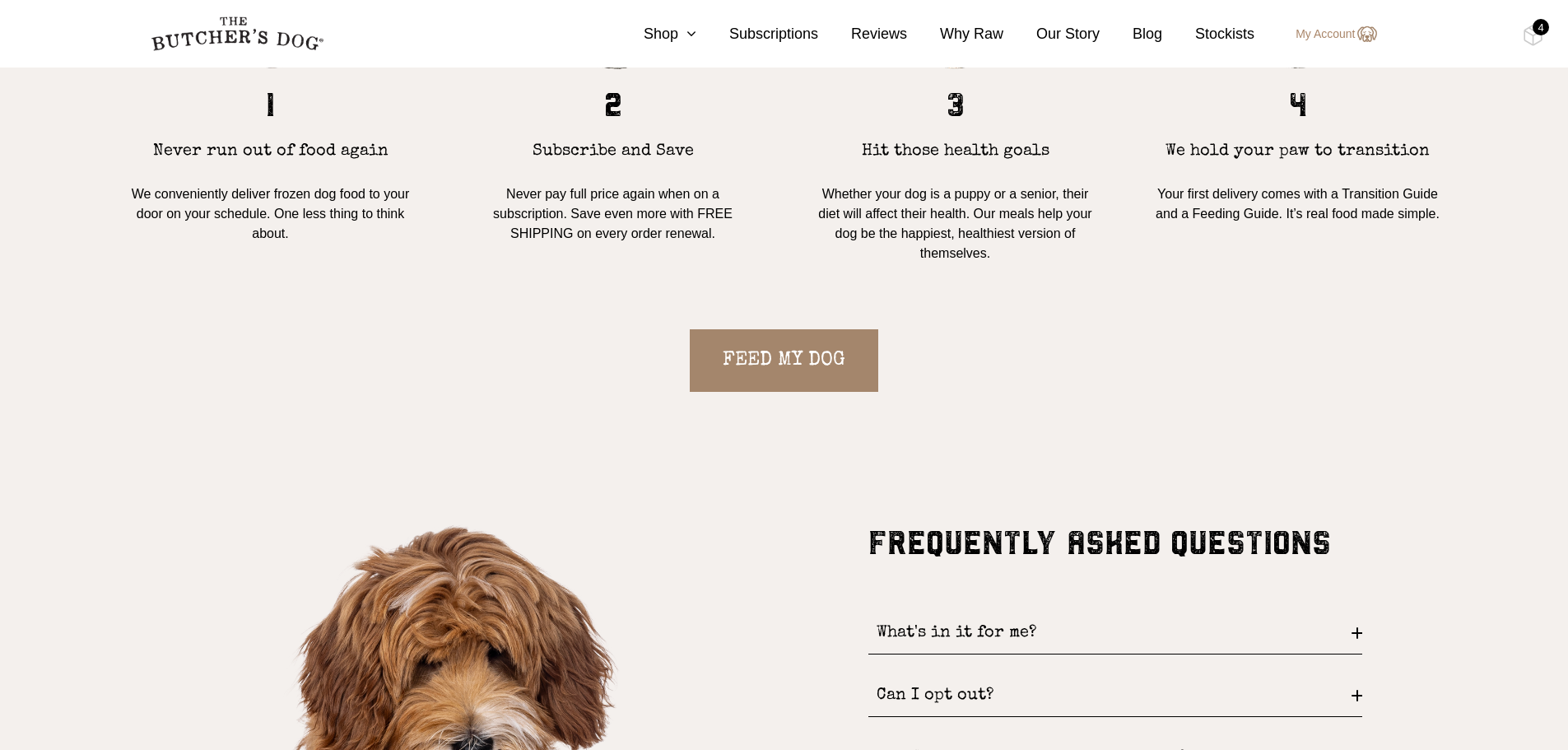
scroll to position [1811, 0]
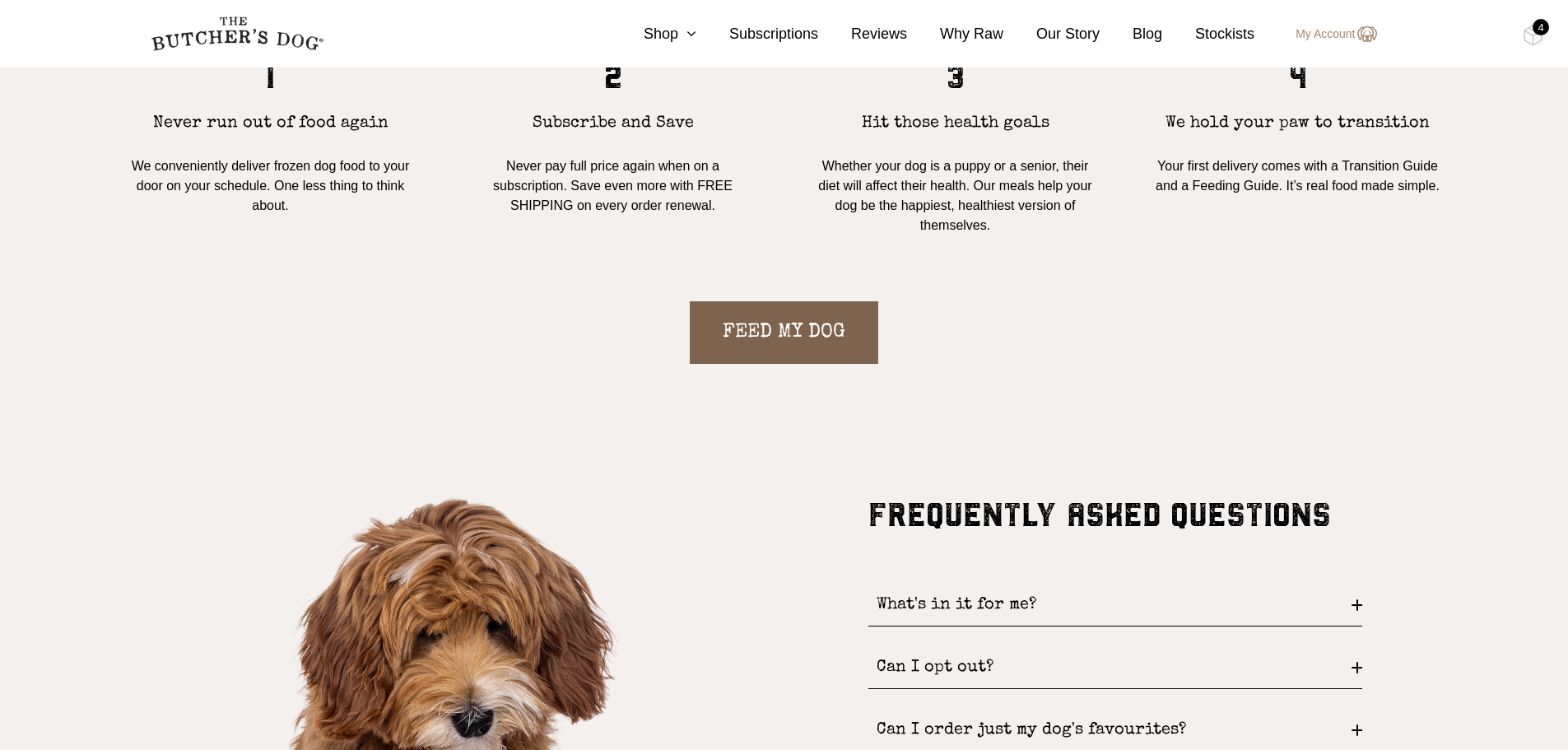
click at [763, 329] on link "FEED MY DOG" at bounding box center [784, 332] width 188 height 62
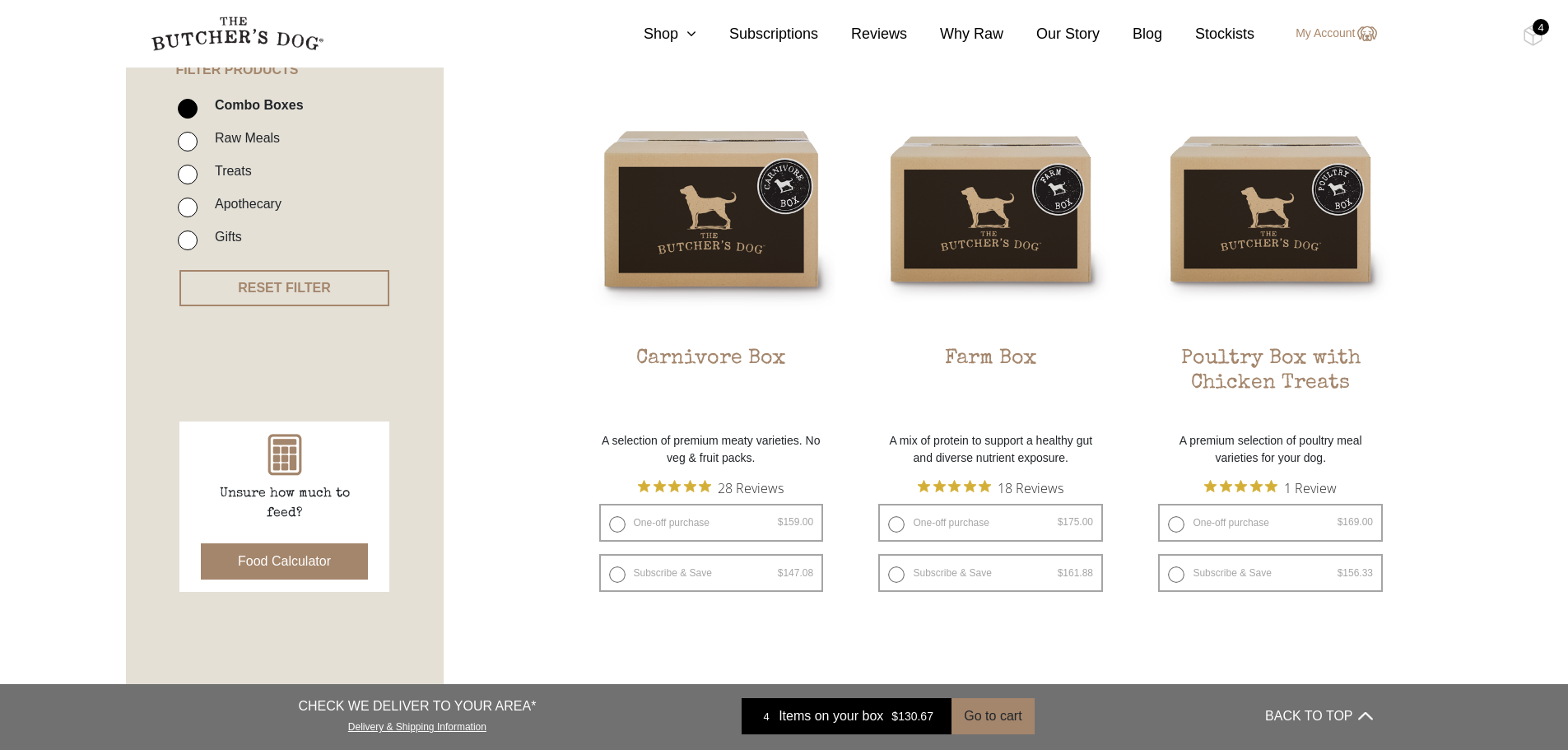
scroll to position [494, 0]
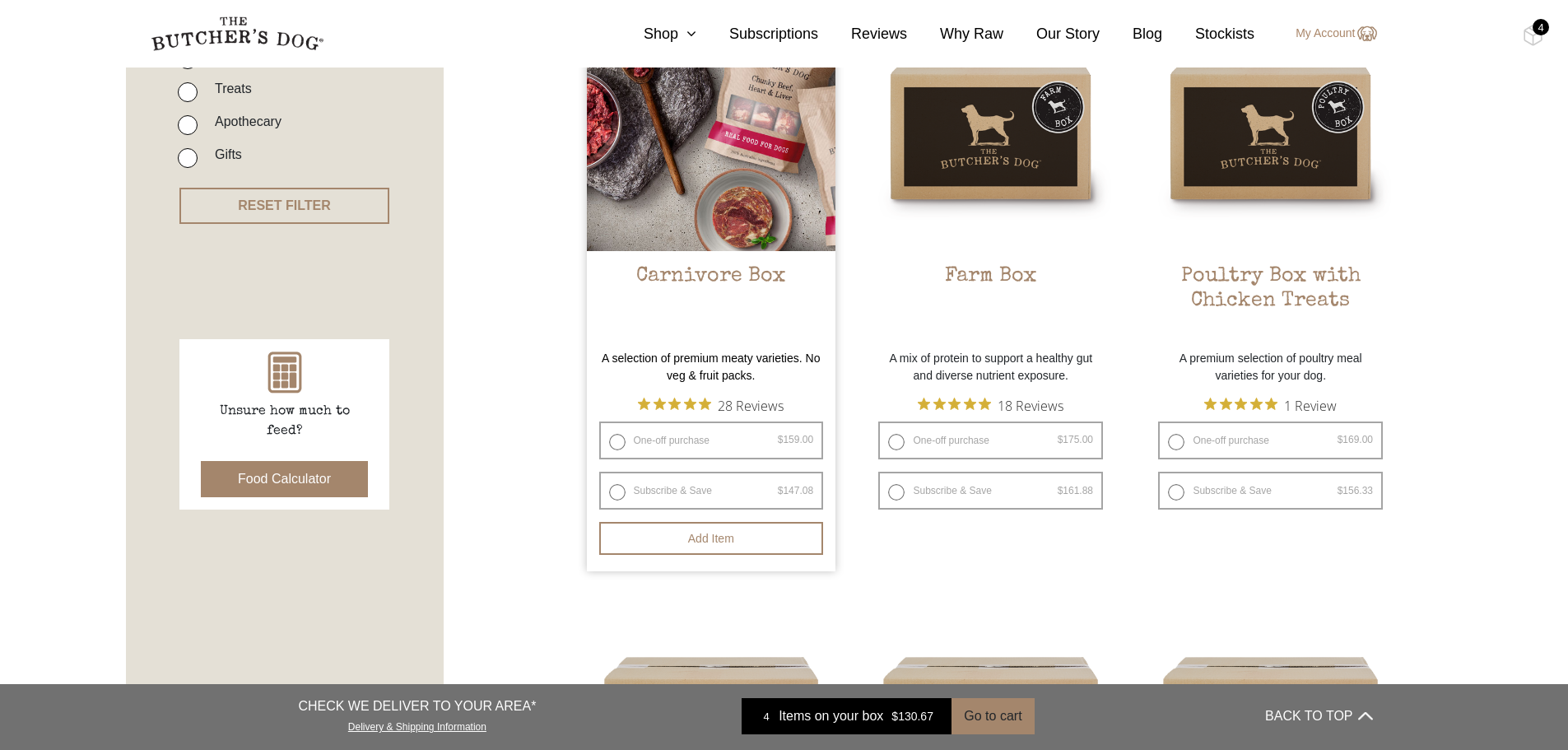
click at [668, 199] on img at bounding box center [711, 126] width 249 height 249
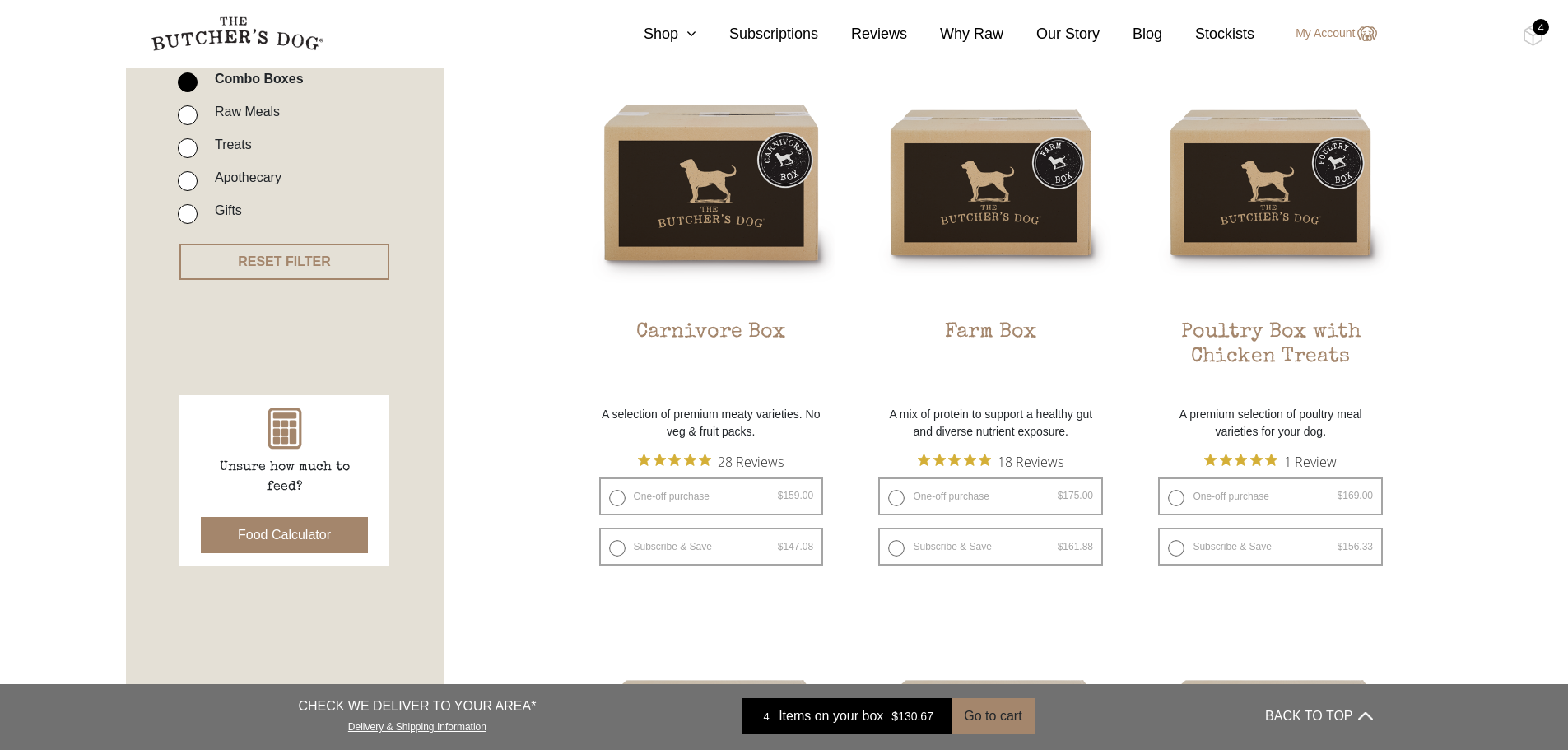
scroll to position [412, 0]
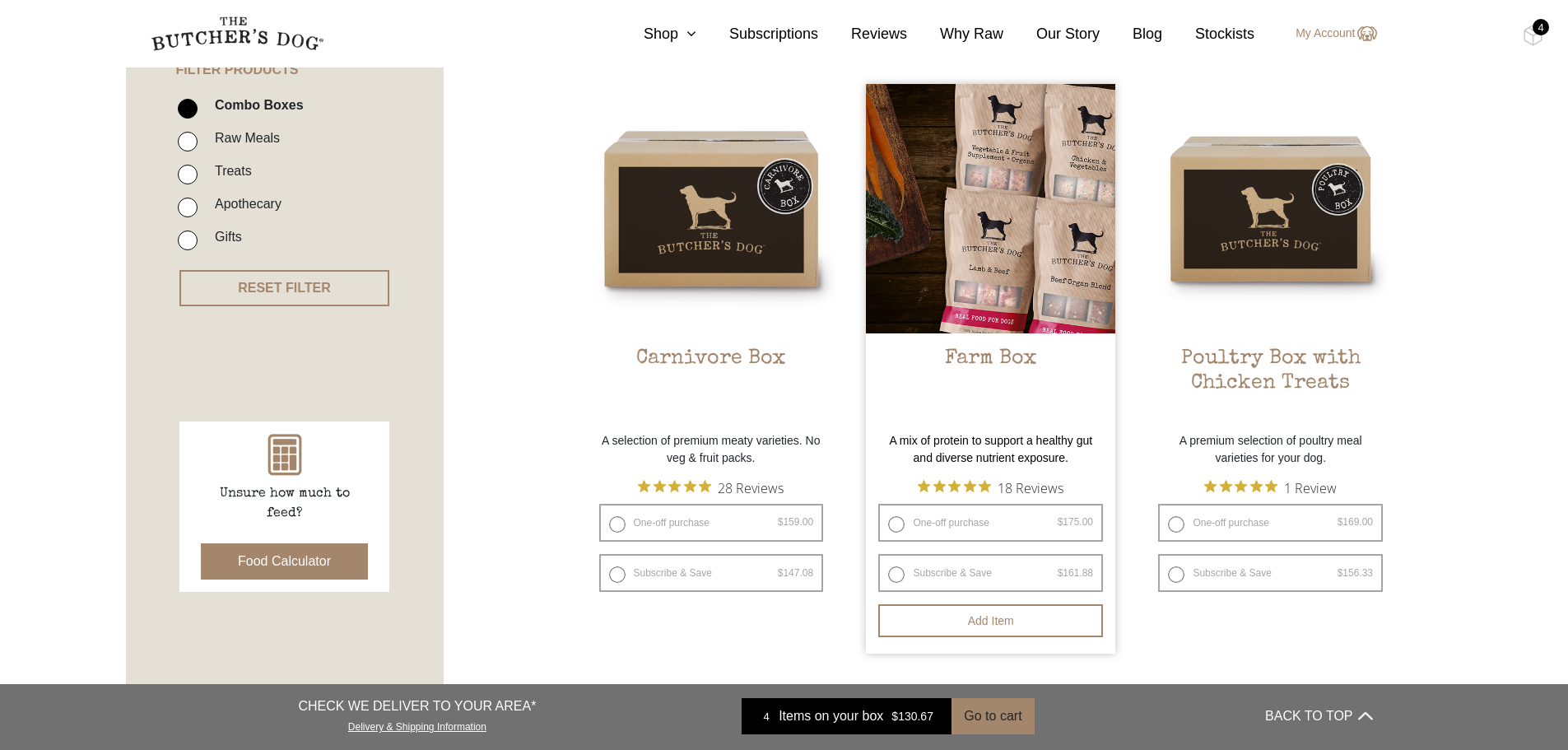
click at [1043, 317] on img at bounding box center [990, 208] width 249 height 249
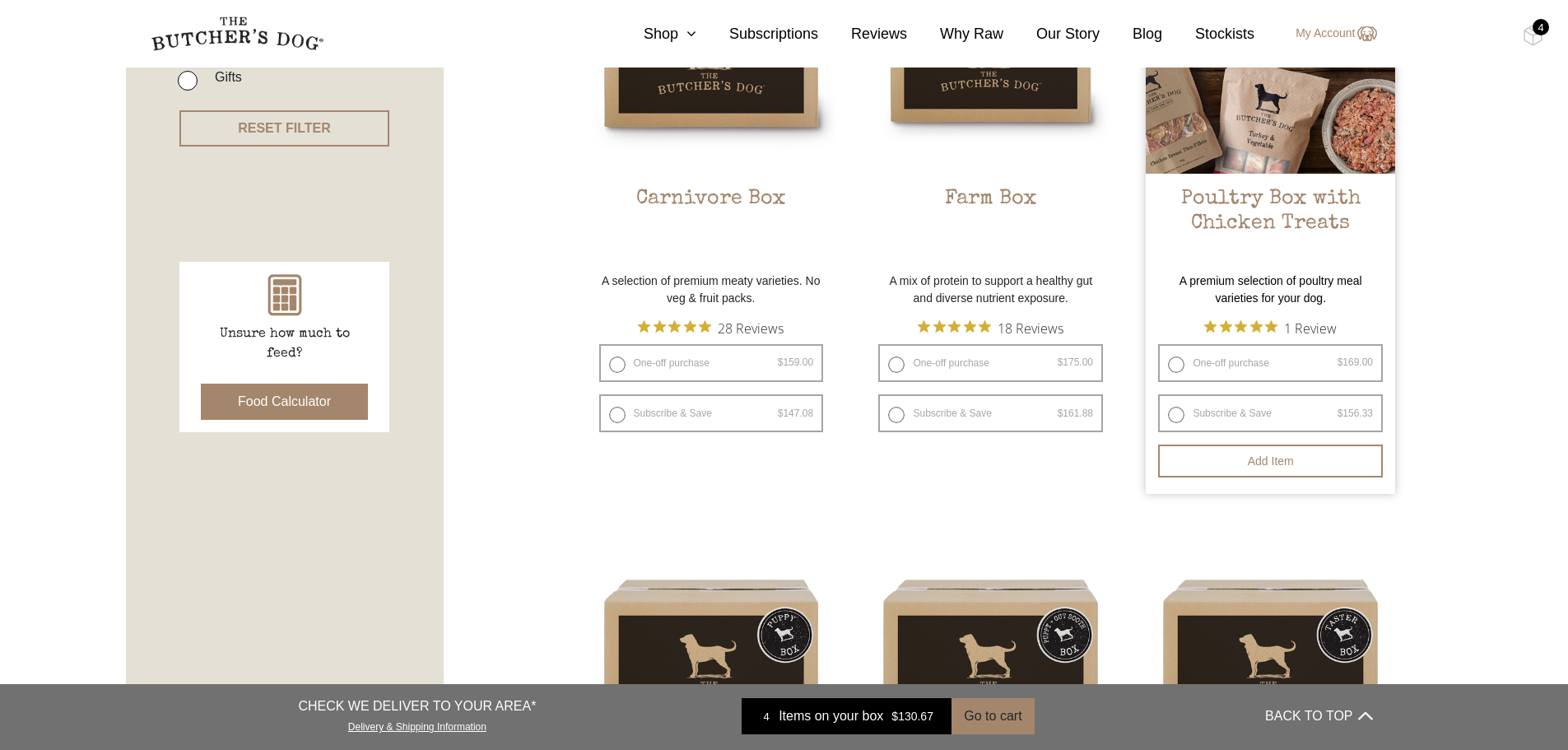
scroll to position [246, 0]
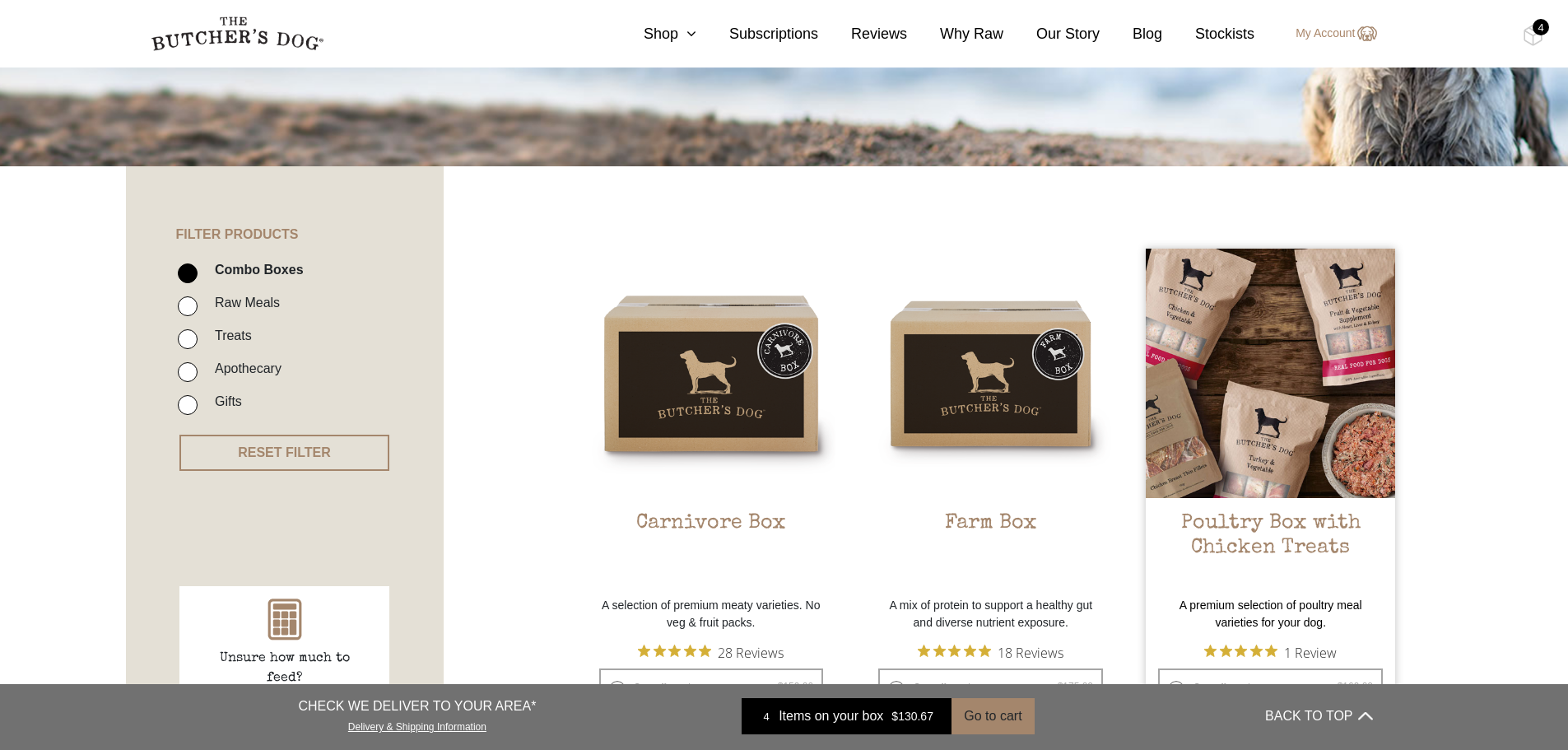
click at [1319, 344] on img at bounding box center [1270, 373] width 249 height 249
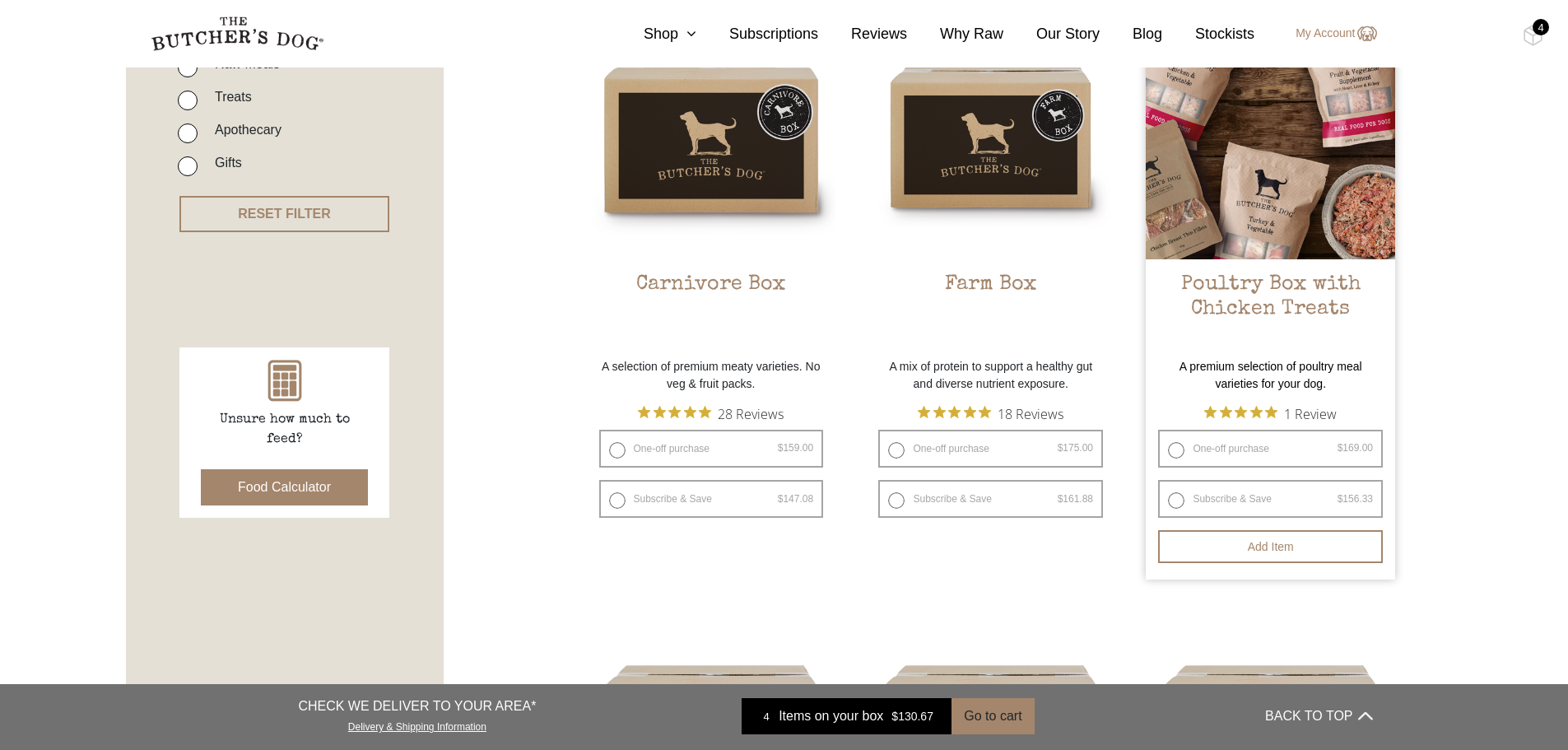
scroll to position [494, 0]
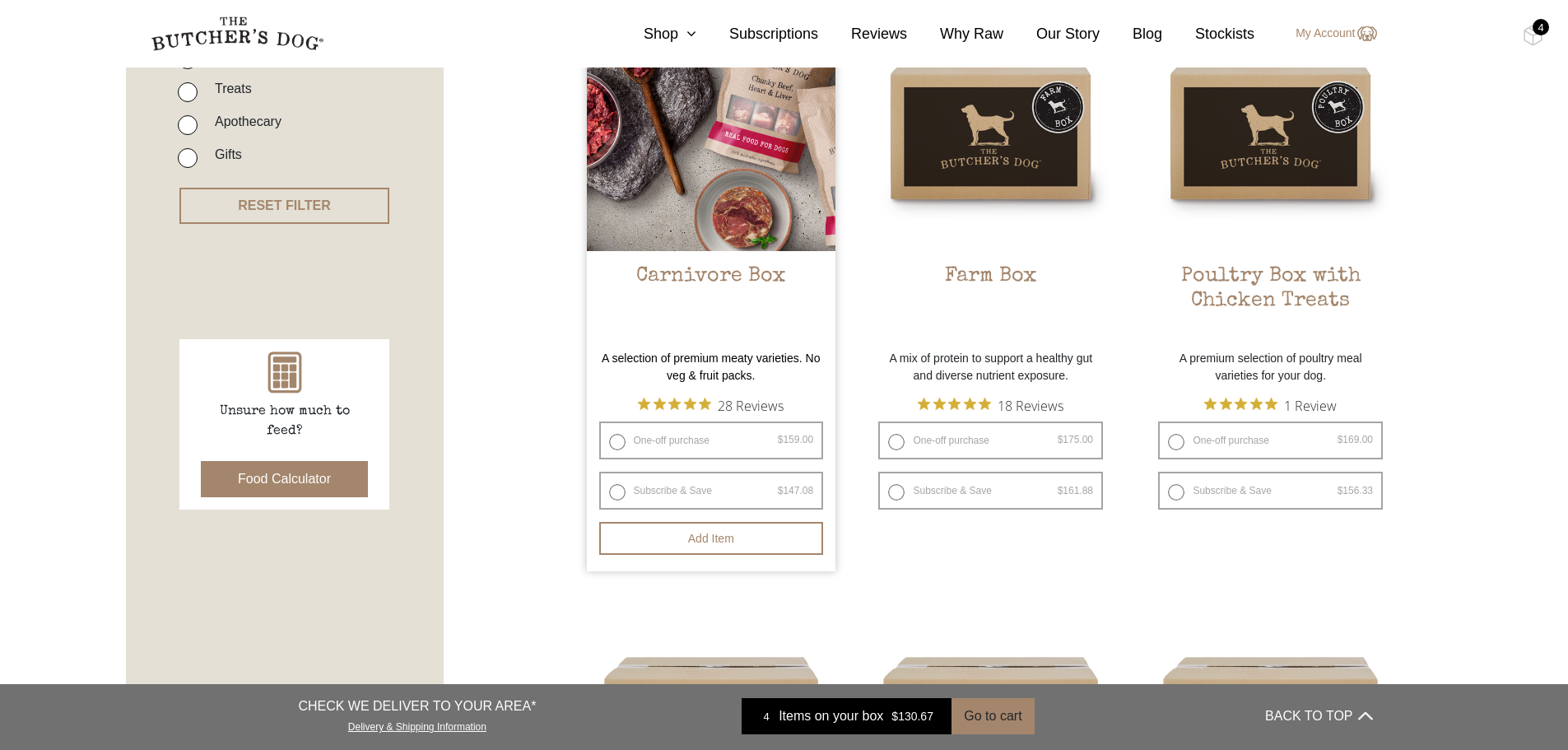
click at [651, 490] on label "Subscribe & Save $ 159.00 Original price was: $159.00. $ 147.08 Current price i…" at bounding box center [711, 491] width 225 height 38
radio input "true"
select select "6_week"
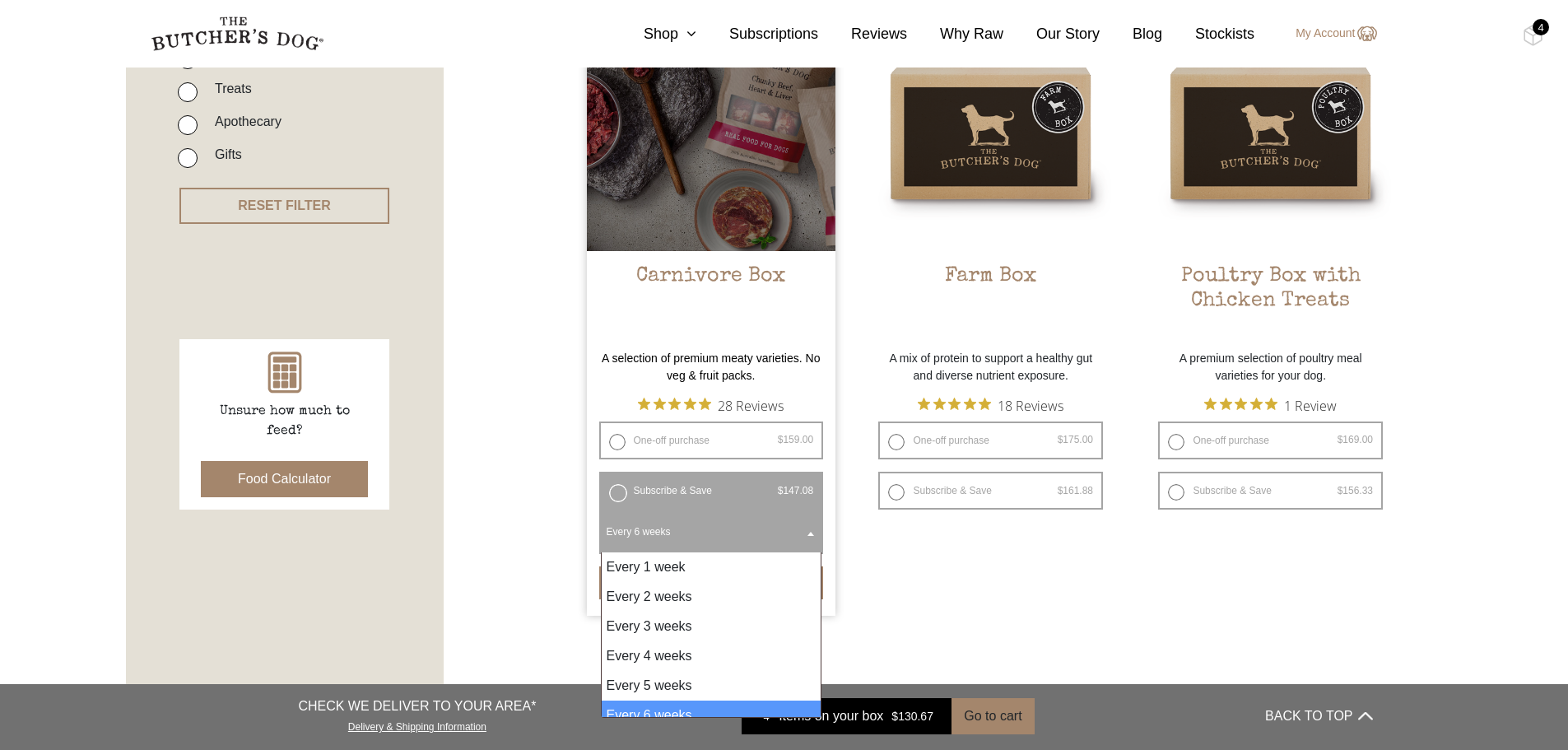
click at [806, 530] on span at bounding box center [810, 533] width 16 height 38
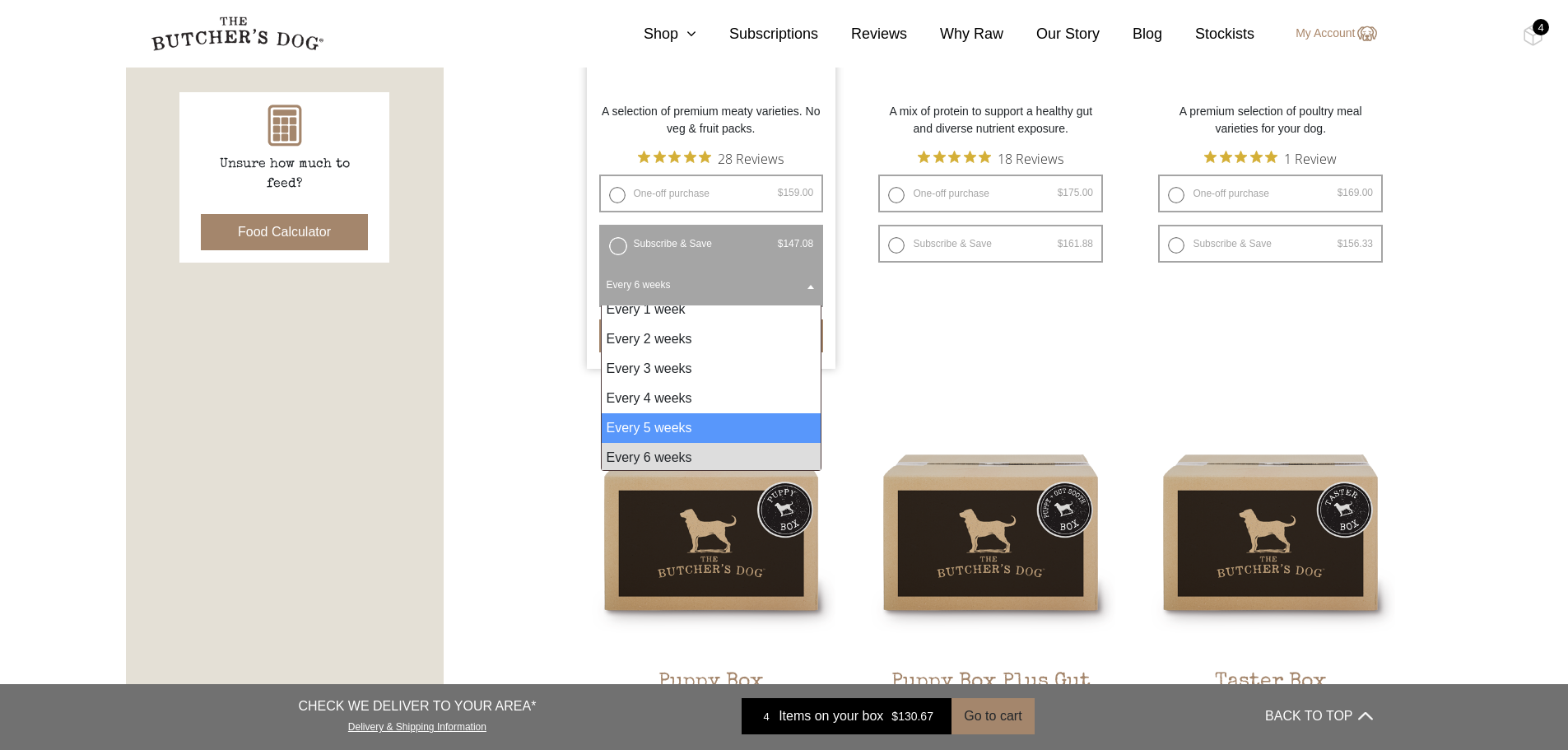
scroll to position [13, 0]
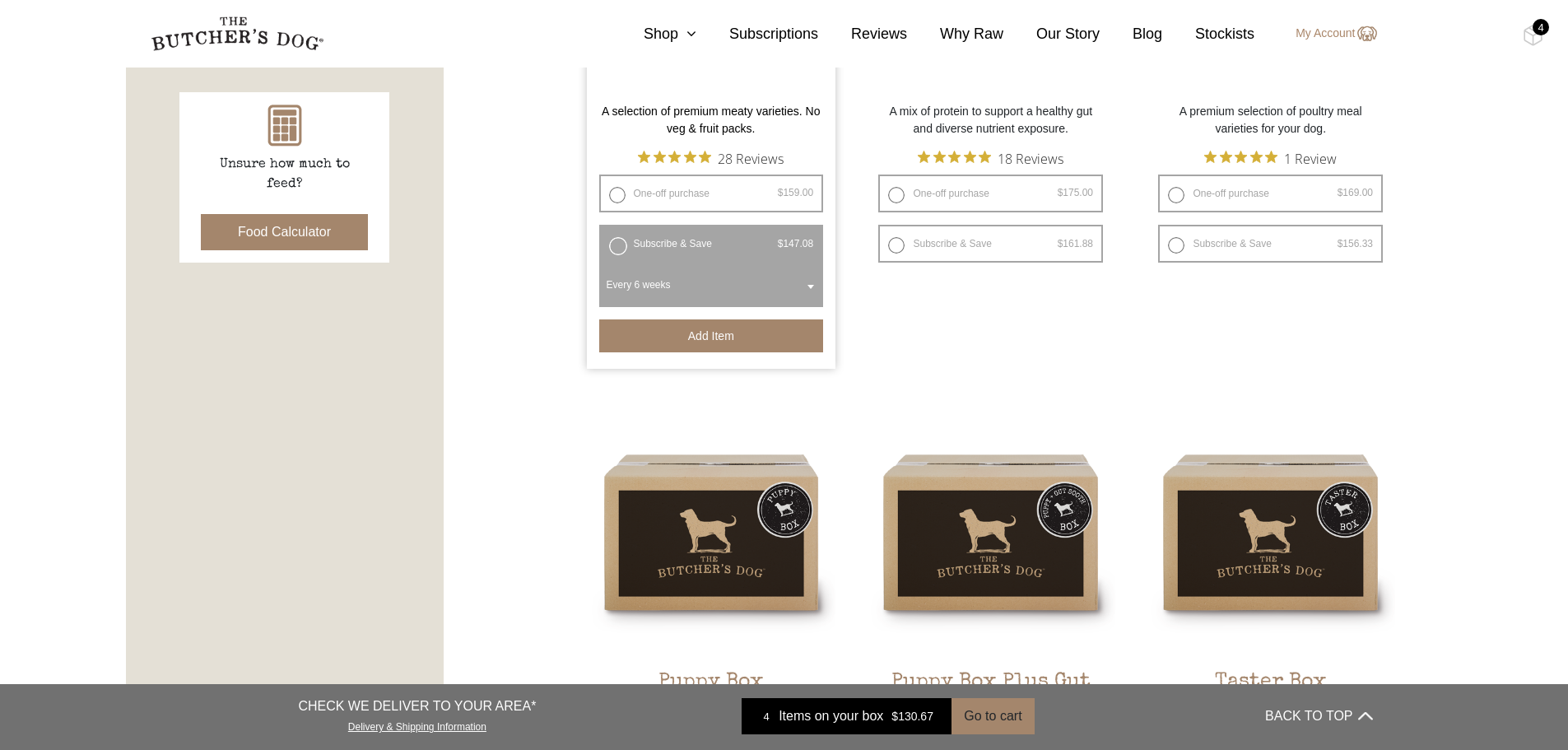
click at [720, 341] on button "Add item" at bounding box center [711, 335] width 225 height 32
click at [1534, 38] on img at bounding box center [1533, 35] width 21 height 21
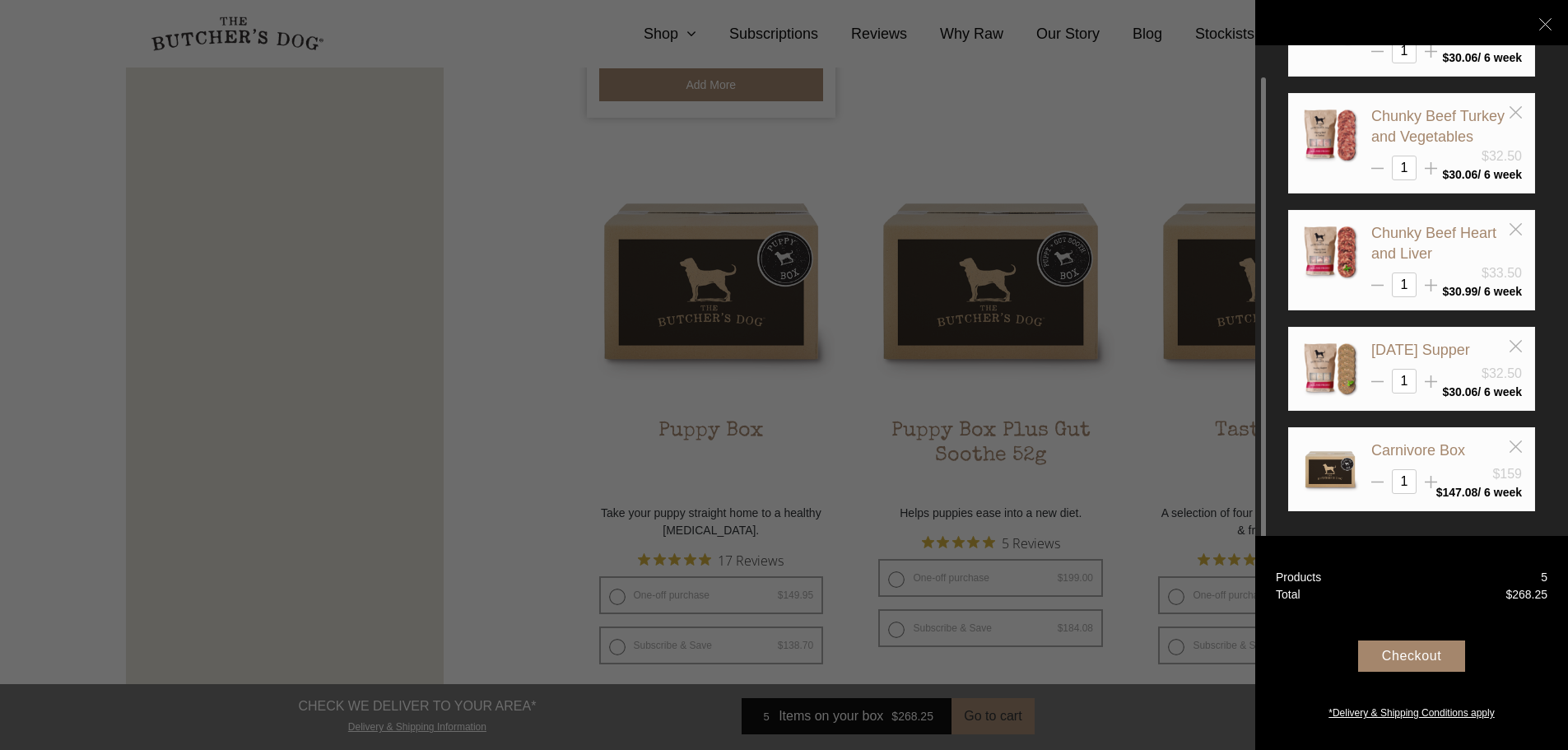
scroll to position [1070, 0]
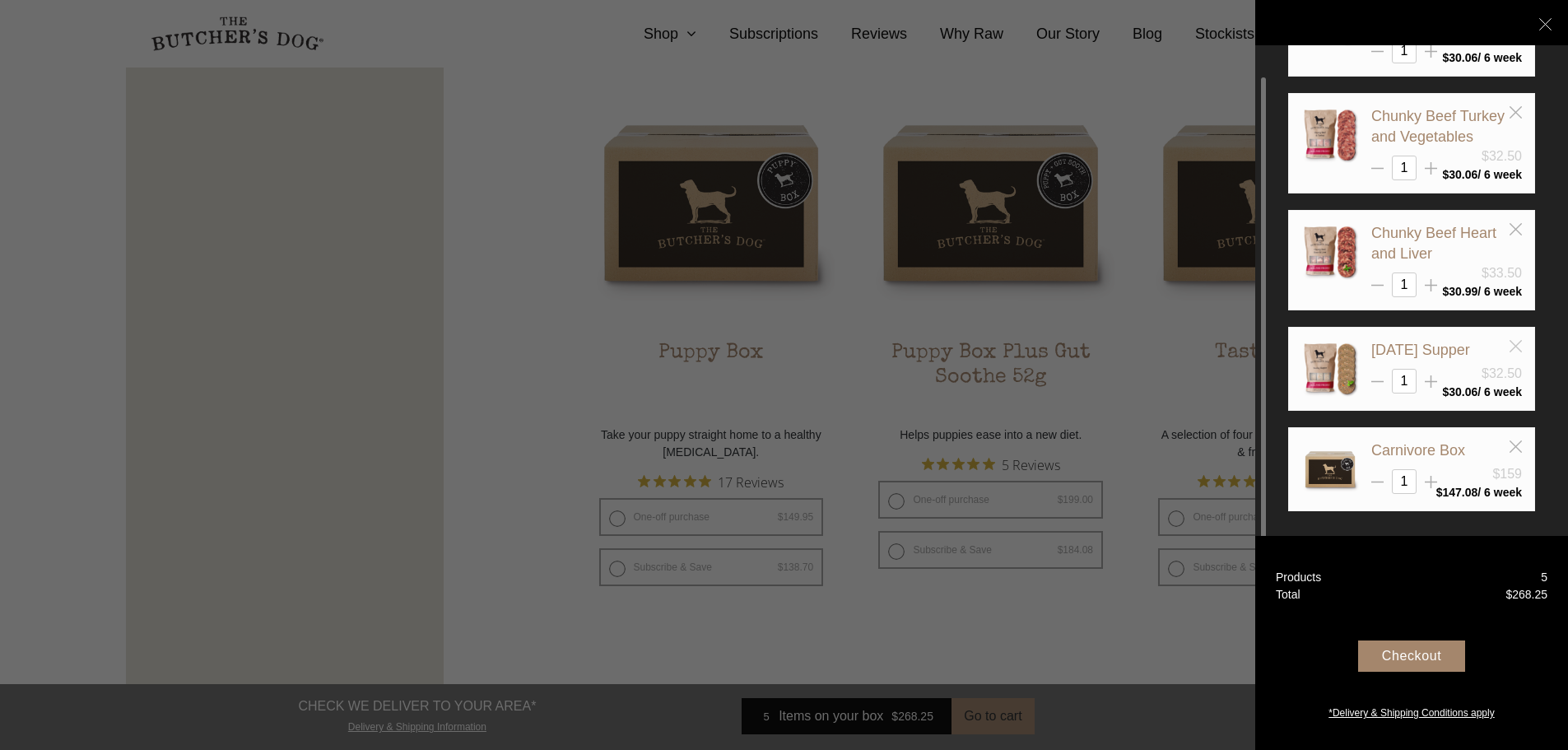
click at [1516, 347] on line at bounding box center [1515, 346] width 11 height 11
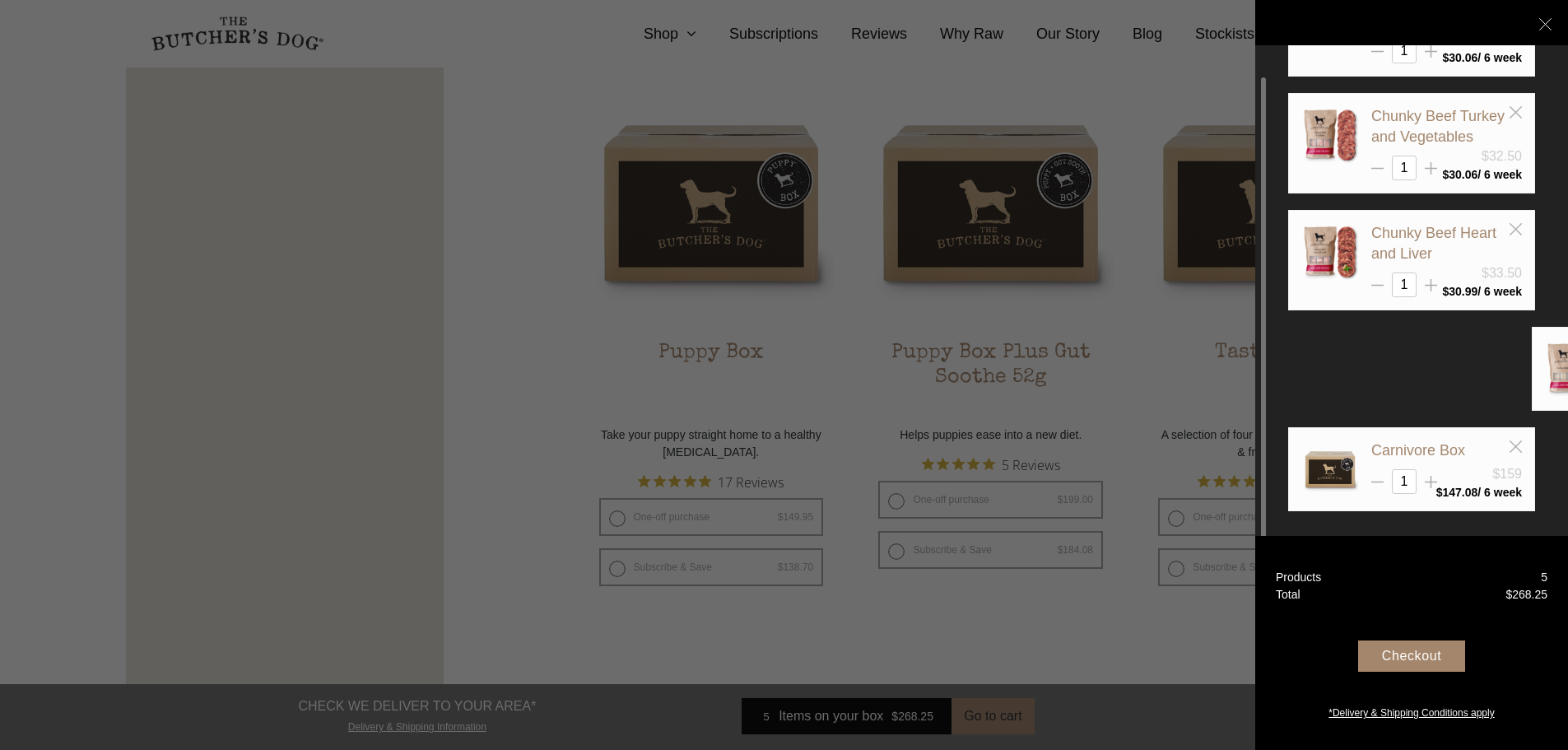
scroll to position [0, 0]
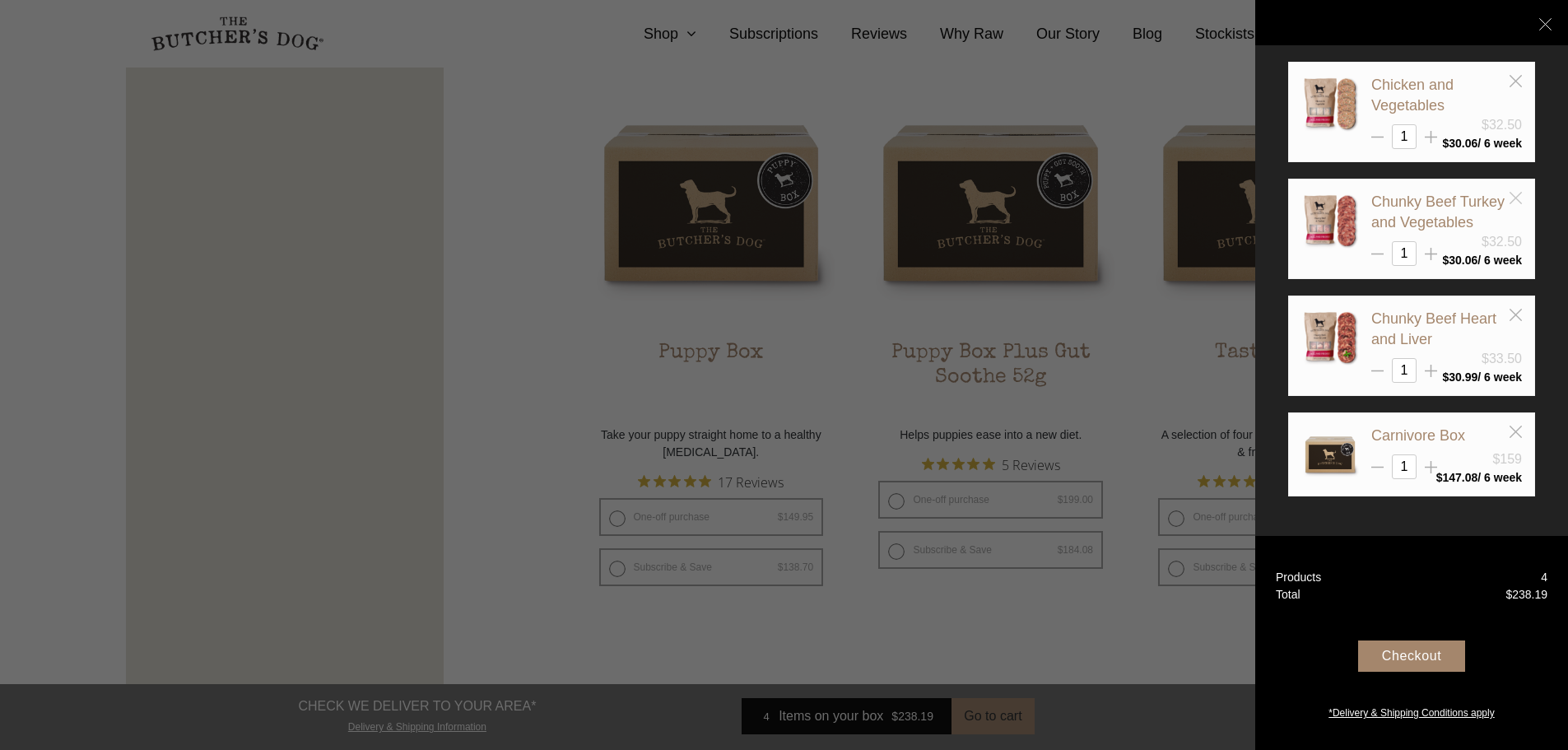
click at [1510, 197] on icon at bounding box center [1515, 198] width 12 height 12
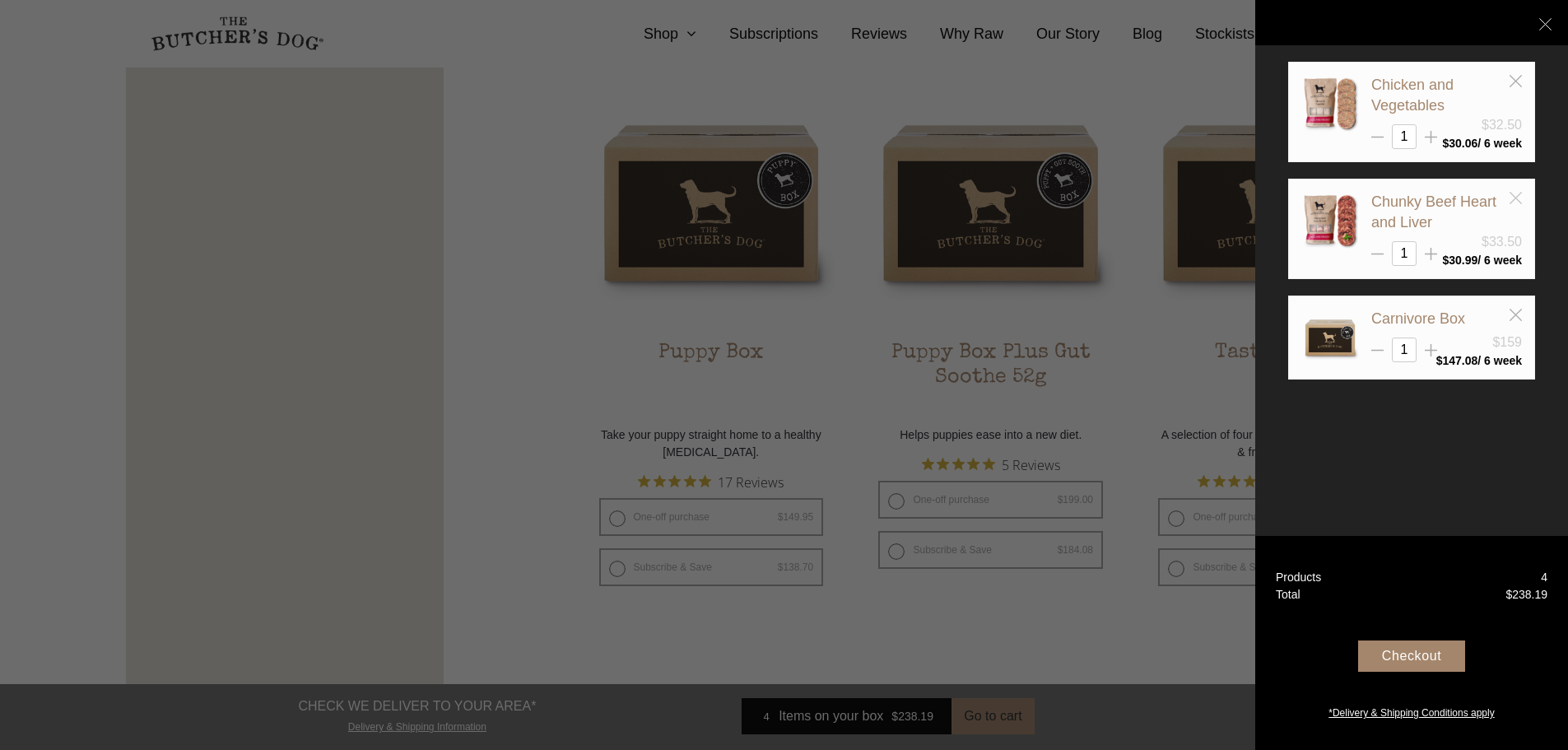
click at [1517, 193] on icon at bounding box center [1515, 198] width 12 height 12
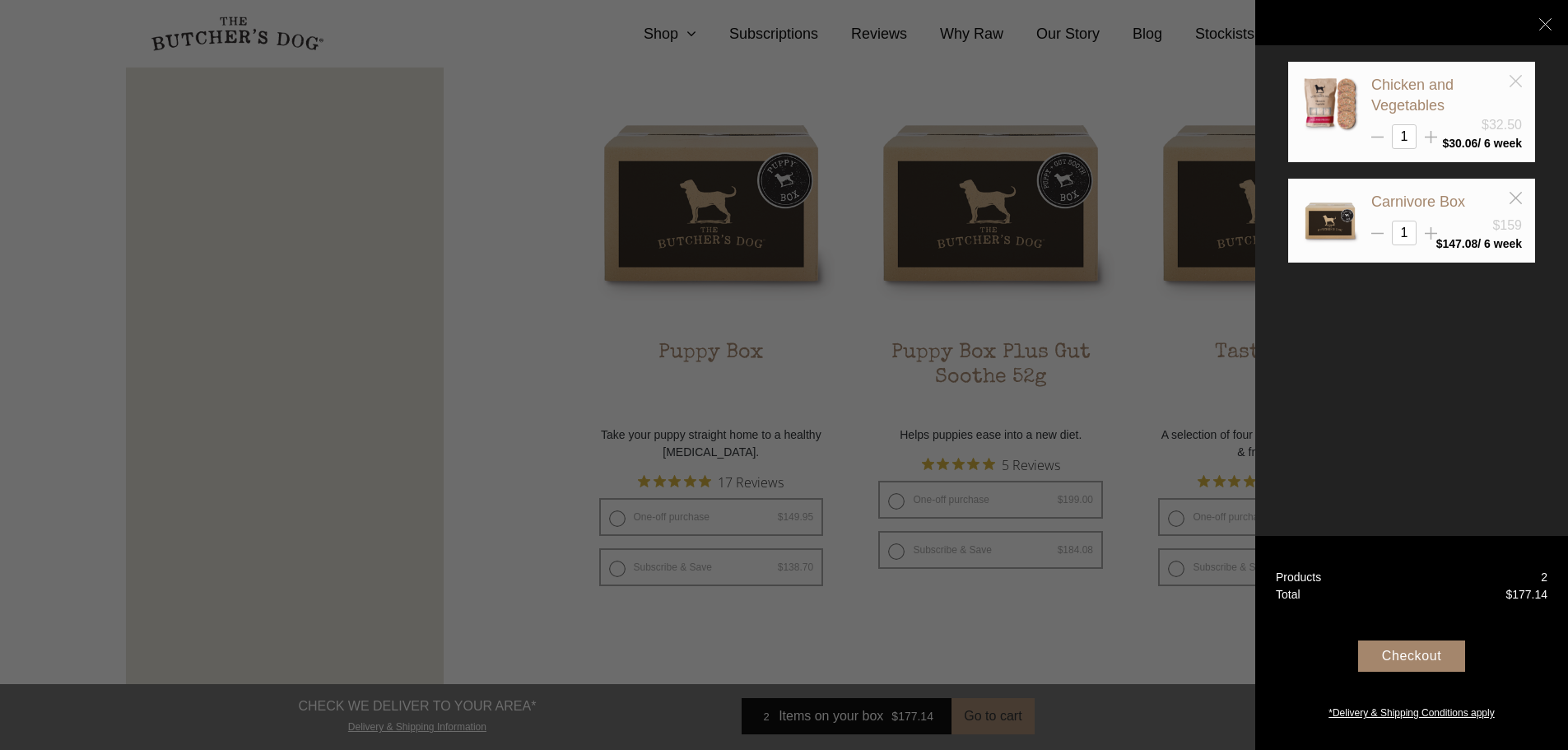
click at [1510, 84] on icon at bounding box center [1515, 80] width 12 height 12
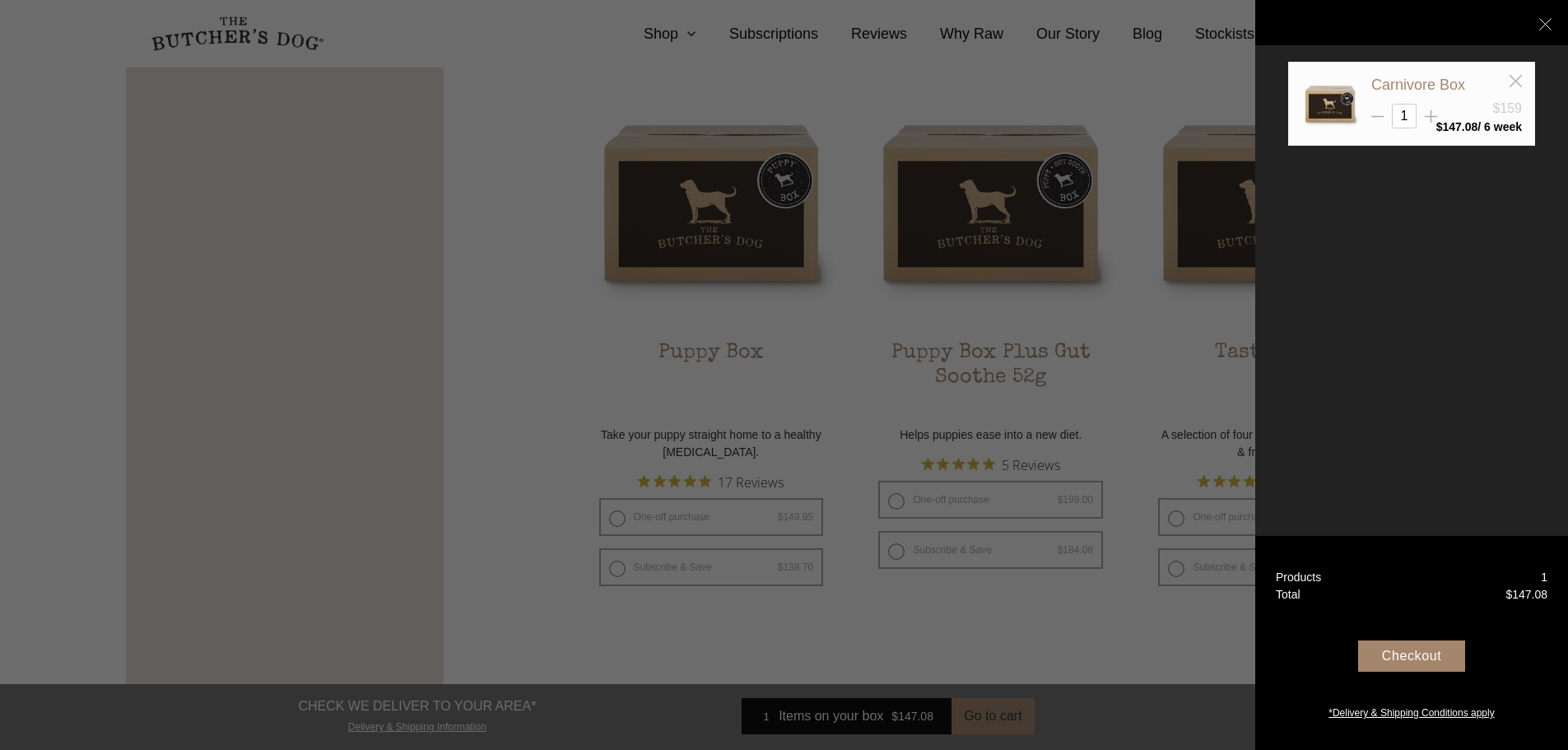
click at [1413, 655] on div "Checkout" at bounding box center [1411, 655] width 107 height 32
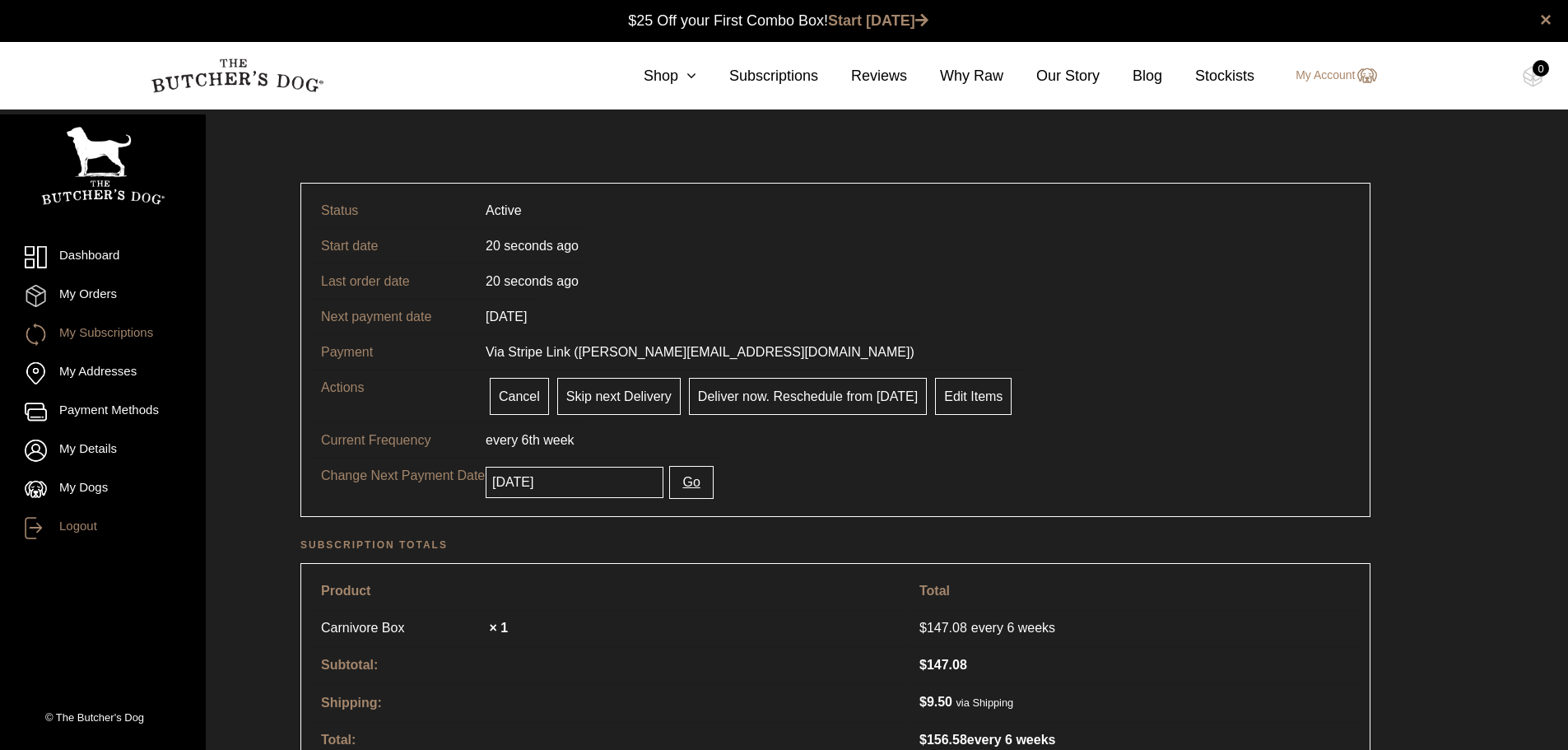
click at [92, 523] on link "Logout" at bounding box center [103, 527] width 157 height 22
